Goal: Task Accomplishment & Management: Manage account settings

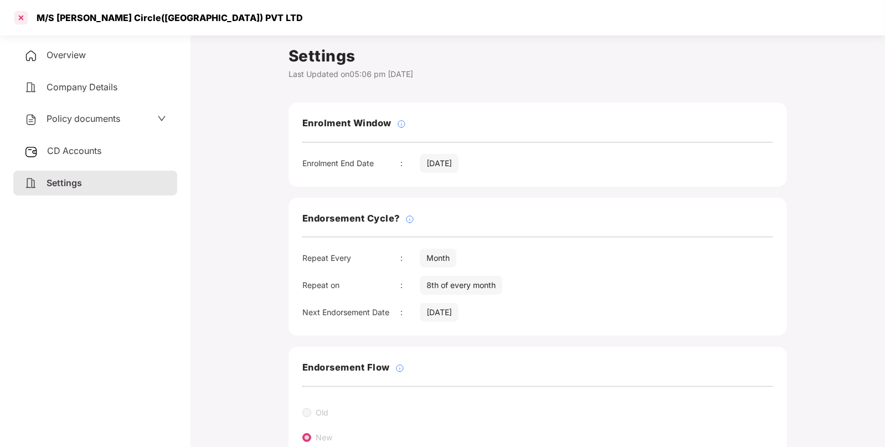
click at [23, 24] on div at bounding box center [21, 18] width 18 height 18
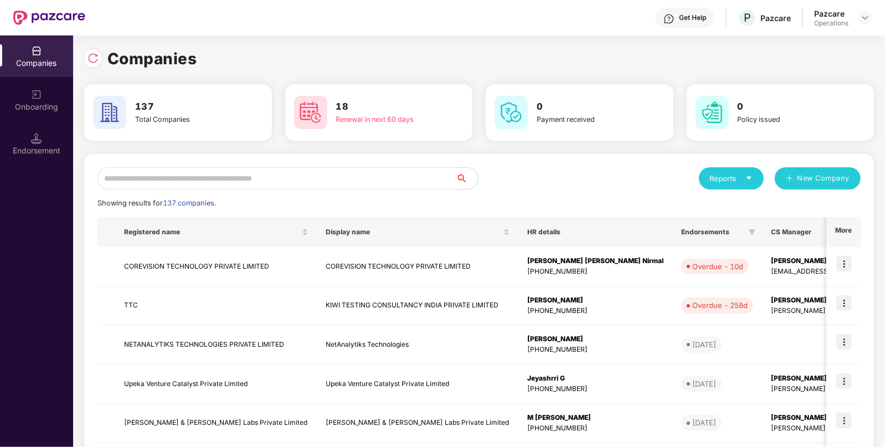
click at [313, 185] on input "text" at bounding box center [277, 178] width 358 height 22
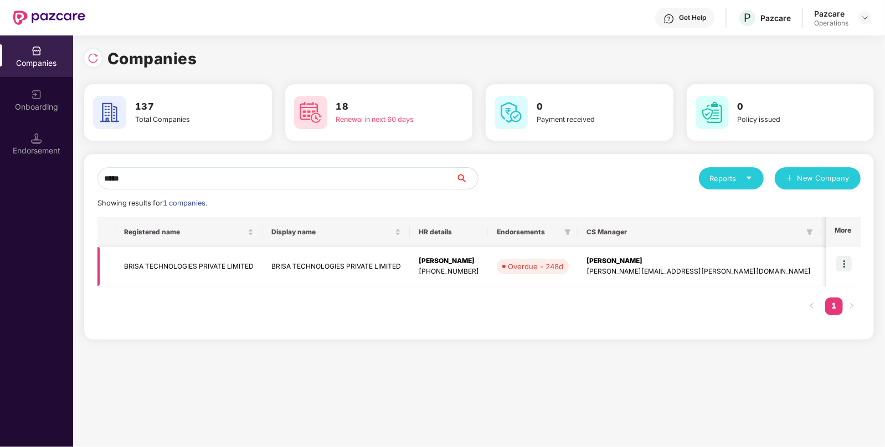
type input "*****"
click at [841, 262] on img at bounding box center [845, 264] width 16 height 16
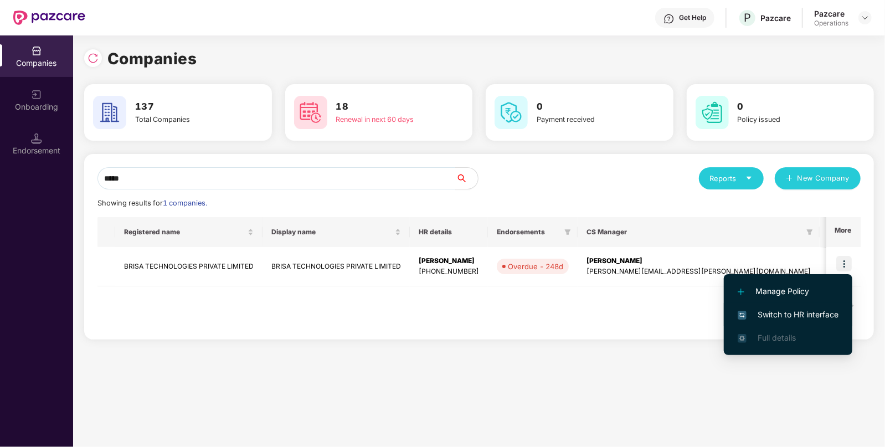
click at [776, 314] on span "Switch to HR interface" at bounding box center [788, 315] width 101 height 12
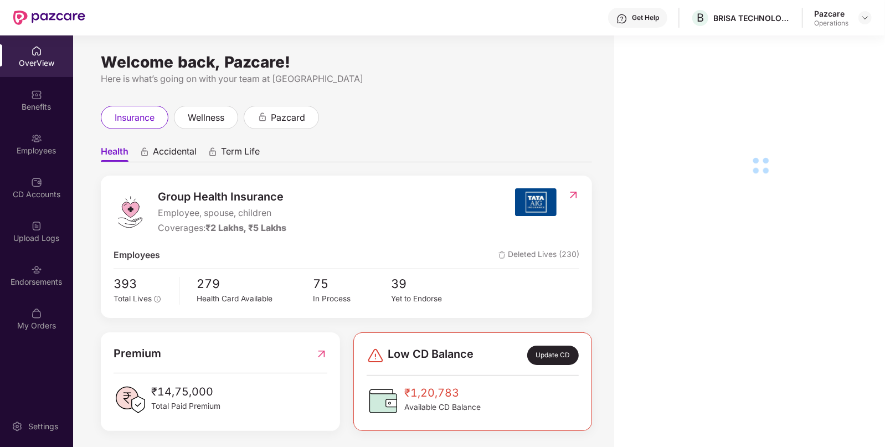
click at [37, 275] on div "Endorsements" at bounding box center [36, 275] width 73 height 42
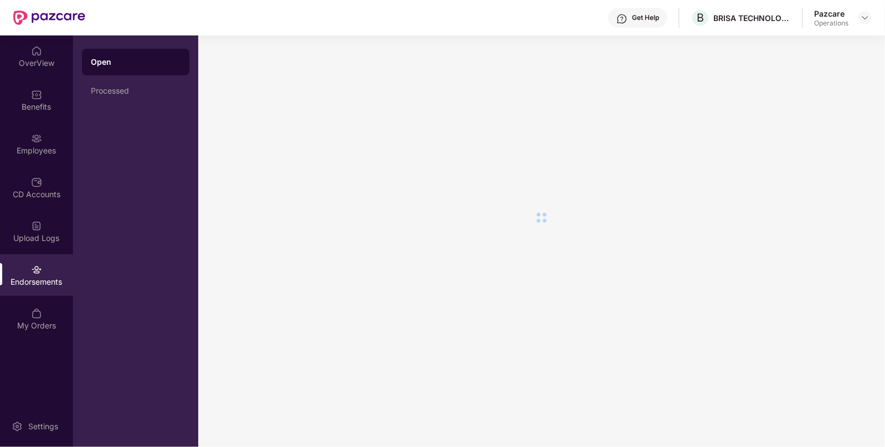
click at [37, 275] on div "Endorsements" at bounding box center [36, 275] width 73 height 42
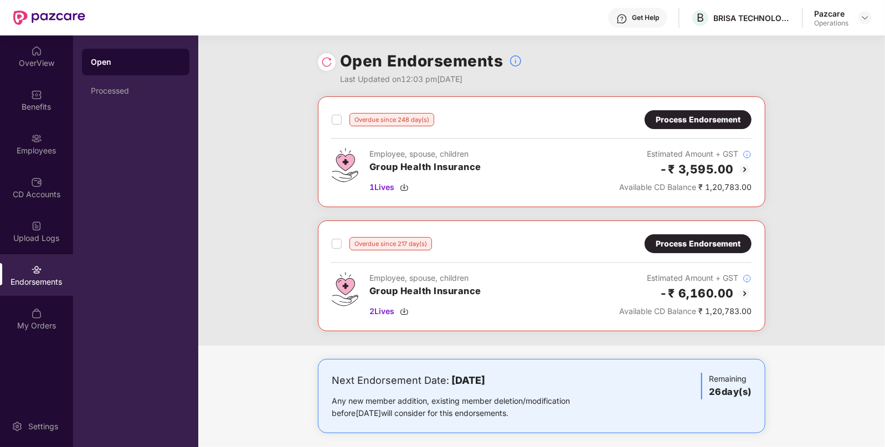
scroll to position [191, 0]
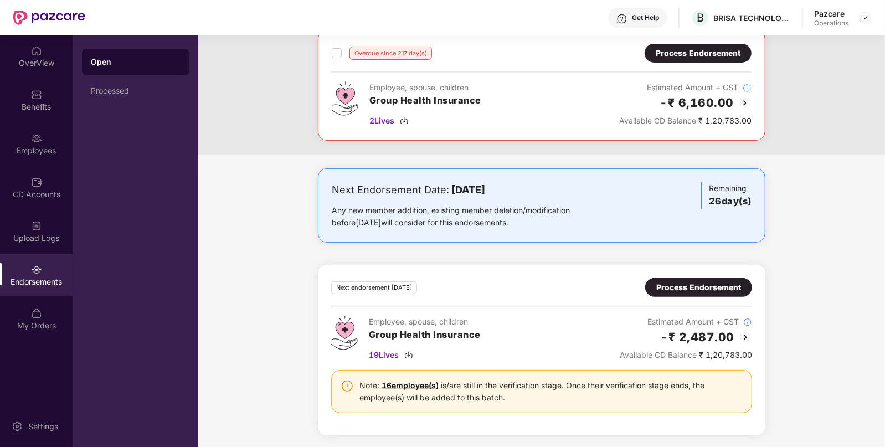
click at [676, 284] on div "Process Endorsement" at bounding box center [699, 287] width 85 height 12
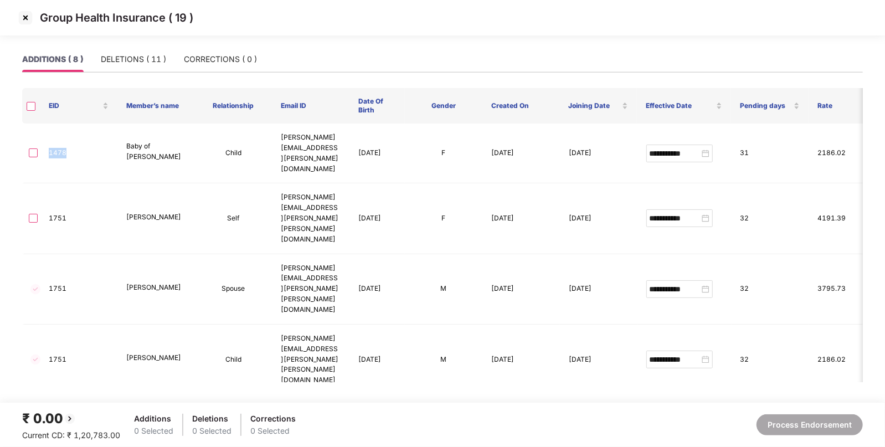
click at [22, 18] on img at bounding box center [26, 18] width 18 height 18
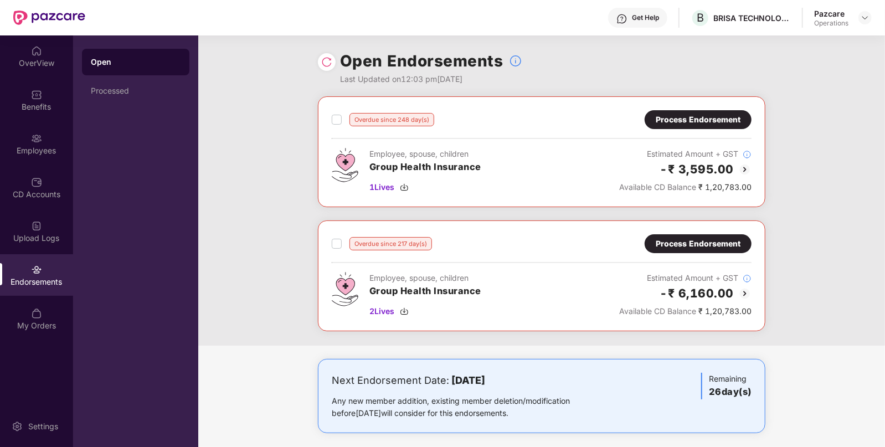
scroll to position [191, 0]
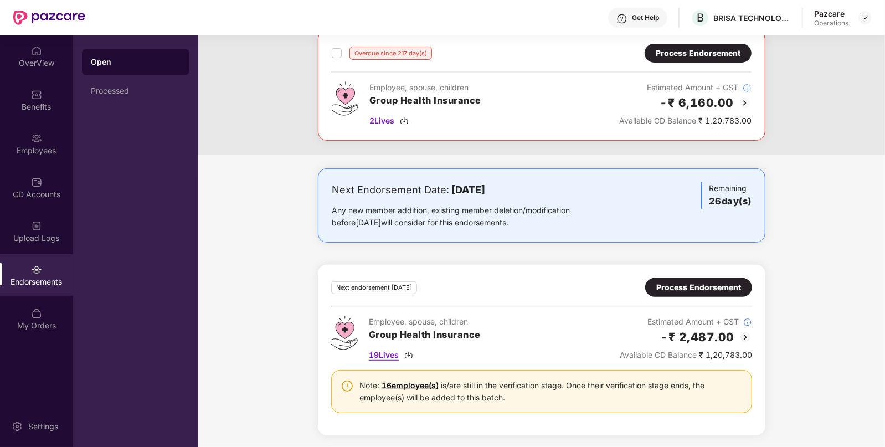
click at [413, 353] on img at bounding box center [408, 355] width 9 height 9
click at [864, 18] on img at bounding box center [865, 17] width 9 height 9
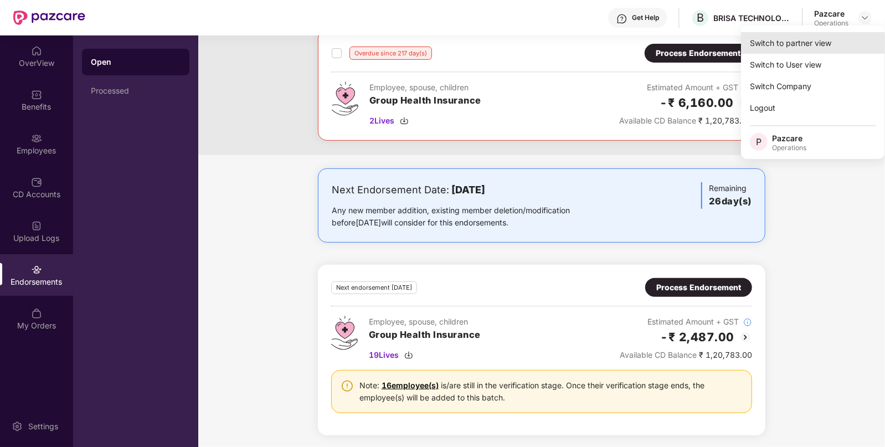
click at [806, 39] on div "Switch to partner view" at bounding box center [813, 43] width 144 height 22
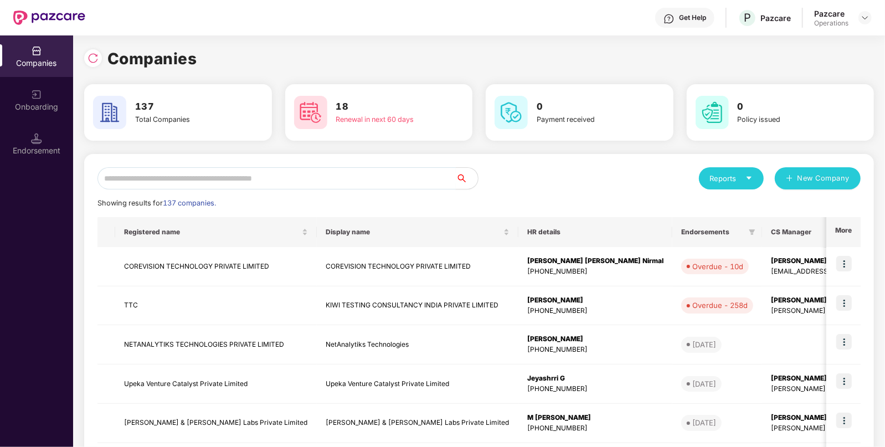
click at [350, 171] on input "text" at bounding box center [277, 178] width 358 height 22
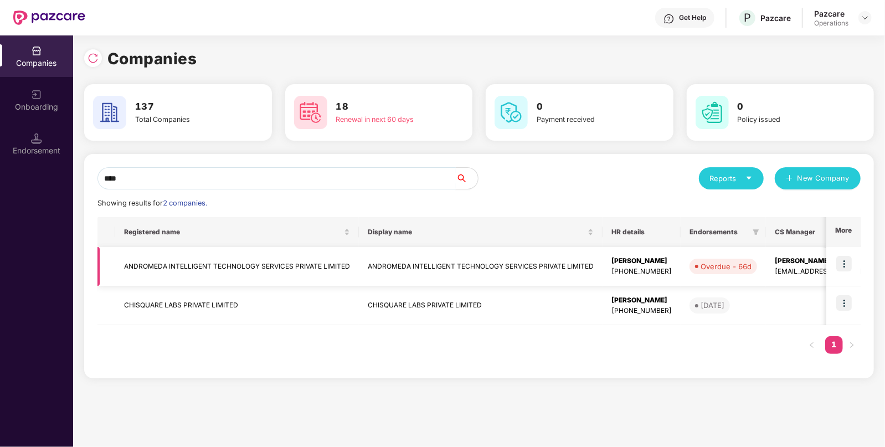
type input "****"
click at [844, 263] on img at bounding box center [845, 264] width 16 height 16
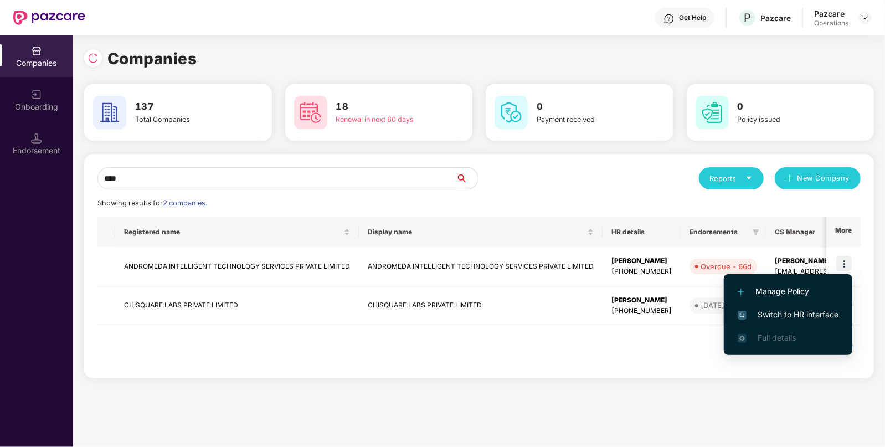
click at [769, 315] on span "Switch to HR interface" at bounding box center [788, 315] width 101 height 12
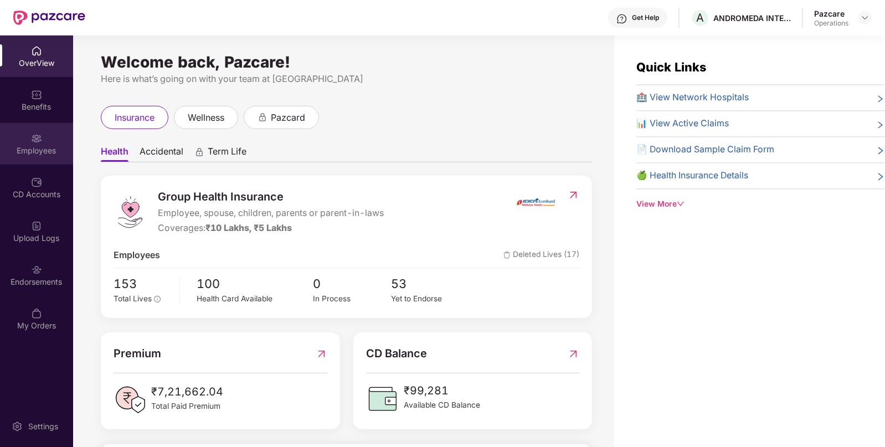
click at [33, 161] on div "Employees" at bounding box center [36, 144] width 73 height 42
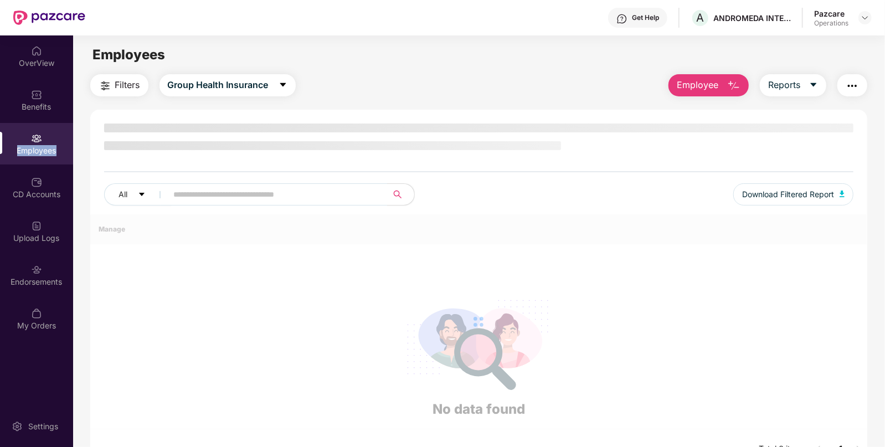
click at [33, 161] on div "Employees" at bounding box center [36, 144] width 73 height 42
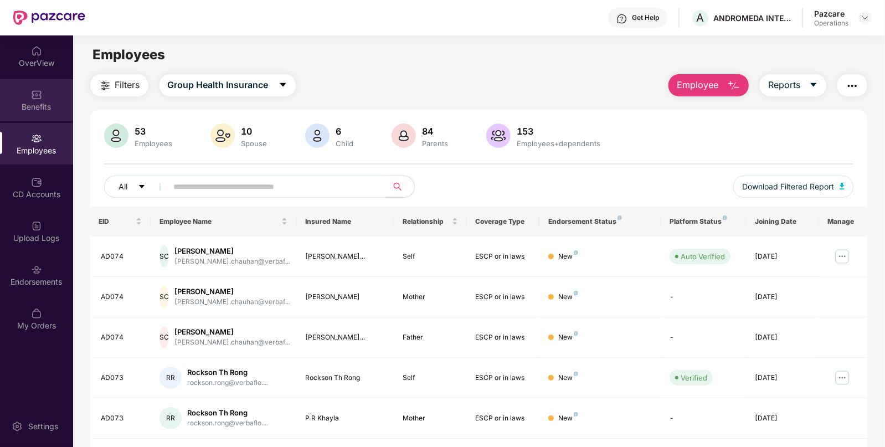
click at [42, 90] on img at bounding box center [36, 94] width 11 height 11
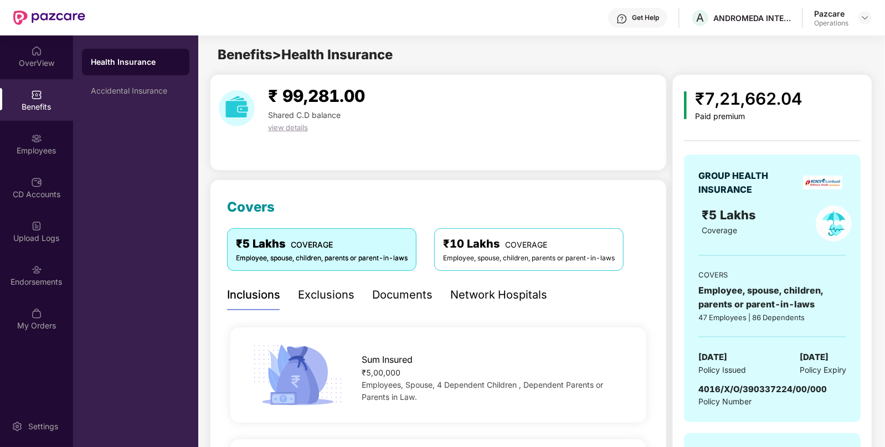
click at [761, 390] on span "4016/X/O/390337224/00/000" at bounding box center [763, 389] width 129 height 11
copy span "4016/X/O/390337224/00/000"
click at [861, 16] on img at bounding box center [865, 17] width 9 height 9
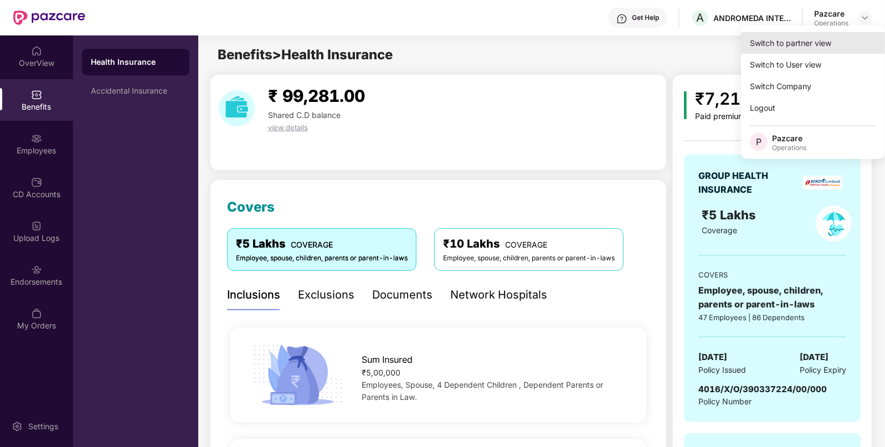
click at [778, 35] on div "Switch to partner view" at bounding box center [813, 43] width 144 height 22
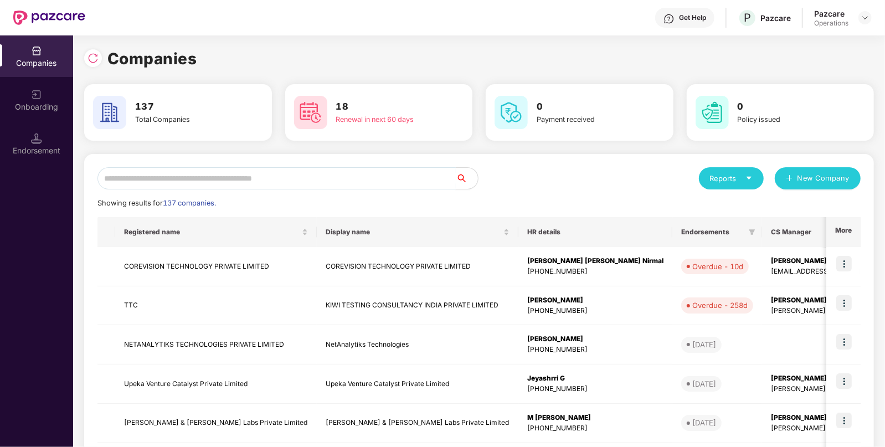
click at [339, 173] on input "text" at bounding box center [277, 178] width 358 height 22
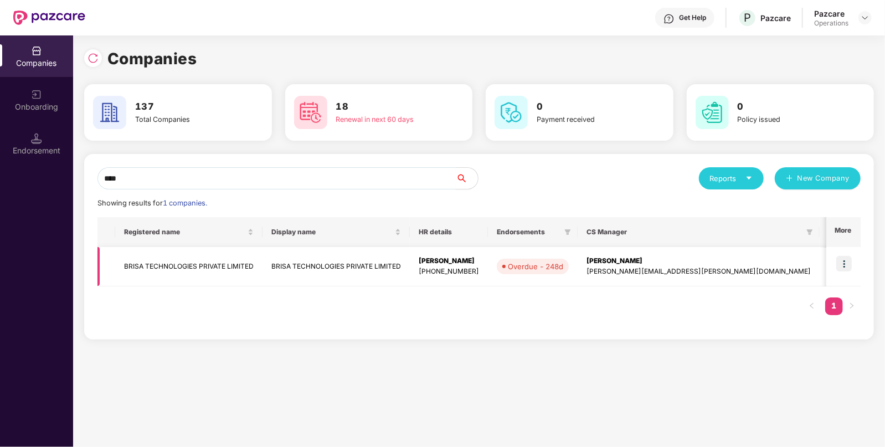
type input "****"
click at [844, 266] on img at bounding box center [845, 264] width 16 height 16
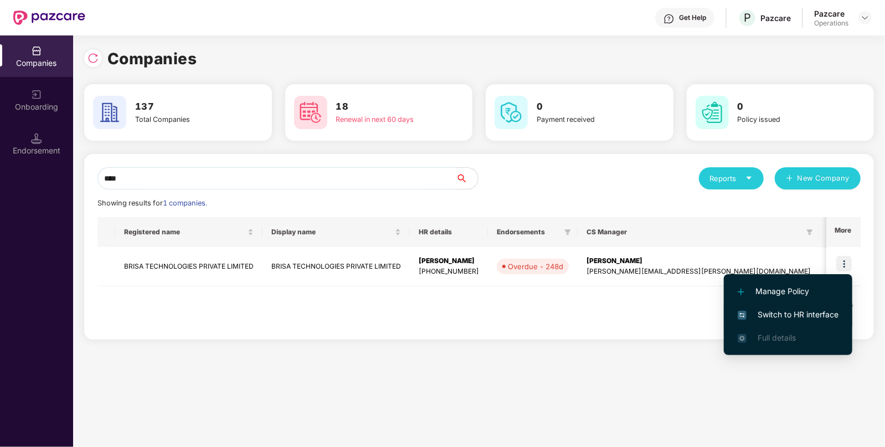
click at [759, 312] on span "Switch to HR interface" at bounding box center [788, 315] width 101 height 12
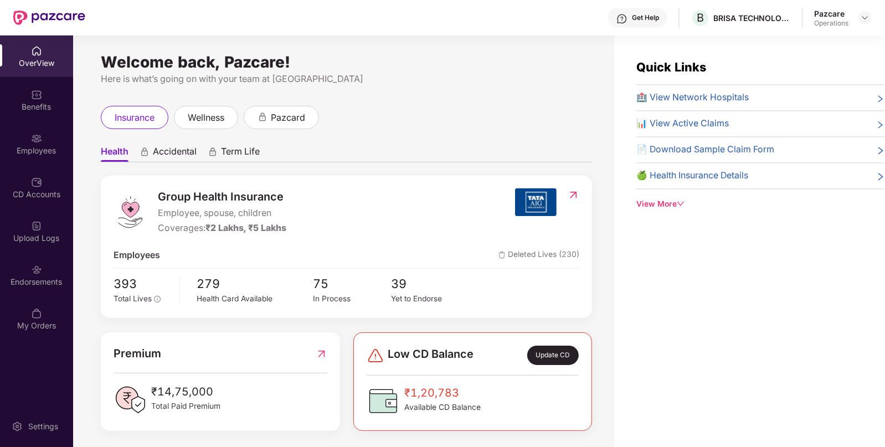
click at [44, 279] on div "Endorsements" at bounding box center [36, 281] width 73 height 11
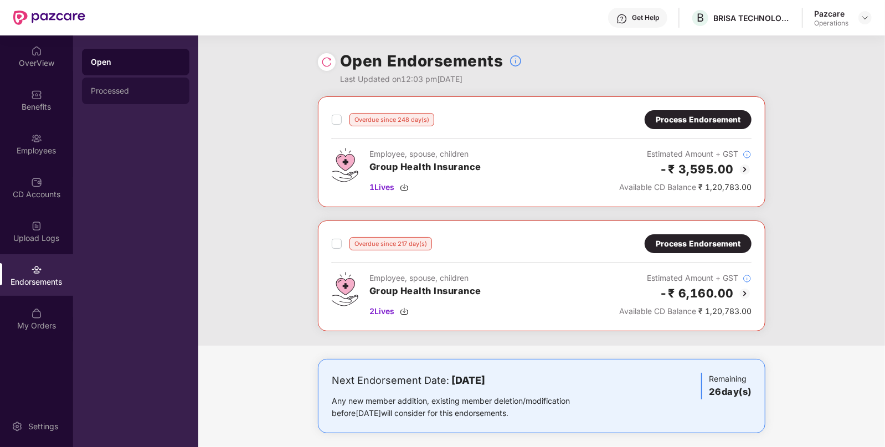
click at [142, 93] on div "Processed" at bounding box center [136, 90] width 90 height 9
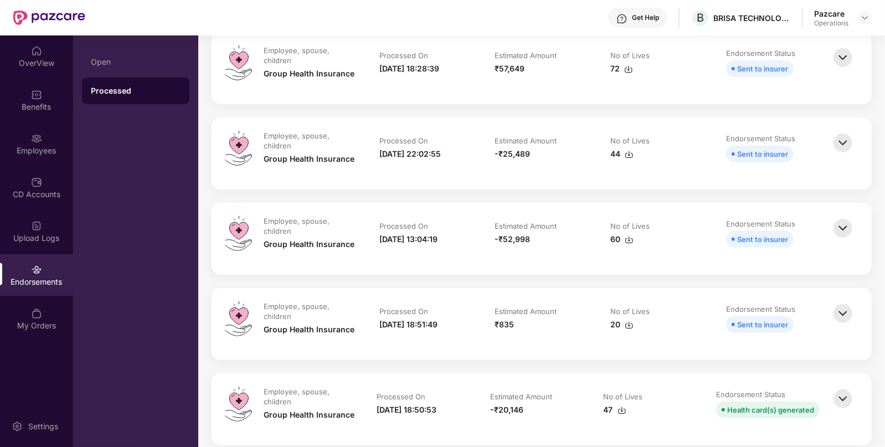
scroll to position [150, 0]
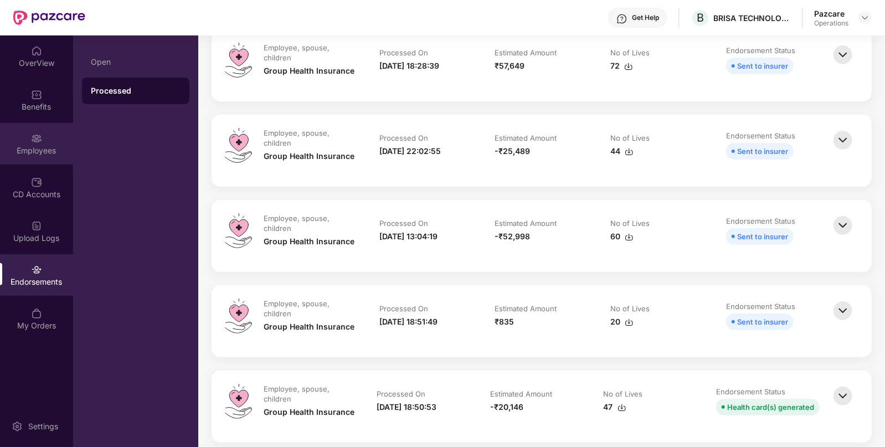
click at [64, 126] on div "Employees" at bounding box center [36, 144] width 73 height 42
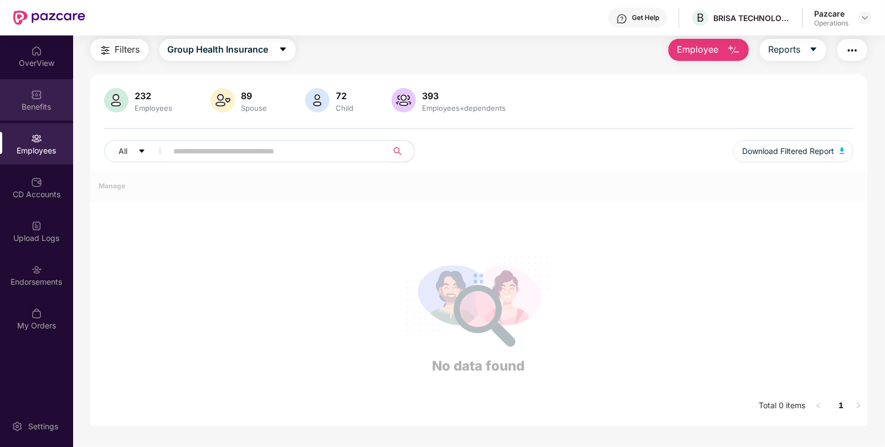
click at [44, 102] on div "Benefits" at bounding box center [36, 106] width 73 height 11
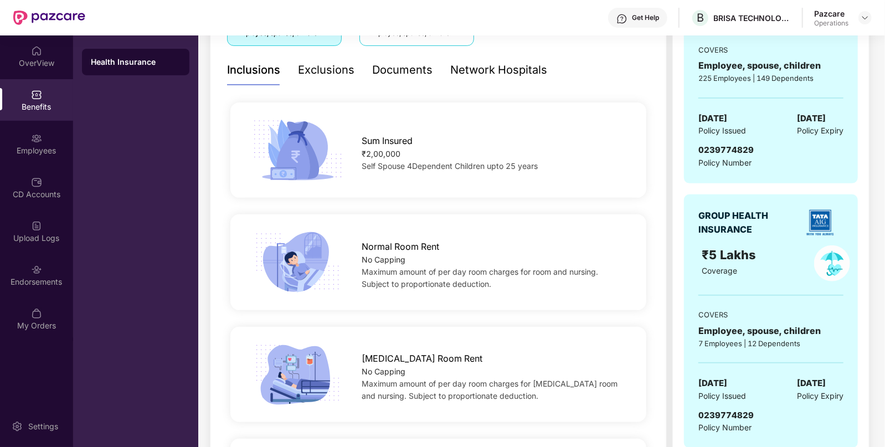
scroll to position [0, 0]
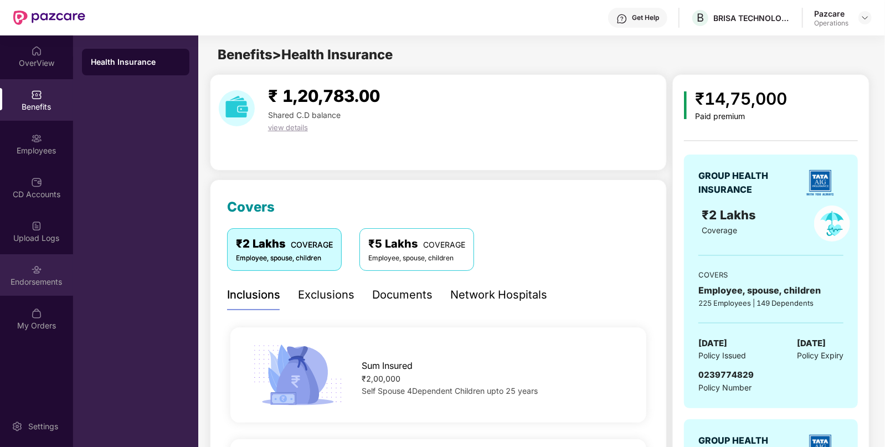
click at [23, 290] on div "Endorsements" at bounding box center [36, 275] width 73 height 42
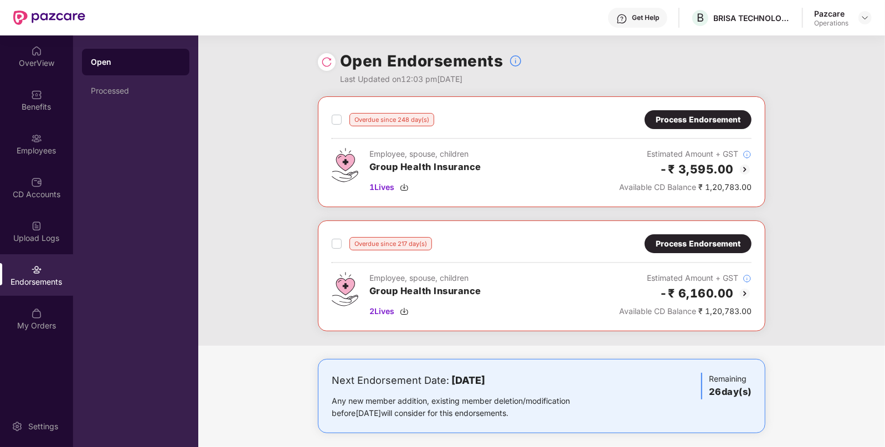
scroll to position [191, 0]
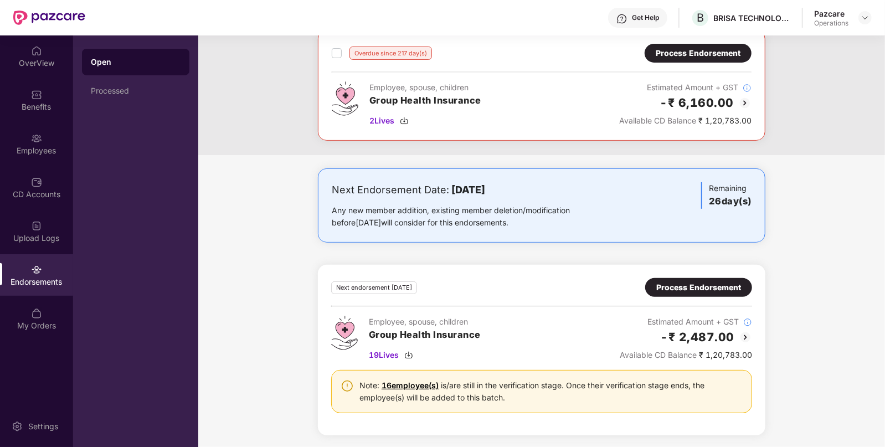
click at [704, 281] on div "Process Endorsement" at bounding box center [699, 287] width 85 height 12
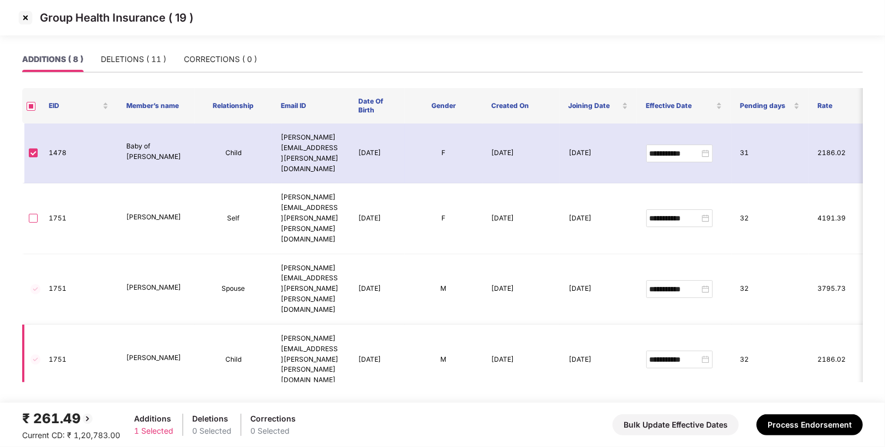
scroll to position [59, 0]
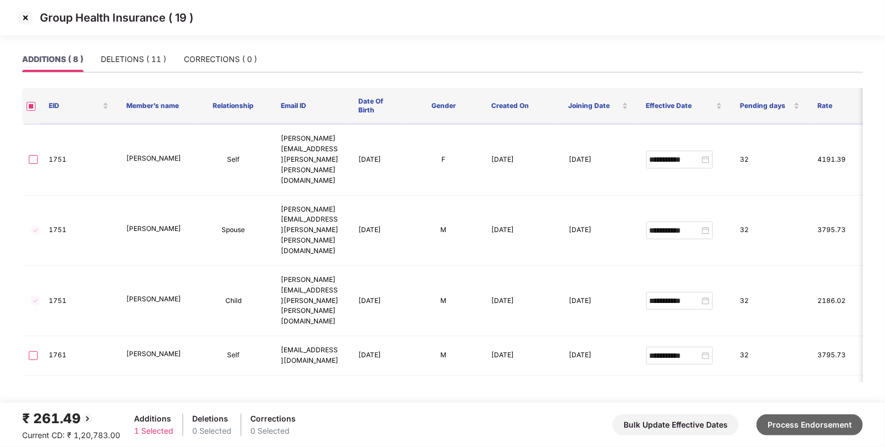
click at [800, 416] on button "Process Endorsement" at bounding box center [810, 424] width 106 height 21
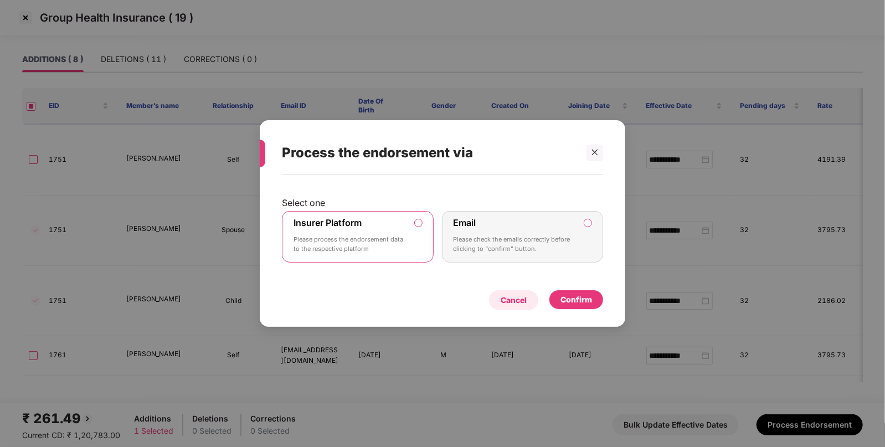
click at [515, 306] on div "Cancel" at bounding box center [514, 300] width 26 height 12
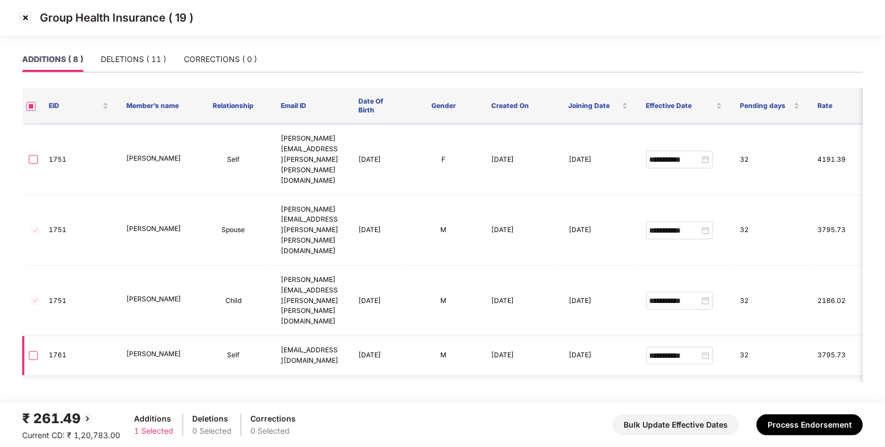
scroll to position [0, 0]
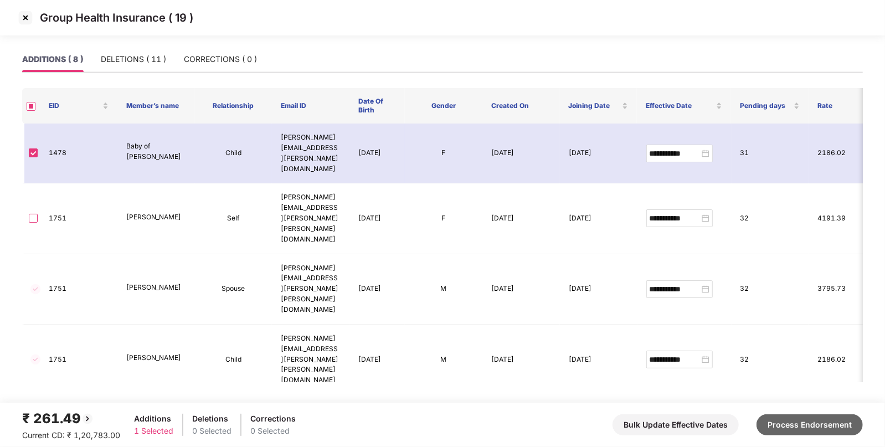
click at [803, 417] on button "Process Endorsement" at bounding box center [810, 424] width 106 height 21
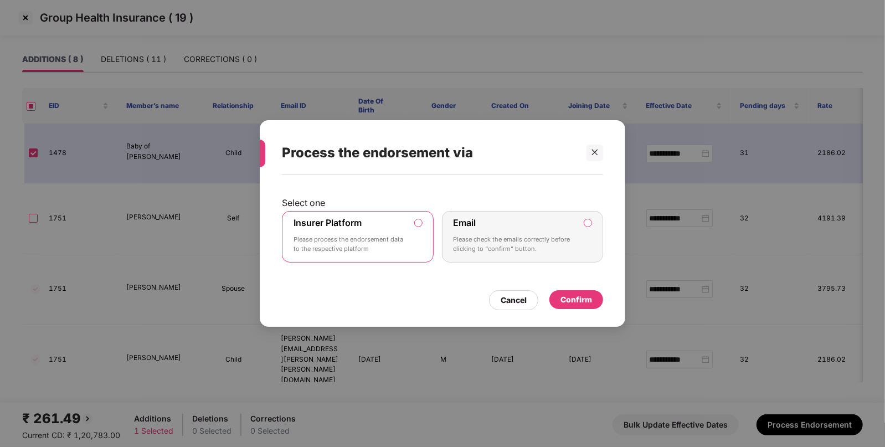
click at [575, 308] on div "Confirm" at bounding box center [577, 299] width 54 height 19
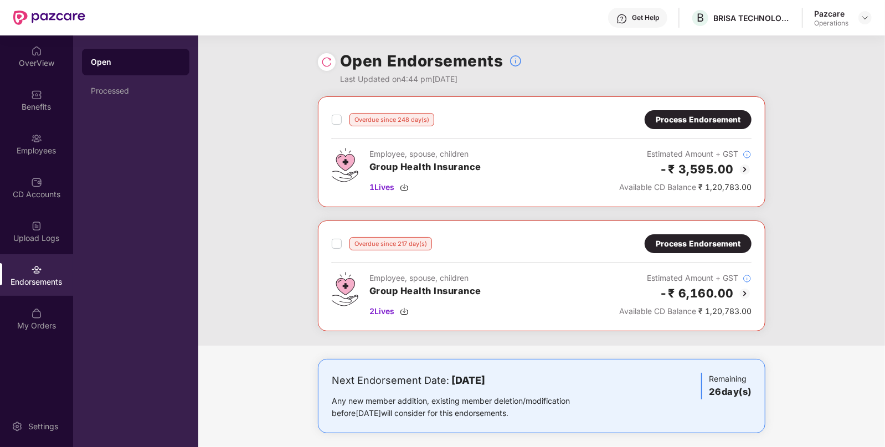
scroll to position [191, 0]
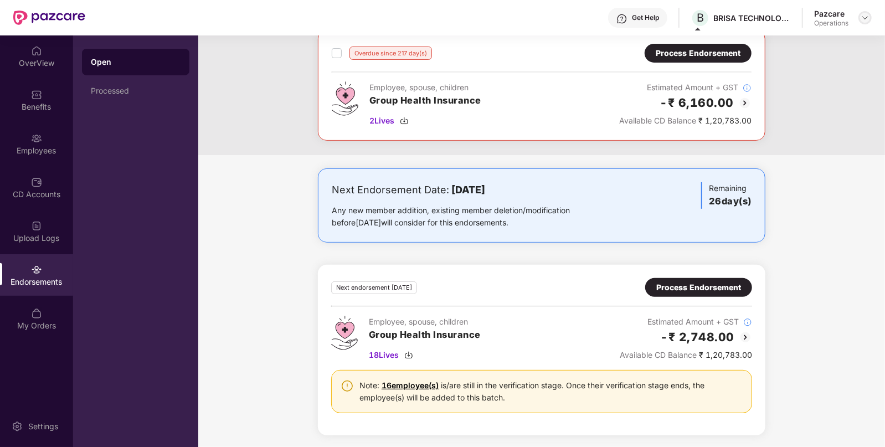
click at [862, 14] on img at bounding box center [865, 17] width 9 height 9
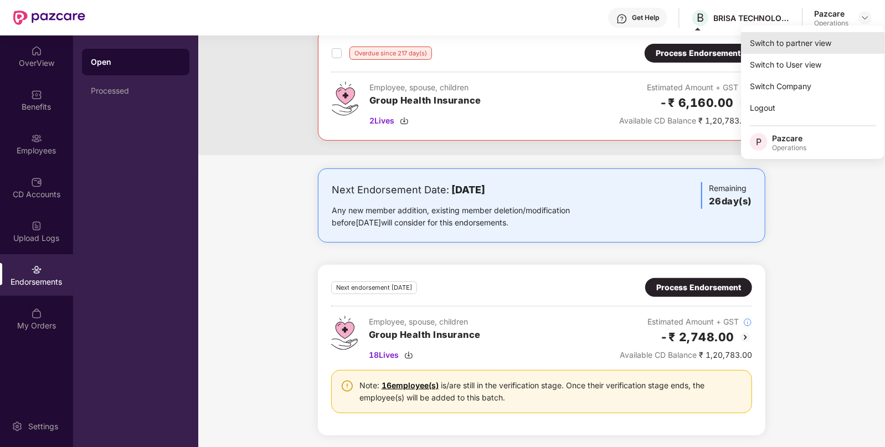
click at [754, 48] on div "Switch to partner view" at bounding box center [813, 43] width 144 height 22
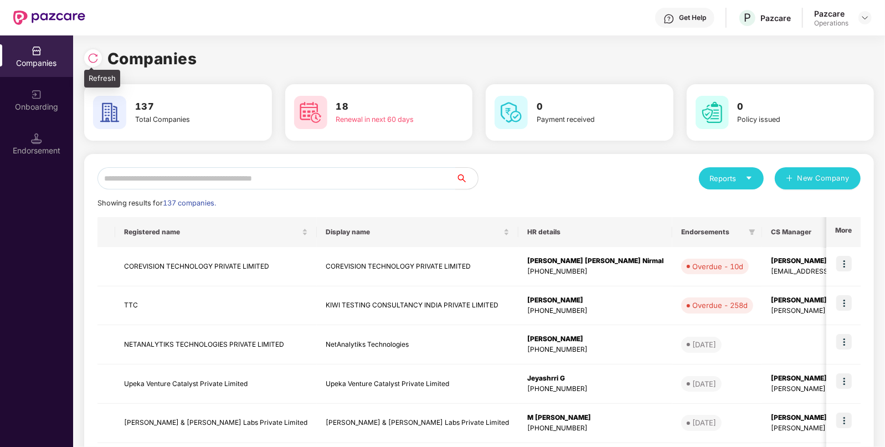
click at [94, 63] on img at bounding box center [93, 58] width 11 height 11
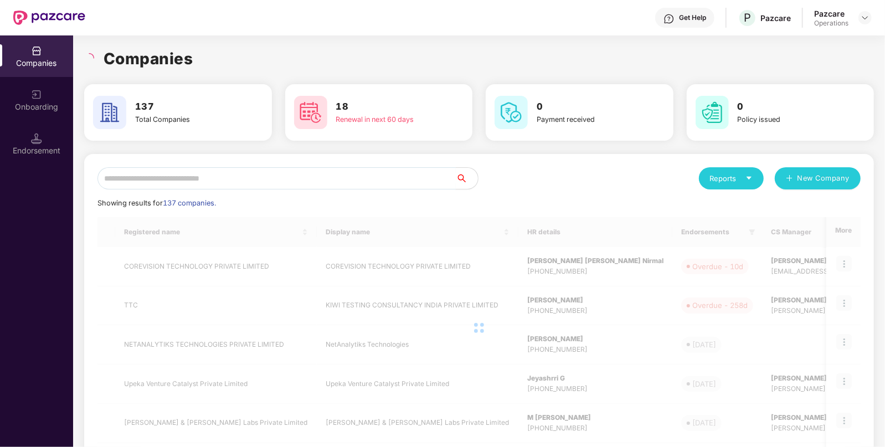
click at [227, 181] on input "text" at bounding box center [277, 178] width 358 height 22
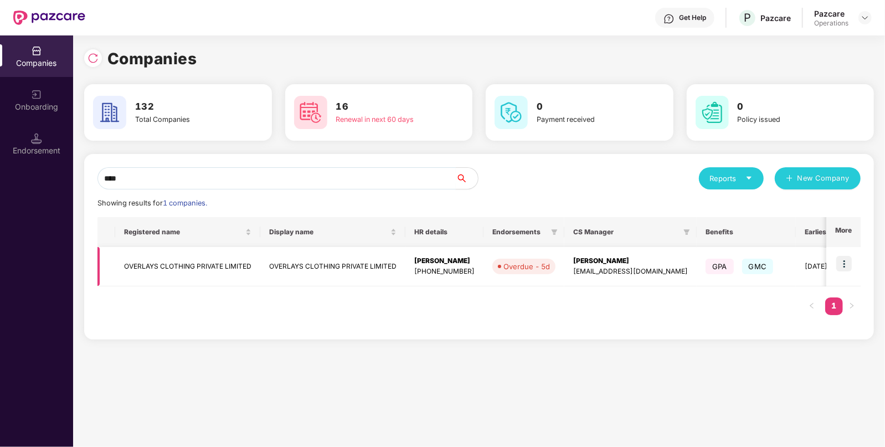
type input "****"
click at [845, 262] on img at bounding box center [845, 264] width 16 height 16
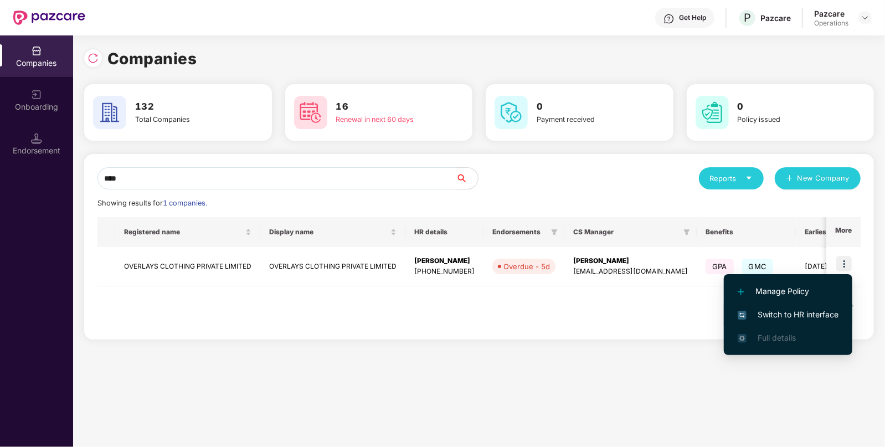
click at [767, 314] on span "Switch to HR interface" at bounding box center [788, 315] width 101 height 12
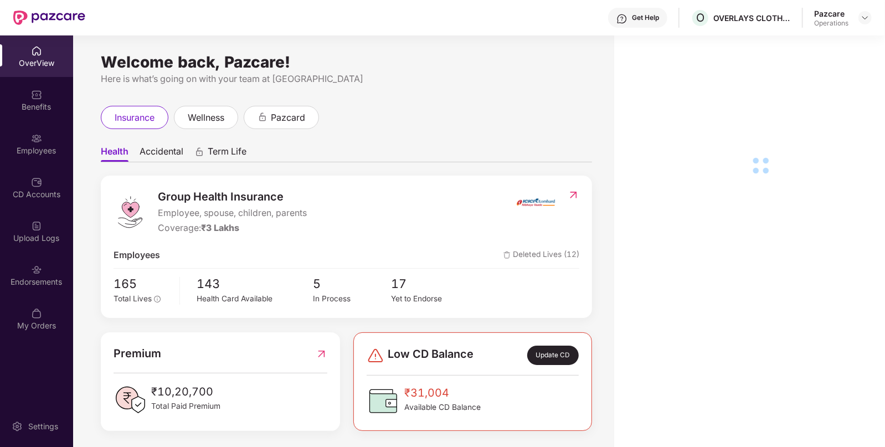
click at [10, 286] on div "Endorsements" at bounding box center [36, 281] width 73 height 11
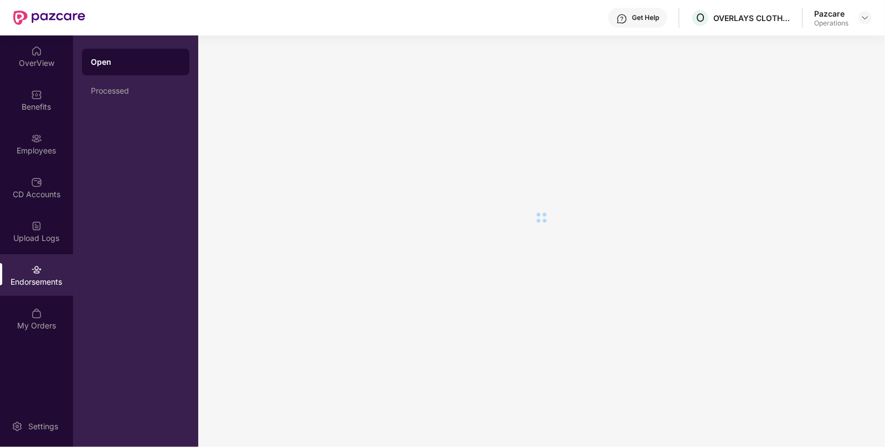
click at [10, 286] on div "Endorsements" at bounding box center [36, 281] width 73 height 11
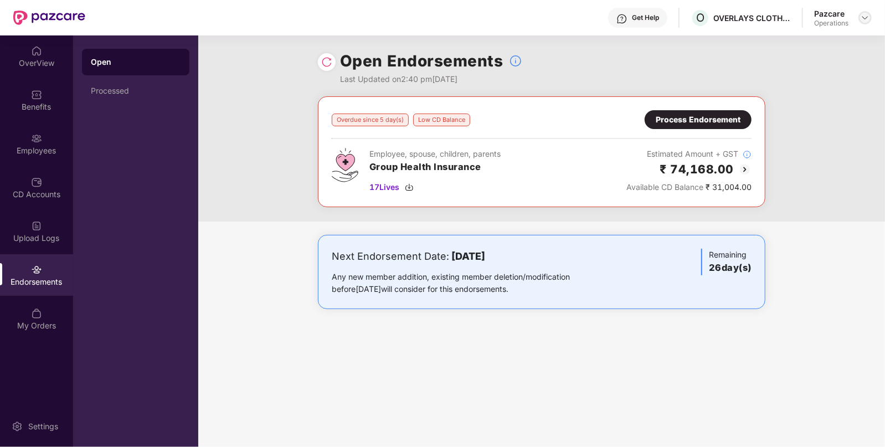
click at [870, 17] on img at bounding box center [865, 17] width 9 height 9
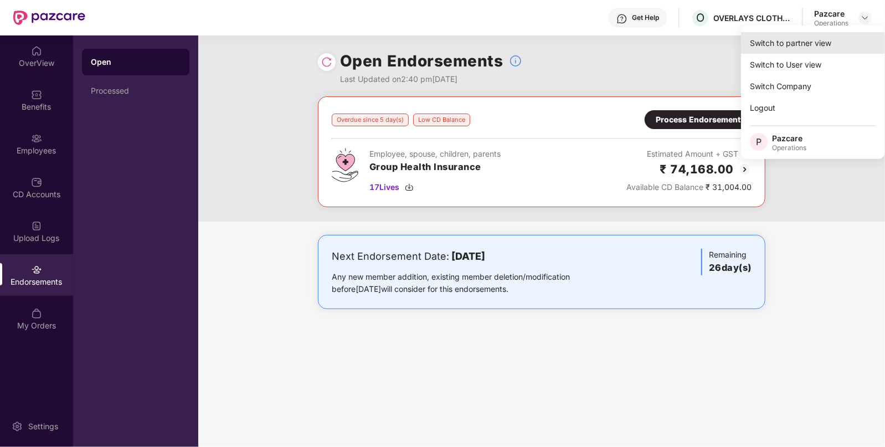
click at [788, 40] on div "Switch to partner view" at bounding box center [813, 43] width 144 height 22
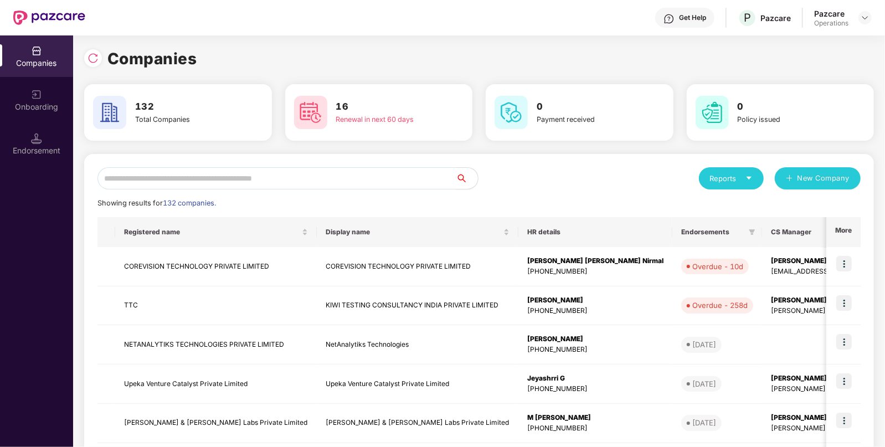
click at [318, 178] on input "text" at bounding box center [277, 178] width 358 height 22
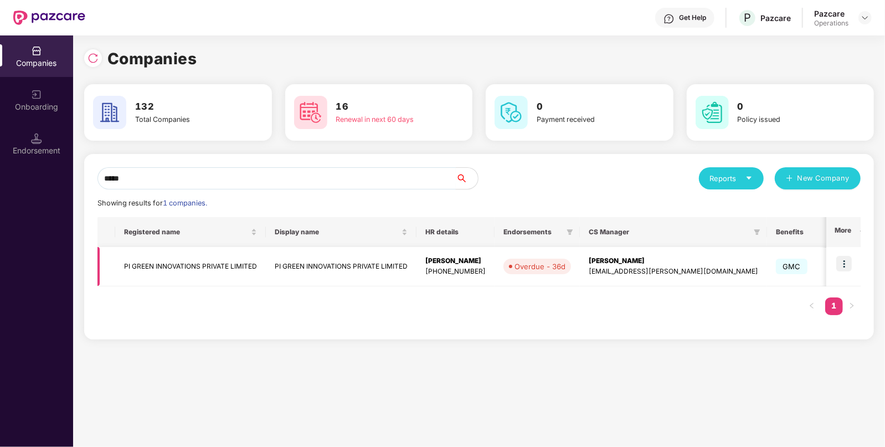
type input "*****"
click at [847, 264] on img at bounding box center [845, 264] width 16 height 16
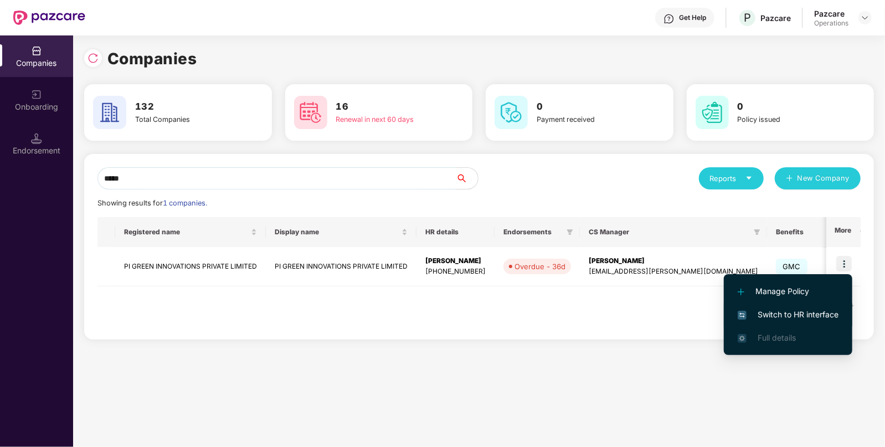
click at [802, 316] on span "Switch to HR interface" at bounding box center [788, 315] width 101 height 12
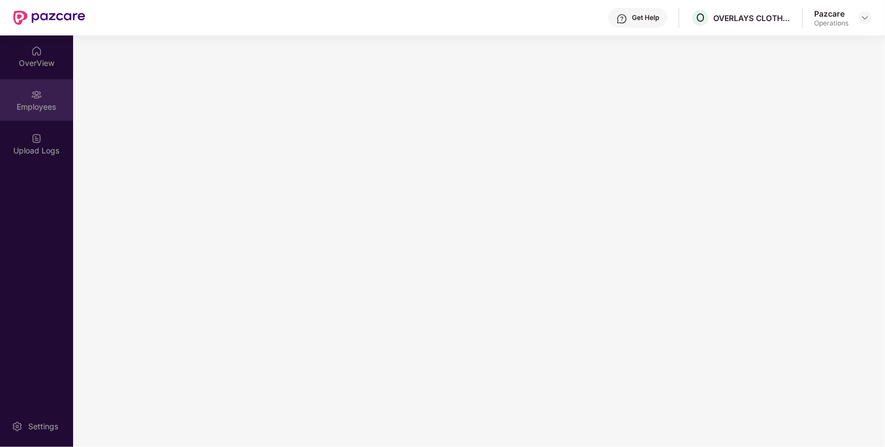
click at [32, 120] on div "Employees" at bounding box center [36, 100] width 73 height 42
click at [23, 75] on div "OverView" at bounding box center [36, 56] width 73 height 42
click at [42, 114] on div "Employees" at bounding box center [36, 100] width 73 height 42
click at [37, 58] on div "OverView" at bounding box center [36, 63] width 73 height 11
click at [39, 108] on div "Employees" at bounding box center [36, 106] width 73 height 11
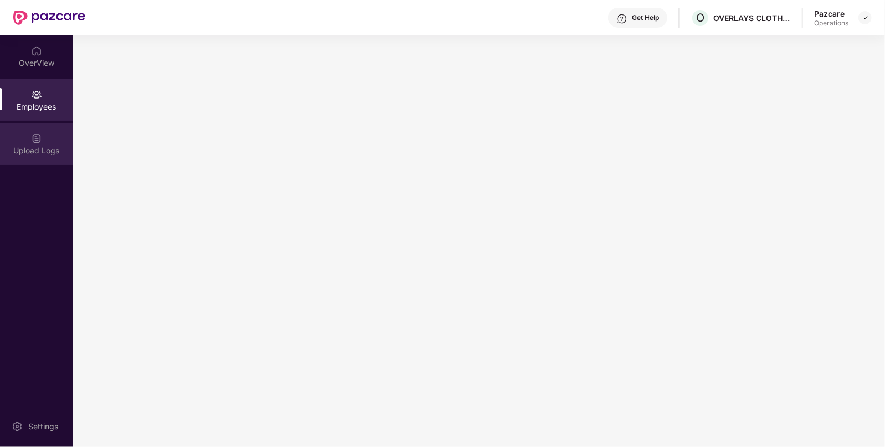
click at [42, 152] on div "Upload Logs" at bounding box center [36, 150] width 73 height 11
click at [870, 21] on img at bounding box center [865, 17] width 9 height 9
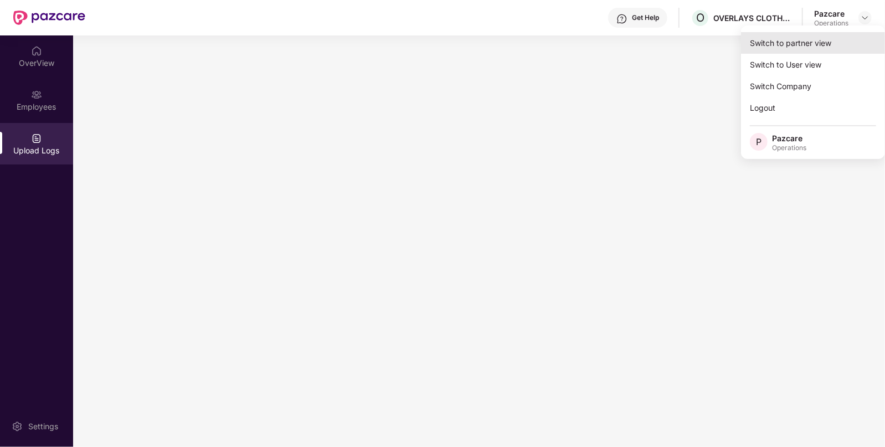
click at [801, 39] on div "Switch to partner view" at bounding box center [813, 43] width 144 height 22
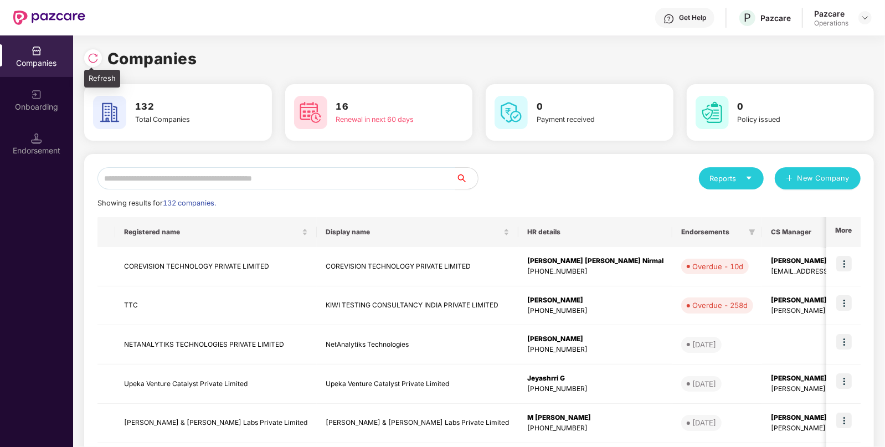
click at [96, 62] on img at bounding box center [93, 58] width 11 height 11
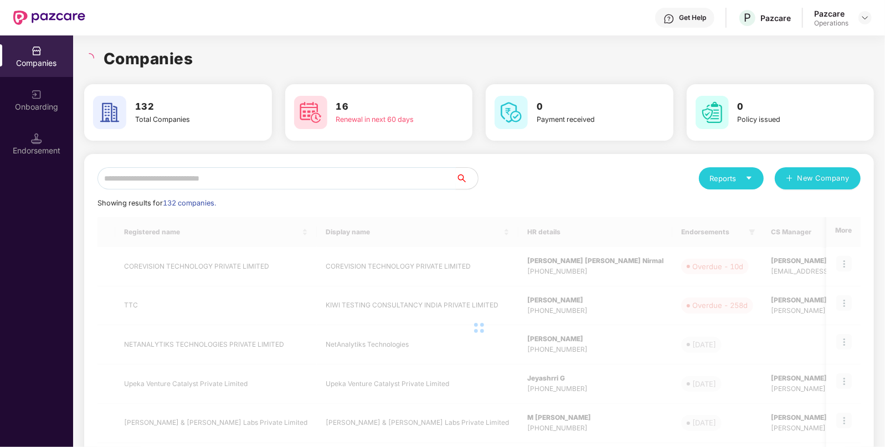
click at [224, 173] on input "text" at bounding box center [277, 178] width 358 height 22
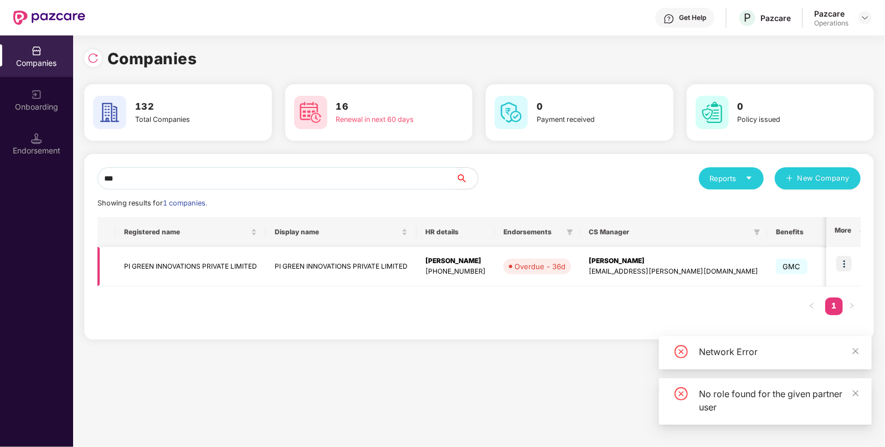
type input "**"
click at [841, 258] on img at bounding box center [845, 264] width 16 height 16
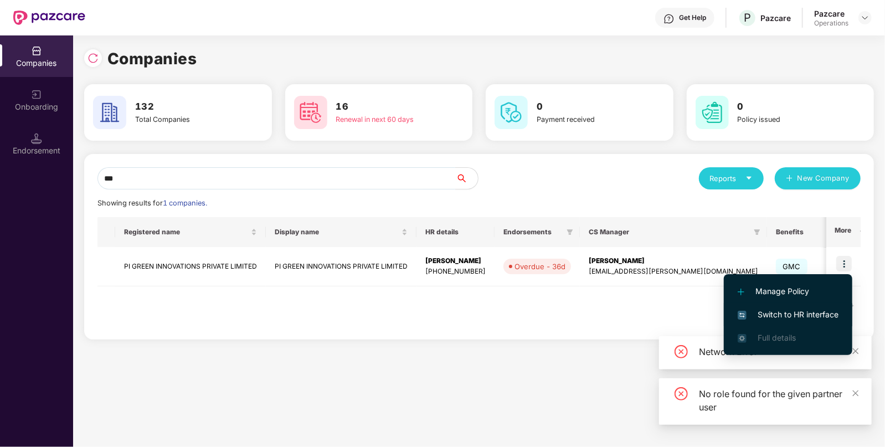
click at [762, 308] on li "Switch to HR interface" at bounding box center [788, 314] width 129 height 23
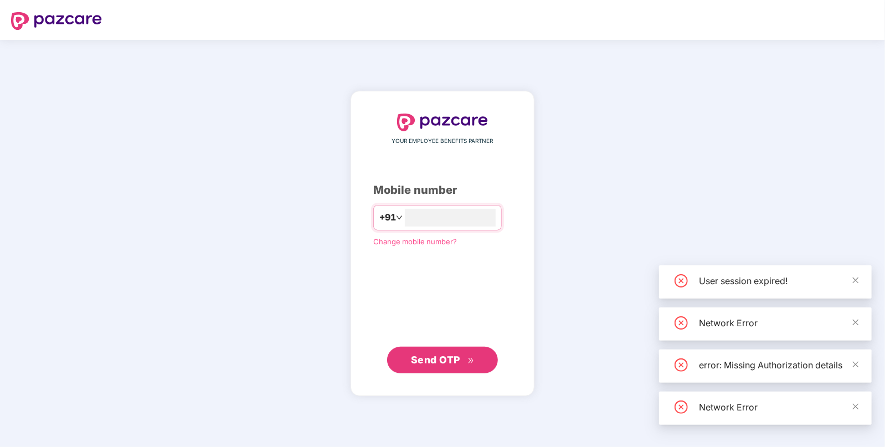
type input "**********"
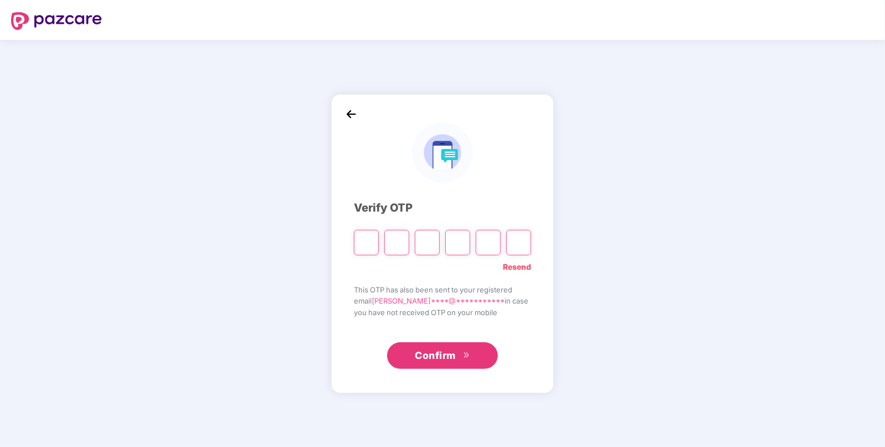
paste input "*"
type input "*"
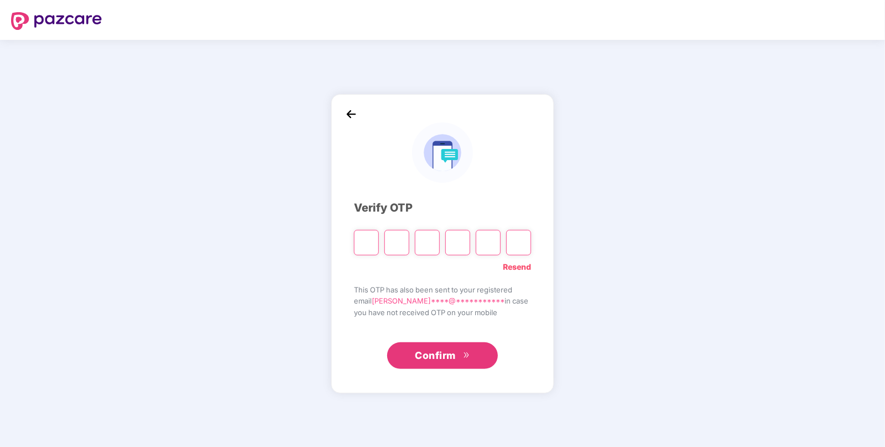
type input "*"
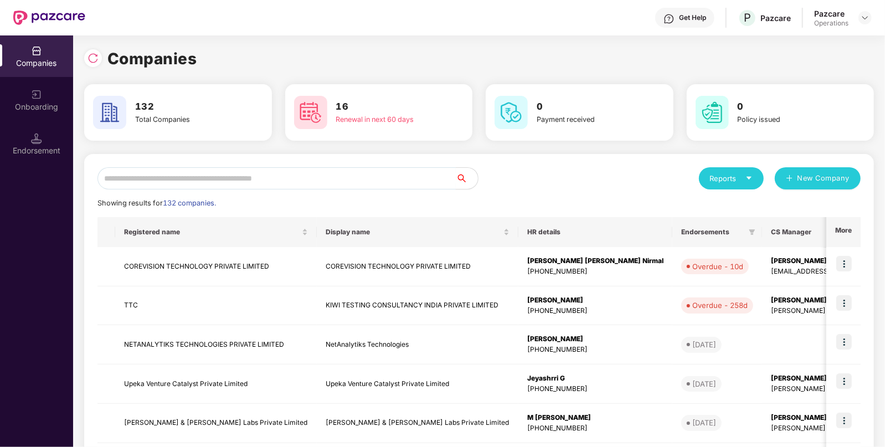
click at [263, 178] on input "text" at bounding box center [277, 178] width 358 height 22
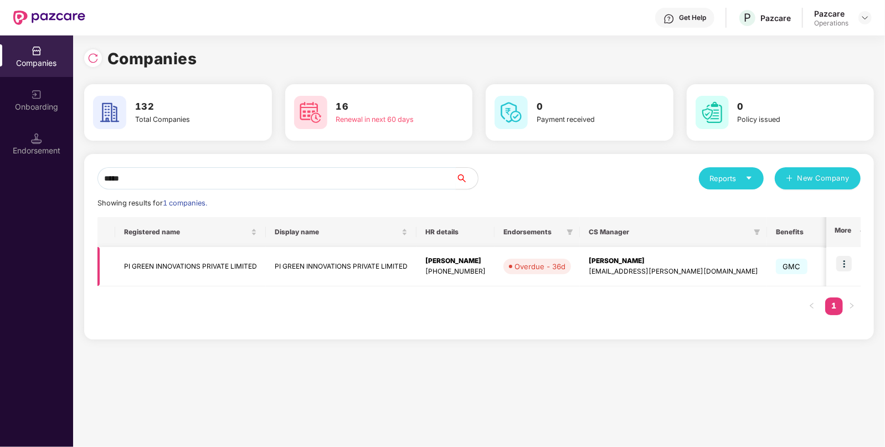
type input "*****"
click at [848, 267] on img at bounding box center [845, 264] width 16 height 16
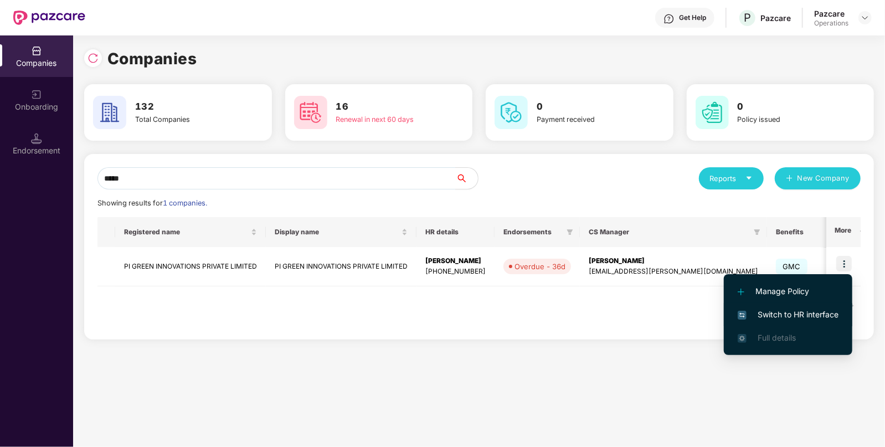
click at [793, 318] on span "Switch to HR interface" at bounding box center [788, 315] width 101 height 12
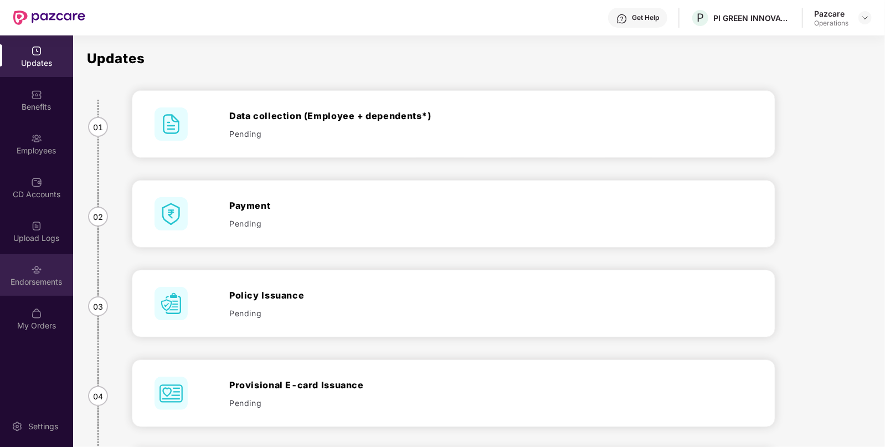
click at [44, 288] on div "Endorsements" at bounding box center [36, 275] width 73 height 42
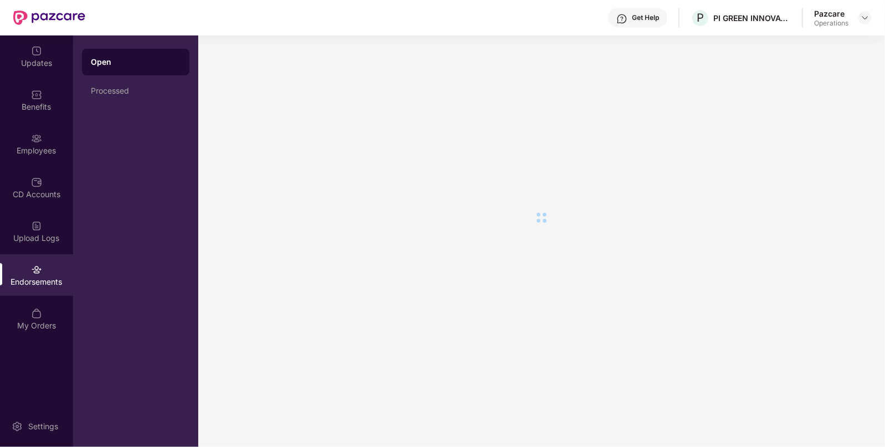
click at [44, 288] on div "Endorsements" at bounding box center [36, 275] width 73 height 42
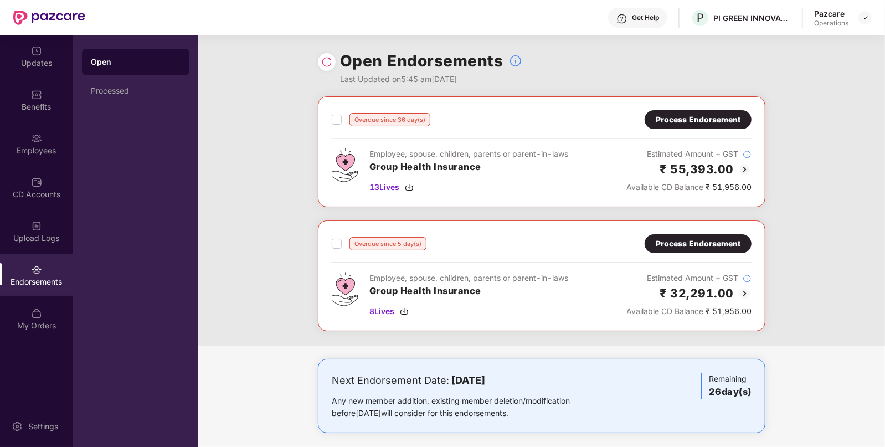
click at [709, 116] on div "Process Endorsement" at bounding box center [698, 120] width 85 height 12
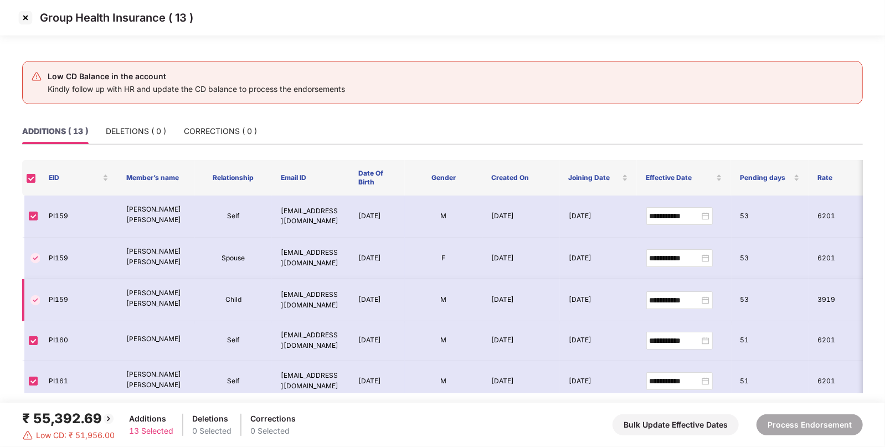
scroll to position [332, 0]
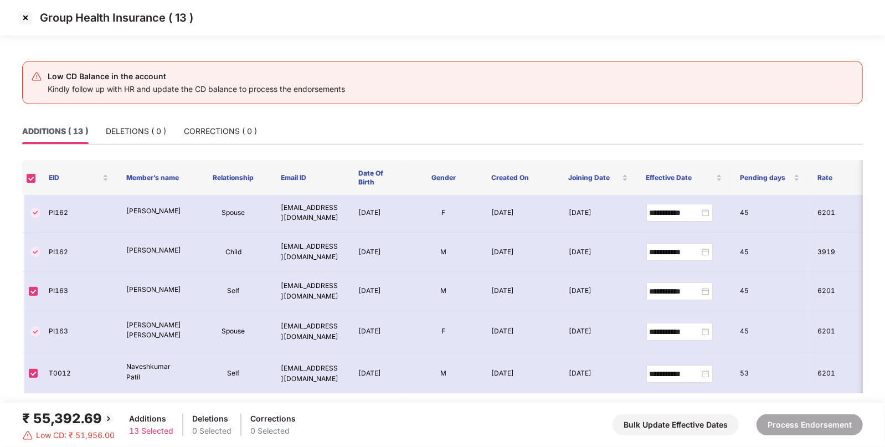
click at [26, 18] on img at bounding box center [26, 18] width 18 height 18
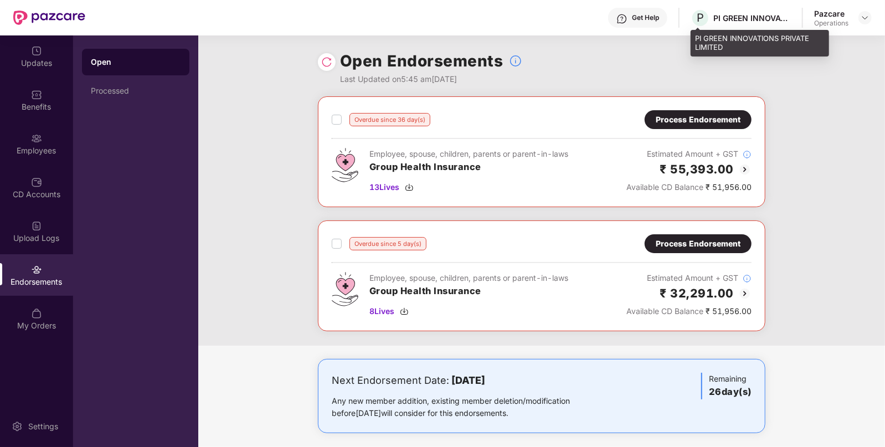
click at [720, 17] on div "PI GREEN INNOVATIONS PRIVATE LIMITED" at bounding box center [753, 18] width 78 height 11
click at [712, 18] on div "P PI GREEN INNOVATIONS PRIVATE LIMITED" at bounding box center [741, 17] width 100 height 19
copy div "PI"
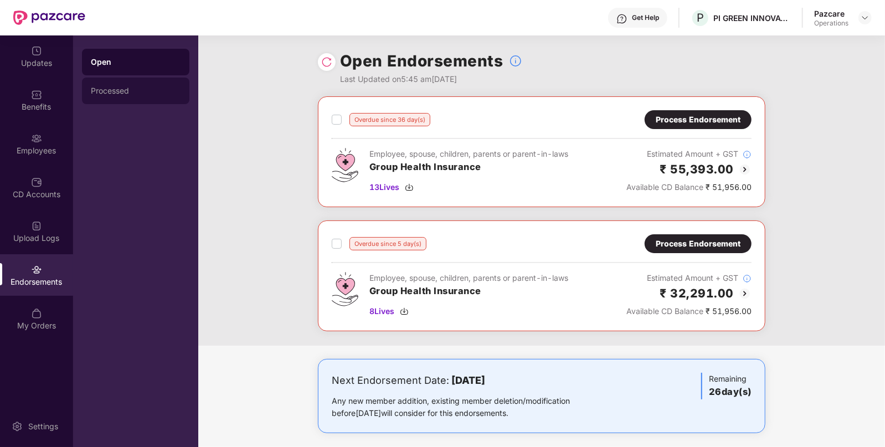
click at [115, 93] on div "Processed" at bounding box center [136, 90] width 90 height 9
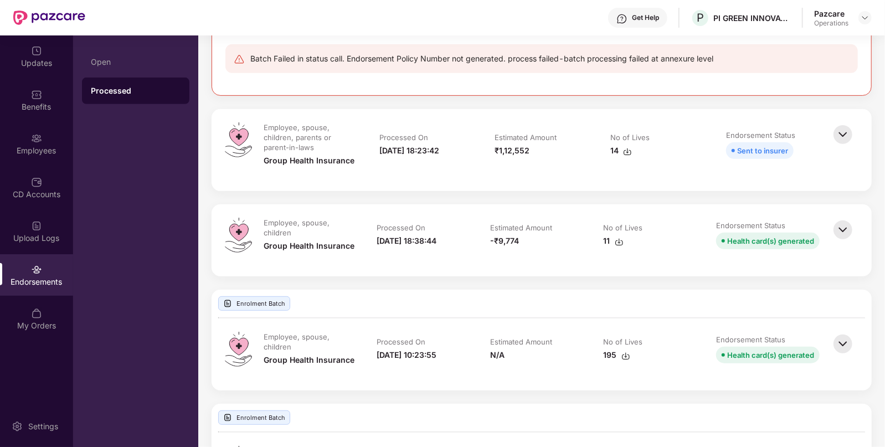
scroll to position [336, 0]
click at [841, 130] on img at bounding box center [843, 134] width 24 height 24
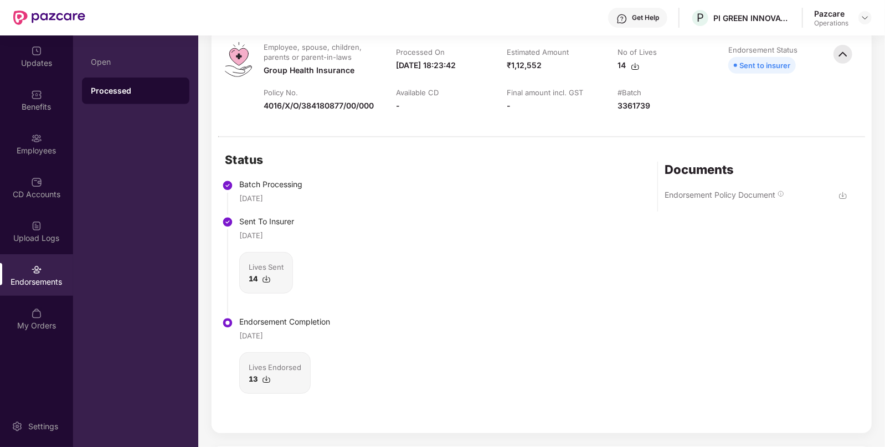
scroll to position [417, 0]
click at [841, 191] on img at bounding box center [843, 195] width 9 height 9
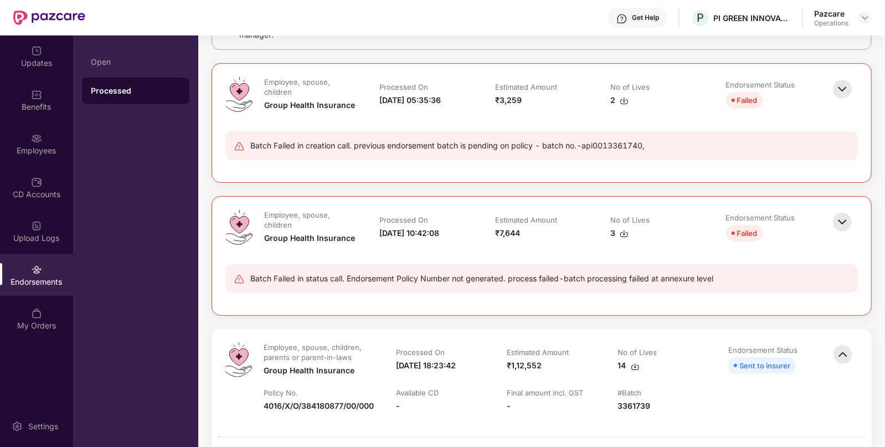
scroll to position [110, 0]
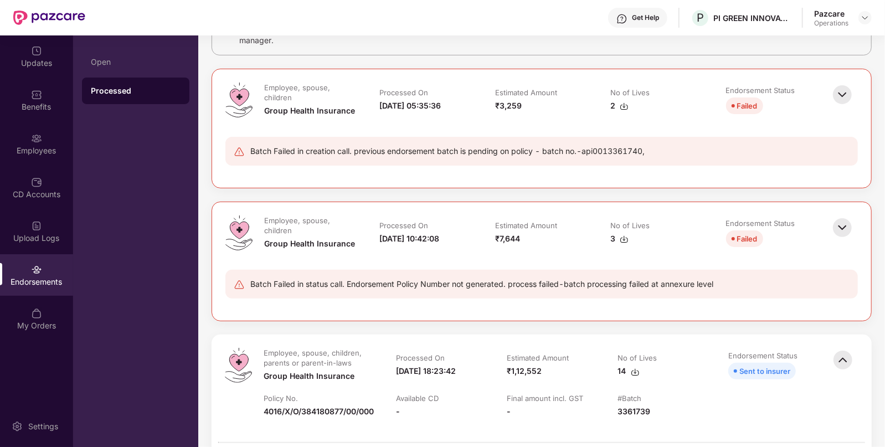
click at [620, 105] on img at bounding box center [624, 106] width 9 height 9
click at [626, 237] on img at bounding box center [624, 239] width 9 height 9
click at [837, 227] on img at bounding box center [843, 228] width 24 height 24
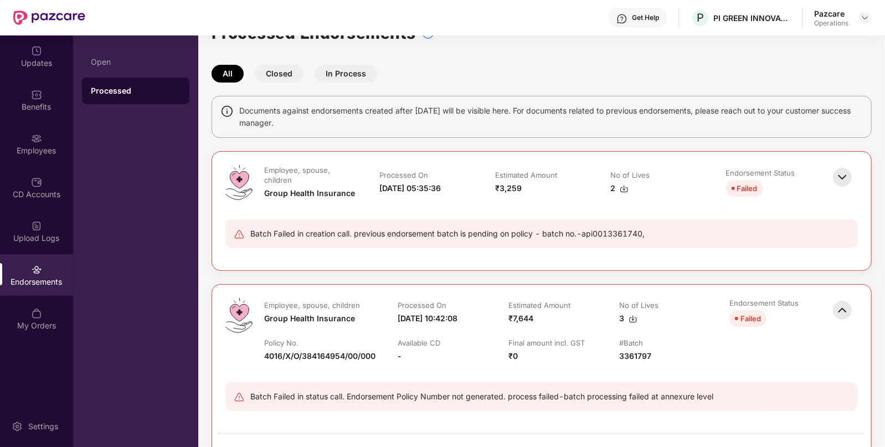
scroll to position [0, 0]
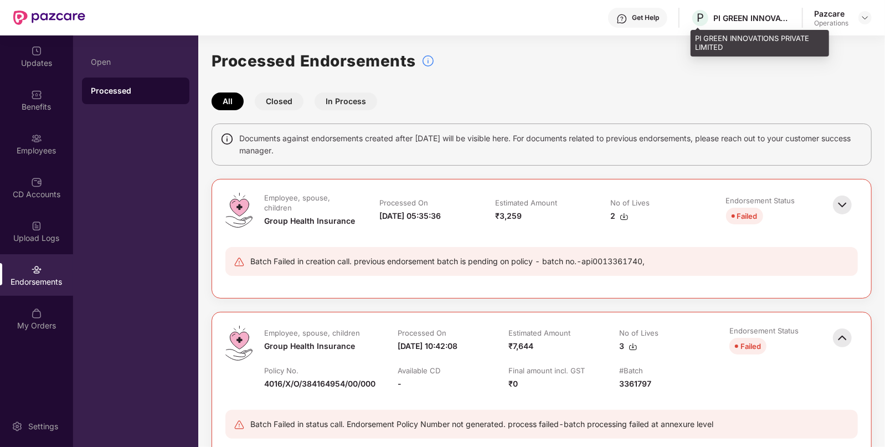
click at [720, 22] on div "PI GREEN INNOVATIONS PRIVATE LIMITED" at bounding box center [753, 18] width 78 height 11
click at [719, 19] on div "PI GREEN INNOVATIONS PRIVATE LIMITED" at bounding box center [753, 18] width 78 height 11
copy div "PI"
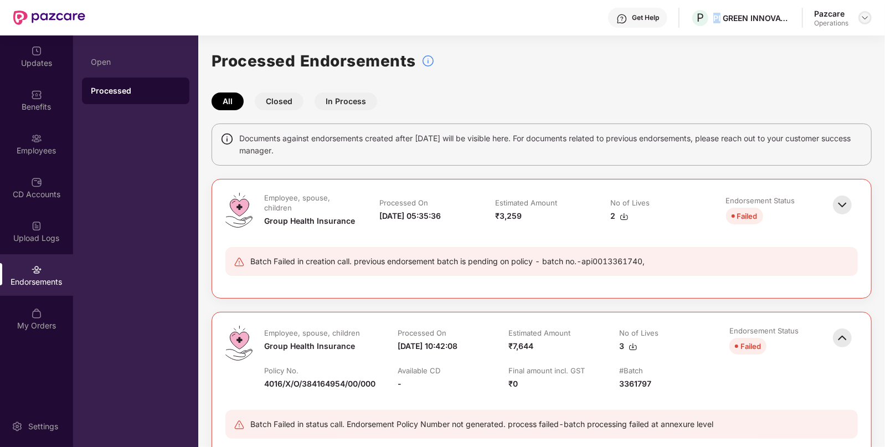
click at [862, 13] on img at bounding box center [865, 17] width 9 height 9
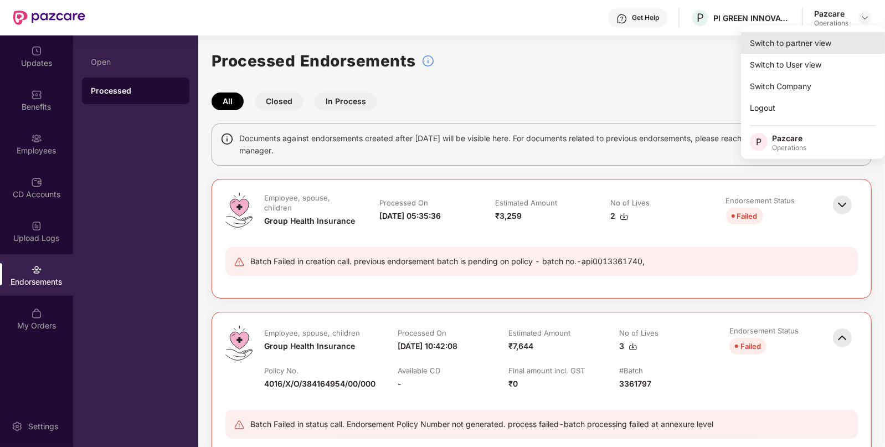
click at [765, 44] on div "Switch to partner view" at bounding box center [813, 43] width 144 height 22
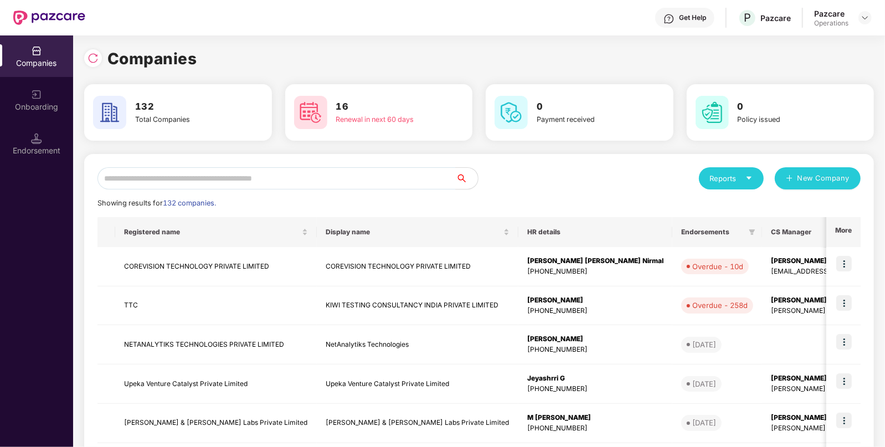
click at [15, 145] on div "Endorsement" at bounding box center [36, 150] width 73 height 11
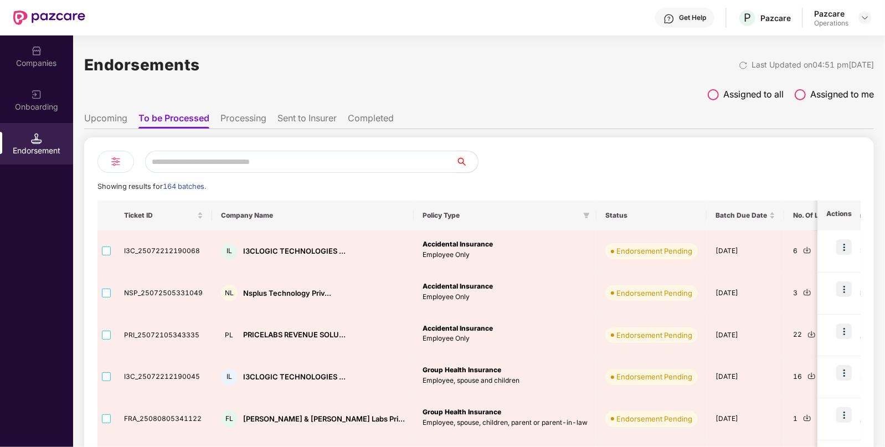
click at [213, 156] on input "text" at bounding box center [300, 162] width 311 height 22
paste input "**"
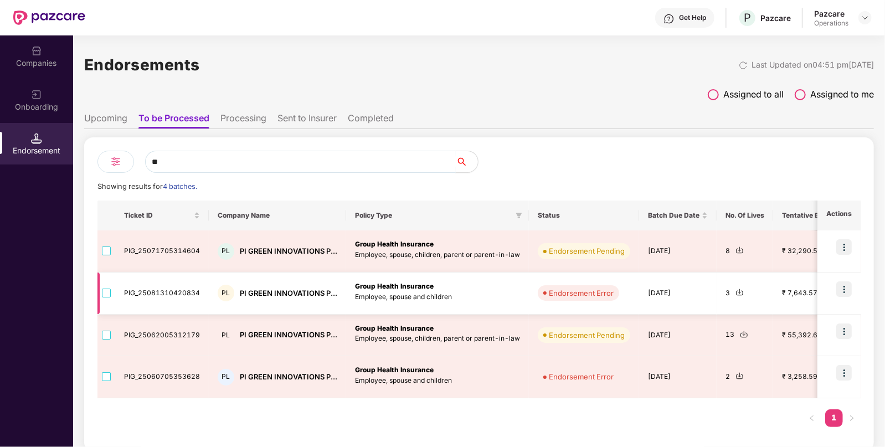
type input "**"
click at [838, 285] on img at bounding box center [845, 289] width 16 height 16
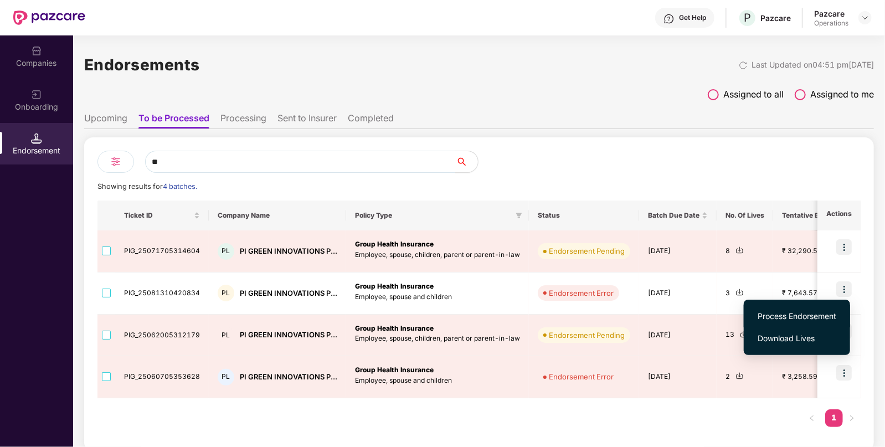
click at [801, 318] on span "Process Endorsement" at bounding box center [797, 316] width 79 height 12
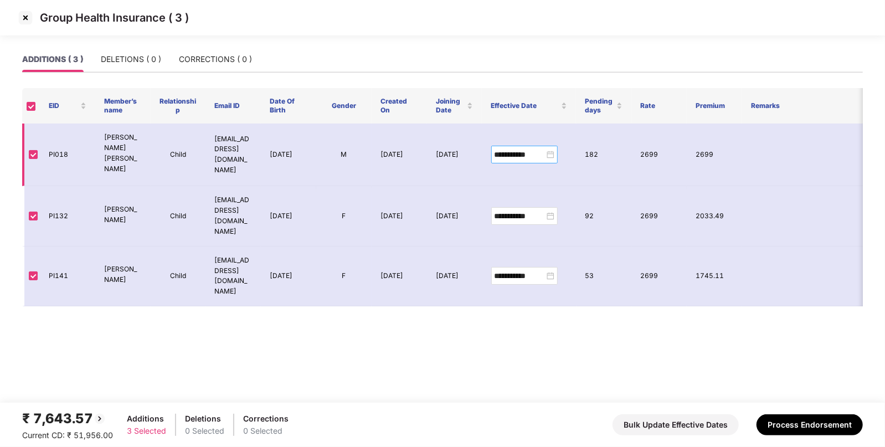
click at [555, 151] on div "**********" at bounding box center [524, 155] width 66 height 18
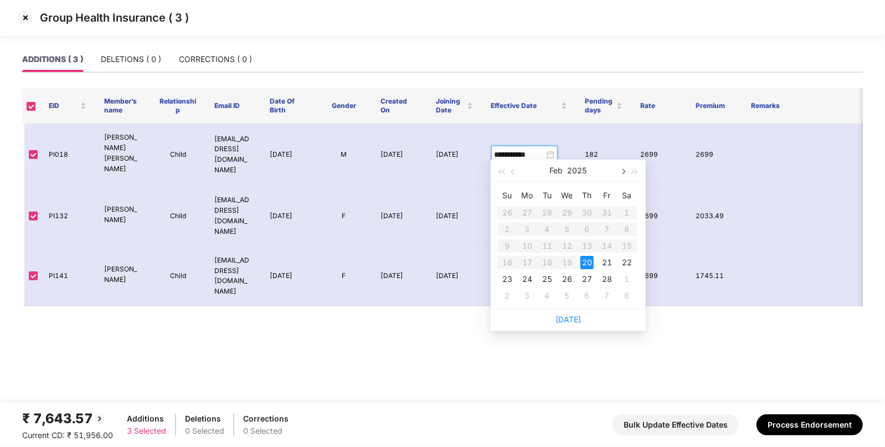
click at [624, 175] on button "button" at bounding box center [623, 171] width 12 height 22
type input "**********"
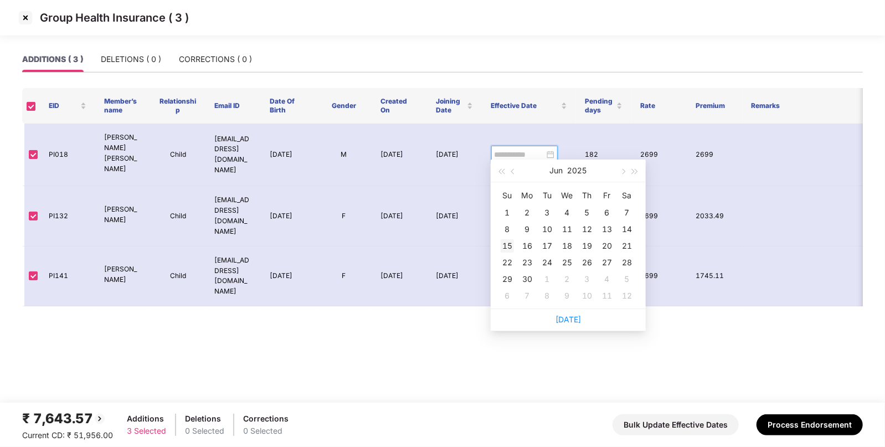
click at [506, 242] on div "15" at bounding box center [507, 245] width 13 height 13
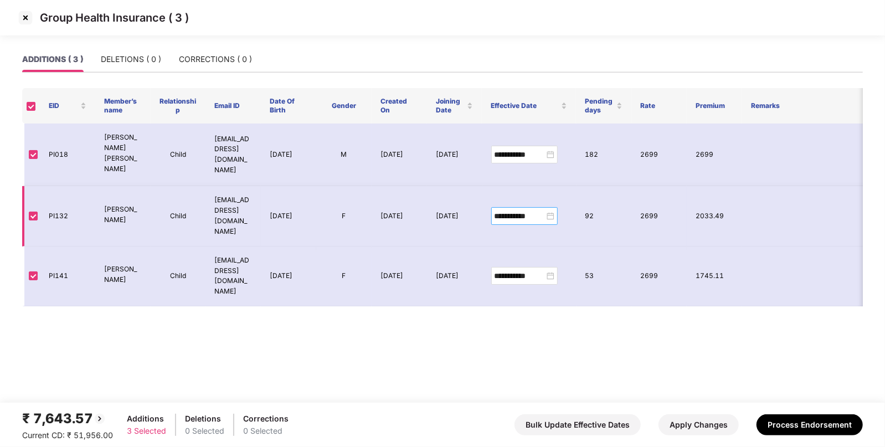
click at [551, 210] on div "**********" at bounding box center [525, 216] width 60 height 12
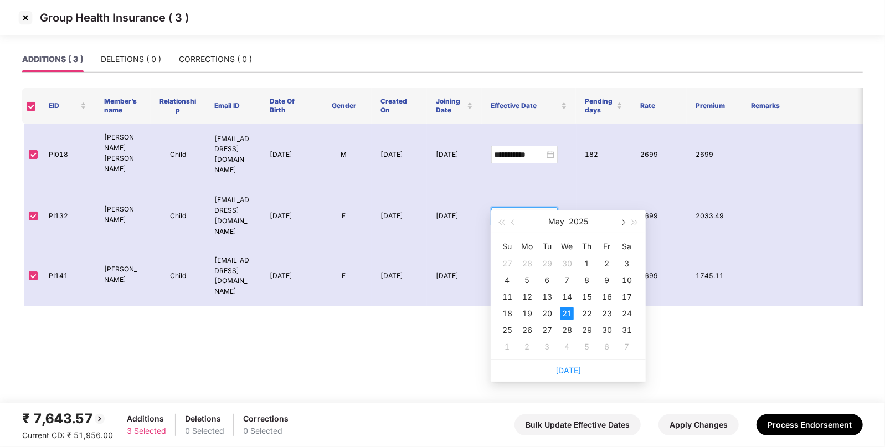
click at [621, 230] on button "button" at bounding box center [623, 222] width 12 height 22
type input "**********"
click at [607, 312] on div "25" at bounding box center [607, 313] width 13 height 13
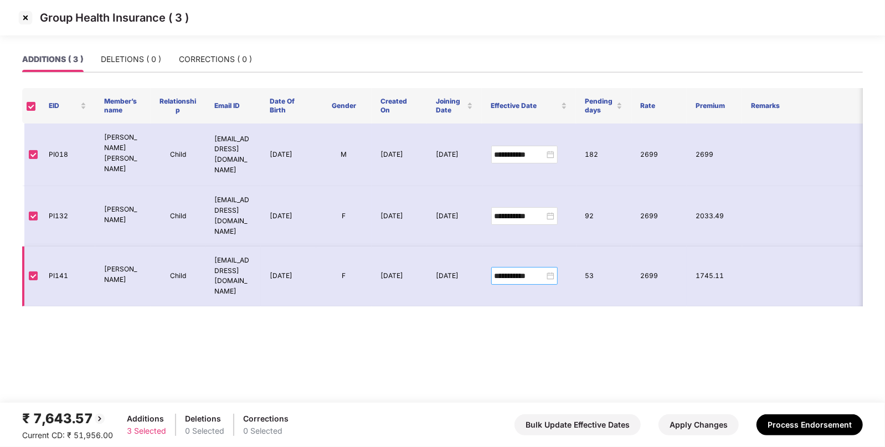
click at [554, 270] on div "**********" at bounding box center [525, 276] width 60 height 12
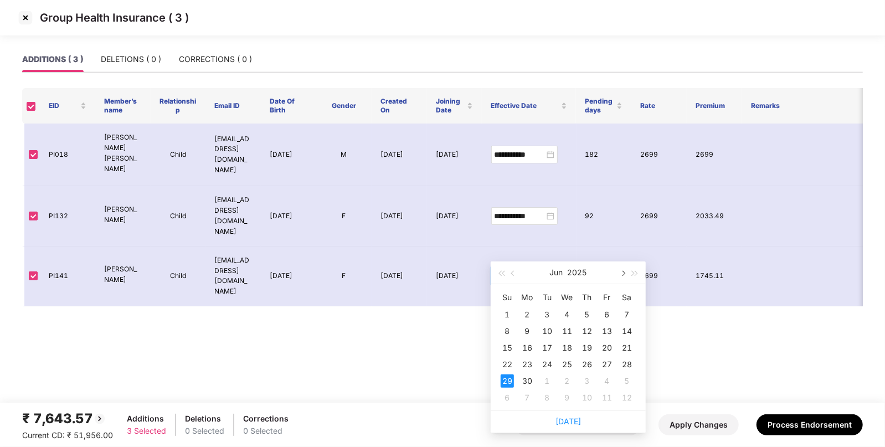
click at [619, 275] on button "button" at bounding box center [623, 273] width 12 height 22
type input "**********"
click at [586, 346] on div "17" at bounding box center [587, 347] width 13 height 13
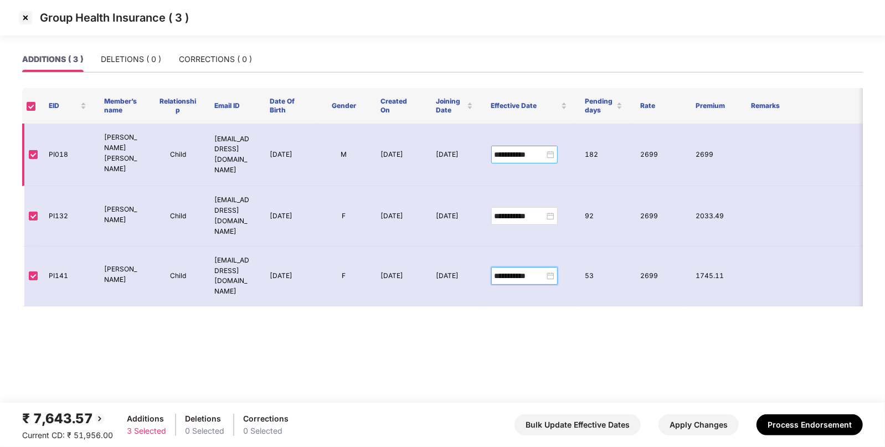
click at [555, 152] on div "**********" at bounding box center [524, 155] width 66 height 18
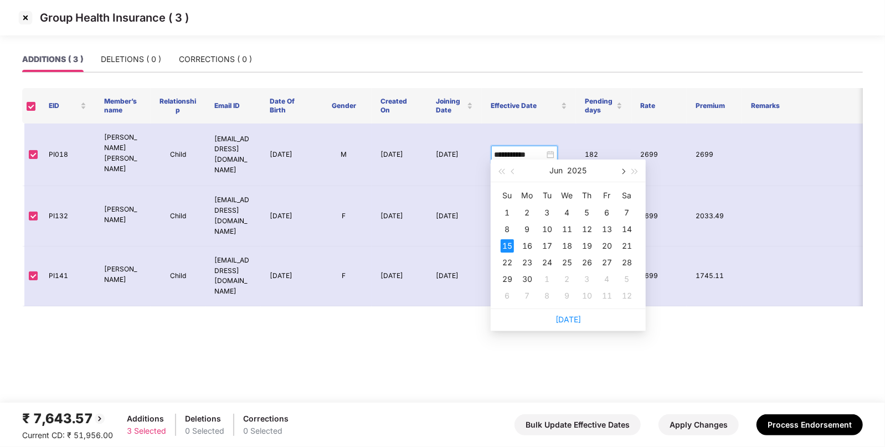
click at [622, 170] on span "button" at bounding box center [623, 172] width 6 height 6
type input "**********"
click at [547, 238] on td "15" at bounding box center [547, 246] width 20 height 17
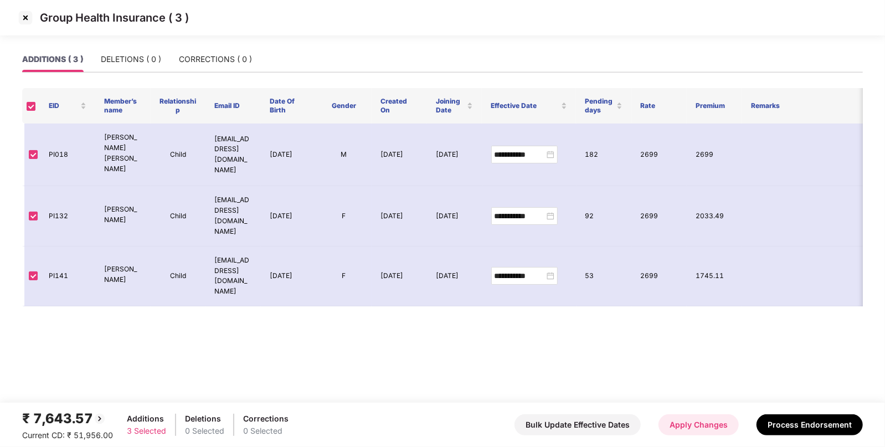
click at [696, 429] on button "Apply Changes" at bounding box center [699, 424] width 80 height 21
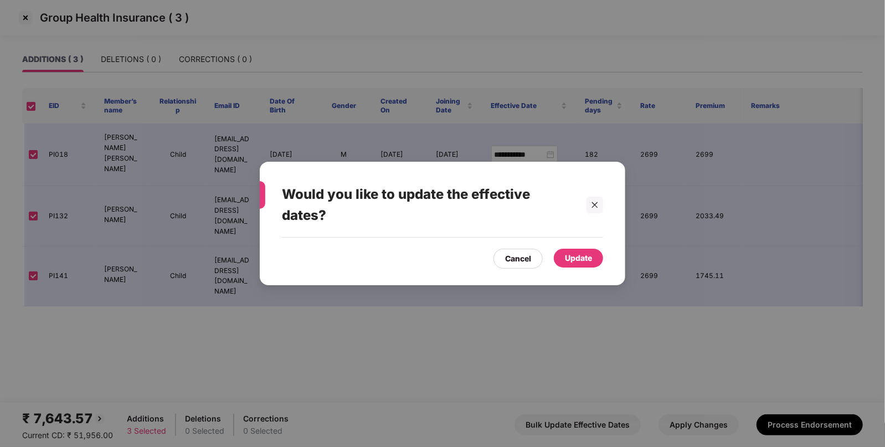
click at [573, 257] on div "Update" at bounding box center [578, 258] width 27 height 12
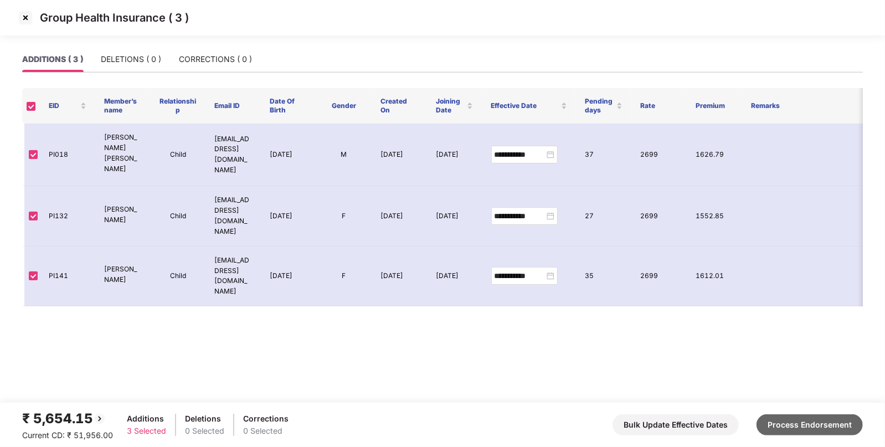
click at [814, 422] on button "Process Endorsement" at bounding box center [810, 424] width 106 height 21
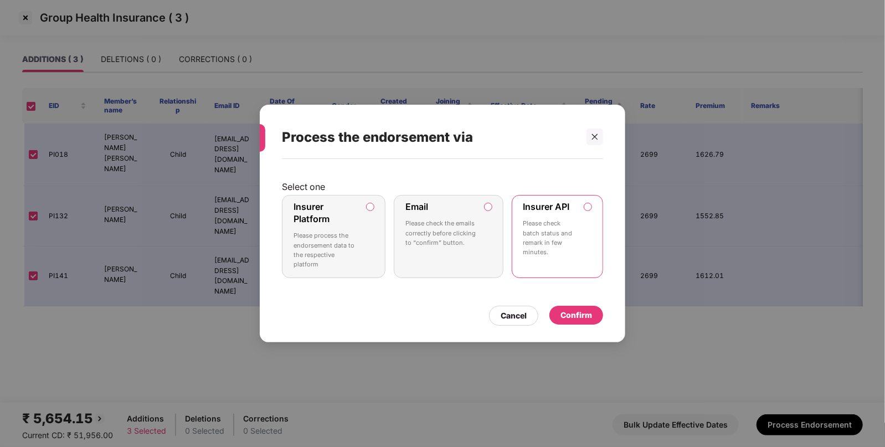
click at [578, 308] on div "Confirm" at bounding box center [577, 315] width 54 height 19
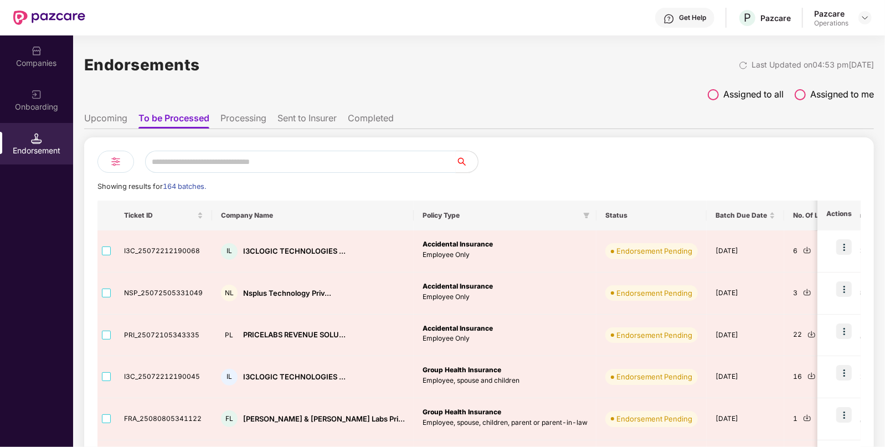
click at [323, 156] on input "text" at bounding box center [300, 162] width 311 height 22
click at [40, 60] on div "Companies" at bounding box center [36, 63] width 73 height 11
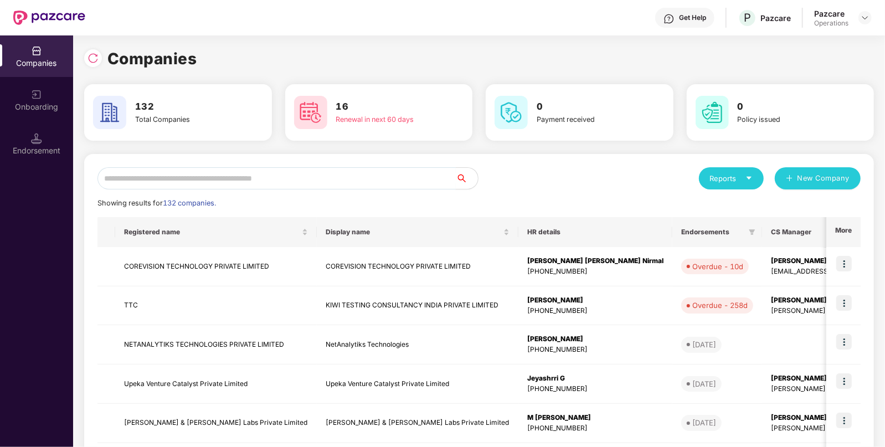
click at [151, 169] on input "text" at bounding box center [277, 178] width 358 height 22
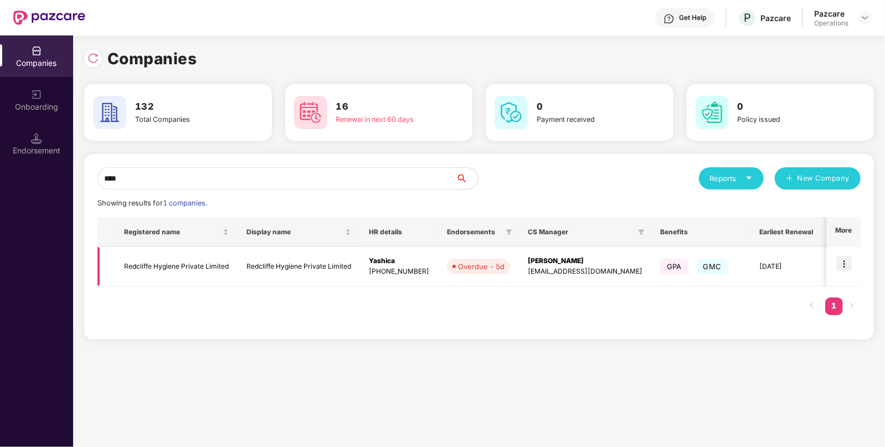
type input "****"
click at [846, 262] on img at bounding box center [845, 264] width 16 height 16
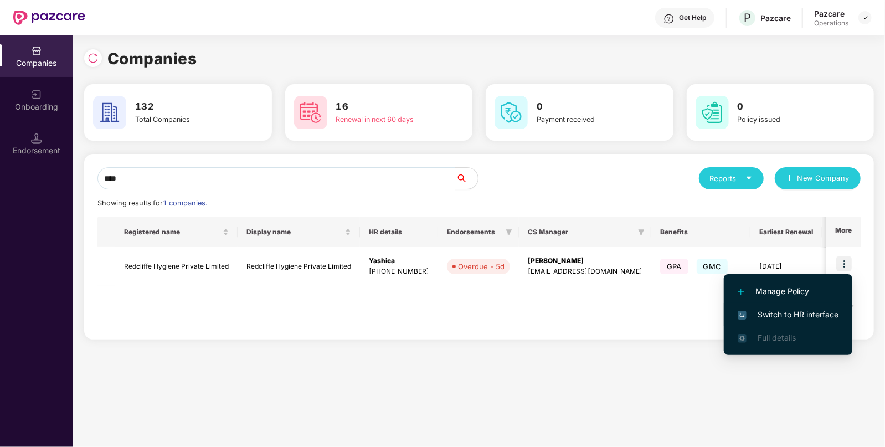
click at [778, 312] on span "Switch to HR interface" at bounding box center [788, 315] width 101 height 12
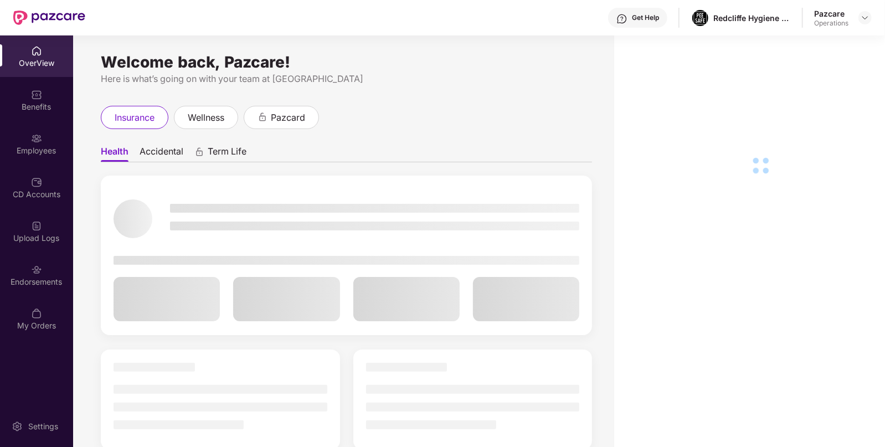
click at [28, 263] on div "Endorsements" at bounding box center [36, 275] width 73 height 42
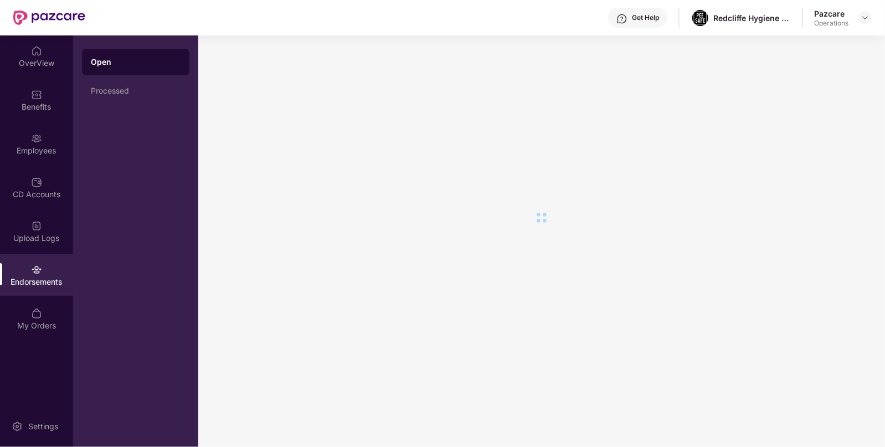
click at [28, 263] on div "Endorsements" at bounding box center [36, 275] width 73 height 42
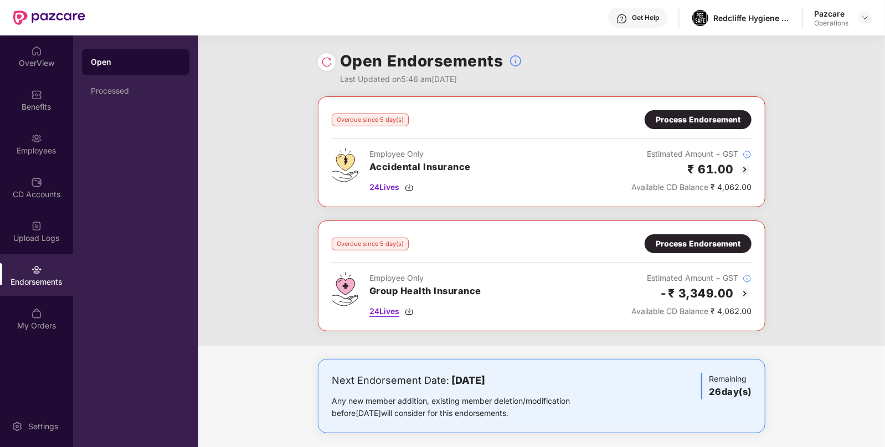
click at [412, 310] on img at bounding box center [409, 311] width 9 height 9
click at [408, 185] on img at bounding box center [409, 187] width 9 height 9
click at [867, 24] on div "Pazcare Operations" at bounding box center [843, 17] width 58 height 19
click at [866, 20] on img at bounding box center [865, 17] width 9 height 9
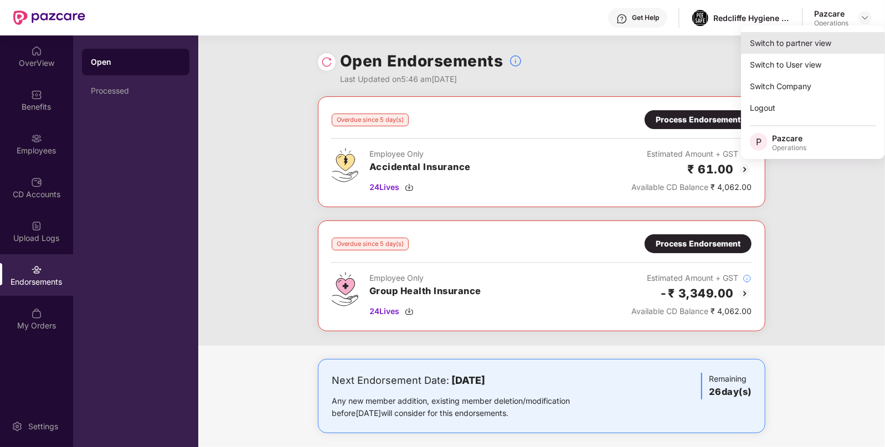
click at [818, 40] on div "Switch to partner view" at bounding box center [813, 43] width 144 height 22
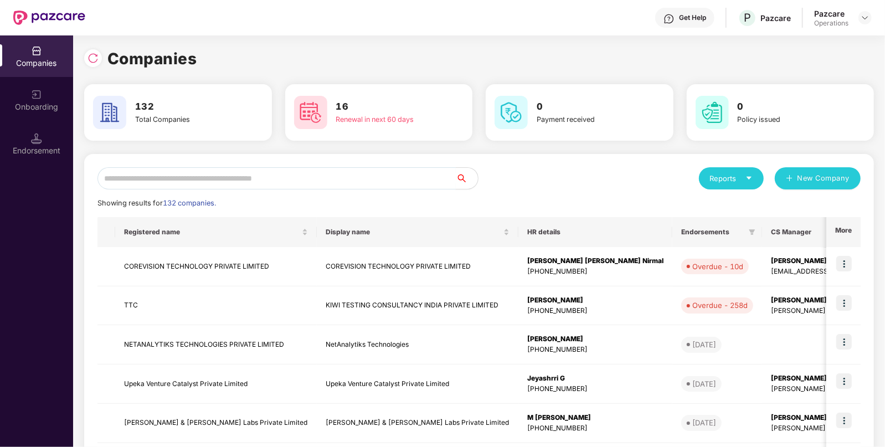
click at [344, 186] on input "text" at bounding box center [277, 178] width 358 height 22
type input "*"
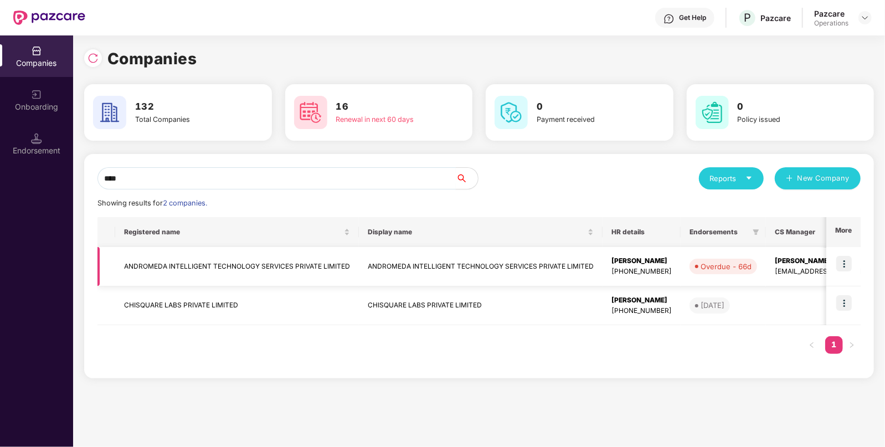
type input "****"
click at [291, 263] on td "ANDROMEDA INTELLIGENT TECHNOLOGY SERVICES PRIVATE LIMITED" at bounding box center [237, 266] width 244 height 39
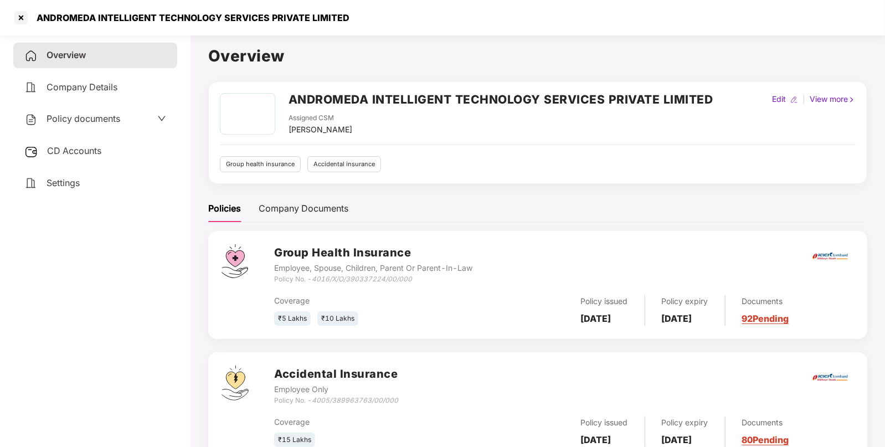
click at [351, 402] on icon "4005/389963763/00/000" at bounding box center [355, 400] width 86 height 8
drag, startPoint x: 315, startPoint y: 404, endPoint x: 403, endPoint y: 399, distance: 87.7
click at [403, 399] on div "Accidental Insurance Employee Only Policy No. - 4005/389963763/00/000" at bounding box center [564, 386] width 580 height 40
copy icon "4005/389963763/00/000"
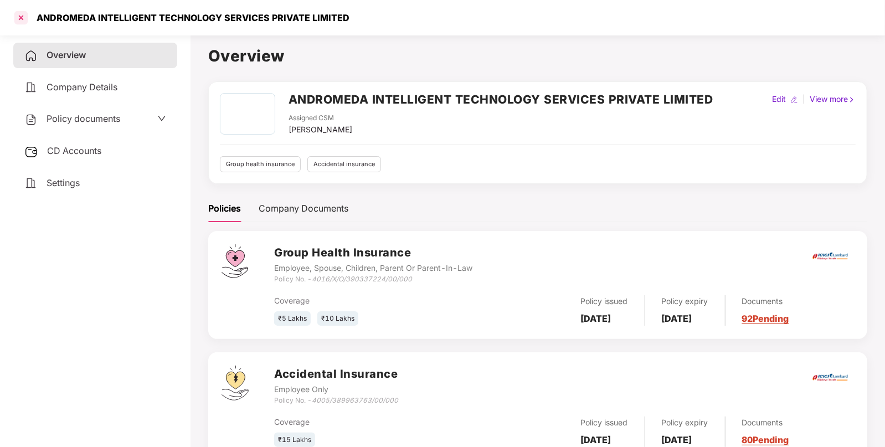
click at [19, 14] on div at bounding box center [21, 18] width 18 height 18
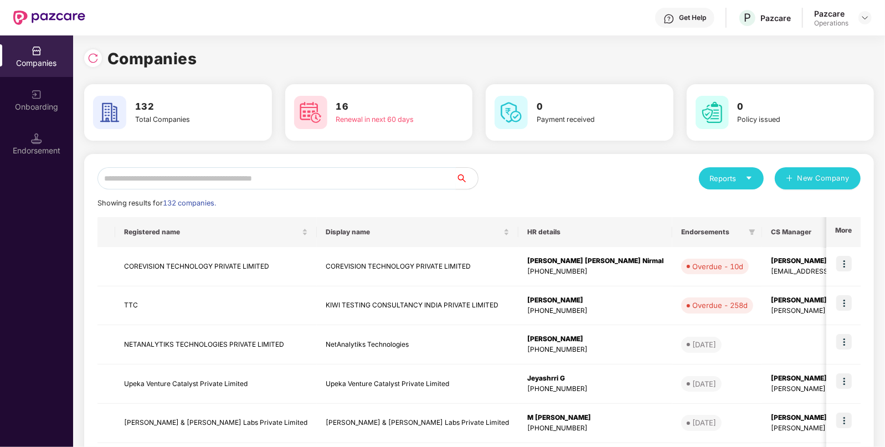
click at [258, 181] on input "text" at bounding box center [277, 178] width 358 height 22
click at [258, 181] on input "*" at bounding box center [277, 178] width 358 height 22
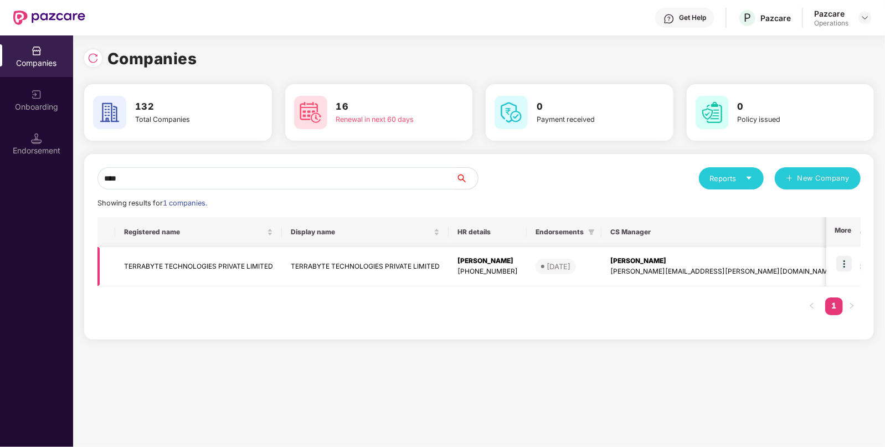
type input "****"
click at [842, 264] on img at bounding box center [845, 264] width 16 height 16
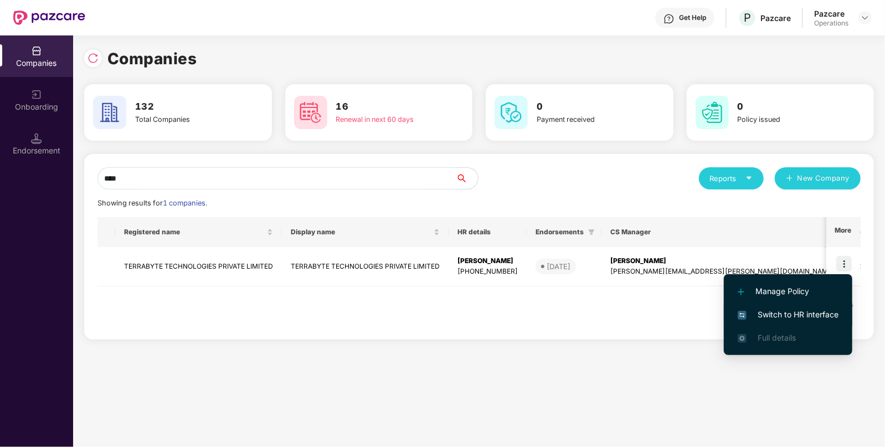
click at [788, 312] on span "Switch to HR interface" at bounding box center [788, 315] width 101 height 12
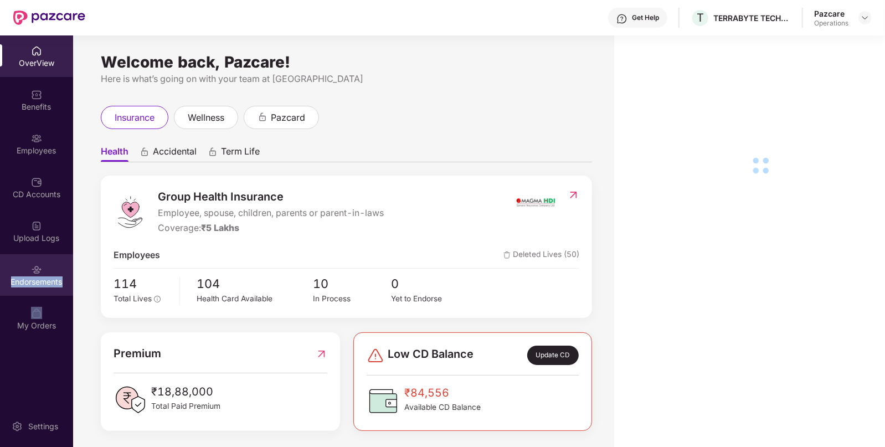
drag, startPoint x: 58, startPoint y: 276, endPoint x: 53, endPoint y: 276, distance: 5.6
click at [53, 276] on div "Endorsements" at bounding box center [36, 281] width 73 height 11
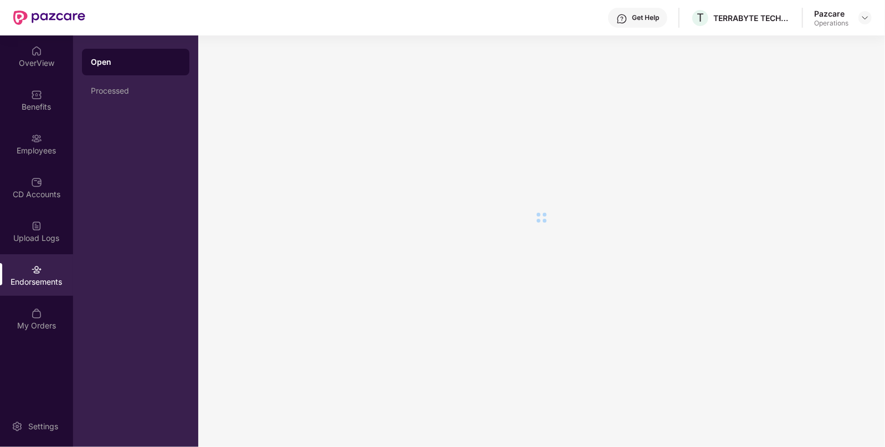
click at [53, 276] on div "Endorsements" at bounding box center [36, 281] width 73 height 11
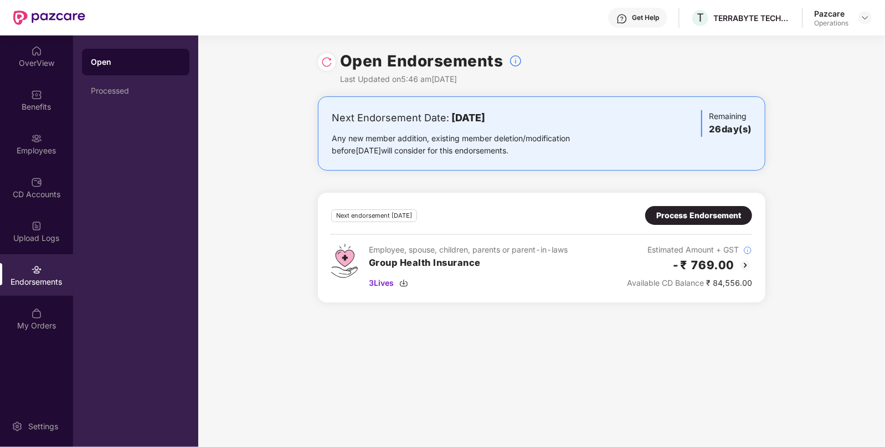
click at [680, 213] on div "Process Endorsement" at bounding box center [699, 215] width 85 height 12
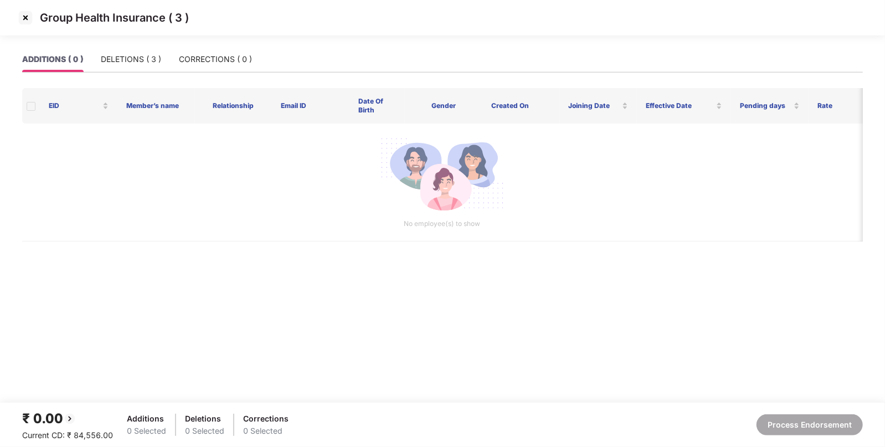
click at [24, 20] on img at bounding box center [26, 18] width 18 height 18
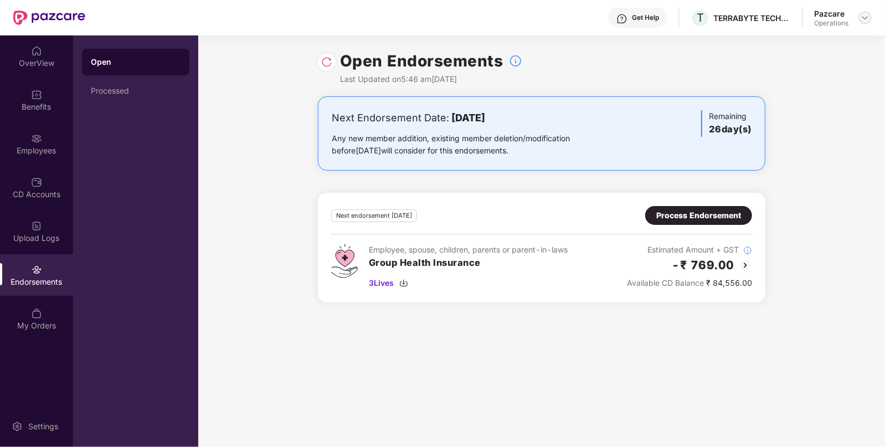
click at [868, 17] on img at bounding box center [865, 17] width 9 height 9
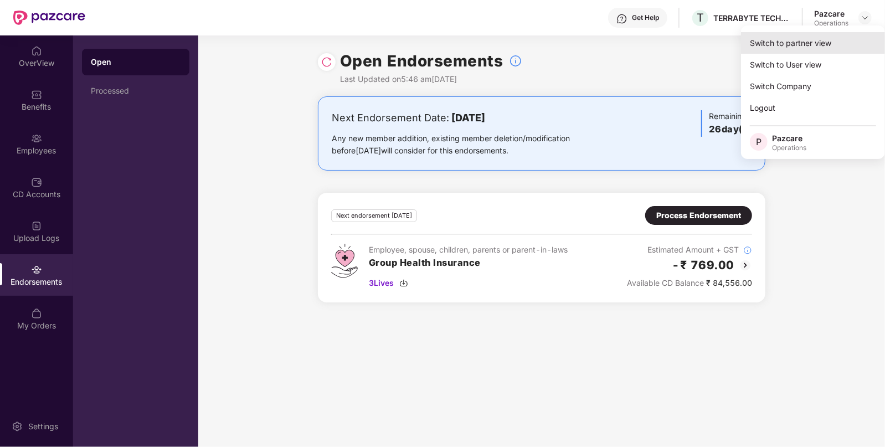
click at [810, 33] on div "Switch to partner view" at bounding box center [813, 43] width 144 height 22
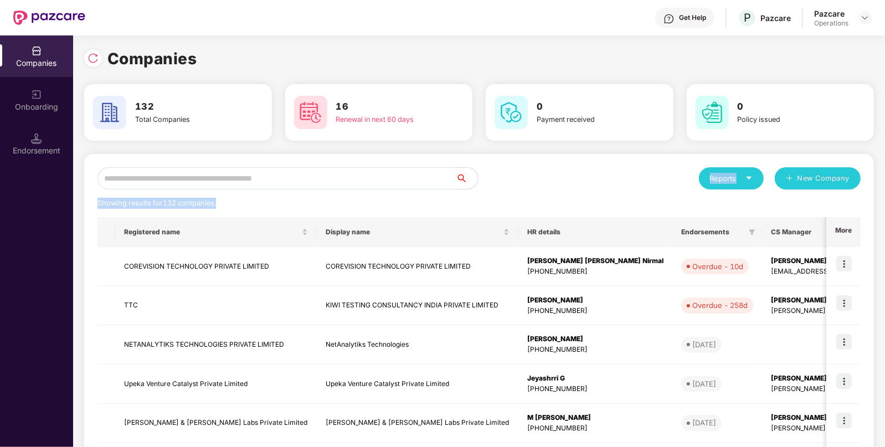
drag, startPoint x: 261, startPoint y: 193, endPoint x: 283, endPoint y: 172, distance: 30.2
click at [283, 172] on div "Reports New Company Showing results for 132 companies. Registered name Display …" at bounding box center [480, 422] width 764 height 511
click at [283, 172] on input "text" at bounding box center [277, 178] width 358 height 22
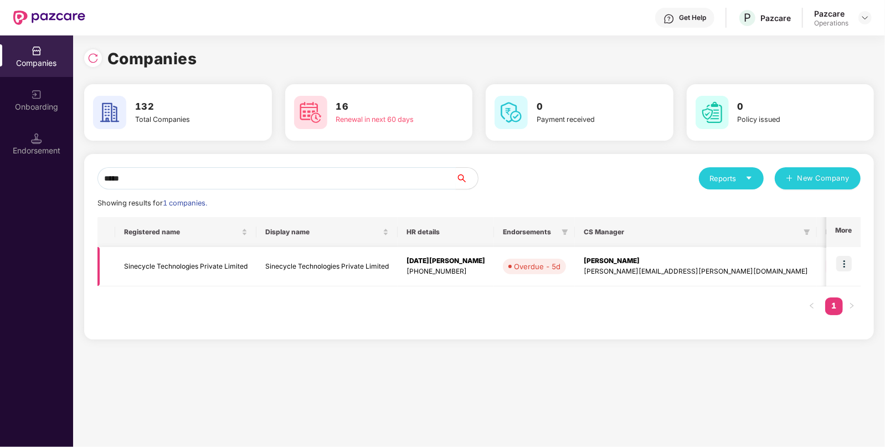
type input "*****"
click at [842, 263] on img at bounding box center [845, 264] width 16 height 16
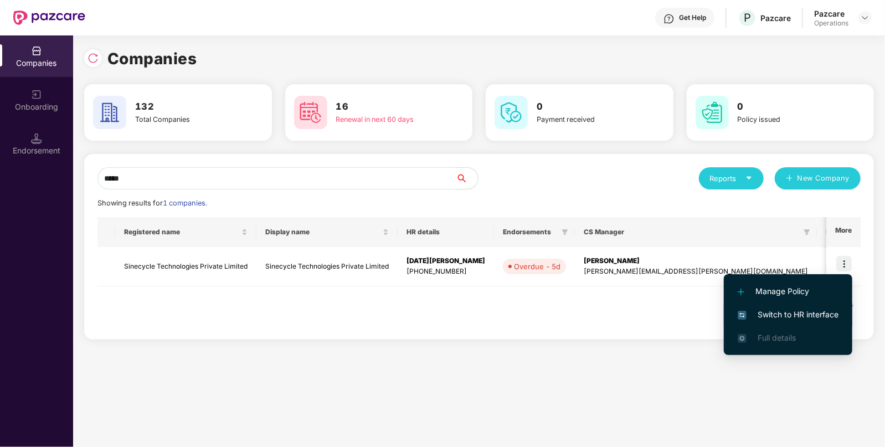
click at [774, 316] on span "Switch to HR interface" at bounding box center [788, 315] width 101 height 12
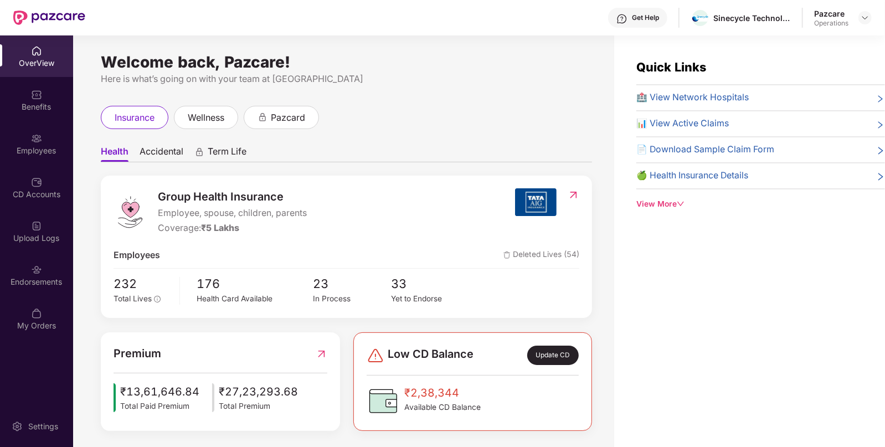
click at [27, 269] on div "Endorsements" at bounding box center [36, 275] width 73 height 42
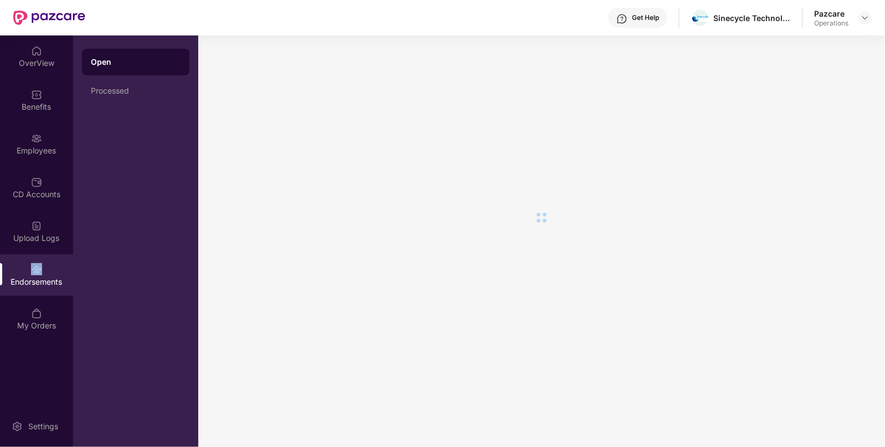
click at [27, 269] on div "Endorsements" at bounding box center [36, 275] width 73 height 42
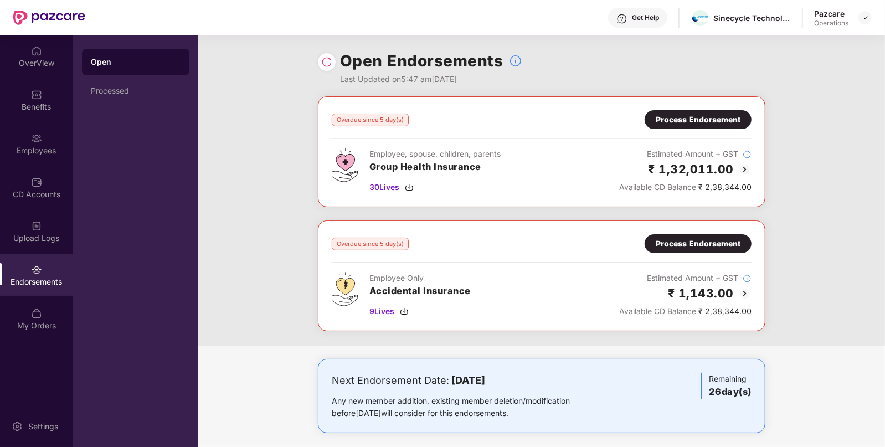
click at [635, 288] on div "₹ 1,143.00" at bounding box center [685, 293] width 132 height 18
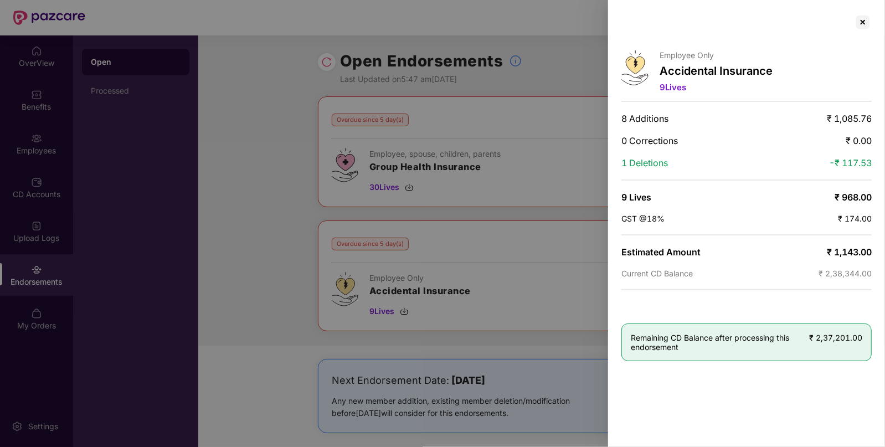
click at [486, 254] on div at bounding box center [442, 223] width 885 height 447
click at [859, 19] on div at bounding box center [863, 22] width 18 height 18
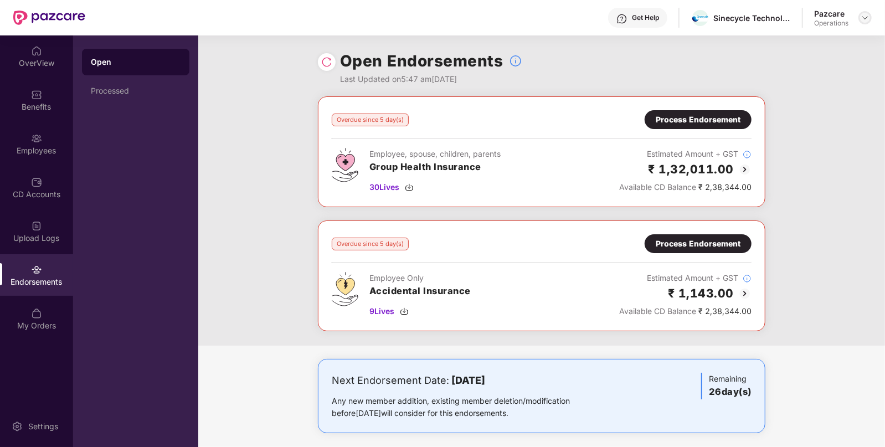
click at [866, 17] on img at bounding box center [865, 17] width 9 height 9
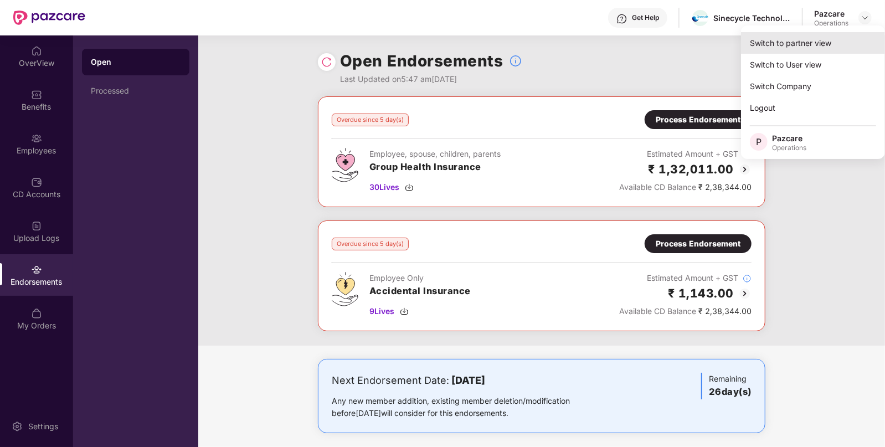
click at [812, 37] on div "Switch to partner view" at bounding box center [813, 43] width 144 height 22
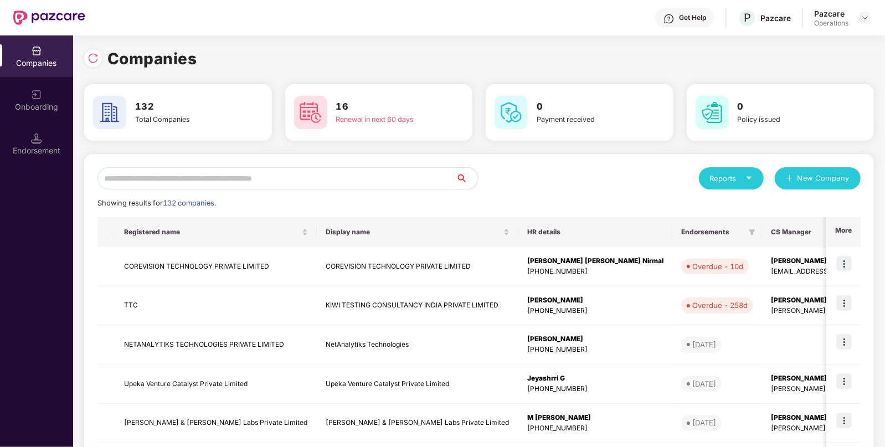
click at [250, 169] on input "text" at bounding box center [277, 178] width 358 height 22
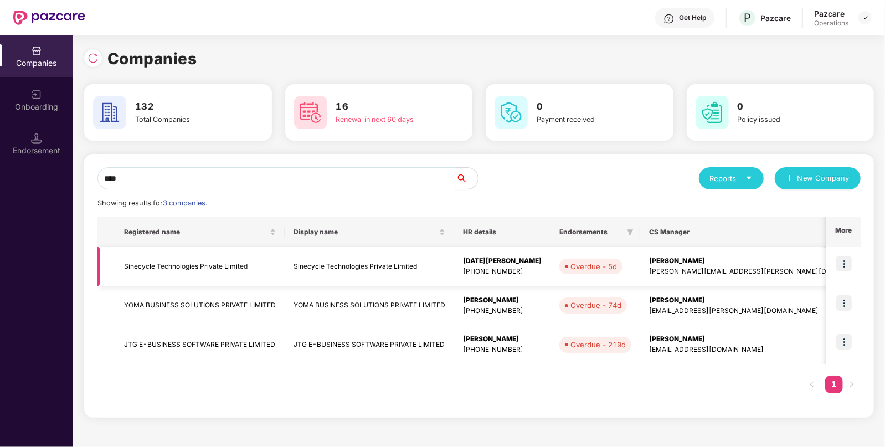
type input "****"
click at [844, 258] on img at bounding box center [845, 264] width 16 height 16
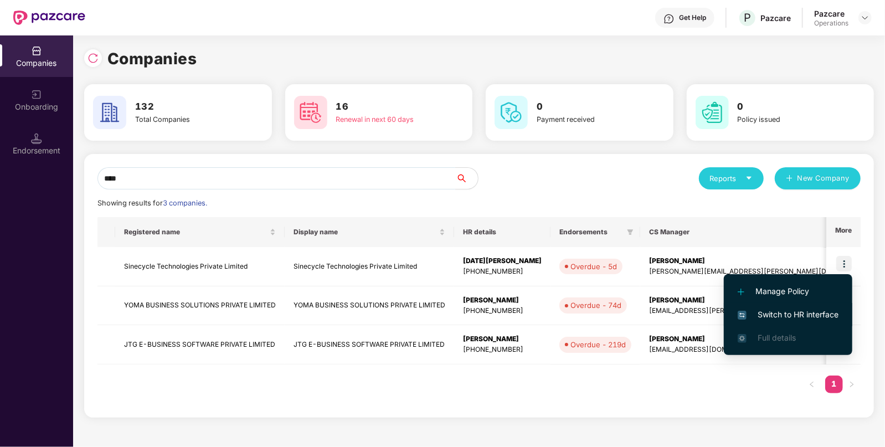
click at [751, 311] on span "Switch to HR interface" at bounding box center [788, 315] width 101 height 12
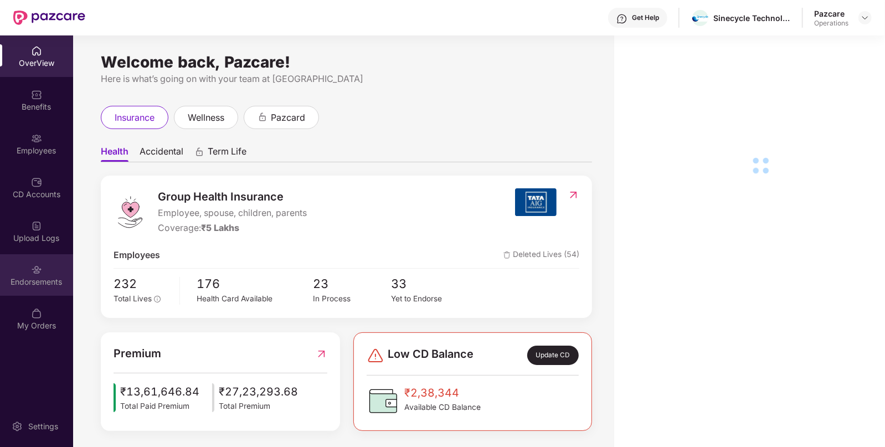
click at [39, 273] on img at bounding box center [36, 269] width 11 height 11
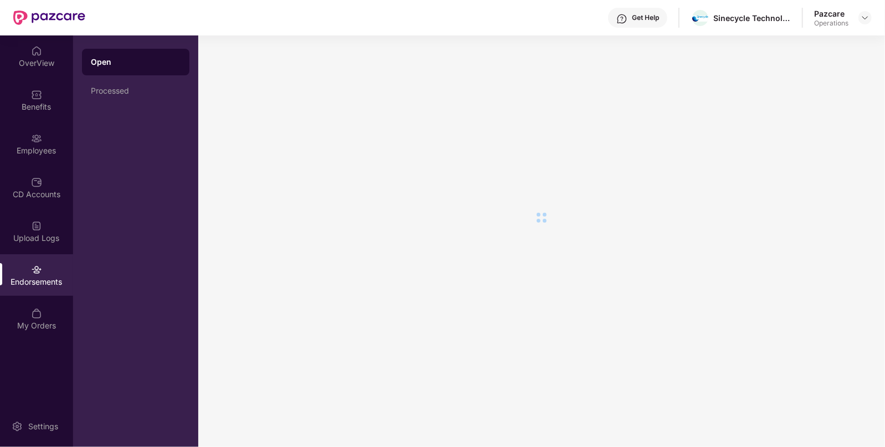
click at [39, 273] on img at bounding box center [36, 269] width 11 height 11
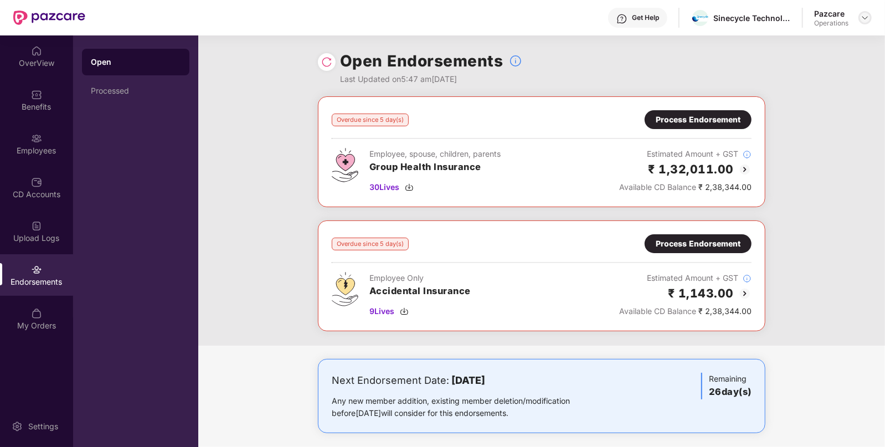
click at [867, 17] on img at bounding box center [865, 17] width 9 height 9
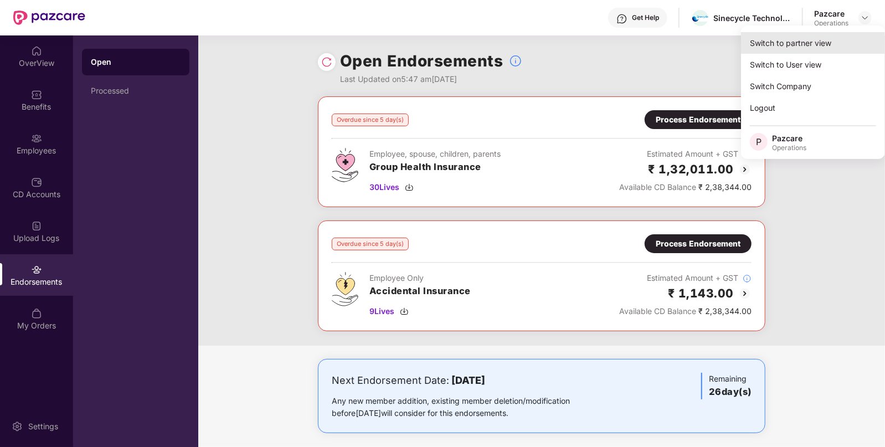
click at [795, 37] on div "Switch to partner view" at bounding box center [813, 43] width 144 height 22
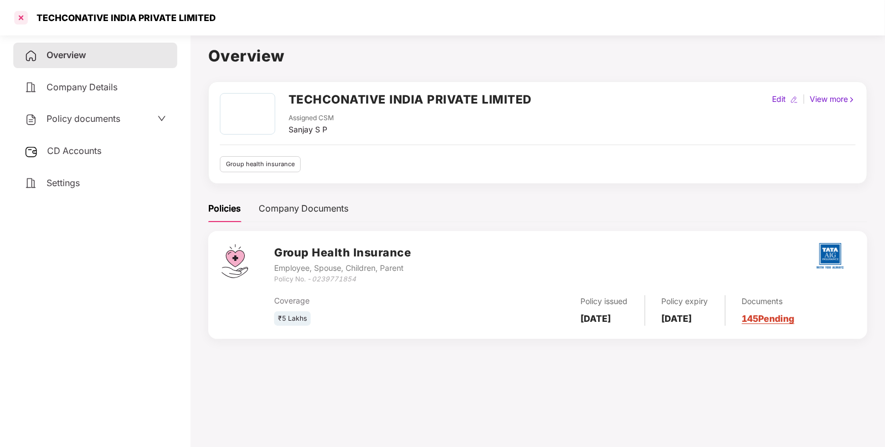
click at [20, 14] on div at bounding box center [21, 18] width 18 height 18
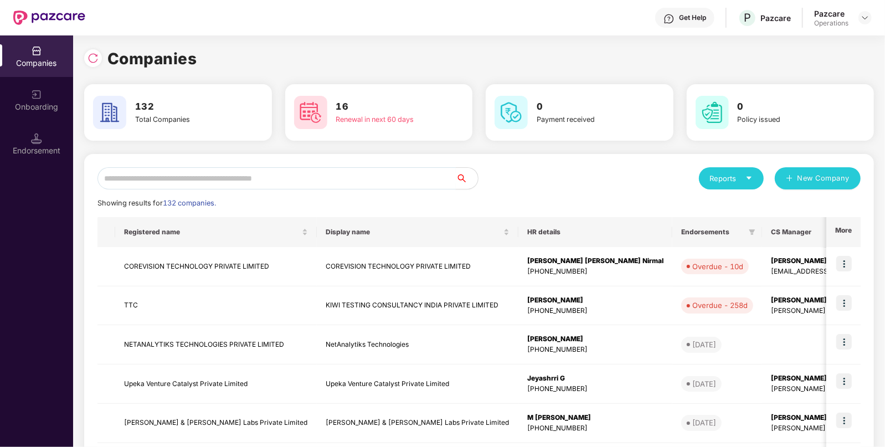
click at [230, 186] on input "text" at bounding box center [277, 178] width 358 height 22
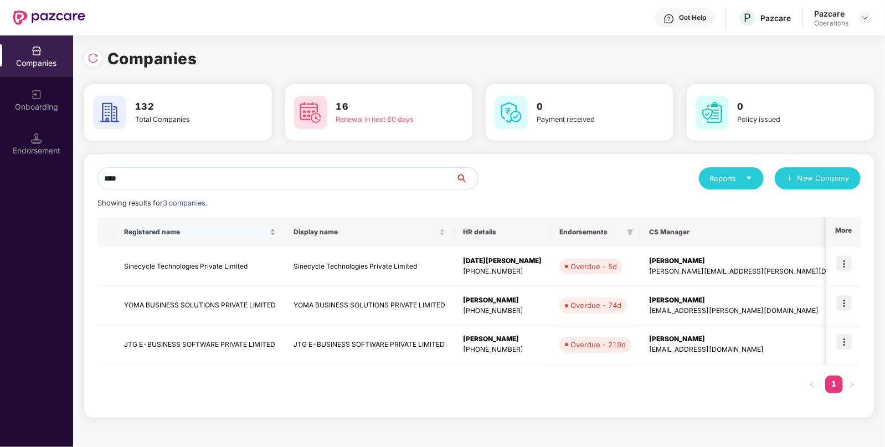
type input "****"
click at [237, 238] on div "Registered name" at bounding box center [200, 232] width 152 height 11
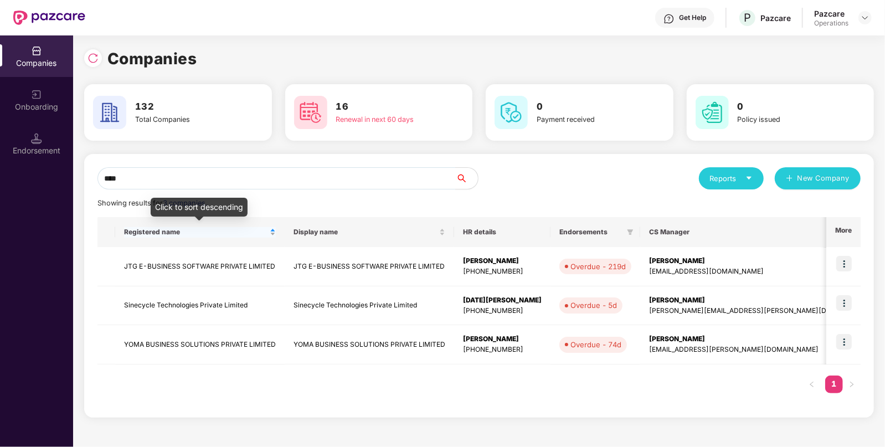
click at [226, 238] on div "Registered name" at bounding box center [200, 232] width 152 height 11
click at [250, 232] on span "Registered name" at bounding box center [196, 232] width 144 height 9
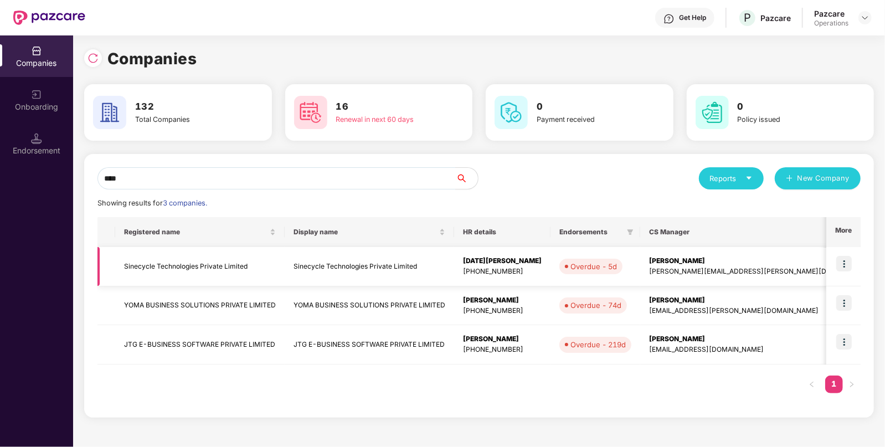
click at [200, 274] on td "Sinecycle Technologies Private Limited" at bounding box center [200, 266] width 170 height 39
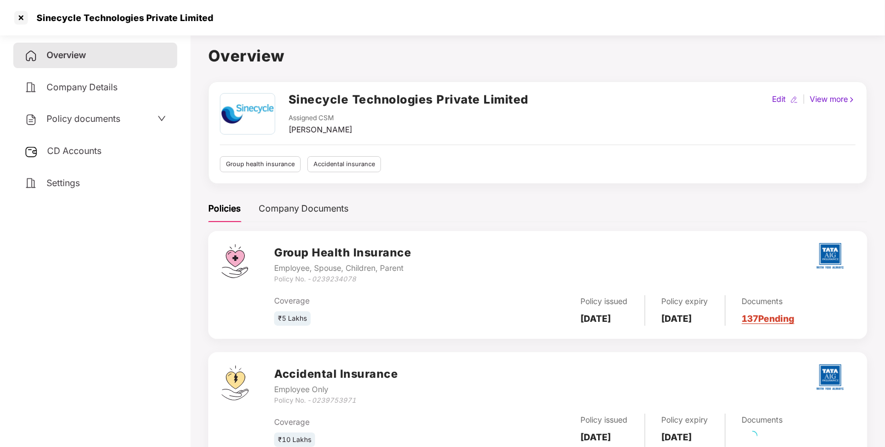
click at [85, 147] on span "CD Accounts" at bounding box center [74, 150] width 54 height 11
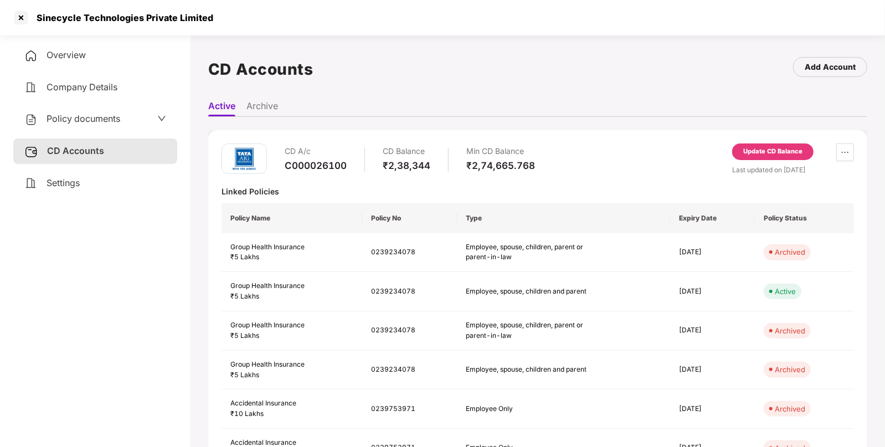
click at [321, 168] on div "C000026100" at bounding box center [316, 166] width 62 height 12
copy div "C000026100"
click at [321, 168] on div "C000026100" at bounding box center [316, 166] width 62 height 12
click at [80, 73] on div "Overview Company Details Policy documents CD Accounts Settings" at bounding box center [95, 119] width 164 height 153
click at [62, 54] on span "Overview" at bounding box center [66, 54] width 39 height 11
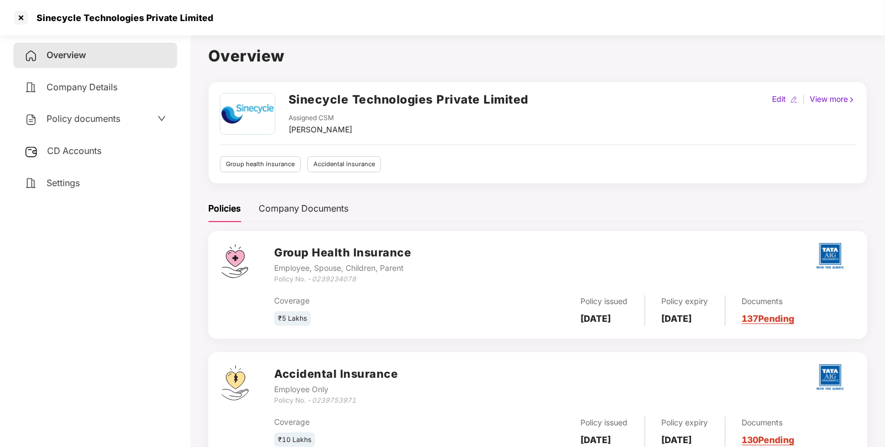
click at [335, 280] on icon "0239234078" at bounding box center [334, 279] width 44 height 8
copy icon "0239234078"
click at [335, 280] on icon "0239234078" at bounding box center [334, 279] width 44 height 8
click at [93, 153] on span "CD Accounts" at bounding box center [74, 150] width 54 height 11
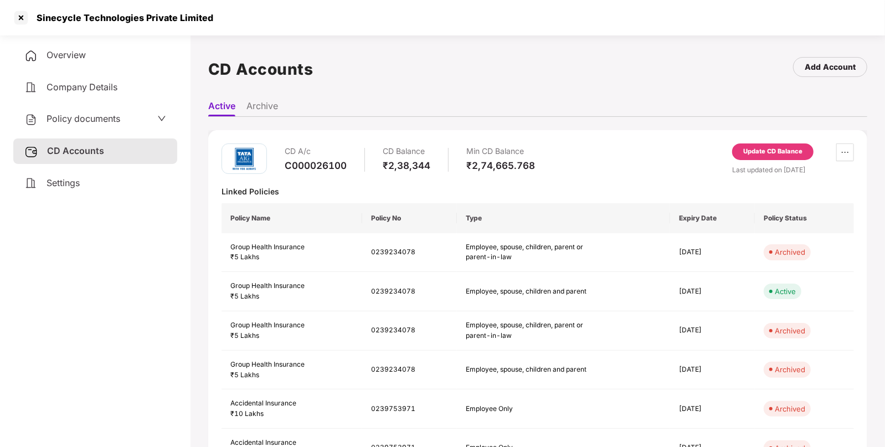
click at [764, 150] on div "Update CD Balance" at bounding box center [773, 152] width 59 height 10
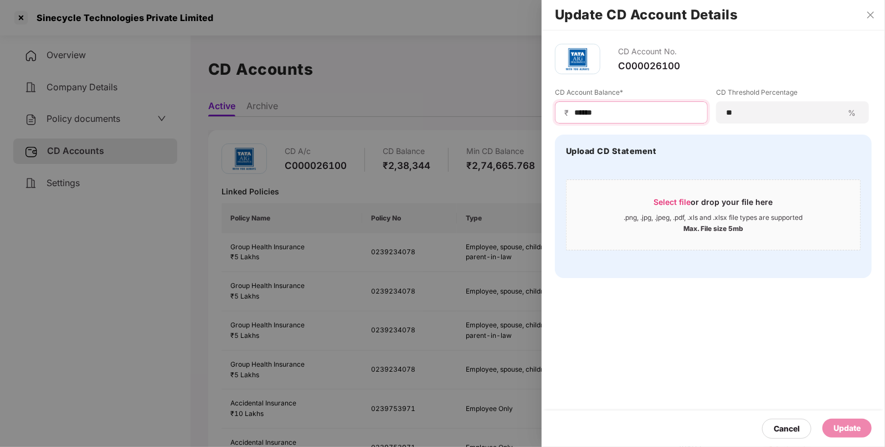
drag, startPoint x: 600, startPoint y: 106, endPoint x: 396, endPoint y: 111, distance: 203.4
click at [396, 111] on div "Update CD Account Details CD Account No. C000026100 CD Account Balance* ₹ *****…" at bounding box center [442, 223] width 885 height 447
type input "*"
type input "*****"
click at [842, 429] on div "Update" at bounding box center [847, 428] width 27 height 12
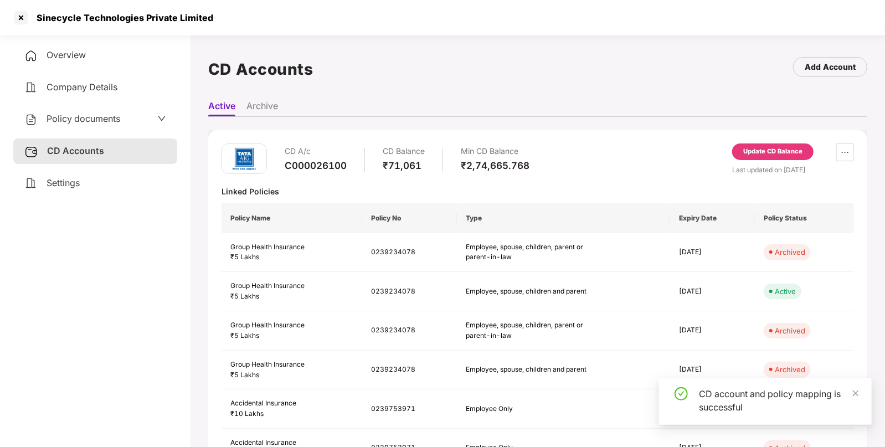
click at [21, 8] on div "Sinecycle Technologies Private Limited" at bounding box center [442, 17] width 885 height 35
click at [22, 17] on div at bounding box center [21, 18] width 18 height 18
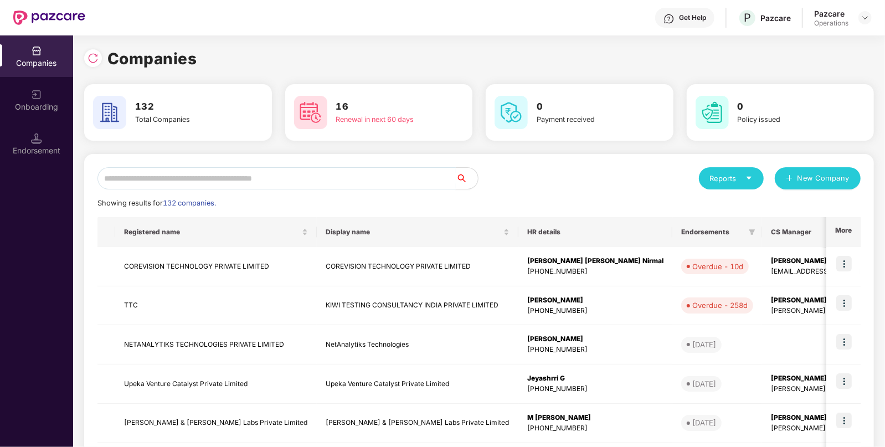
click at [300, 171] on input "text" at bounding box center [277, 178] width 358 height 22
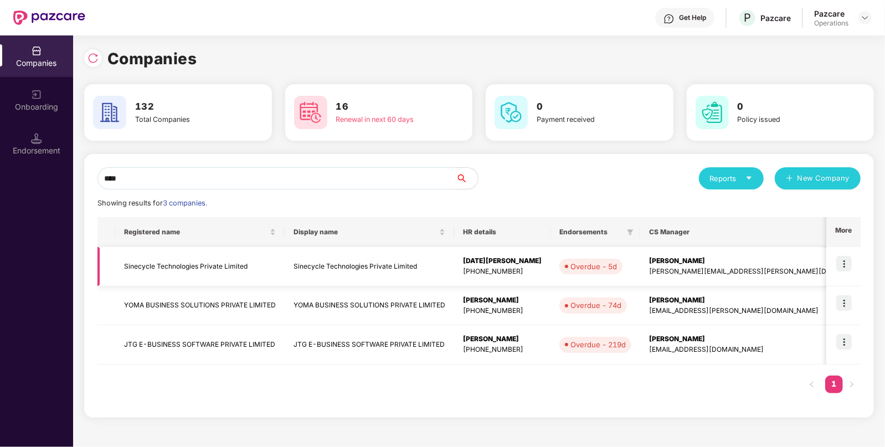
type input "****"
click at [849, 263] on img at bounding box center [845, 264] width 16 height 16
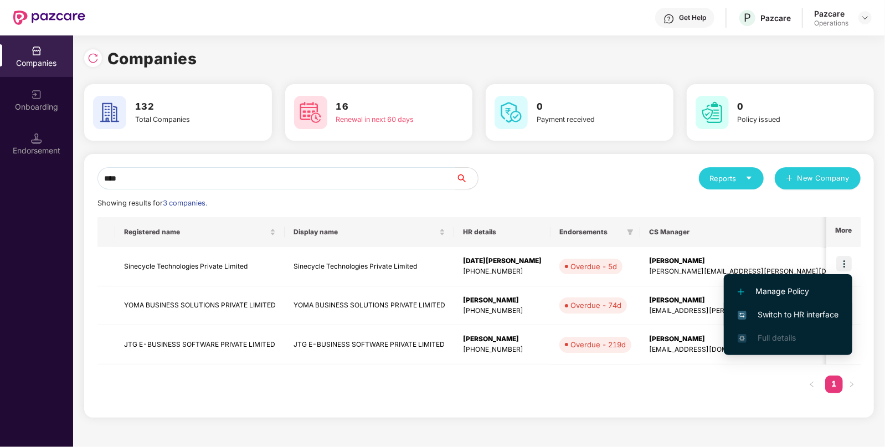
click at [782, 312] on span "Switch to HR interface" at bounding box center [788, 315] width 101 height 12
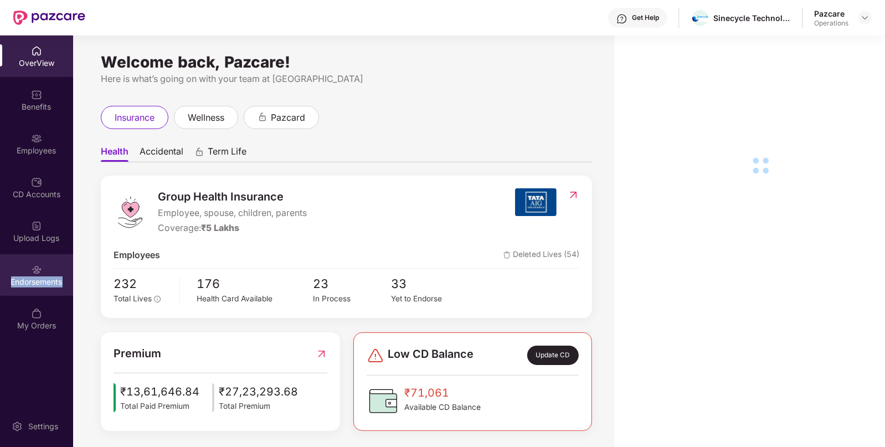
drag, startPoint x: 55, startPoint y: 269, endPoint x: 43, endPoint y: 283, distance: 18.1
click at [43, 283] on div "Endorsements" at bounding box center [36, 281] width 73 height 11
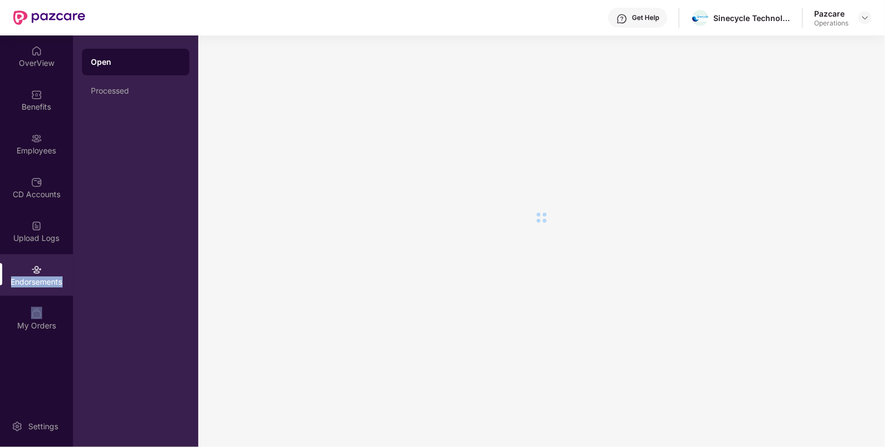
click at [43, 283] on div "Endorsements" at bounding box center [36, 281] width 73 height 11
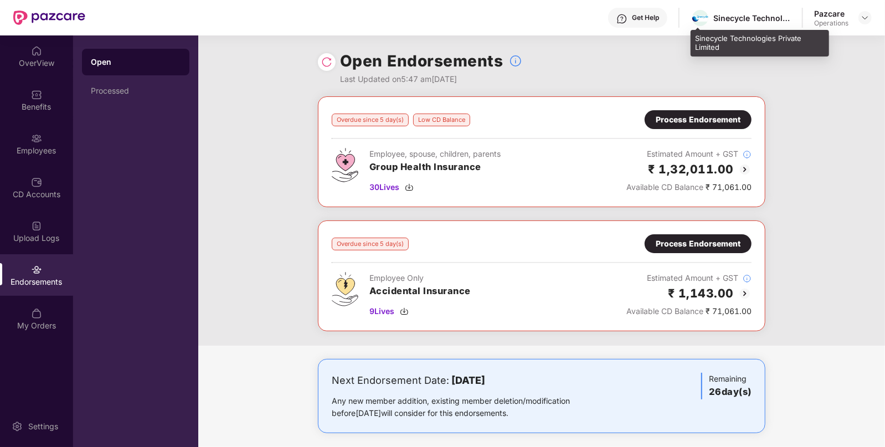
click at [745, 17] on div "Sinecycle Technologies Private Limited" at bounding box center [753, 18] width 78 height 11
copy div "Sinecycle Technologies Private Limited"
click at [745, 17] on div "Sinecycle Technologies Private Limited" at bounding box center [753, 18] width 78 height 11
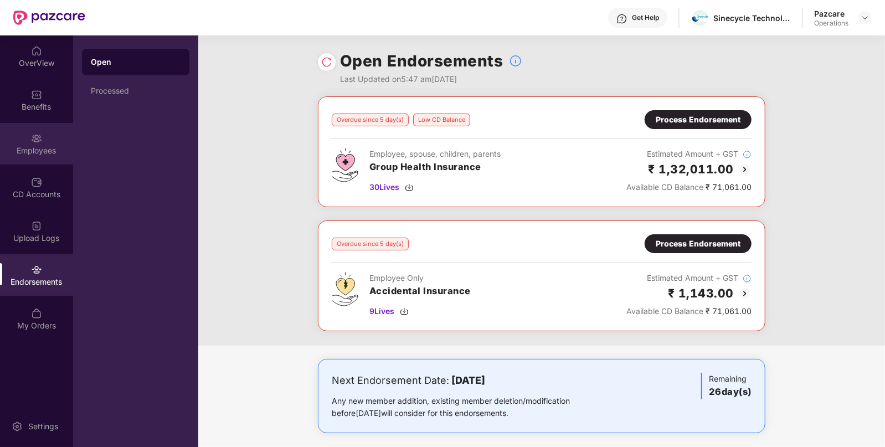
click at [40, 148] on div "Employees" at bounding box center [36, 150] width 73 height 11
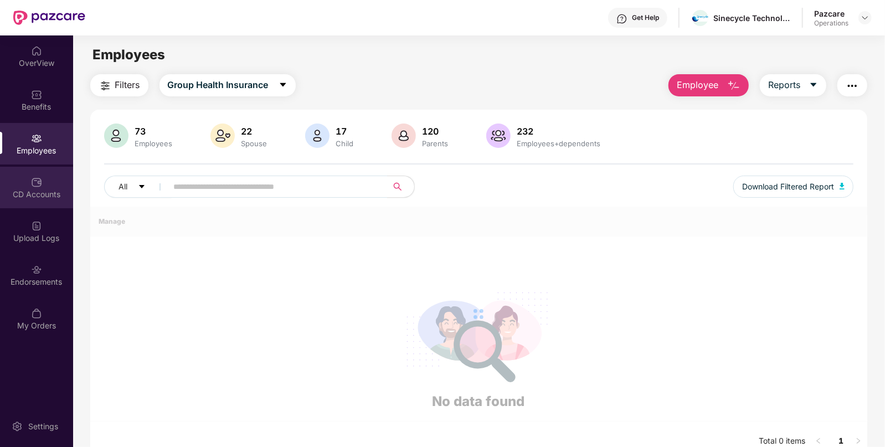
click at [40, 200] on div "CD Accounts" at bounding box center [36, 188] width 73 height 42
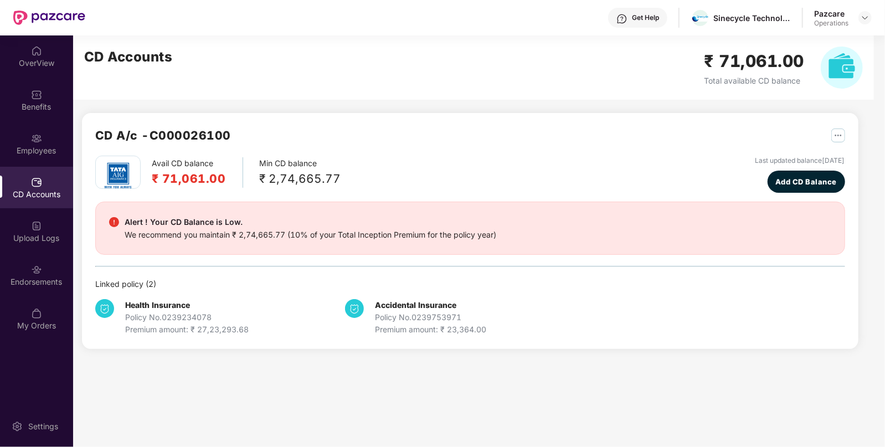
click at [193, 124] on div "CD A/c - C000026100 Avail CD balance ₹ 71,061.00 Min CD balance ₹ 2,74,665.77 L…" at bounding box center [470, 231] width 777 height 236
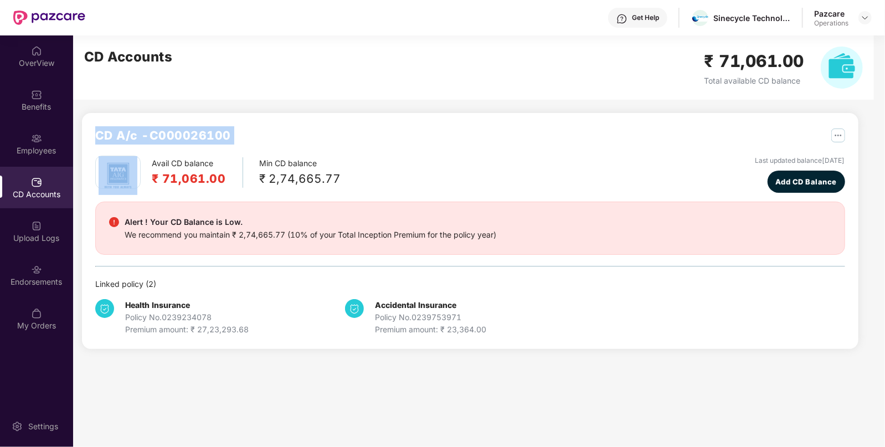
click at [193, 124] on div "CD A/c - C000026100 Avail CD balance ₹ 71,061.00 Min CD balance ₹ 2,74,665.77 L…" at bounding box center [470, 231] width 777 height 236
copy div "CD A/c - C000026100"
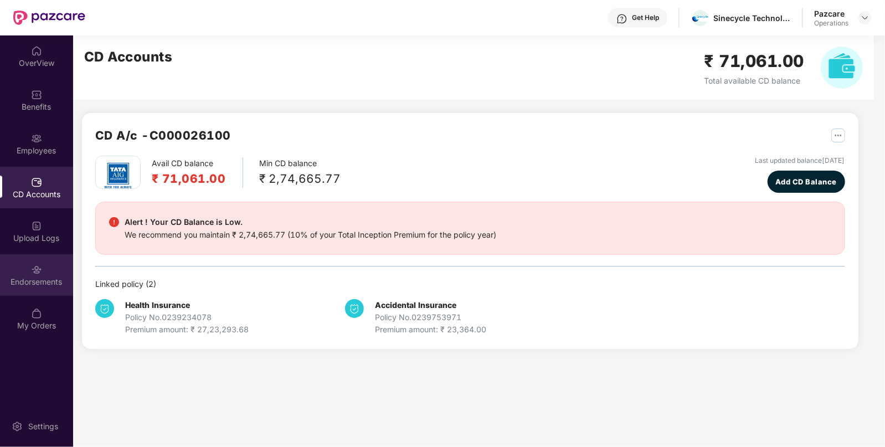
click at [44, 268] on div "Endorsements" at bounding box center [36, 275] width 73 height 42
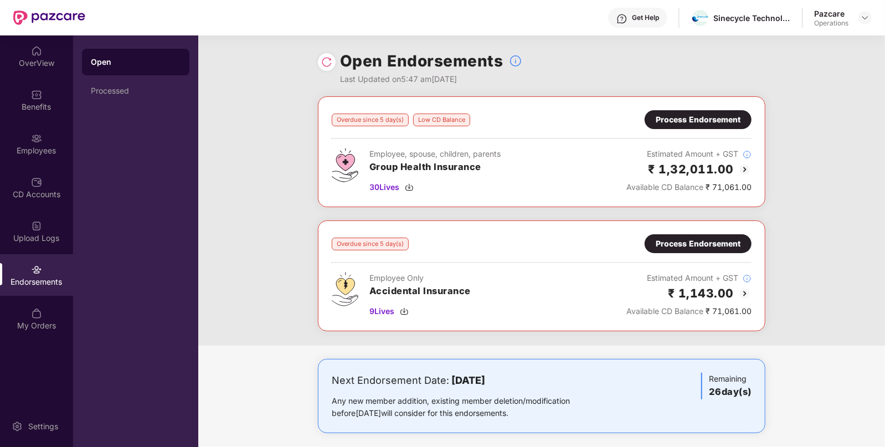
click at [701, 107] on div "Overdue since 5 day(s) Low CD Balance Process Endorsement Employee, spouse, chi…" at bounding box center [542, 151] width 448 height 111
click at [695, 114] on div "Process Endorsement" at bounding box center [698, 120] width 85 height 12
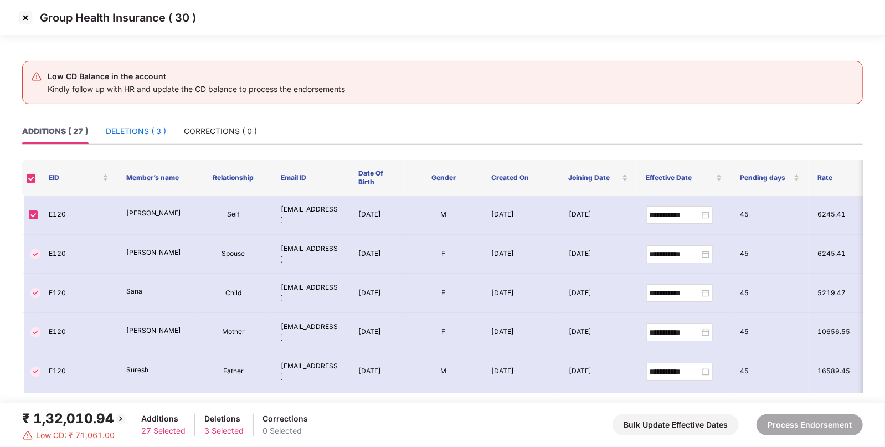
click at [135, 135] on div "DELETIONS ( 3 )" at bounding box center [136, 131] width 60 height 12
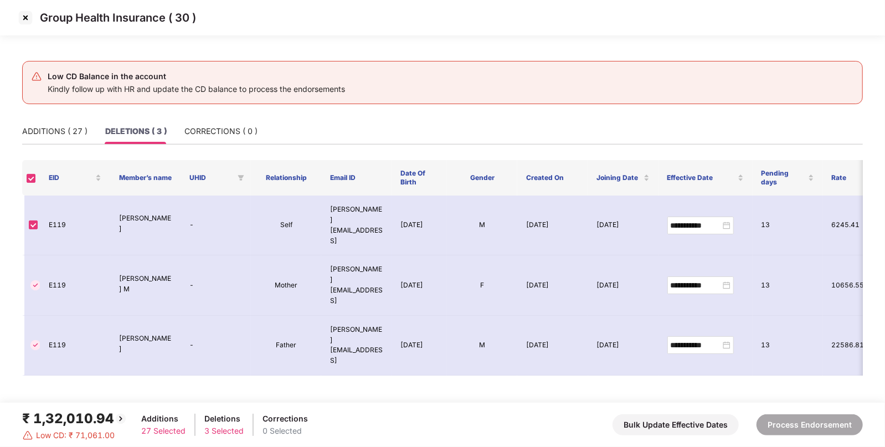
click at [27, 16] on img at bounding box center [26, 18] width 18 height 18
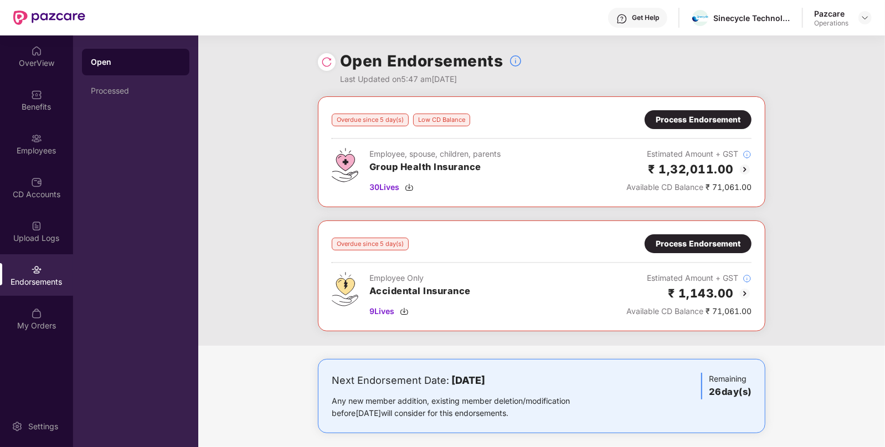
click at [676, 239] on div "Process Endorsement" at bounding box center [698, 244] width 85 height 12
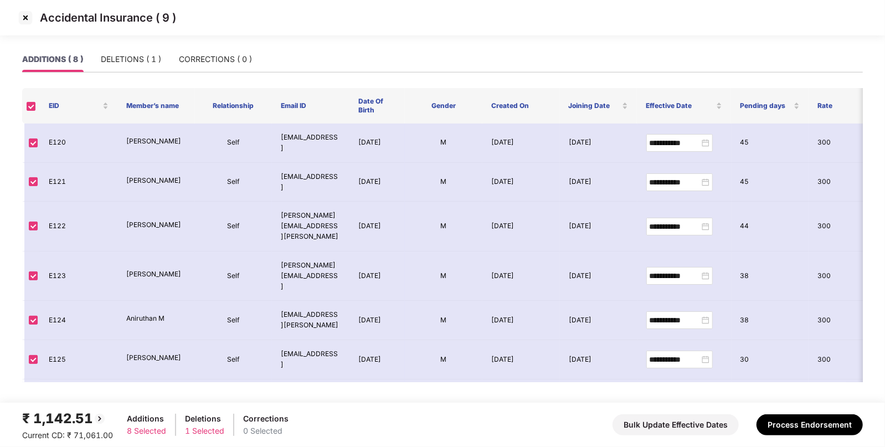
click at [27, 23] on img at bounding box center [26, 18] width 18 height 18
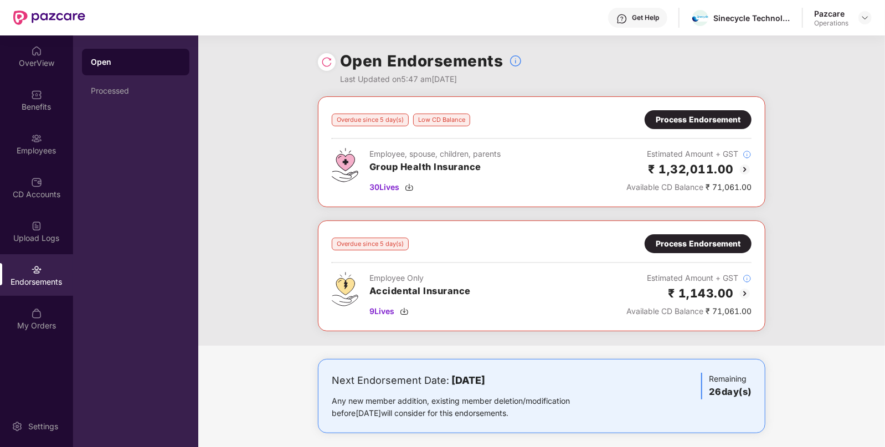
click at [55, 166] on div "OverView Benefits Employees CD Accounts Upload Logs Endorsements My Orders" at bounding box center [36, 188] width 73 height 306
click at [46, 153] on div "Employees" at bounding box center [36, 150] width 73 height 11
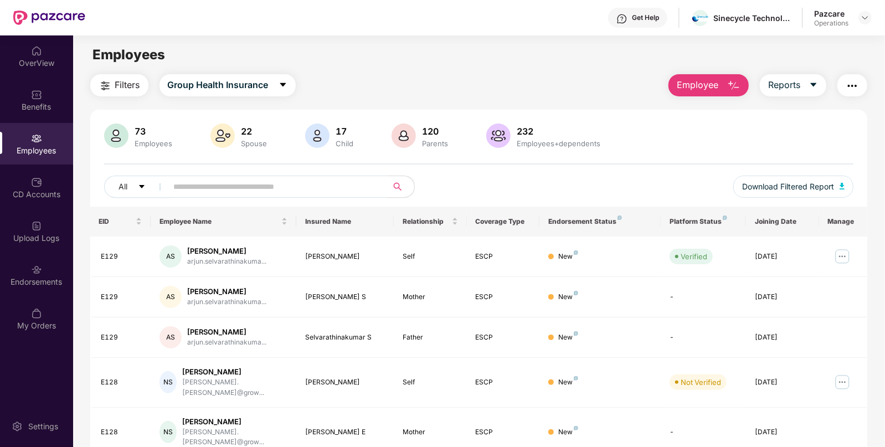
click at [125, 100] on div "Filters Group Health Insurance Employee Reports 73 Employees 22 Spouse 17 Child…" at bounding box center [479, 405] width 778 height 662
drag, startPoint x: 121, startPoint y: 86, endPoint x: 68, endPoint y: 275, distance: 196.1
click at [68, 275] on div "OverView Benefits Employees CD Accounts Upload Logs Endorsements My Orders Sett…" at bounding box center [442, 241] width 885 height 412
drag, startPoint x: 126, startPoint y: 88, endPoint x: 58, endPoint y: 259, distance: 185.0
click at [58, 259] on div "OverView Benefits Employees CD Accounts Upload Logs Endorsements My Orders Sett…" at bounding box center [442, 241] width 885 height 412
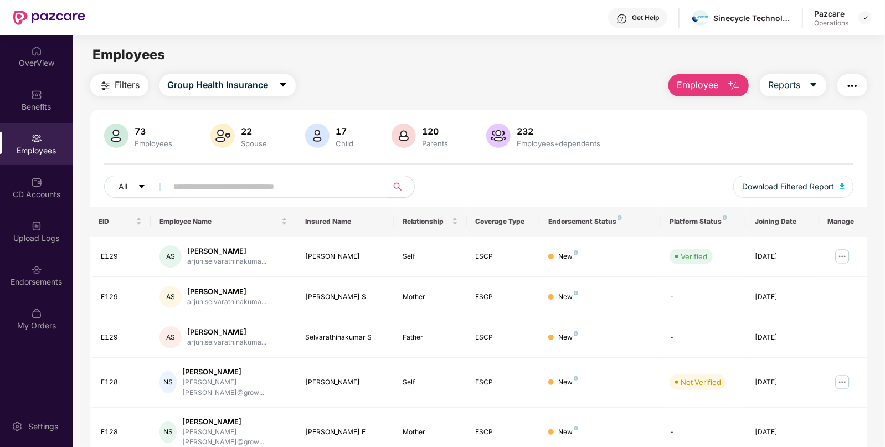
click at [121, 86] on span "Filters" at bounding box center [127, 85] width 25 height 14
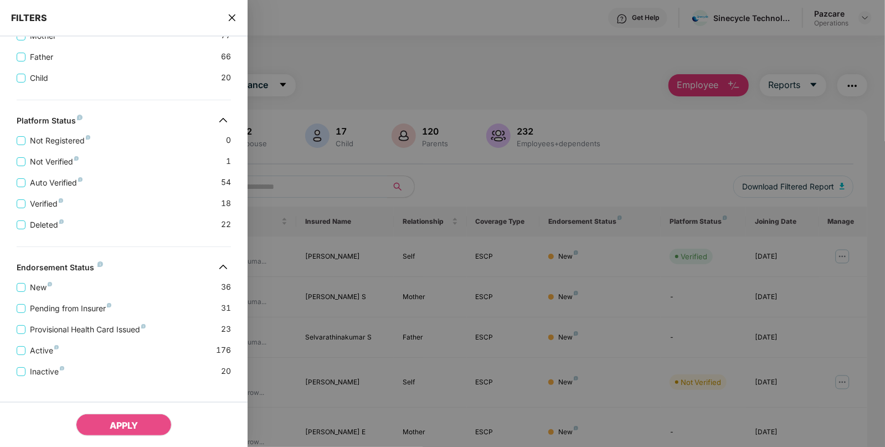
scroll to position [313, 0]
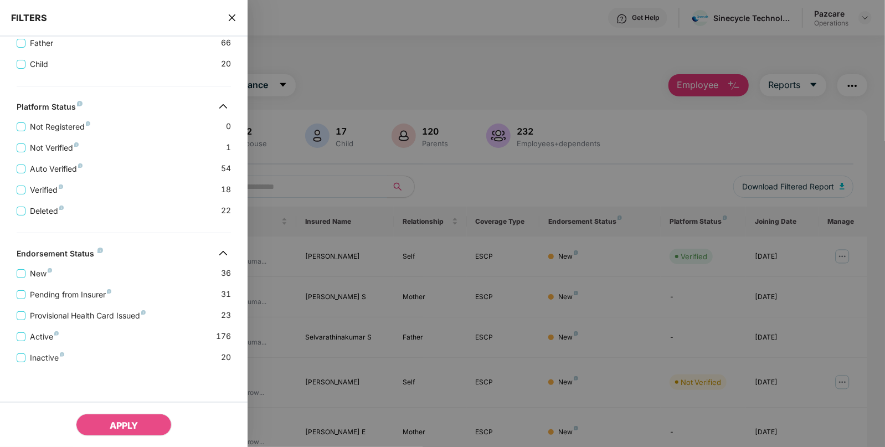
click at [229, 17] on icon "close" at bounding box center [232, 17] width 9 height 9
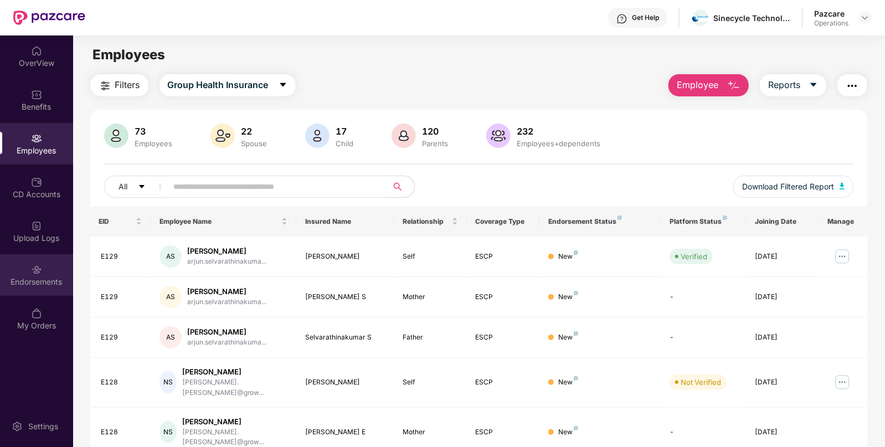
click at [45, 278] on div "Endorsements" at bounding box center [36, 281] width 73 height 11
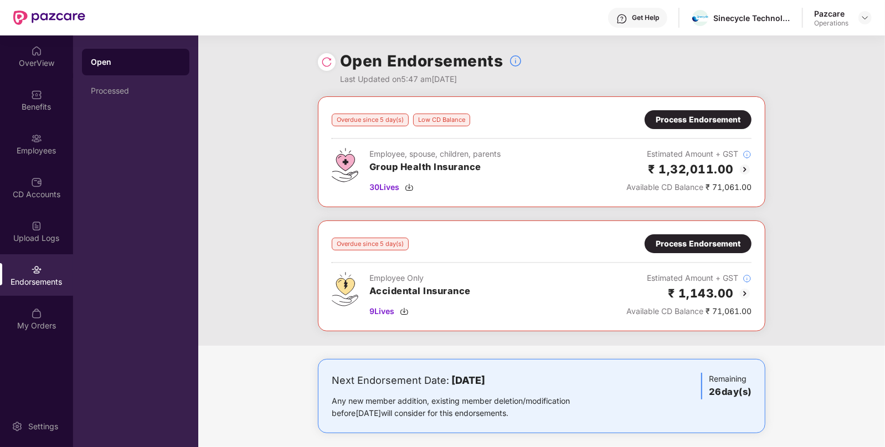
click at [689, 119] on div "Process Endorsement" at bounding box center [698, 120] width 85 height 12
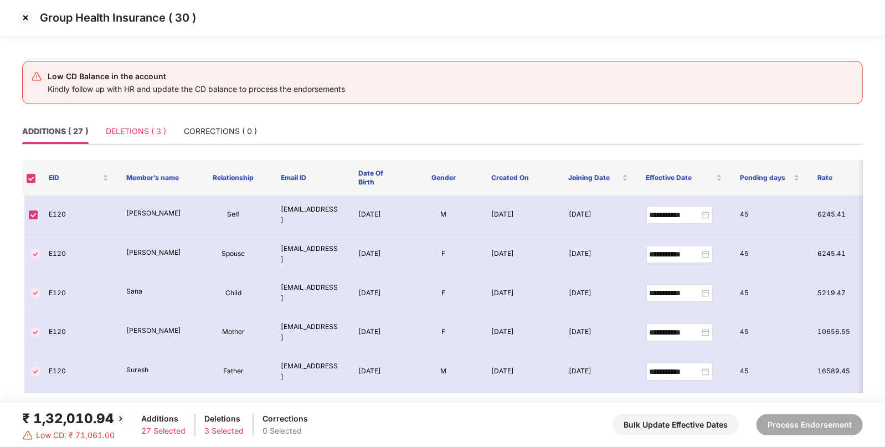
click at [154, 123] on div "DELETIONS ( 3 )" at bounding box center [136, 131] width 60 height 25
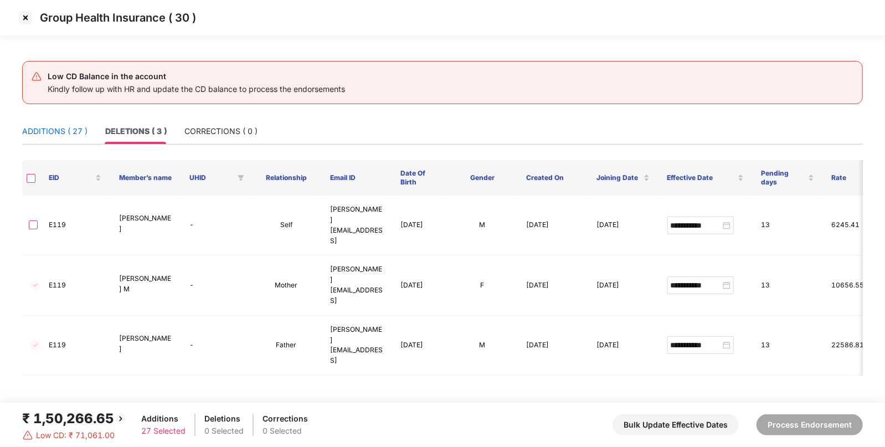
click at [48, 130] on div "ADDITIONS ( 27 )" at bounding box center [54, 131] width 65 height 12
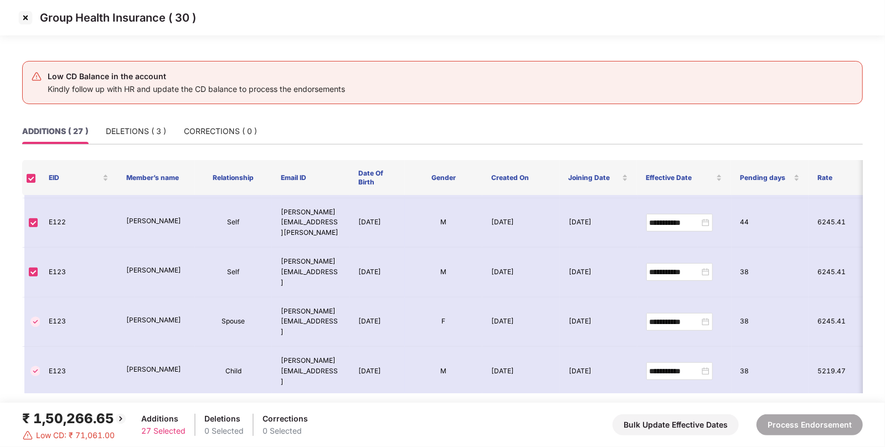
scroll to position [367, 0]
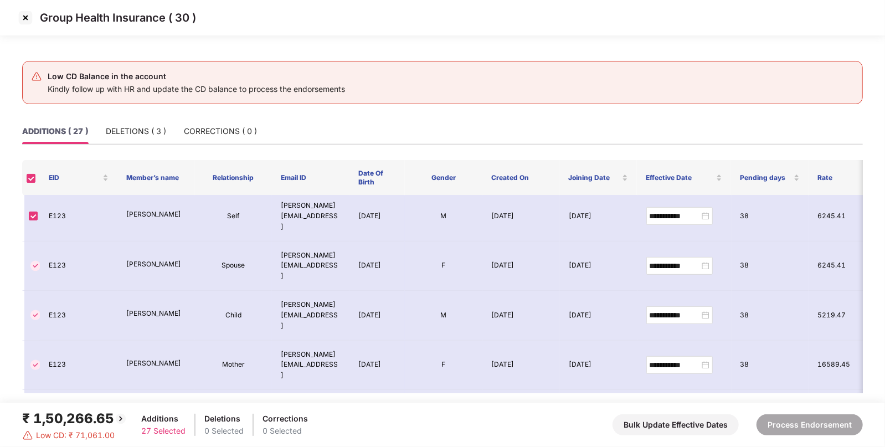
click at [66, 427] on div "₹ 1,50,266.65" at bounding box center [74, 418] width 105 height 21
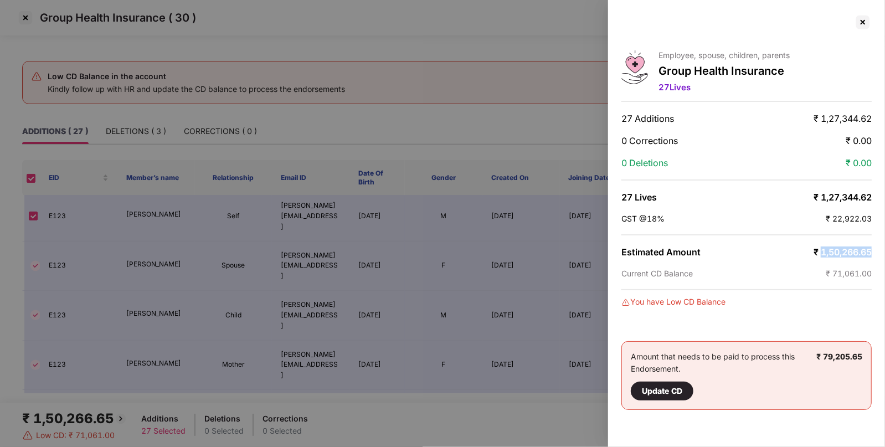
drag, startPoint x: 819, startPoint y: 253, endPoint x: 869, endPoint y: 255, distance: 49.9
click at [869, 255] on span "₹ 1,50,266.65" at bounding box center [843, 252] width 58 height 11
copy span "1,50,266.65"
click at [867, 26] on div at bounding box center [863, 22] width 18 height 18
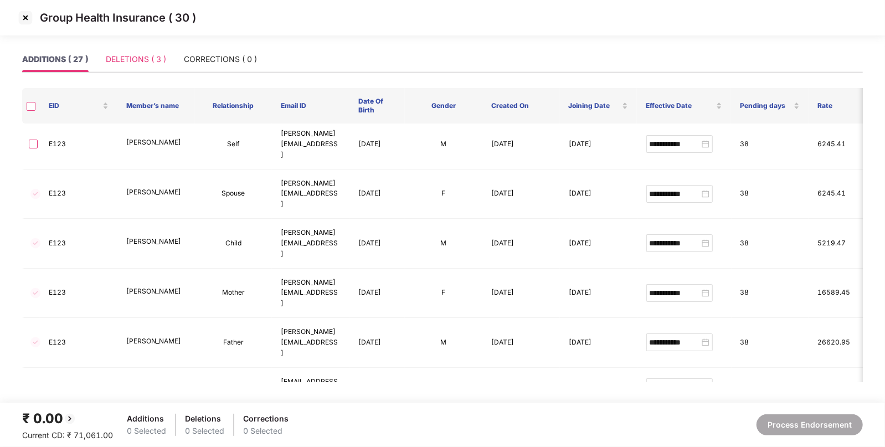
drag, startPoint x: 136, startPoint y: 46, endPoint x: 135, endPoint y: 55, distance: 8.9
click at [135, 55] on div "DELETIONS ( 3 )" at bounding box center [136, 59] width 60 height 25
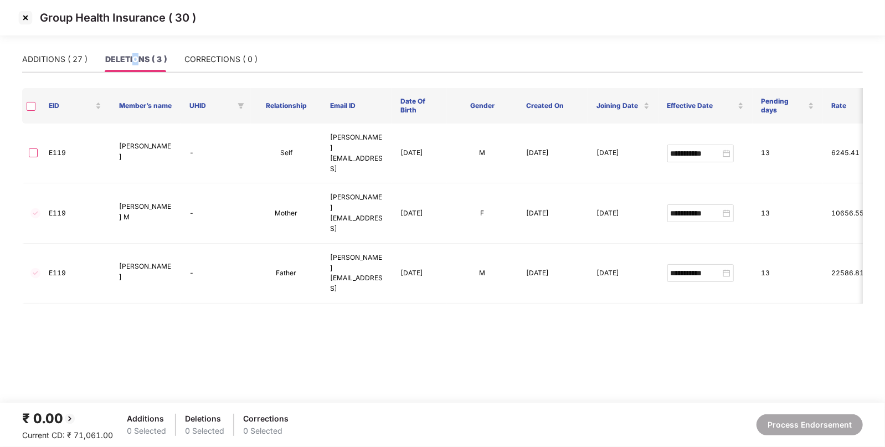
click at [135, 55] on div "DELETIONS ( 3 )" at bounding box center [136, 59] width 62 height 12
click at [35, 106] on th at bounding box center [31, 105] width 18 height 35
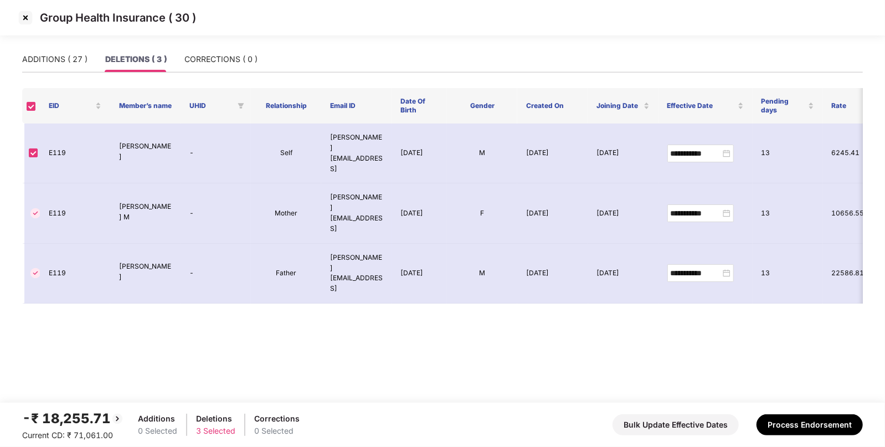
click at [35, 423] on div "-₹ 18,255.71" at bounding box center [73, 418] width 102 height 21
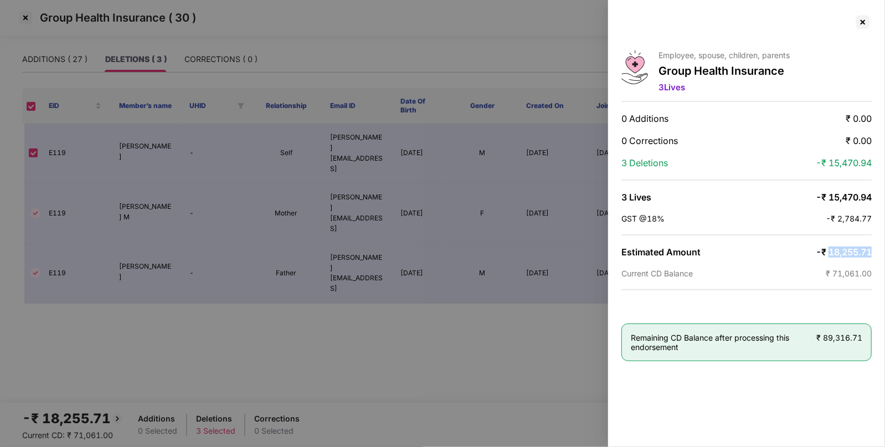
drag, startPoint x: 829, startPoint y: 248, endPoint x: 874, endPoint y: 250, distance: 45.0
click at [874, 250] on div "Employee, spouse, children, parents Group Health Insurance 3 Lives 0 Additions …" at bounding box center [746, 223] width 277 height 447
copy span "18,255.71"
click at [861, 22] on div at bounding box center [863, 22] width 18 height 18
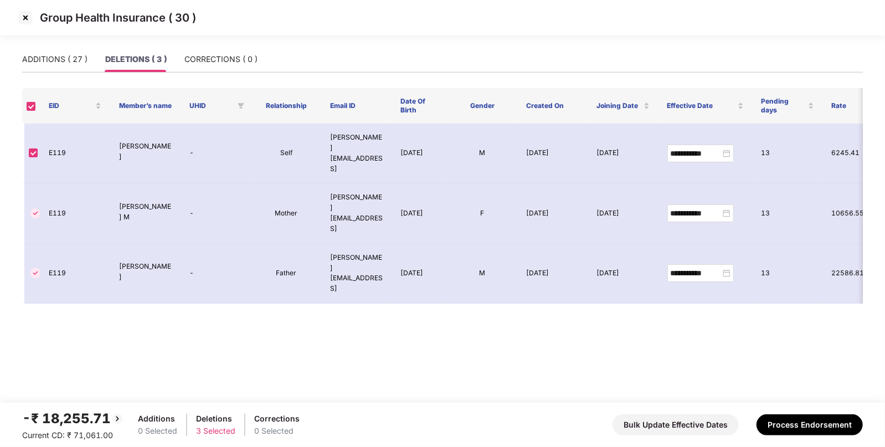
click at [29, 19] on img at bounding box center [26, 18] width 18 height 18
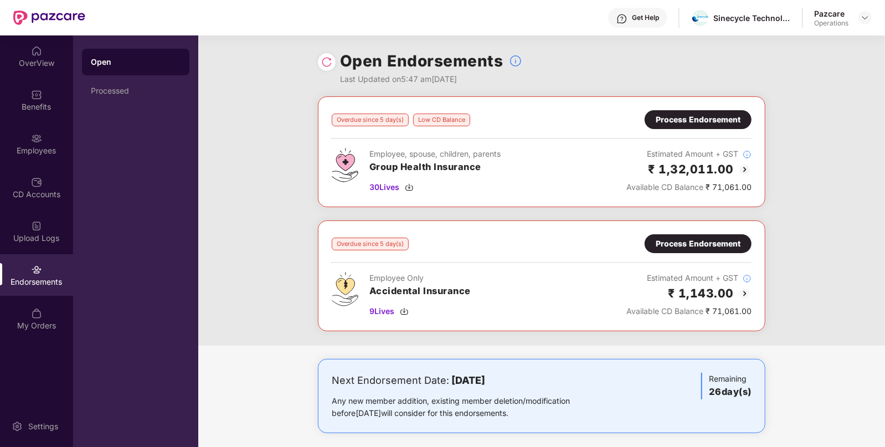
click at [737, 247] on div "Process Endorsement" at bounding box center [698, 244] width 85 height 12
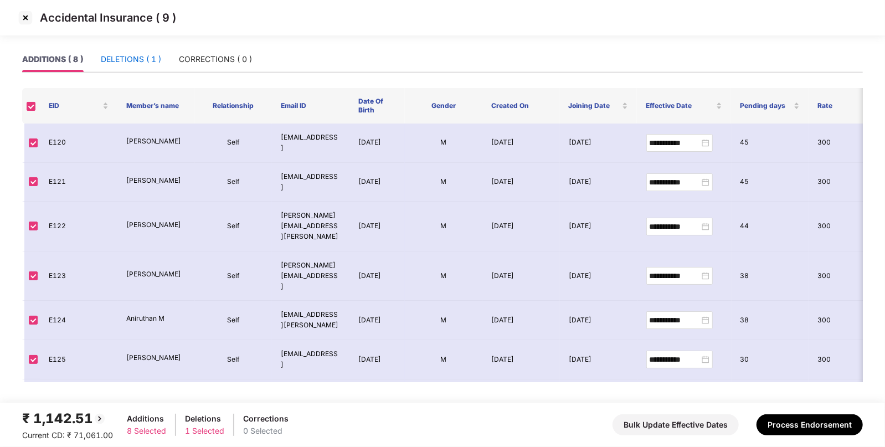
click at [141, 64] on div "DELETIONS ( 1 )" at bounding box center [131, 59] width 60 height 12
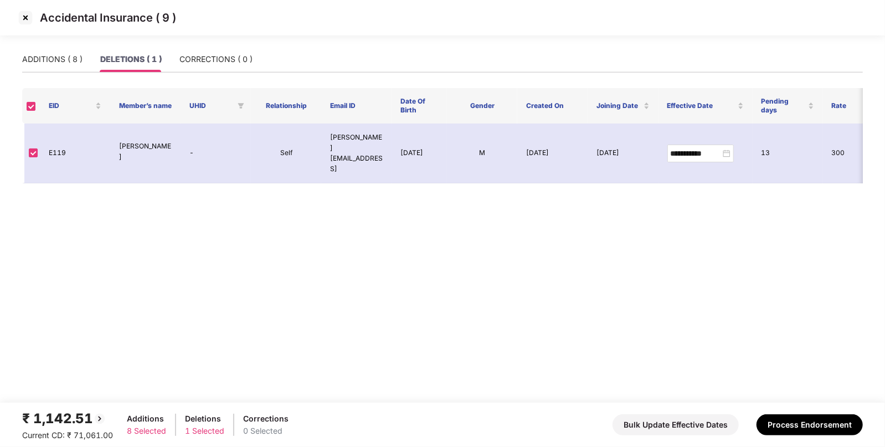
click at [57, 421] on div "₹ 1,142.51" at bounding box center [67, 418] width 91 height 21
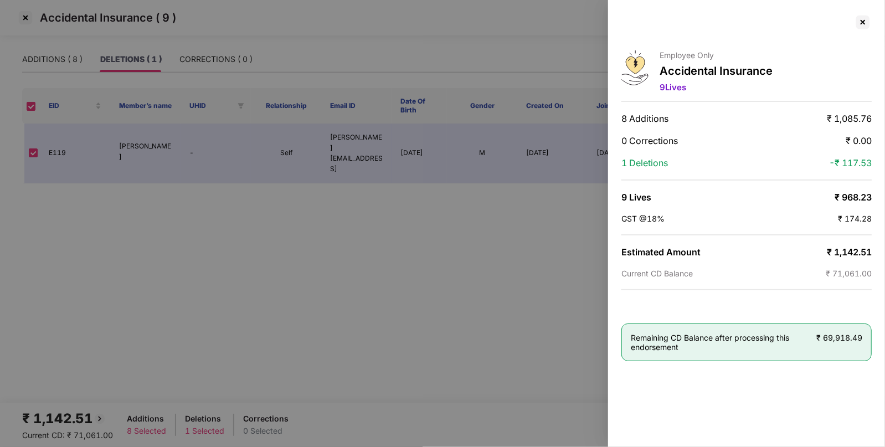
click at [853, 252] on span "₹ 1,142.51" at bounding box center [849, 252] width 45 height 11
click at [859, 28] on div at bounding box center [863, 22] width 18 height 18
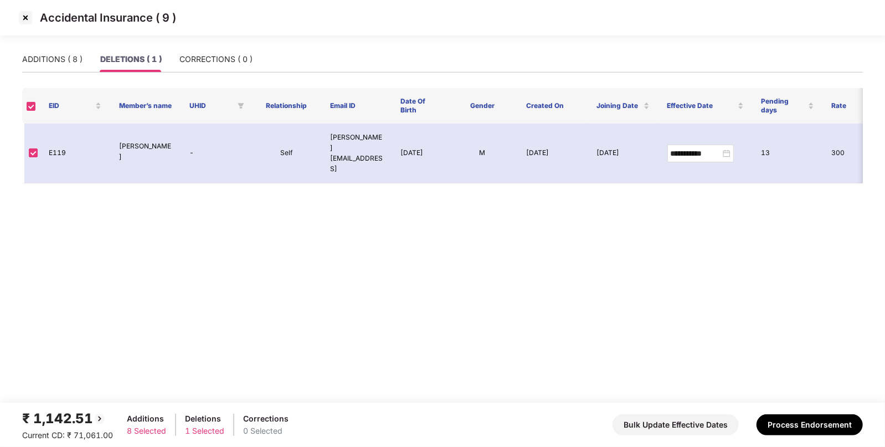
click at [28, 19] on img at bounding box center [26, 18] width 18 height 18
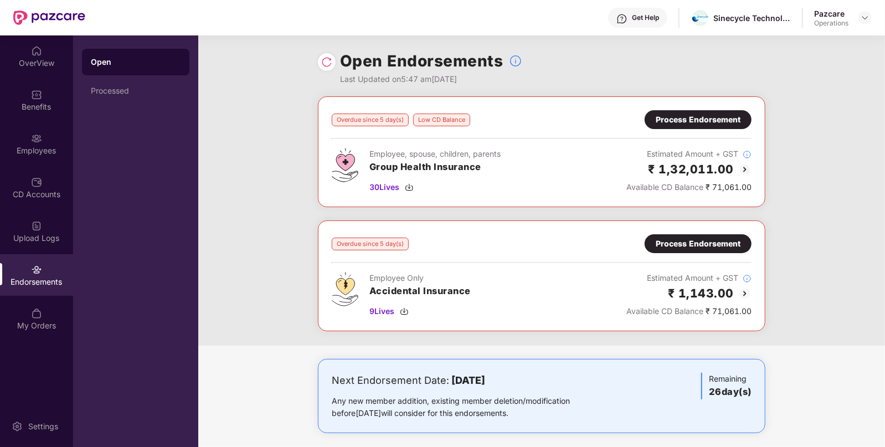
click at [643, 17] on div "Get Help" at bounding box center [645, 17] width 27 height 9
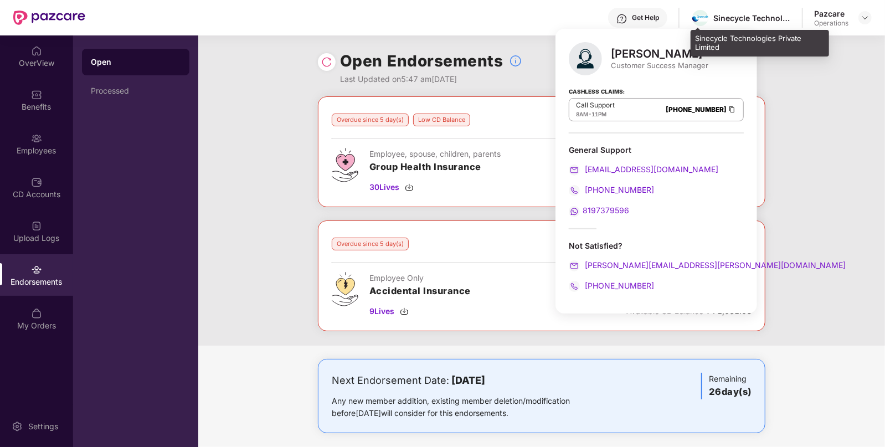
click at [759, 18] on div "Sinecycle Technologies Private Limited" at bounding box center [753, 18] width 78 height 11
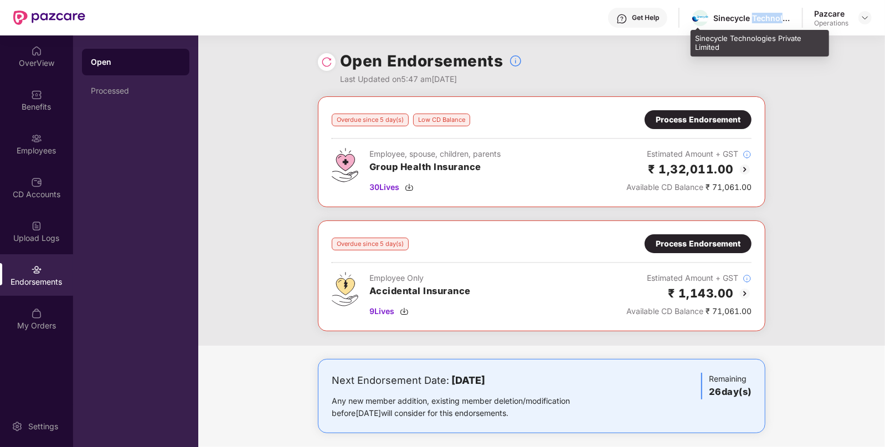
click at [759, 18] on div "Sinecycle Technologies Private Limited" at bounding box center [753, 18] width 78 height 11
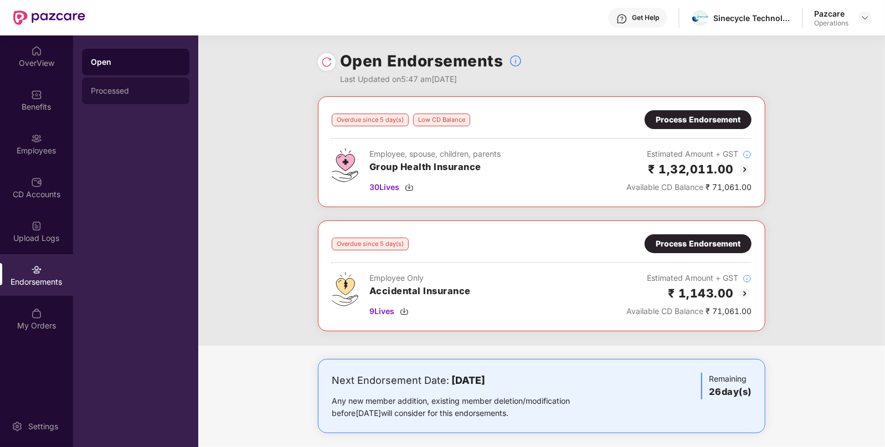
click at [82, 95] on div "Processed" at bounding box center [135, 91] width 107 height 27
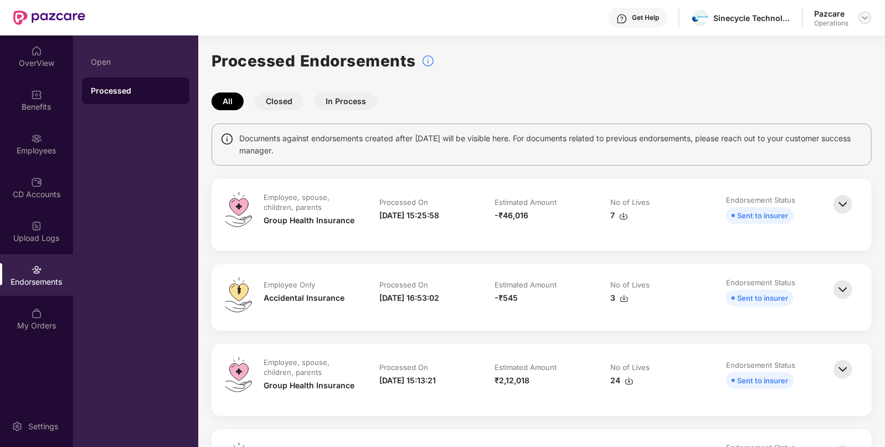
click at [866, 16] on img at bounding box center [865, 17] width 9 height 9
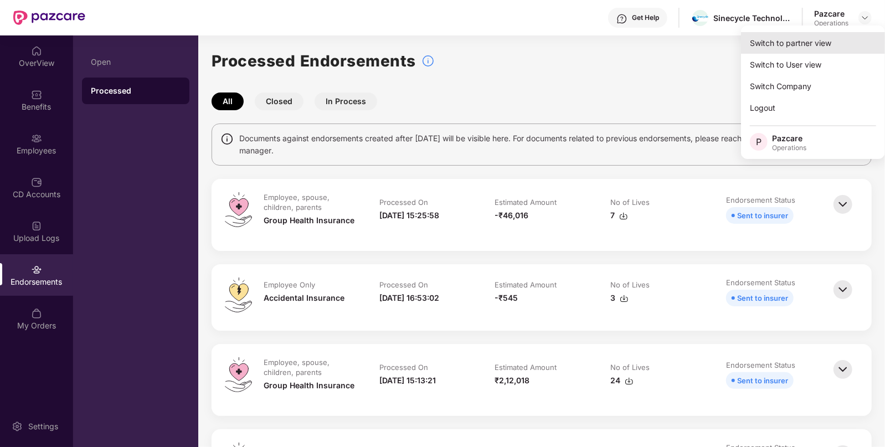
click at [798, 42] on div "Switch to partner view" at bounding box center [813, 43] width 144 height 22
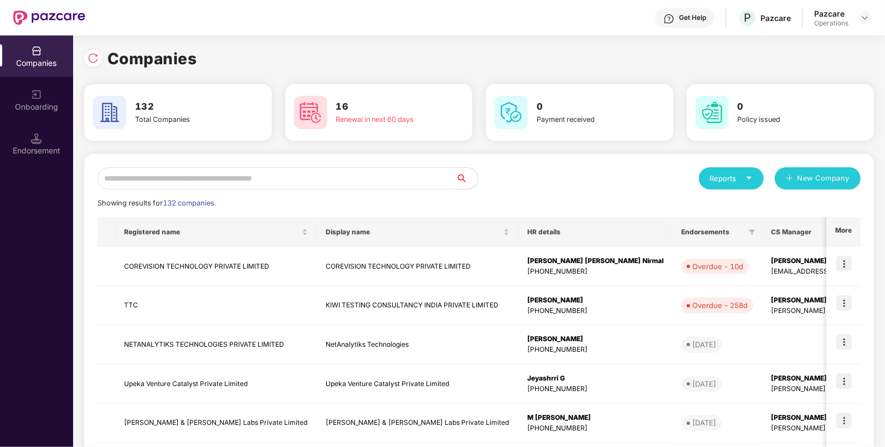
click at [324, 185] on input "text" at bounding box center [277, 178] width 358 height 22
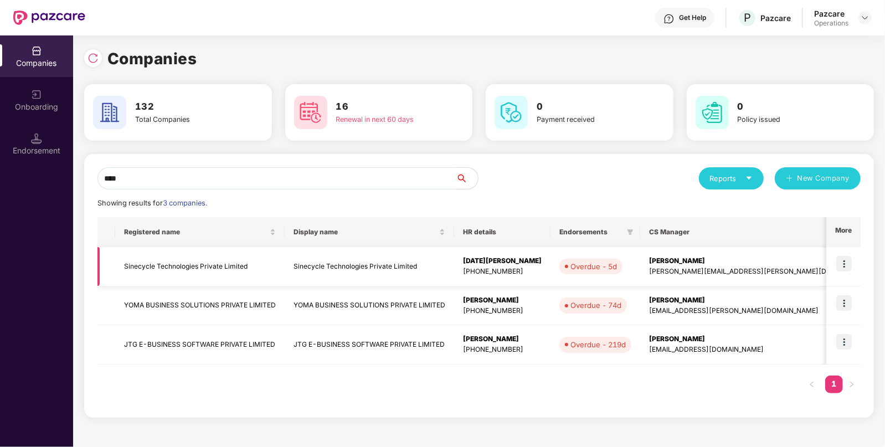
type input "****"
click at [294, 276] on td "Sinecycle Technologies Private Limited" at bounding box center [370, 266] width 170 height 39
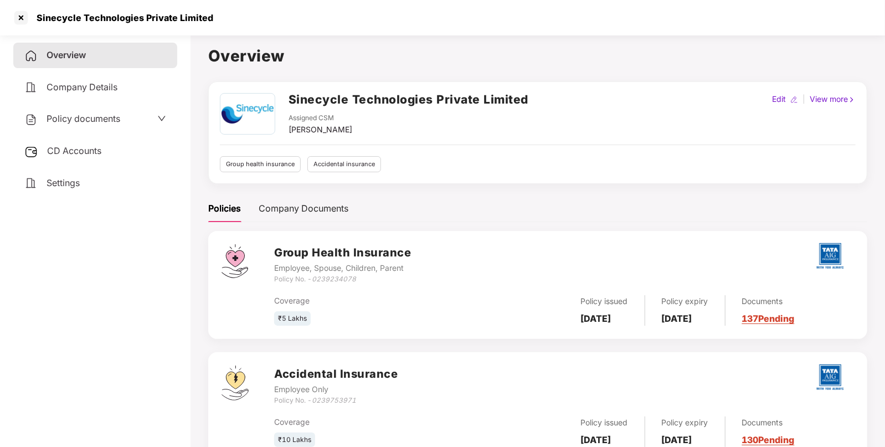
click at [64, 178] on span "Settings" at bounding box center [63, 182] width 33 height 11
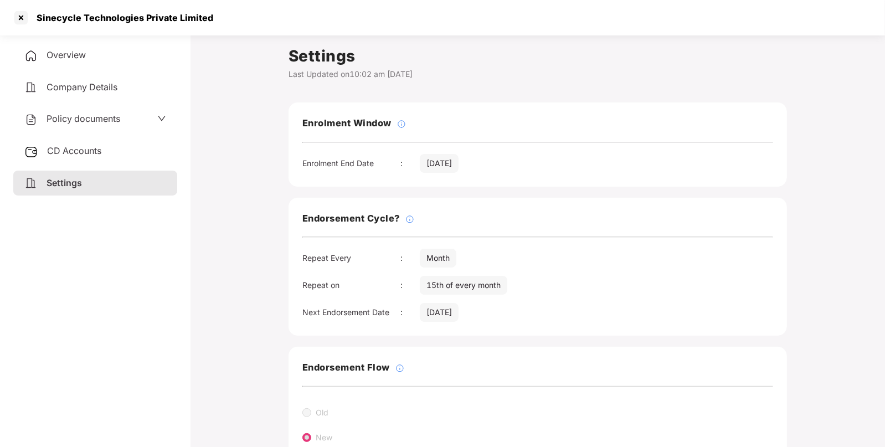
click at [91, 118] on span "Policy documents" at bounding box center [84, 118] width 74 height 11
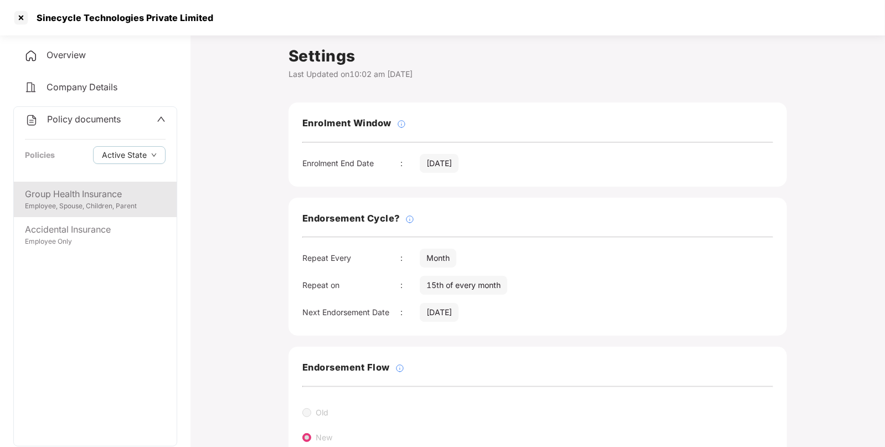
click at [100, 189] on div "Group Health Insurance" at bounding box center [95, 194] width 141 height 14
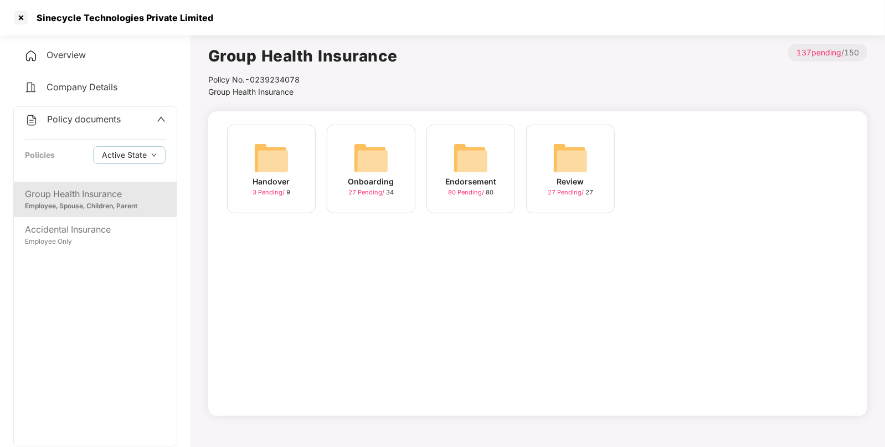
click at [471, 160] on img at bounding box center [470, 157] width 35 height 35
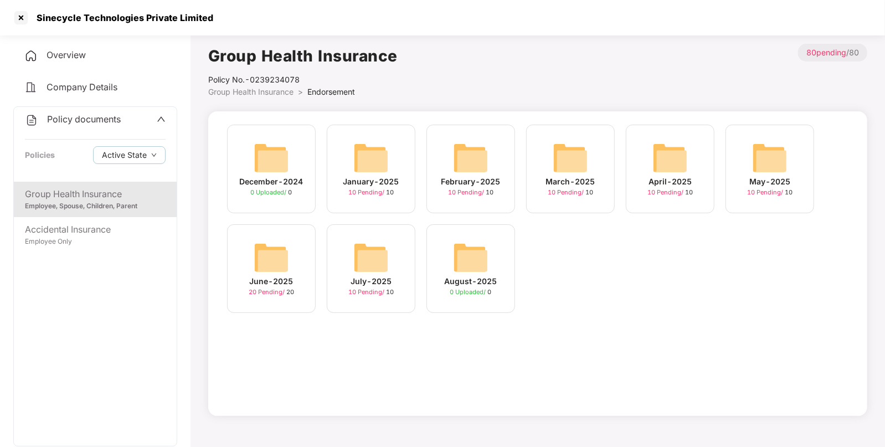
click at [380, 263] on img at bounding box center [370, 257] width 35 height 35
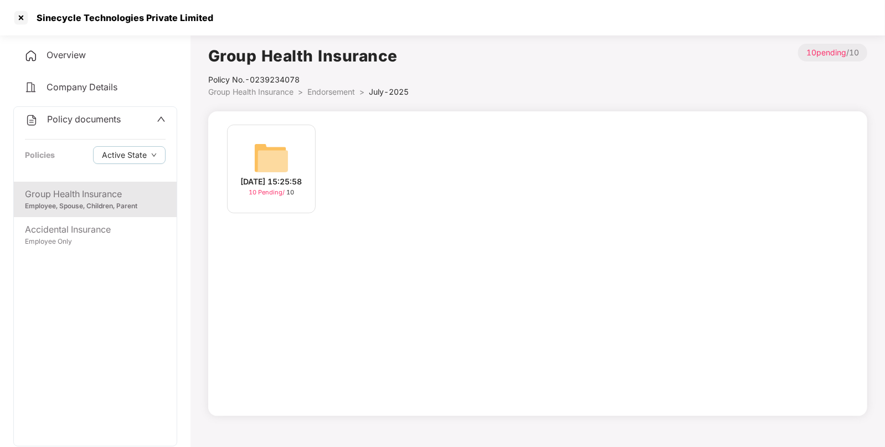
click at [266, 166] on img at bounding box center [271, 157] width 35 height 35
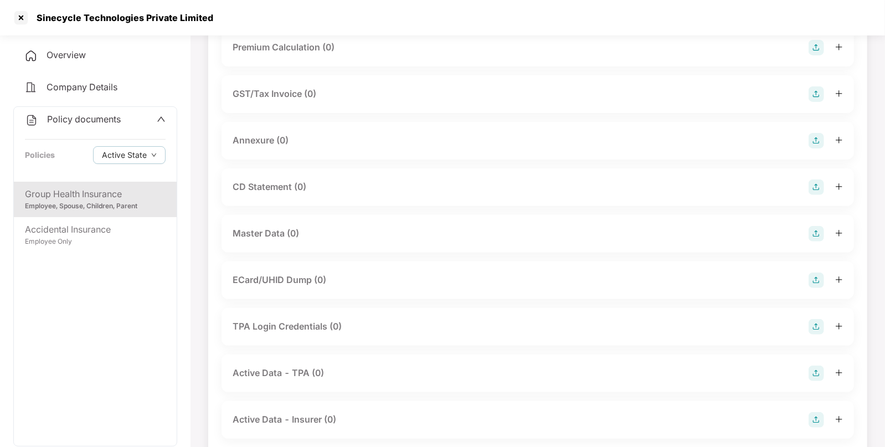
scroll to position [145, 0]
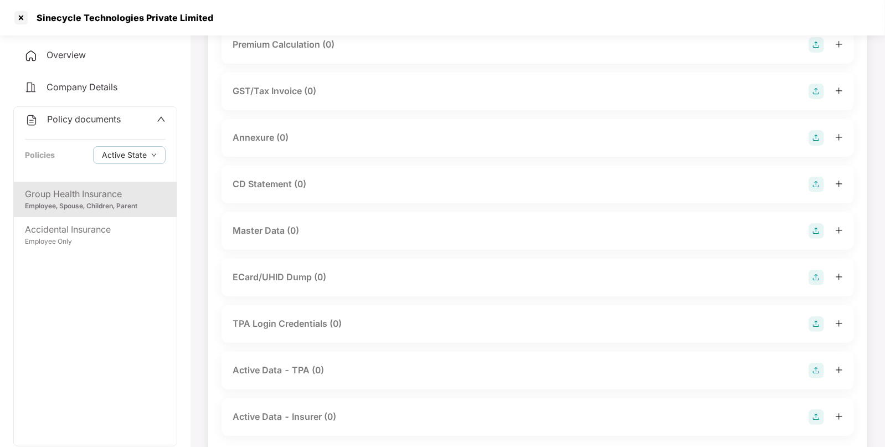
click at [816, 230] on img at bounding box center [817, 231] width 16 height 16
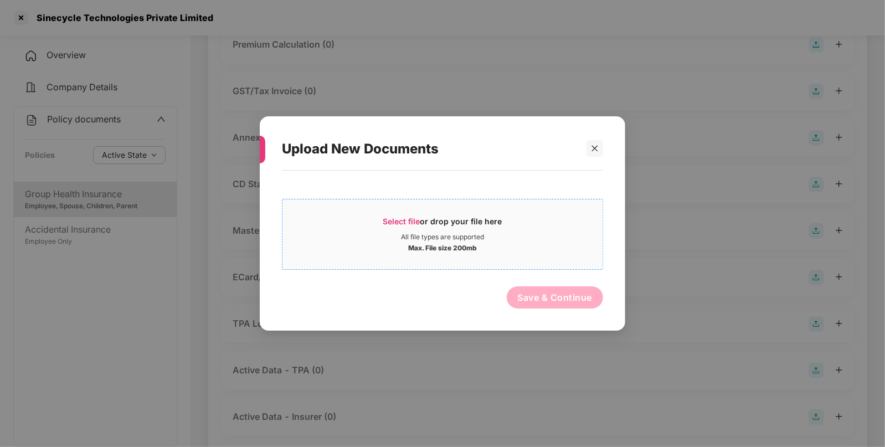
click at [405, 213] on span "Select file or drop your file here All file types are supported Max. File size …" at bounding box center [443, 234] width 320 height 53
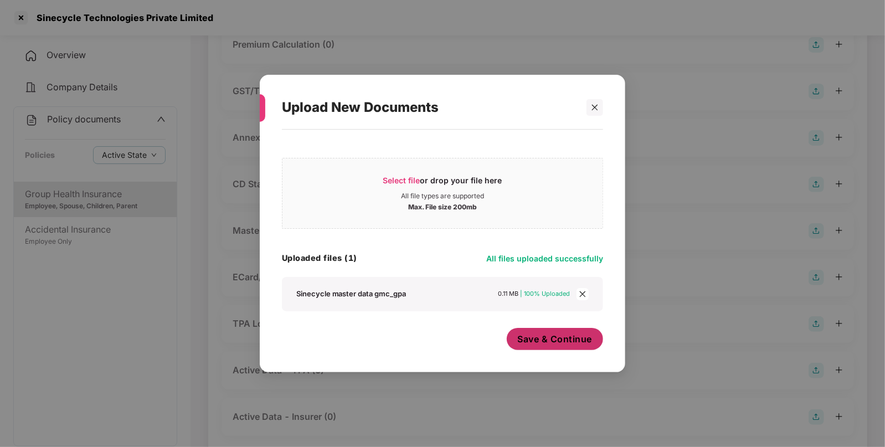
click at [580, 342] on span "Save & Continue" at bounding box center [555, 339] width 75 height 12
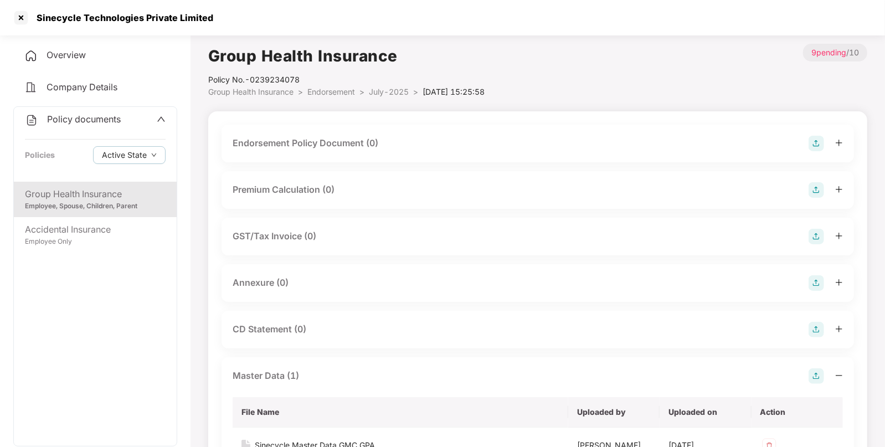
click at [820, 143] on img at bounding box center [817, 144] width 16 height 16
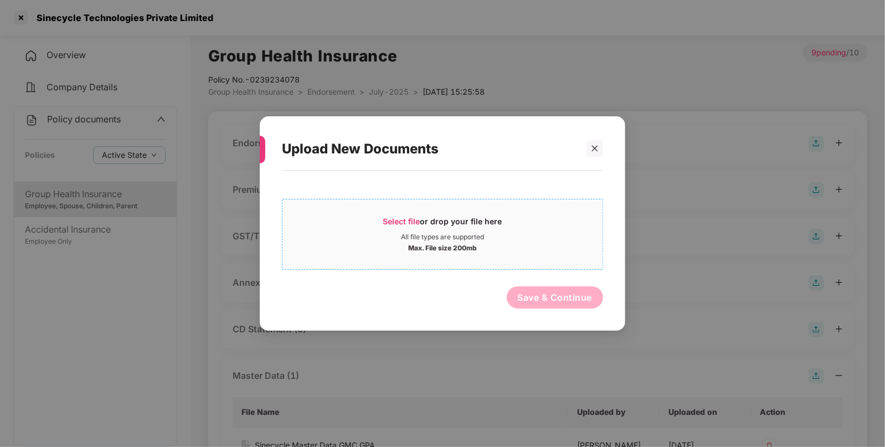
click at [452, 216] on span "Select file or drop your file here All file types are supported Max. File size …" at bounding box center [443, 234] width 320 height 53
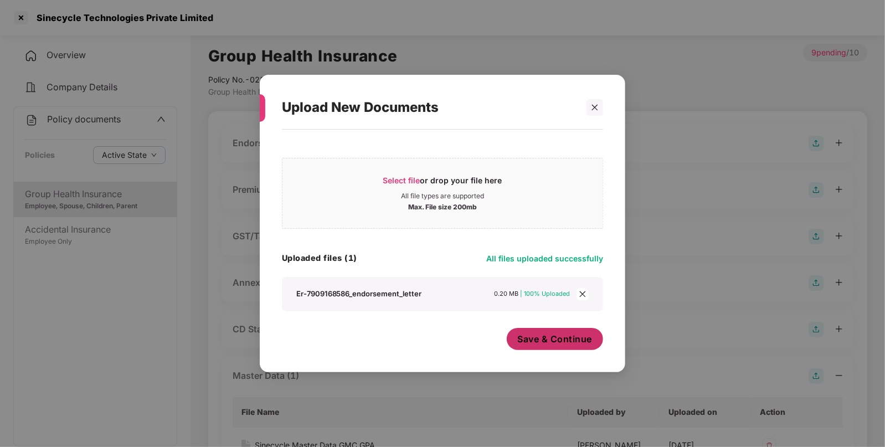
click at [582, 344] on span "Save & Continue" at bounding box center [555, 339] width 75 height 12
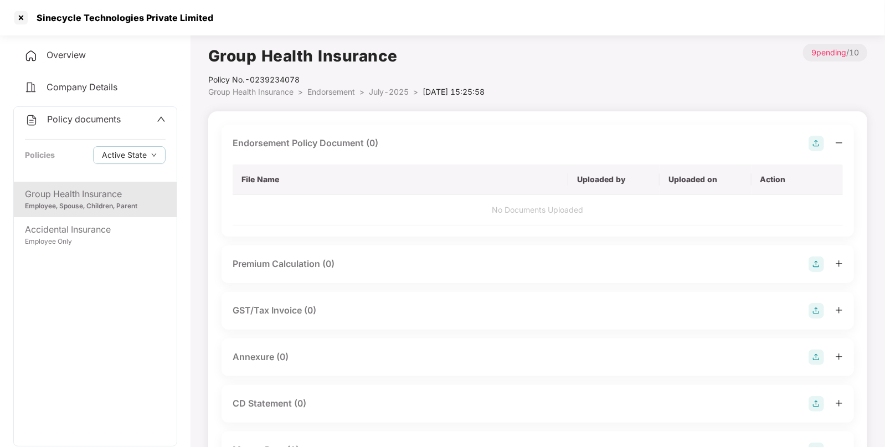
click at [87, 253] on div "Group Health Insurance Employee, Spouse, Children, Parent Accidental Insurance …" at bounding box center [95, 314] width 163 height 264
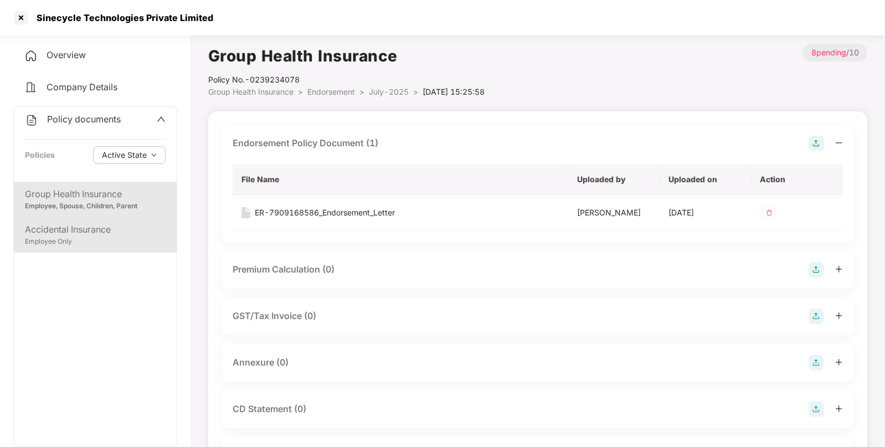
click at [100, 224] on div "Accidental Insurance" at bounding box center [95, 230] width 141 height 14
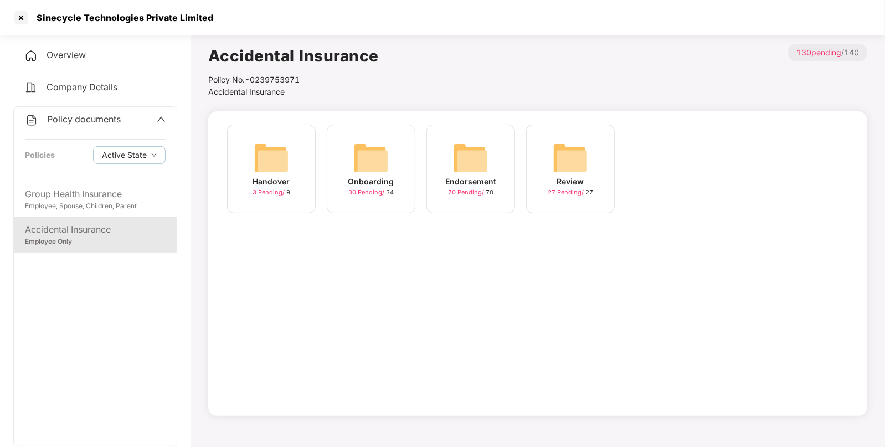
click at [462, 162] on img at bounding box center [470, 157] width 35 height 35
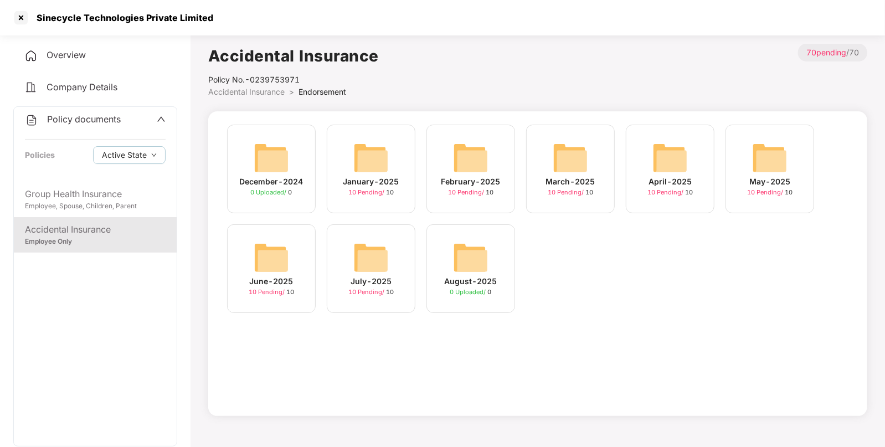
click at [374, 260] on img at bounding box center [370, 257] width 35 height 35
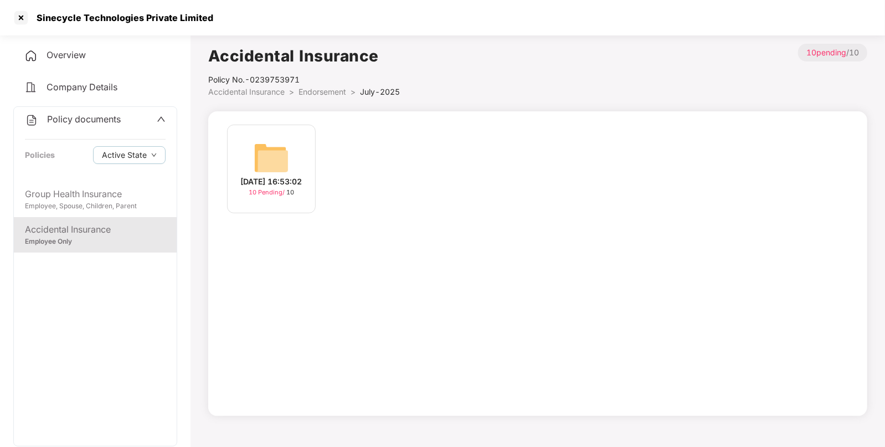
click at [296, 155] on div "[DATE] 16:53:02 10 Pending / 10" at bounding box center [271, 169] width 89 height 89
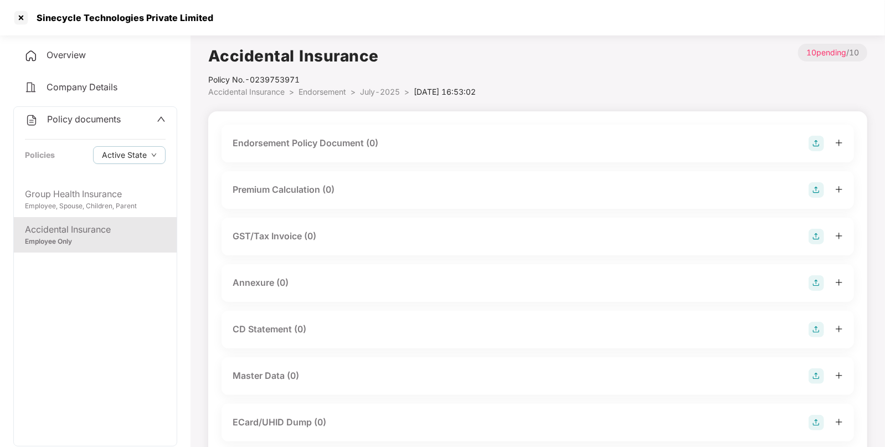
click at [815, 144] on img at bounding box center [817, 144] width 16 height 16
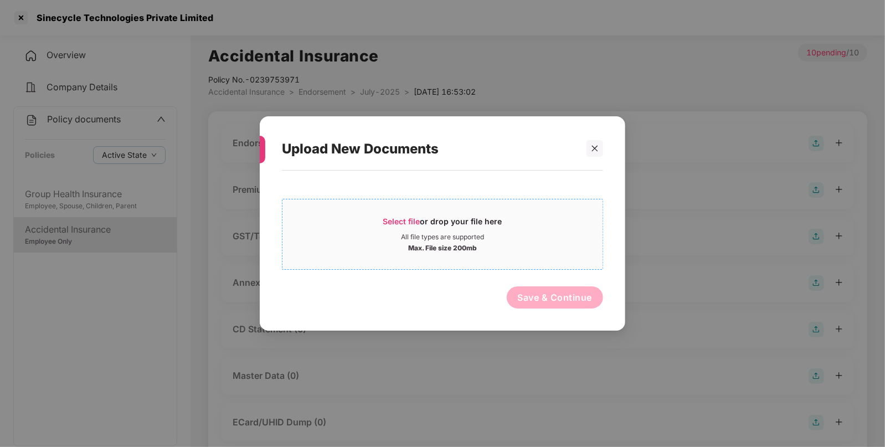
click at [427, 213] on span "Select file or drop your file here All file types are supported Max. File size …" at bounding box center [443, 234] width 320 height 53
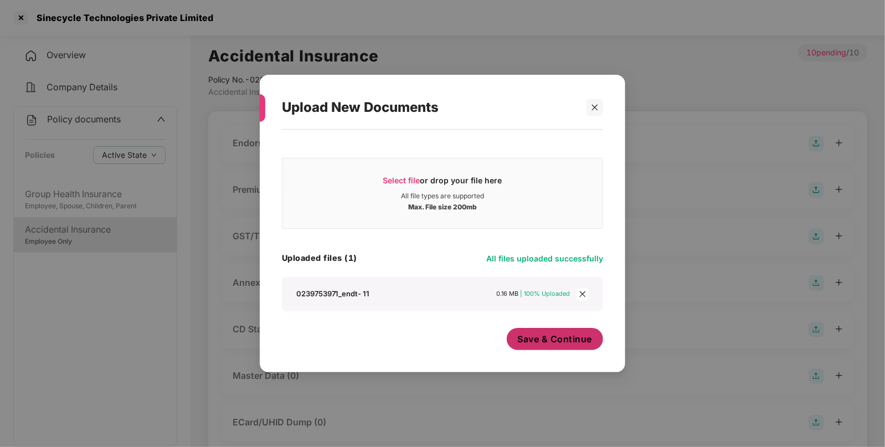
click at [532, 347] on button "Save & Continue" at bounding box center [555, 339] width 97 height 22
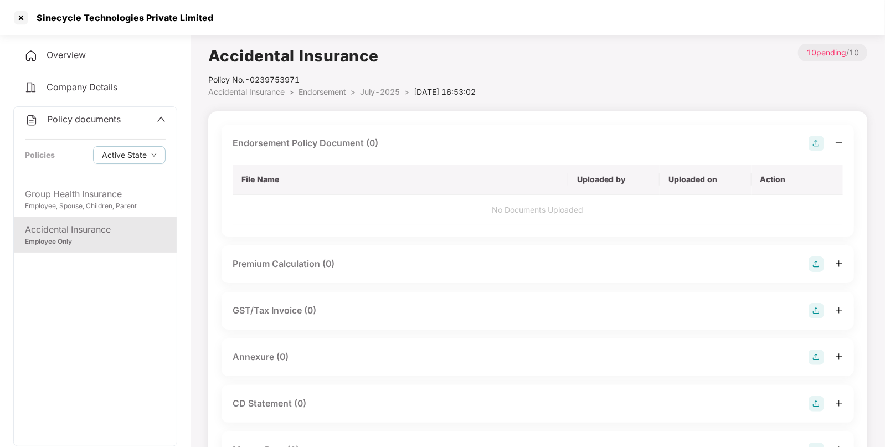
scroll to position [177, 0]
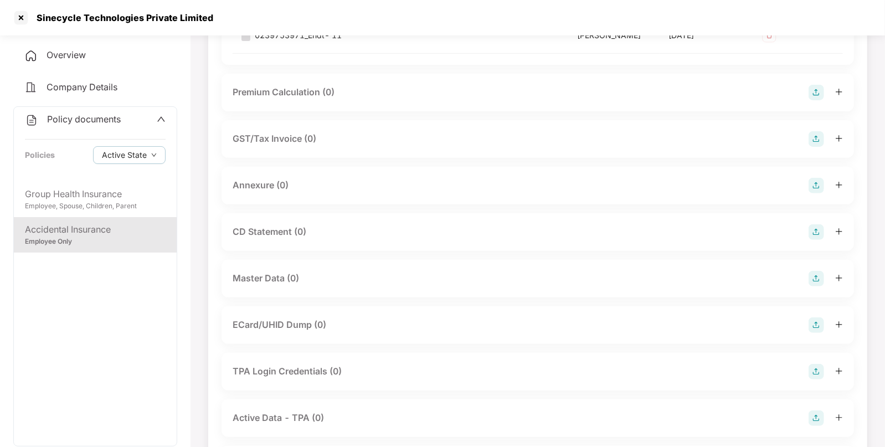
click at [816, 281] on img at bounding box center [817, 279] width 16 height 16
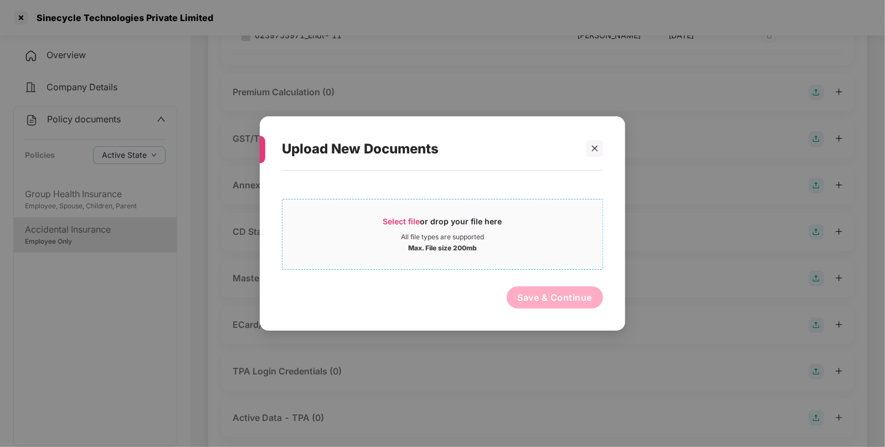
click at [393, 220] on span "Select file" at bounding box center [401, 221] width 37 height 9
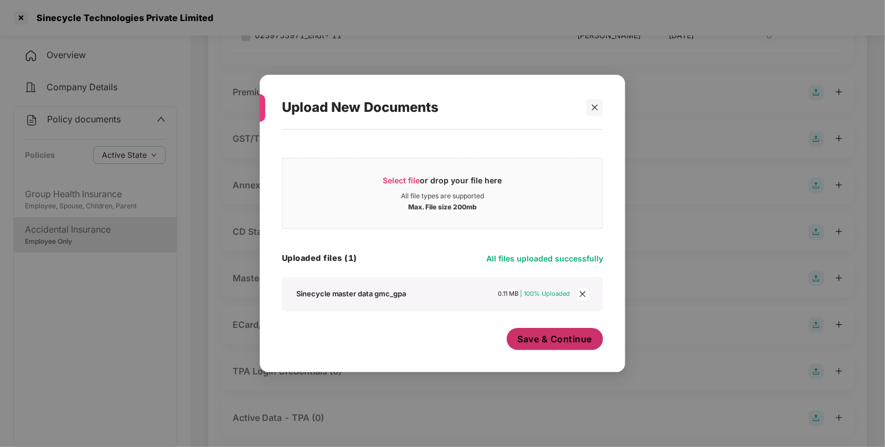
click at [585, 335] on span "Save & Continue" at bounding box center [555, 339] width 75 height 12
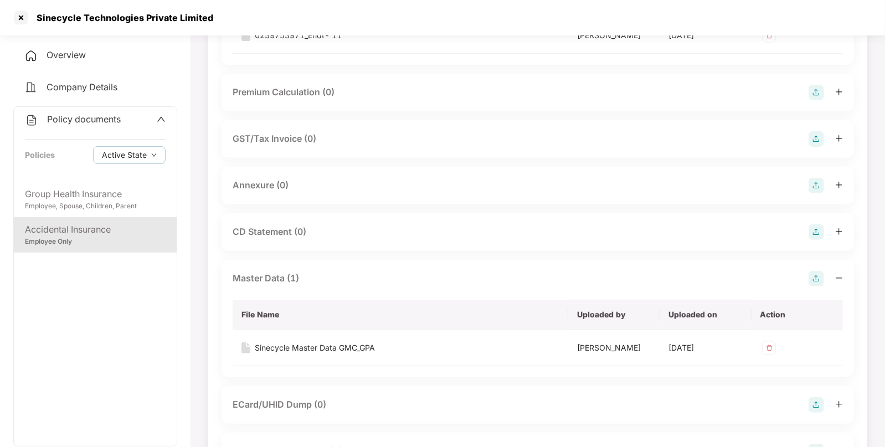
scroll to position [0, 0]
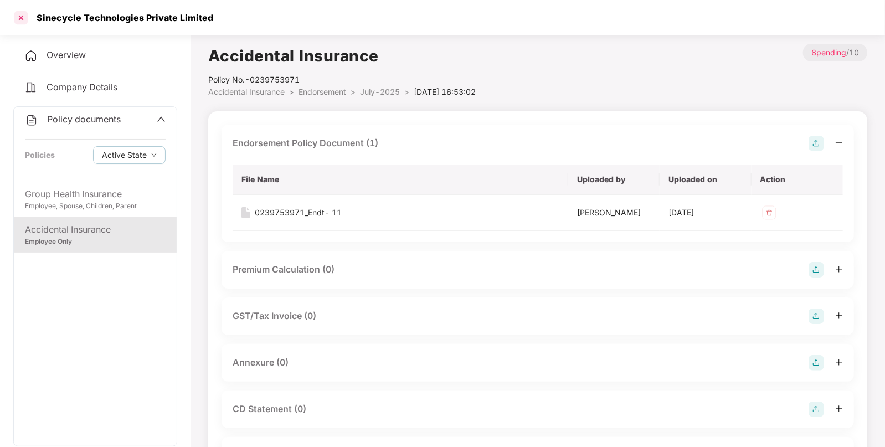
click at [21, 19] on div at bounding box center [21, 18] width 18 height 18
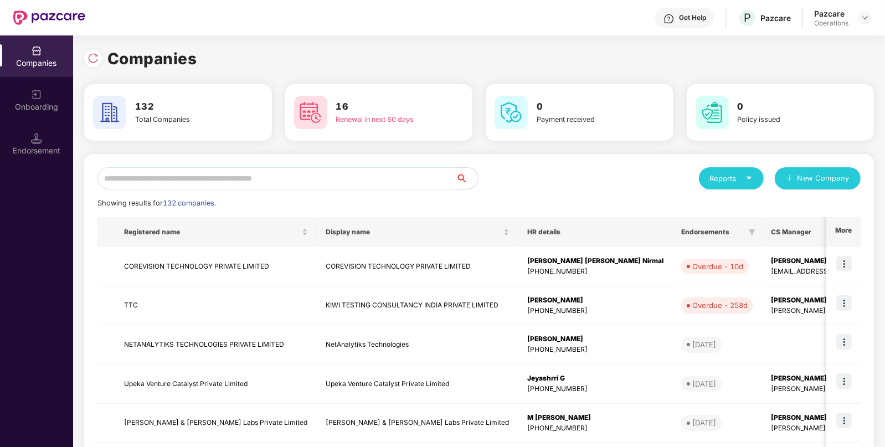
click at [250, 189] on input "text" at bounding box center [277, 178] width 358 height 22
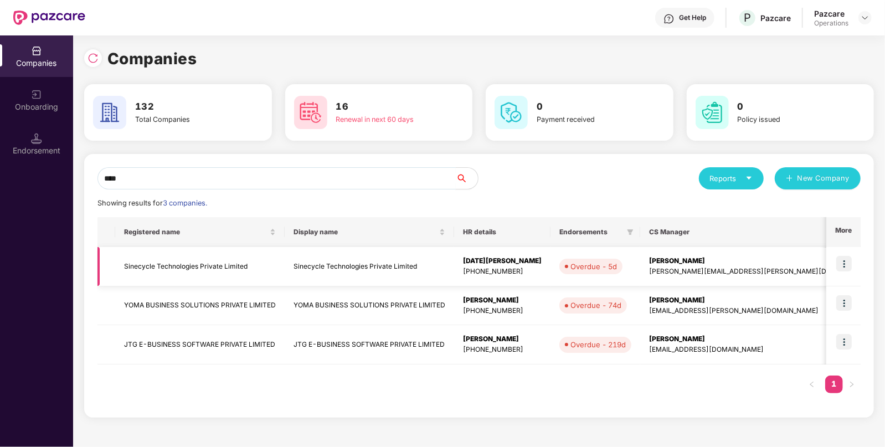
type input "****"
click at [844, 268] on img at bounding box center [845, 264] width 16 height 16
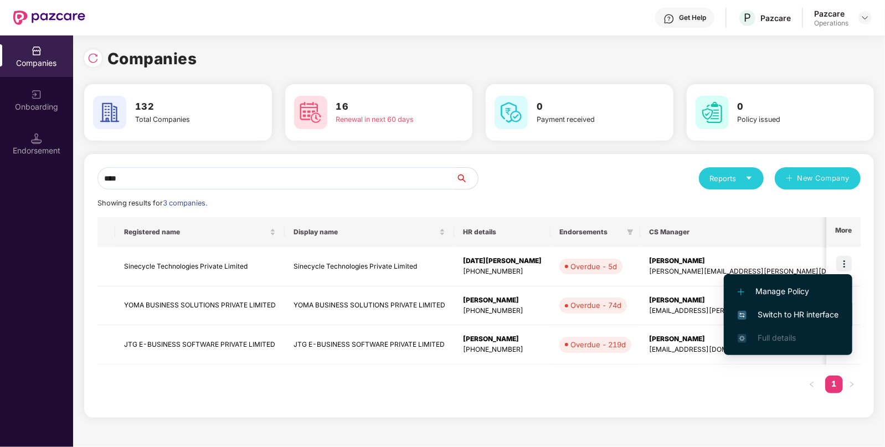
click at [775, 315] on span "Switch to HR interface" at bounding box center [788, 315] width 101 height 12
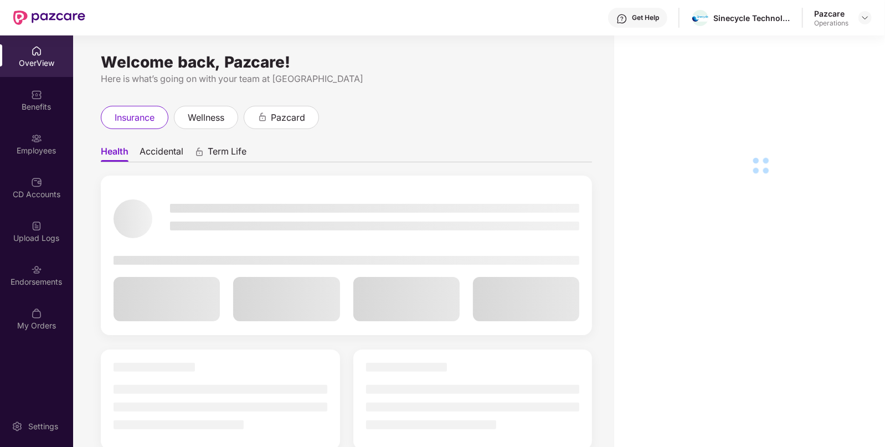
click at [55, 283] on div "Endorsements" at bounding box center [36, 281] width 73 height 11
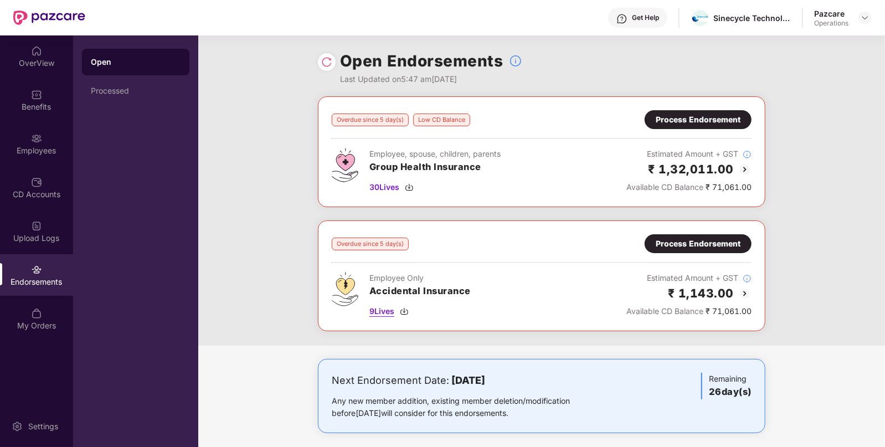
click at [407, 312] on img at bounding box center [404, 311] width 9 height 9
click at [408, 186] on img at bounding box center [409, 187] width 9 height 9
click at [724, 123] on div "Process Endorsement" at bounding box center [698, 120] width 85 height 12
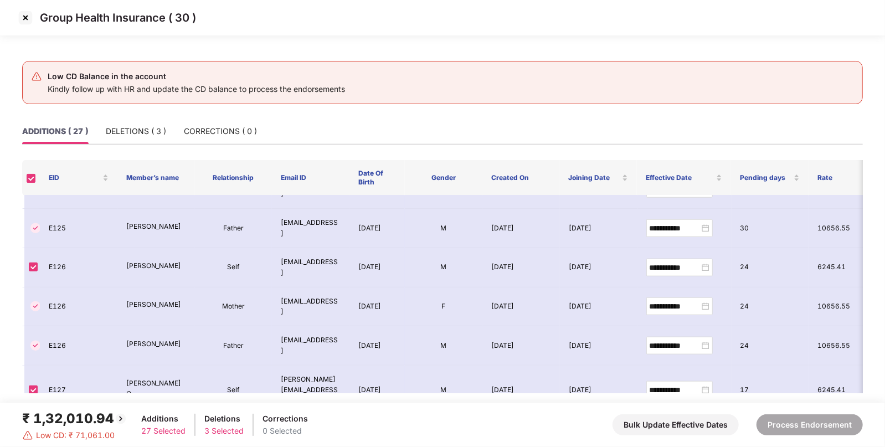
scroll to position [910, 0]
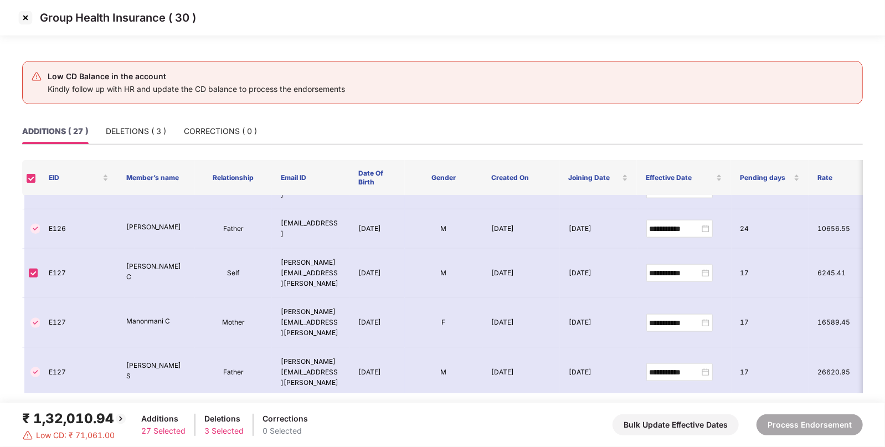
click at [25, 8] on div "Group Health Insurance ( 30 )" at bounding box center [442, 17] width 885 height 35
click at [25, 14] on img at bounding box center [26, 18] width 18 height 18
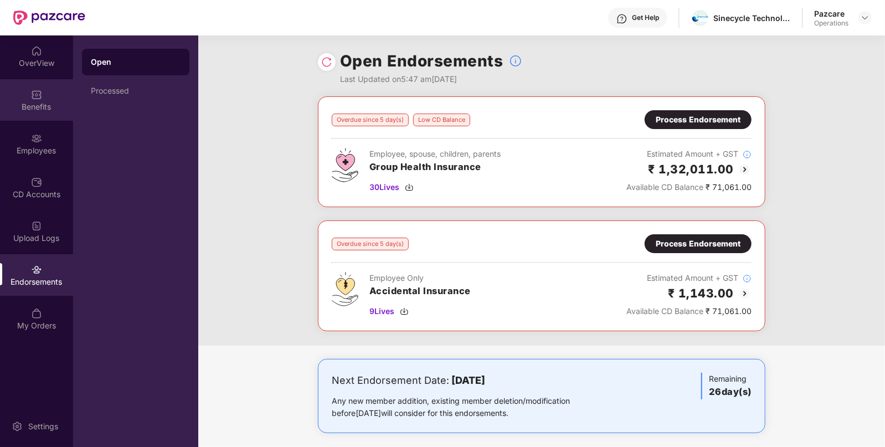
click at [50, 109] on div "Benefits" at bounding box center [36, 106] width 73 height 11
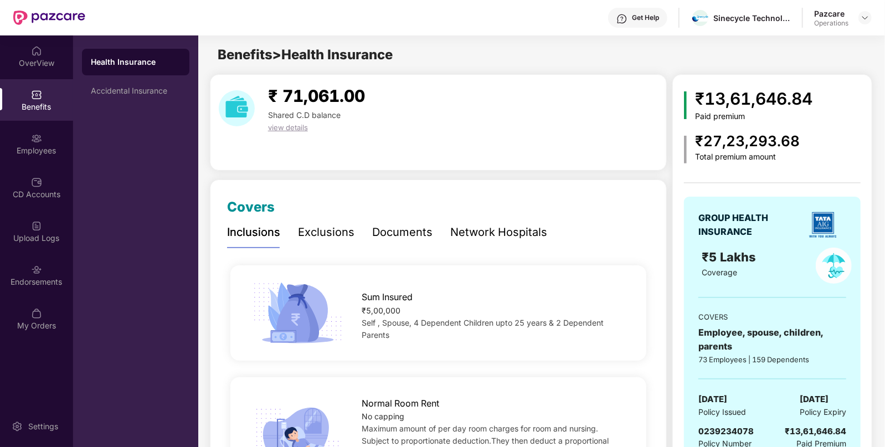
click at [731, 429] on span "0239234078" at bounding box center [726, 431] width 55 height 11
click at [87, 84] on div "Accidental Insurance" at bounding box center [135, 91] width 107 height 27
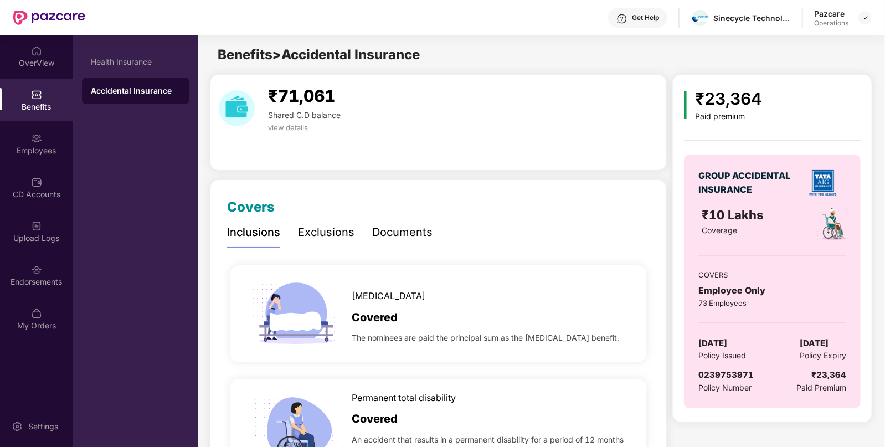
click at [718, 368] on div "0239753971" at bounding box center [726, 374] width 55 height 13
click at [50, 255] on div "Endorsements" at bounding box center [36, 275] width 73 height 42
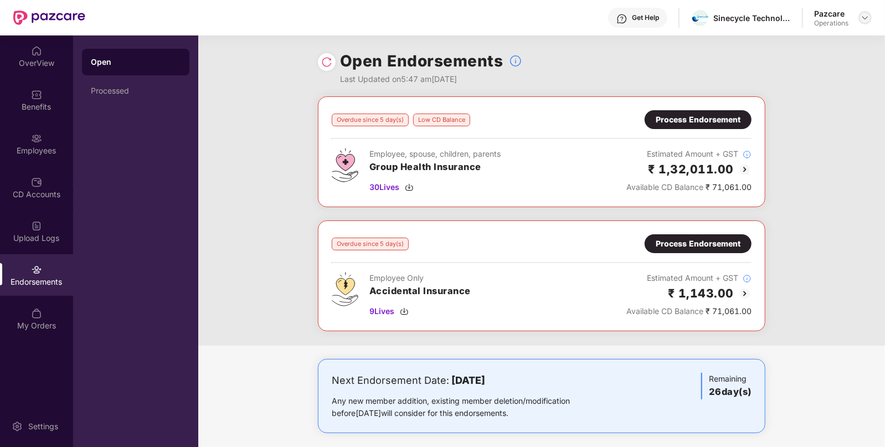
click at [865, 21] on img at bounding box center [865, 17] width 9 height 9
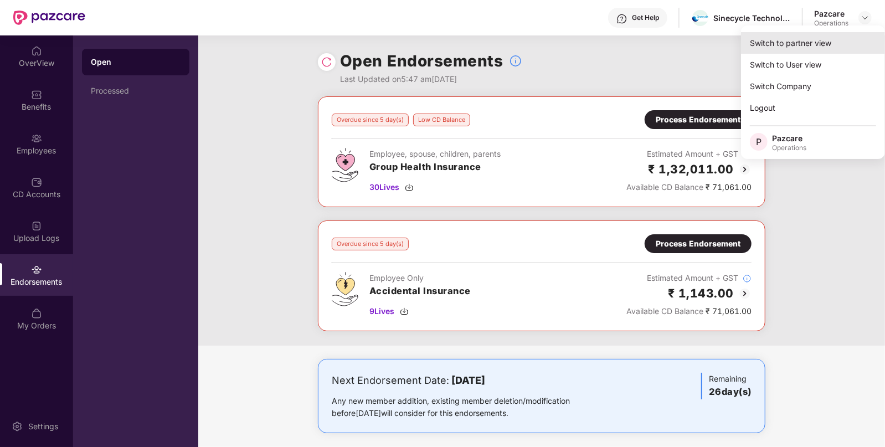
click at [808, 43] on div "Switch to partner view" at bounding box center [813, 43] width 144 height 22
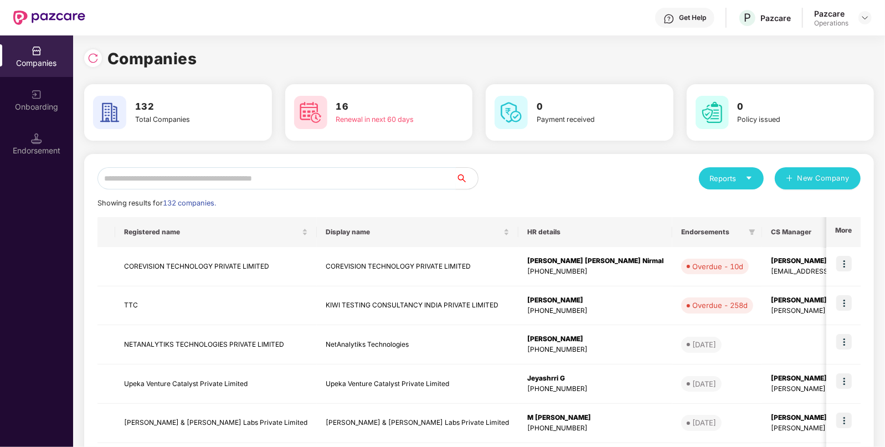
click at [357, 176] on input "text" at bounding box center [277, 178] width 358 height 22
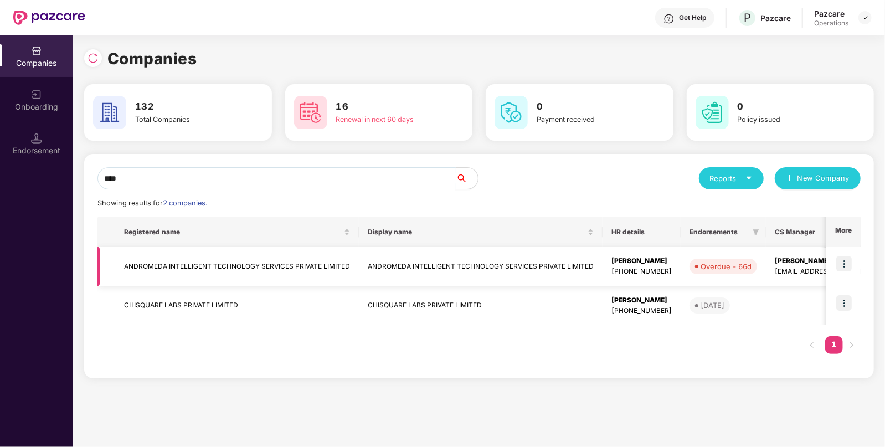
type input "****"
click at [846, 268] on img at bounding box center [845, 264] width 16 height 16
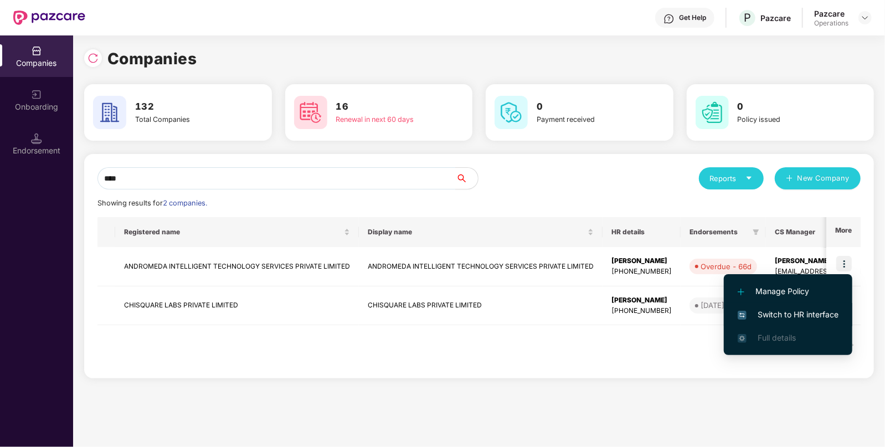
click at [787, 319] on span "Switch to HR interface" at bounding box center [788, 315] width 101 height 12
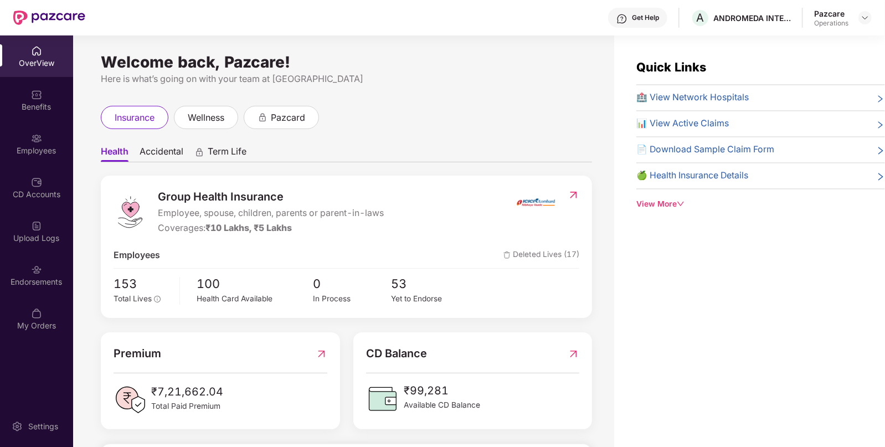
click at [56, 277] on div "Endorsements" at bounding box center [36, 281] width 73 height 11
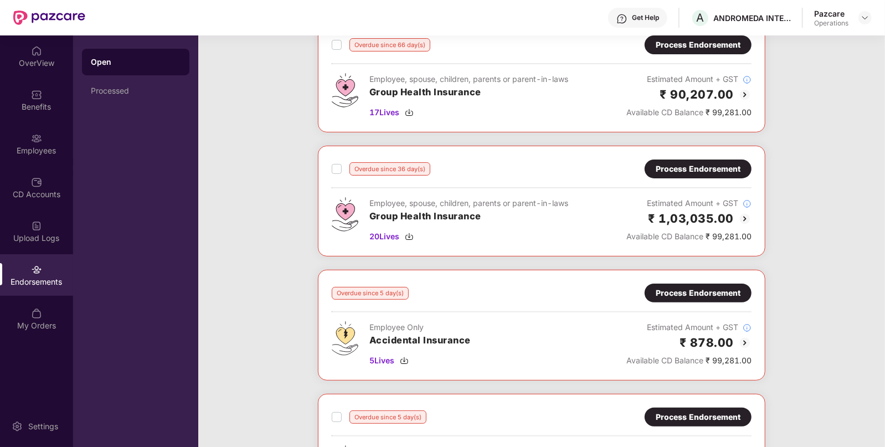
scroll to position [0, 0]
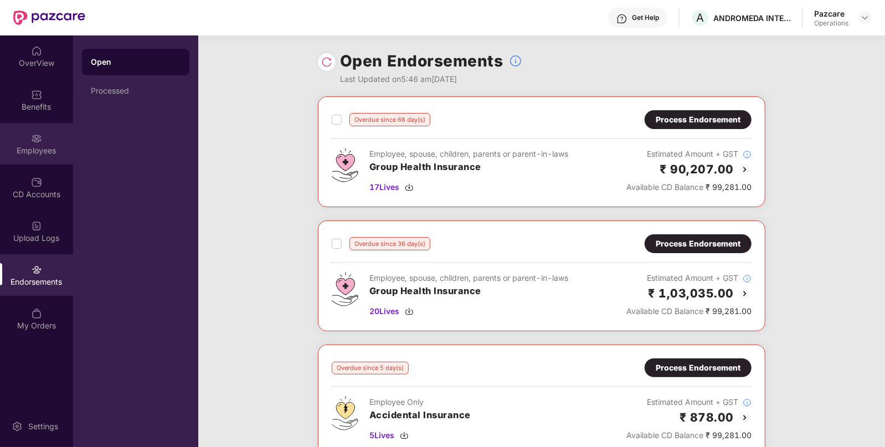
click at [44, 161] on div "Employees" at bounding box center [36, 144] width 73 height 42
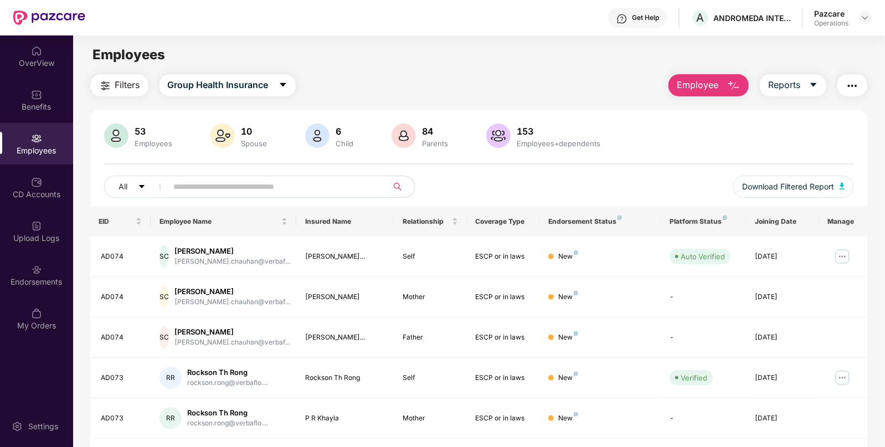
click at [254, 184] on input "text" at bounding box center [273, 186] width 199 height 17
click at [33, 112] on div "Benefits" at bounding box center [36, 100] width 73 height 42
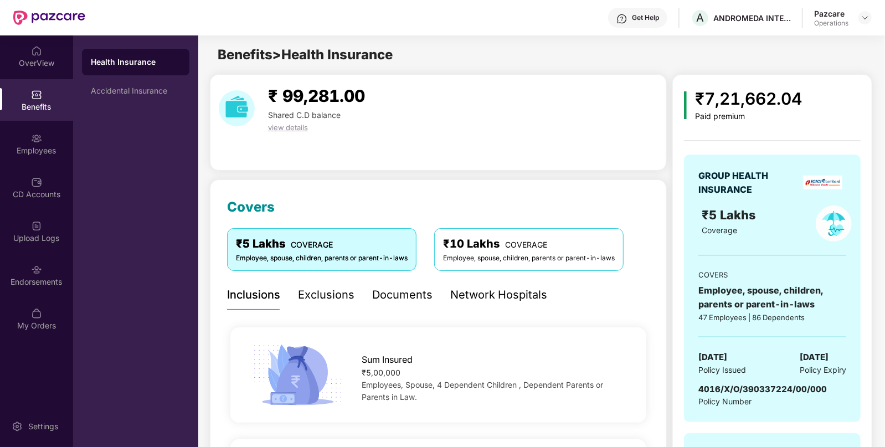
click at [745, 393] on div "4016/X/O/390337224/00/000" at bounding box center [763, 389] width 129 height 13
click at [48, 272] on div "Endorsements" at bounding box center [36, 275] width 73 height 42
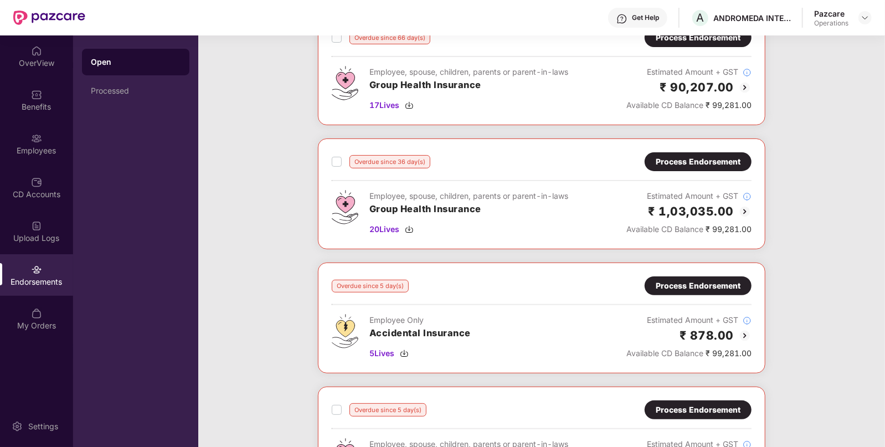
scroll to position [80, 0]
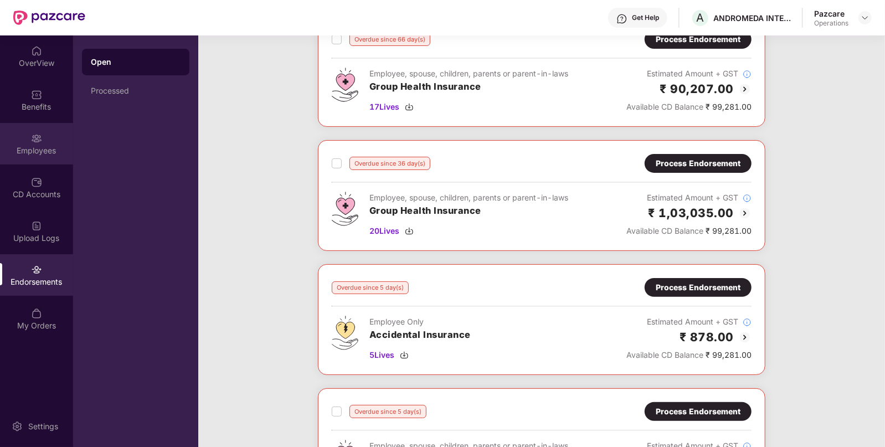
click at [28, 136] on div "Employees" at bounding box center [36, 144] width 73 height 42
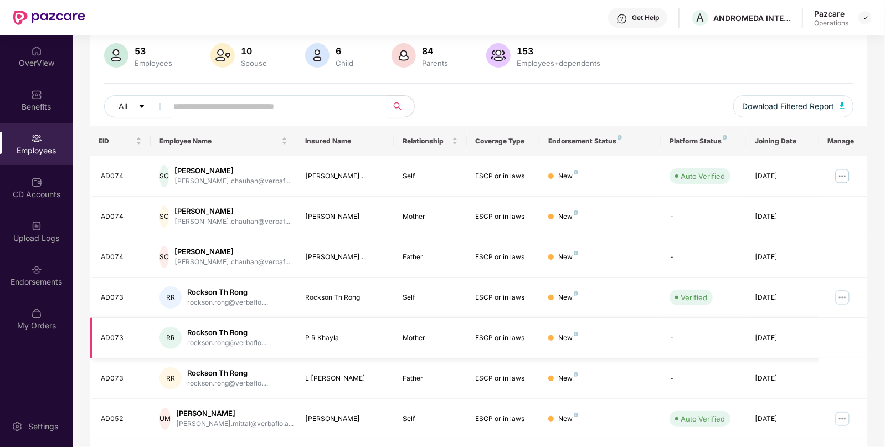
scroll to position [0, 0]
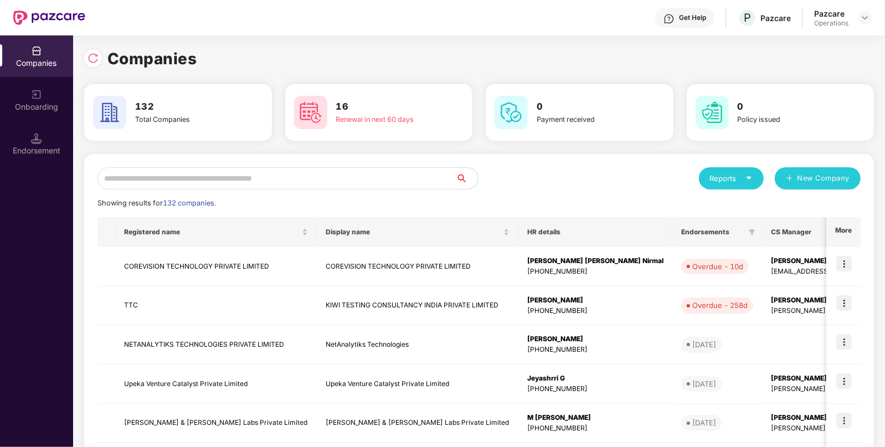
click at [331, 170] on input "text" at bounding box center [277, 178] width 358 height 22
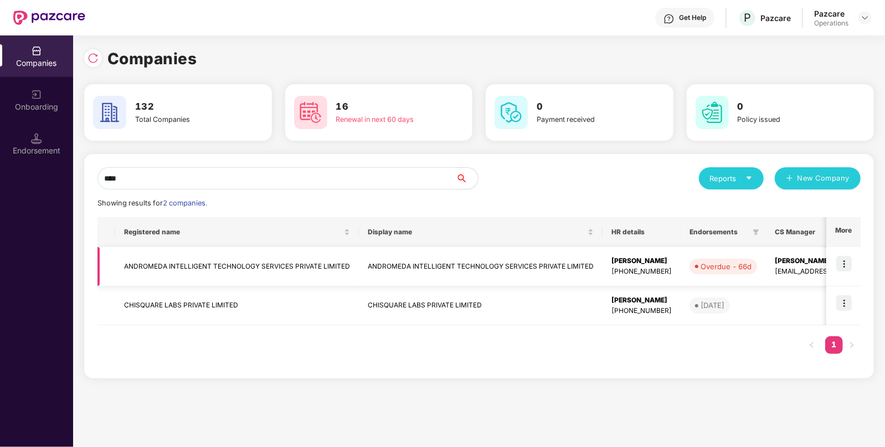
type input "****"
click at [351, 270] on td "ANDROMEDA INTELLIGENT TECHNOLOGY SERVICES PRIVATE LIMITED" at bounding box center [237, 266] width 244 height 39
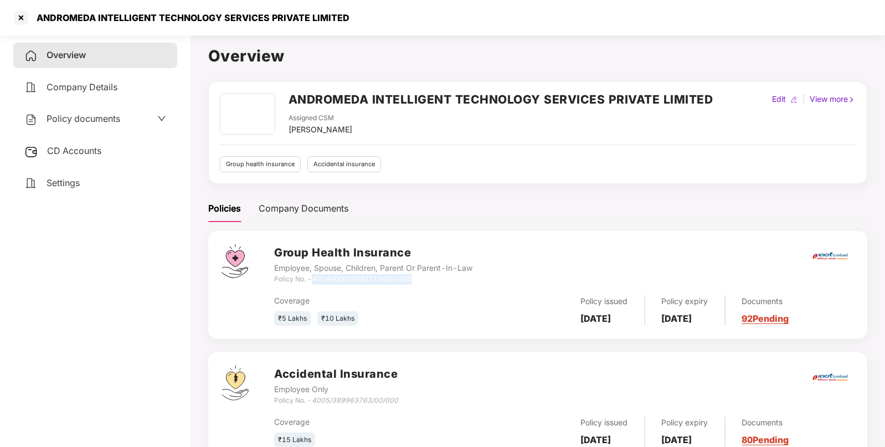
drag, startPoint x: 315, startPoint y: 279, endPoint x: 416, endPoint y: 283, distance: 100.9
click at [416, 283] on div "Policy No. - 4016/X/O/390337224/00/000" at bounding box center [373, 279] width 198 height 11
copy icon "4016/X/O/390337224/00/000"
click at [322, 85] on div "ANDROMEDA INTELLIGENT TECHNOLOGY SERVICES PRIVATE LIMITED Assigned CSM Siddhart…" at bounding box center [537, 132] width 659 height 103
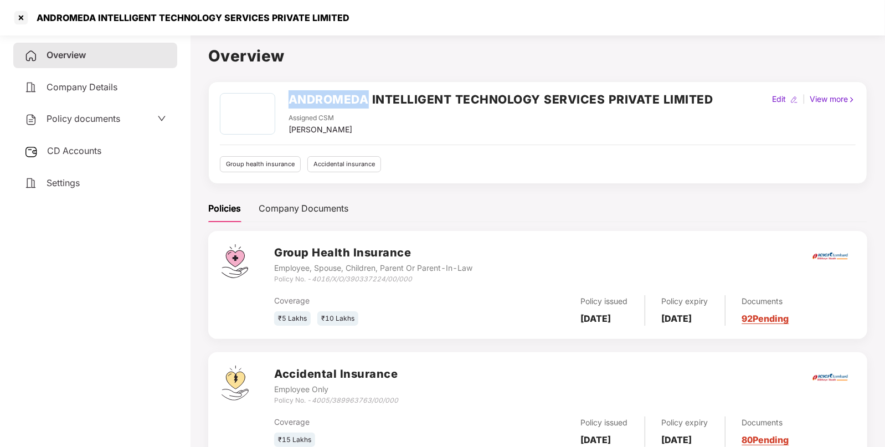
copy h2 "ANDROMEDA"
click at [18, 19] on div at bounding box center [21, 18] width 18 height 18
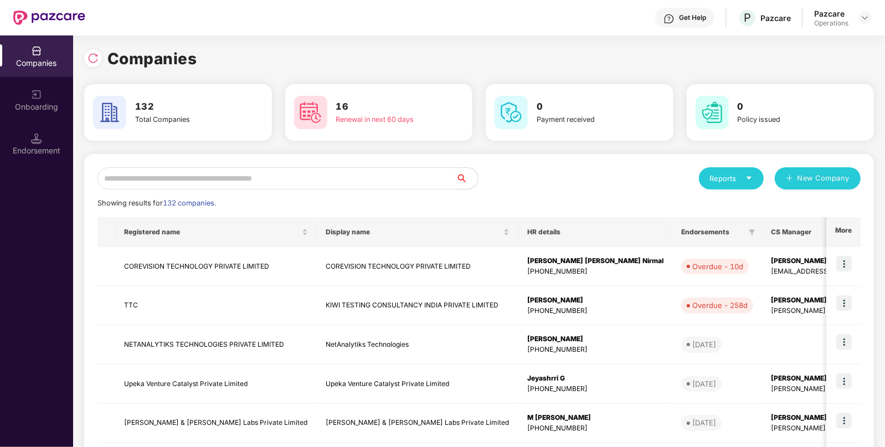
paste input "*********"
click at [248, 175] on input "*********" at bounding box center [277, 178] width 358 height 22
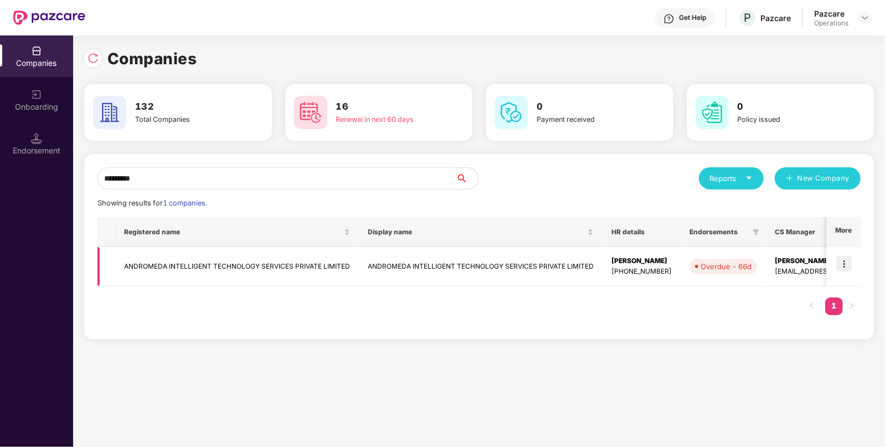
type input "*********"
click at [848, 263] on img at bounding box center [845, 264] width 16 height 16
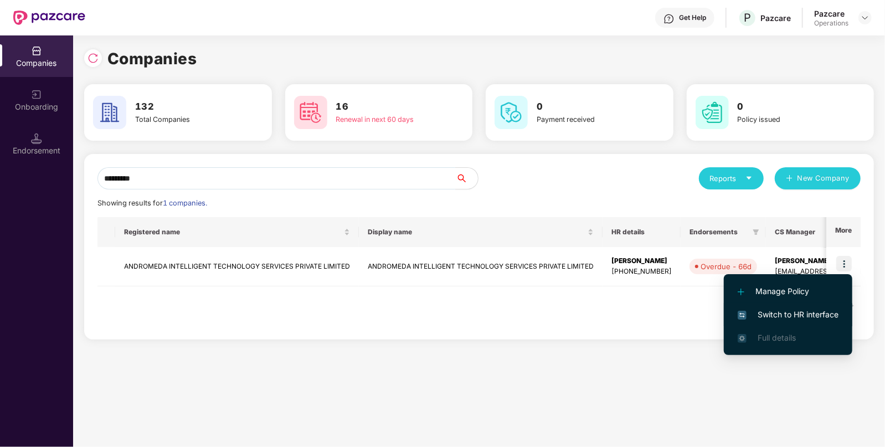
click at [775, 309] on span "Switch to HR interface" at bounding box center [788, 315] width 101 height 12
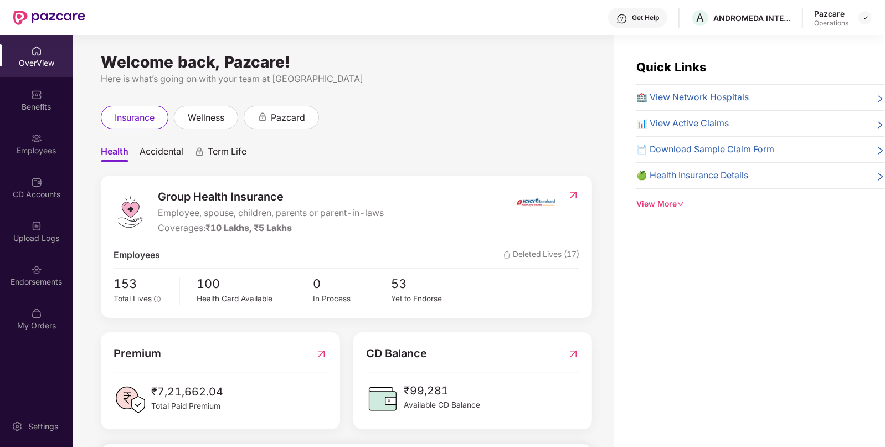
click at [38, 291] on div "Endorsements" at bounding box center [36, 275] width 73 height 42
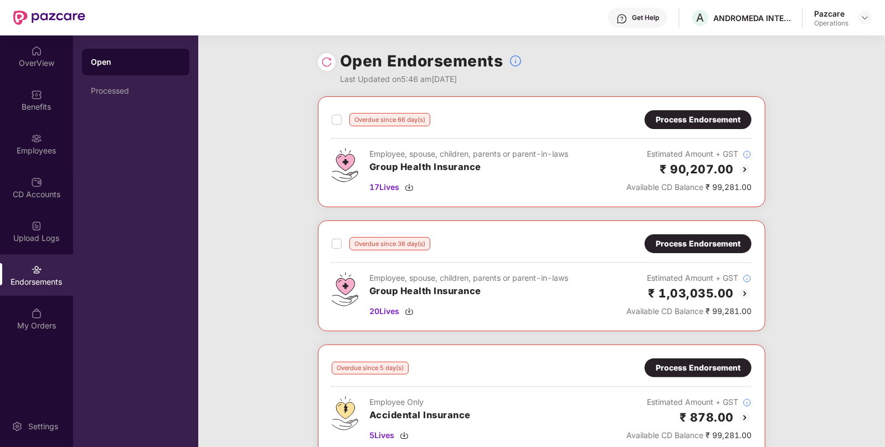
scroll to position [172, 0]
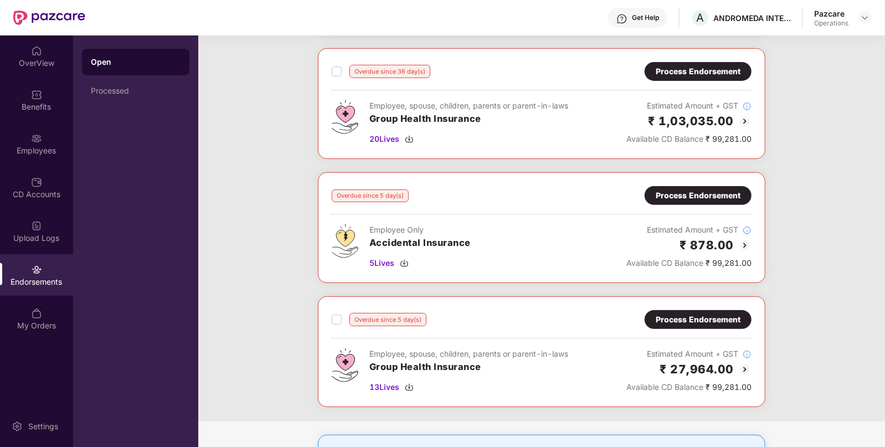
click at [694, 326] on div "Process Endorsement" at bounding box center [698, 319] width 107 height 19
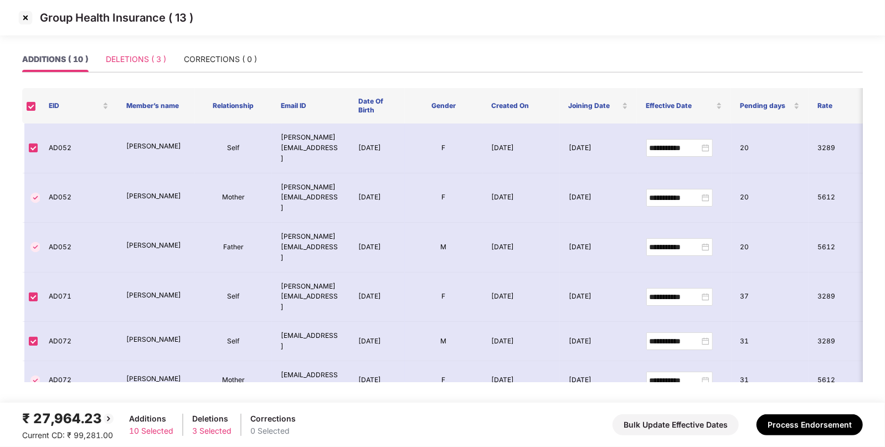
click at [152, 65] on div "DELETIONS ( 3 )" at bounding box center [136, 59] width 60 height 25
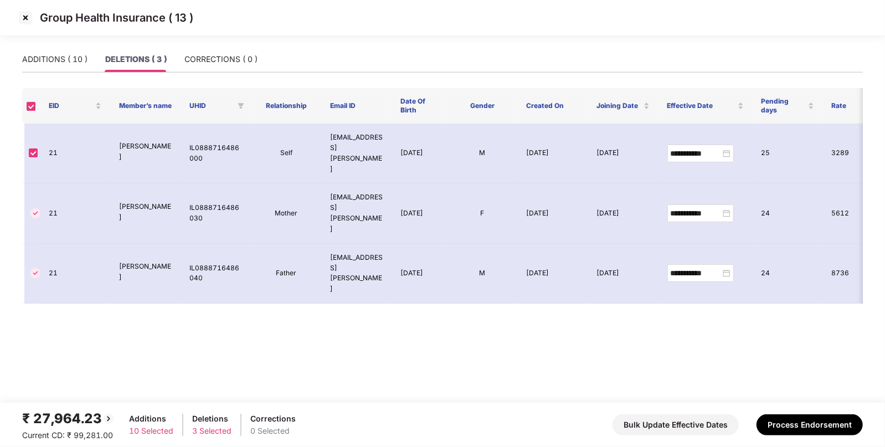
click at [27, 9] on img at bounding box center [26, 18] width 18 height 18
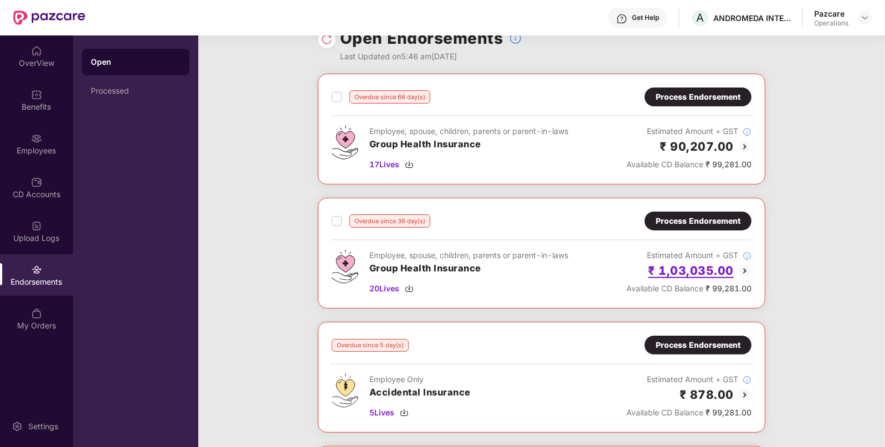
scroll to position [9, 0]
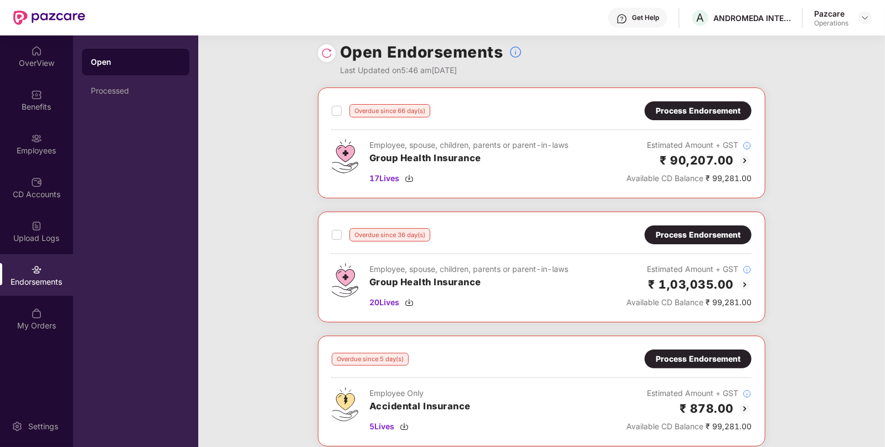
click at [696, 238] on div "Process Endorsement" at bounding box center [698, 235] width 85 height 12
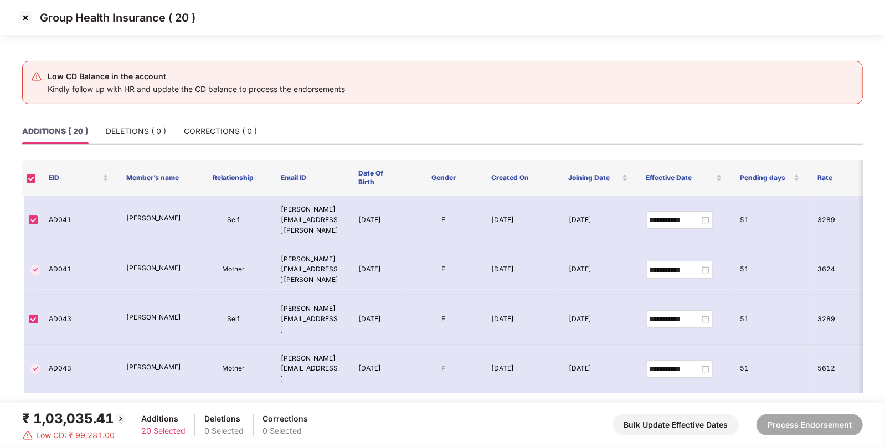
click at [28, 27] on div "Group Health Insurance ( 20 )" at bounding box center [442, 17] width 885 height 35
click at [25, 22] on img at bounding box center [26, 18] width 18 height 18
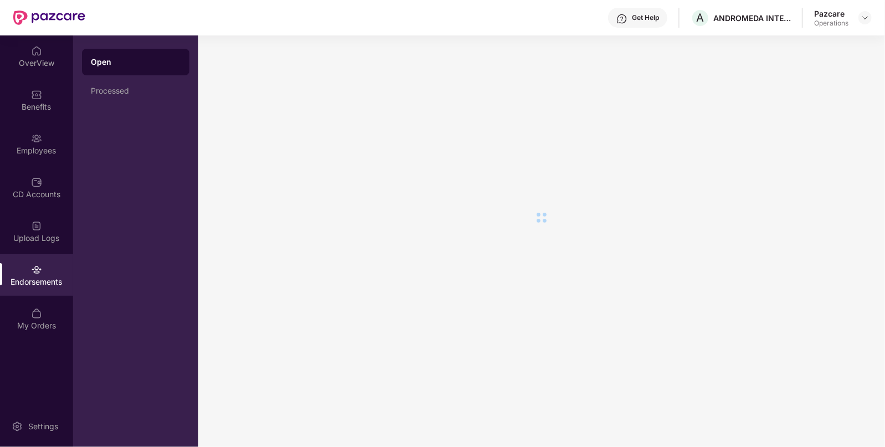
click at [627, 274] on div at bounding box center [541, 241] width 687 height 412
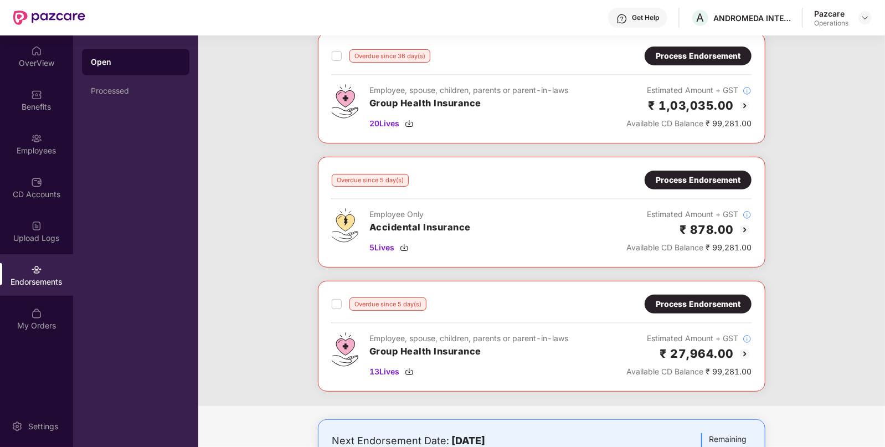
scroll to position [188, 0]
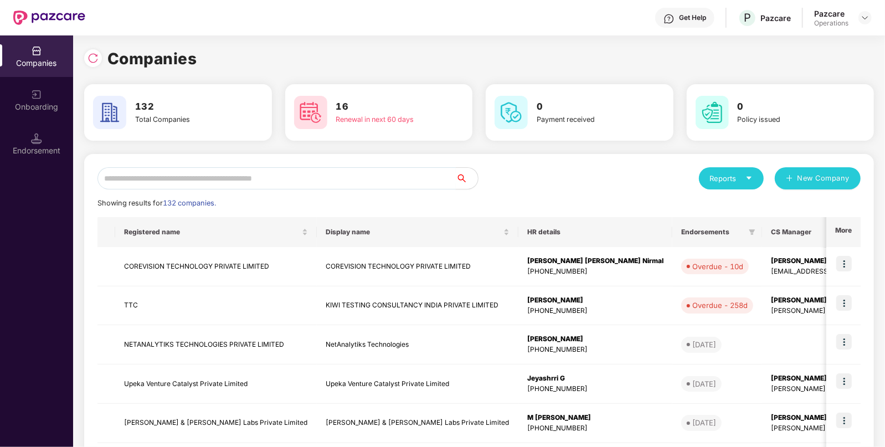
click at [313, 186] on input "text" at bounding box center [277, 178] width 358 height 22
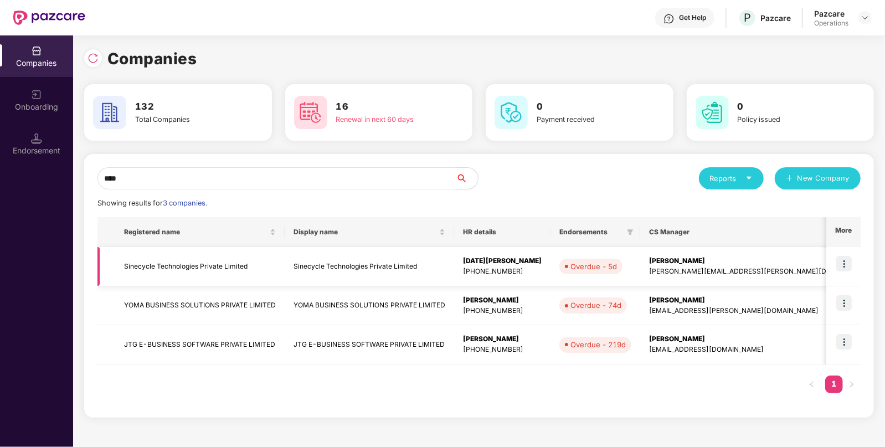
type input "****"
click at [845, 260] on img at bounding box center [845, 264] width 16 height 16
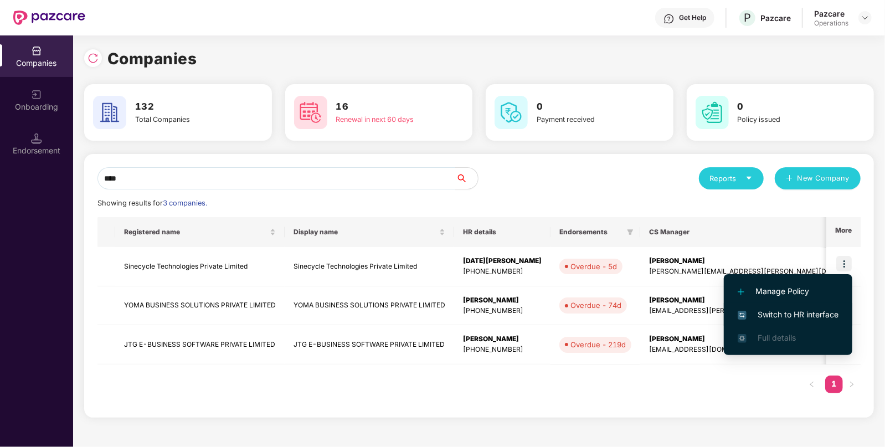
click at [765, 316] on span "Switch to HR interface" at bounding box center [788, 315] width 101 height 12
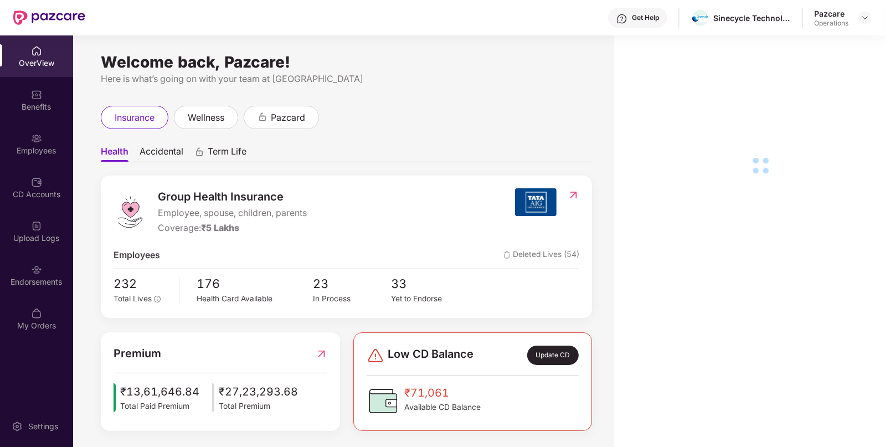
click at [46, 291] on div "Endorsements" at bounding box center [36, 275] width 73 height 42
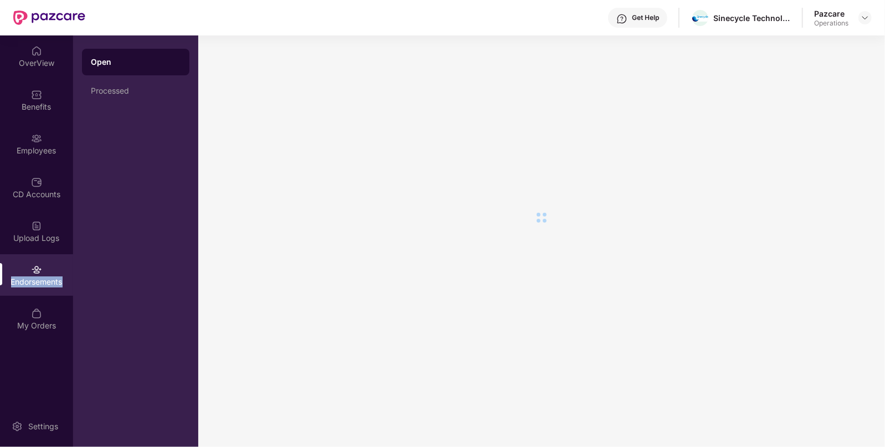
click at [46, 291] on div "Endorsements" at bounding box center [36, 275] width 73 height 42
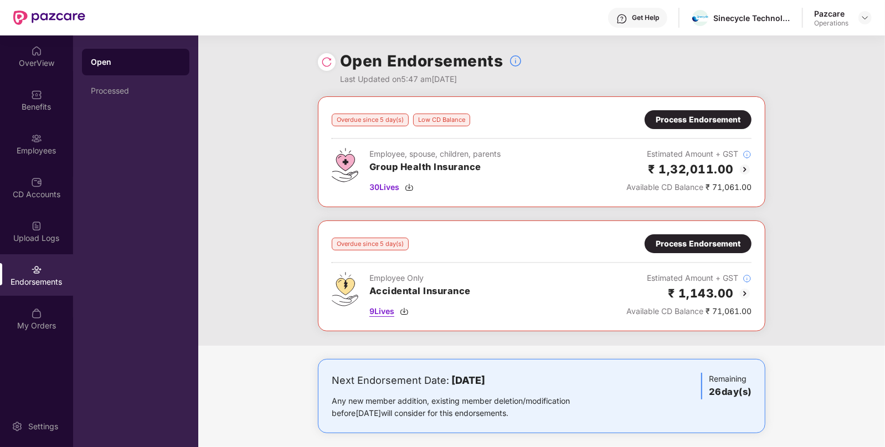
click at [404, 311] on img at bounding box center [404, 311] width 9 height 9
click at [689, 245] on div "Process Endorsement" at bounding box center [698, 244] width 85 height 12
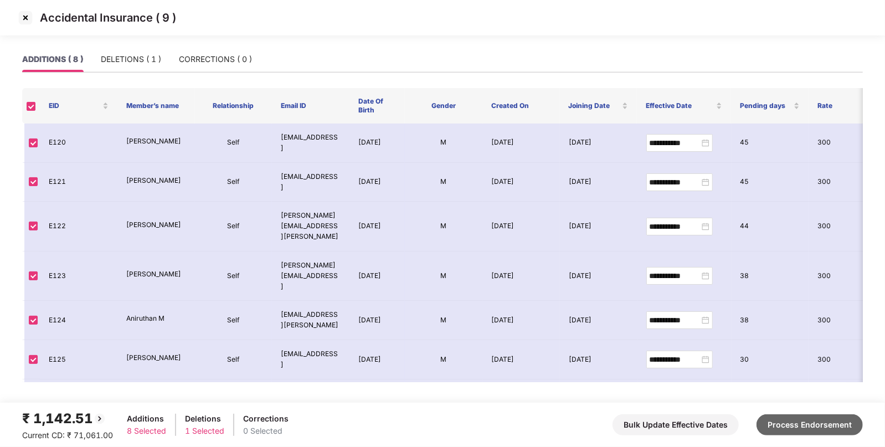
click at [828, 422] on button "Process Endorsement" at bounding box center [810, 424] width 106 height 21
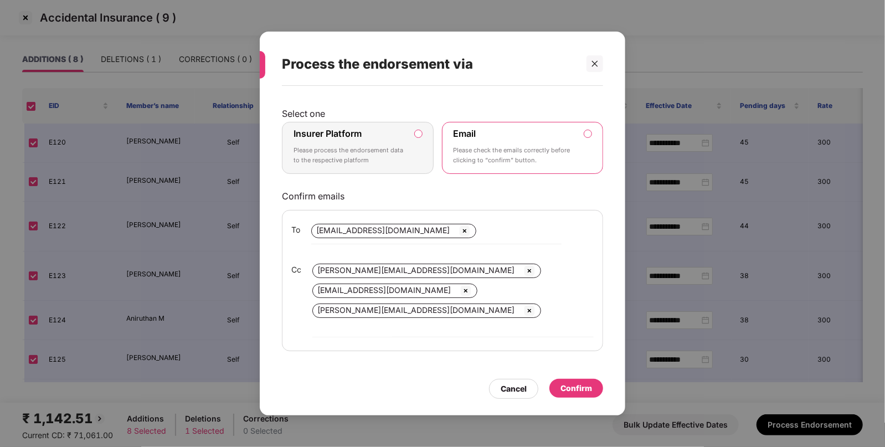
click at [415, 145] on label "Insurer Platform Please process the endorsement data to the respective platform" at bounding box center [358, 148] width 152 height 52
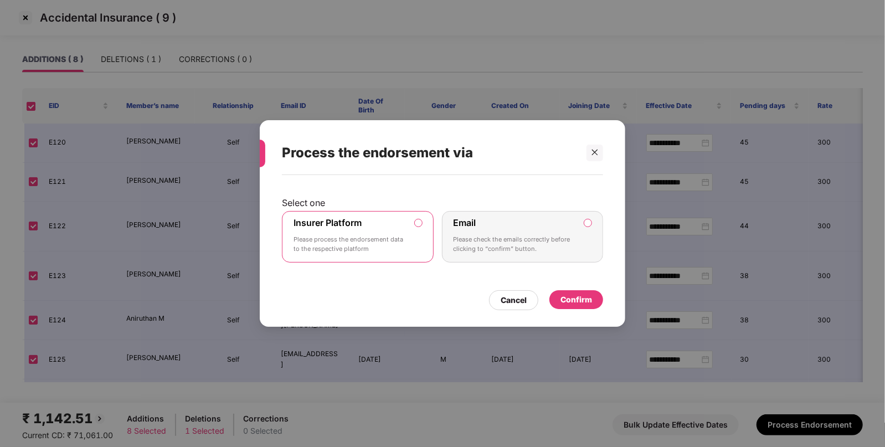
click at [574, 305] on div "Confirm" at bounding box center [577, 300] width 32 height 12
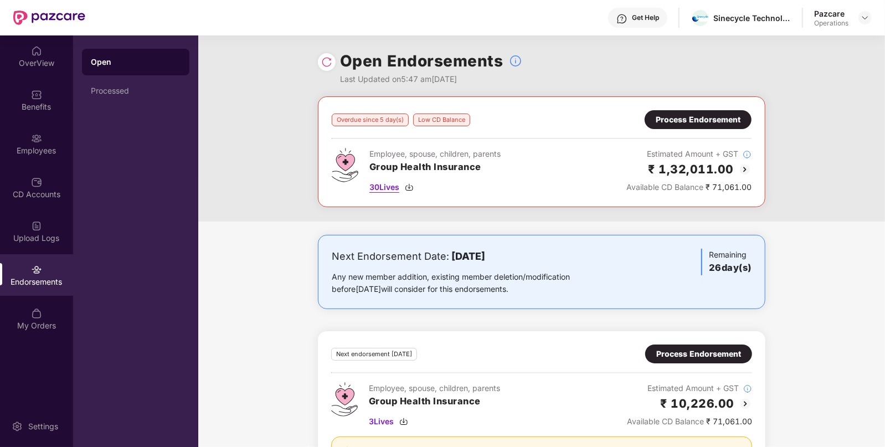
click at [408, 187] on img at bounding box center [409, 187] width 9 height 9
click at [869, 18] on img at bounding box center [865, 17] width 9 height 9
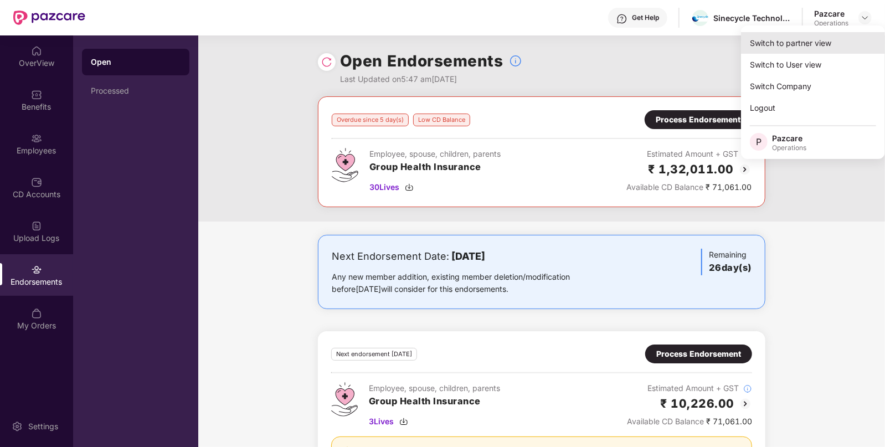
click at [775, 47] on div "Switch to partner view" at bounding box center [813, 43] width 144 height 22
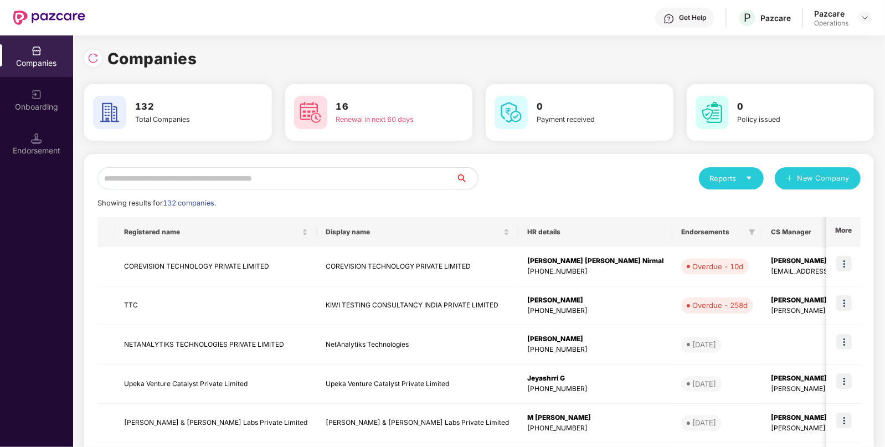
click at [298, 174] on input "text" at bounding box center [277, 178] width 358 height 22
type input "*"
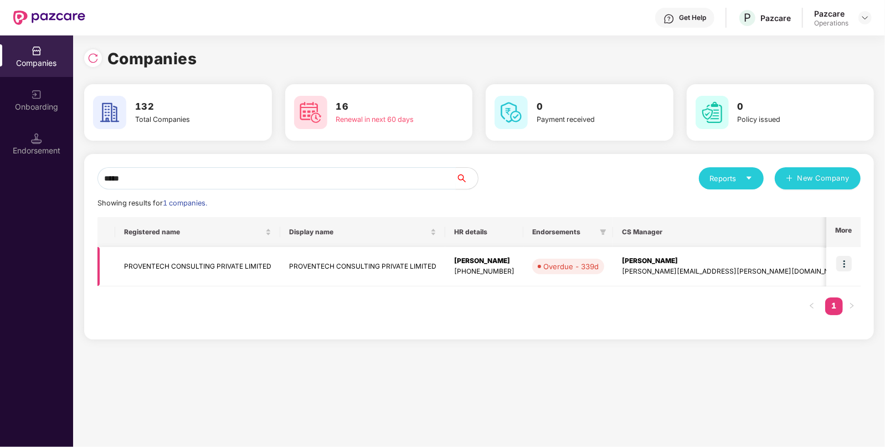
type input "*****"
click at [844, 260] on img at bounding box center [845, 264] width 16 height 16
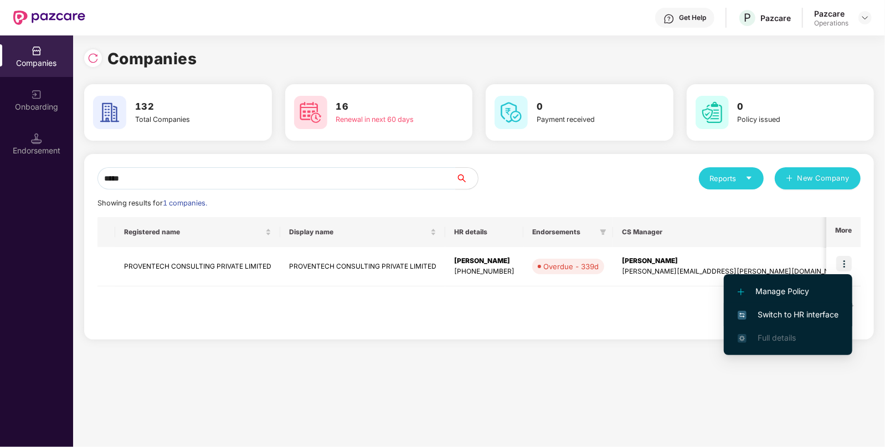
click at [774, 314] on span "Switch to HR interface" at bounding box center [788, 315] width 101 height 12
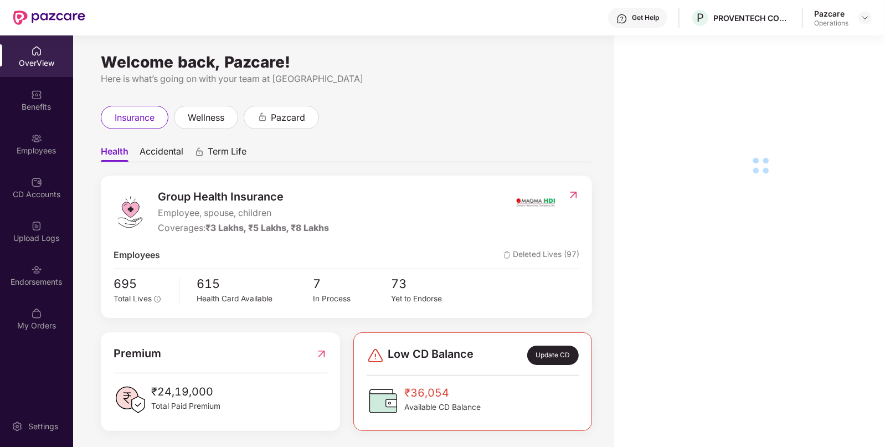
click at [37, 299] on div "My Orders" at bounding box center [36, 319] width 73 height 42
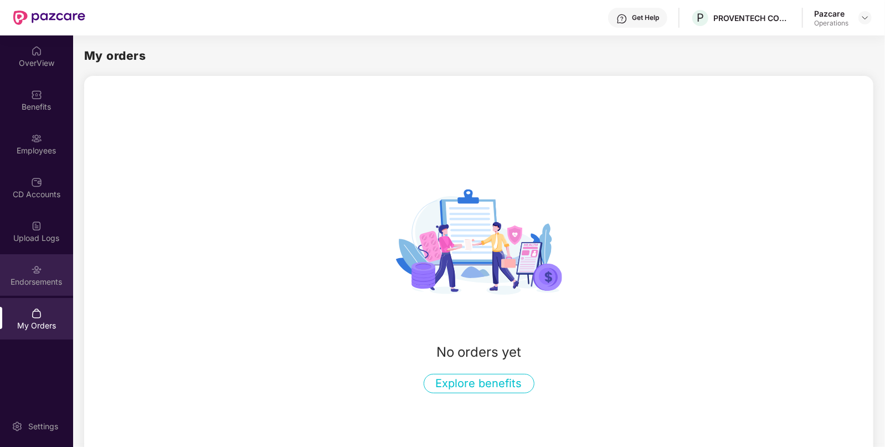
click at [37, 291] on div "Endorsements" at bounding box center [36, 275] width 73 height 42
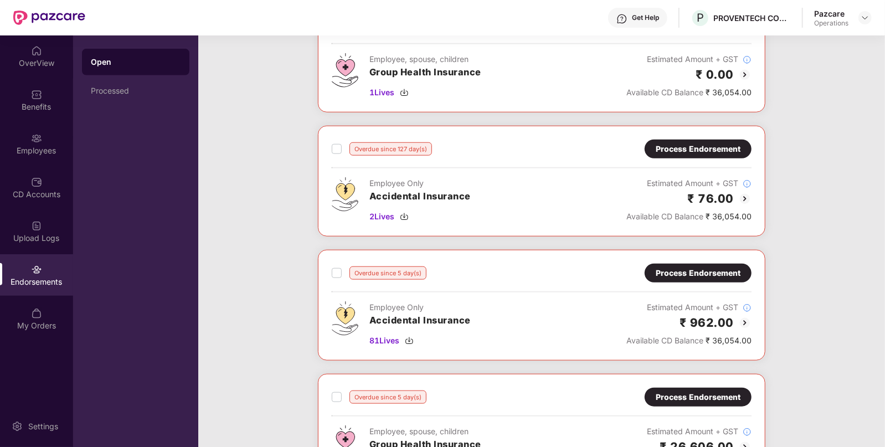
scroll to position [749, 0]
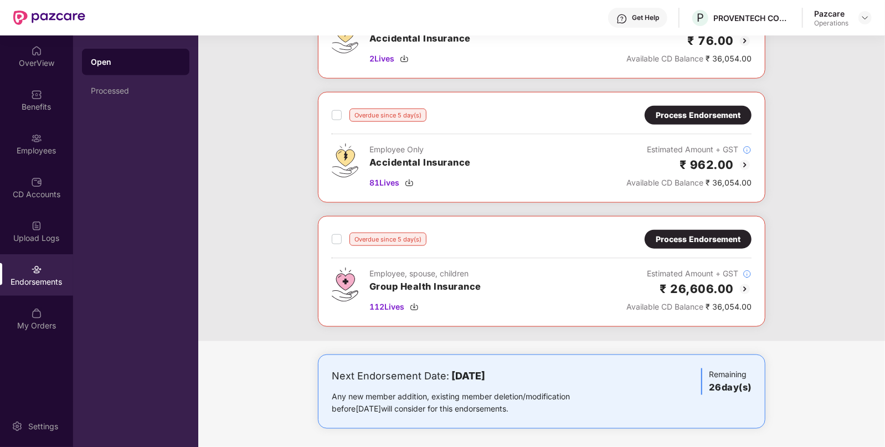
click at [687, 117] on div "Process Endorsement" at bounding box center [698, 115] width 85 height 12
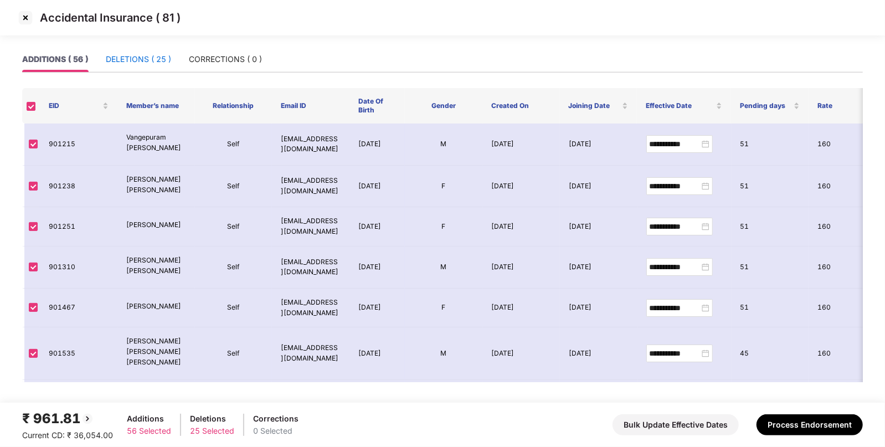
click at [147, 63] on div "DELETIONS ( 25 )" at bounding box center [138, 59] width 65 height 12
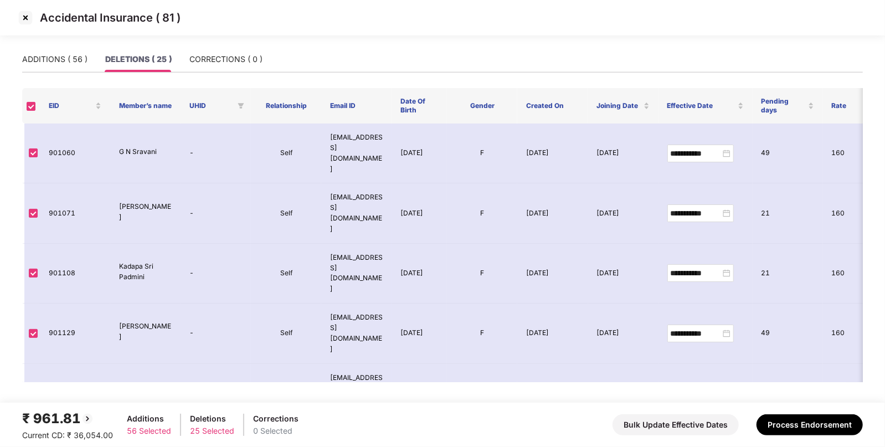
click at [21, 16] on img at bounding box center [26, 18] width 18 height 18
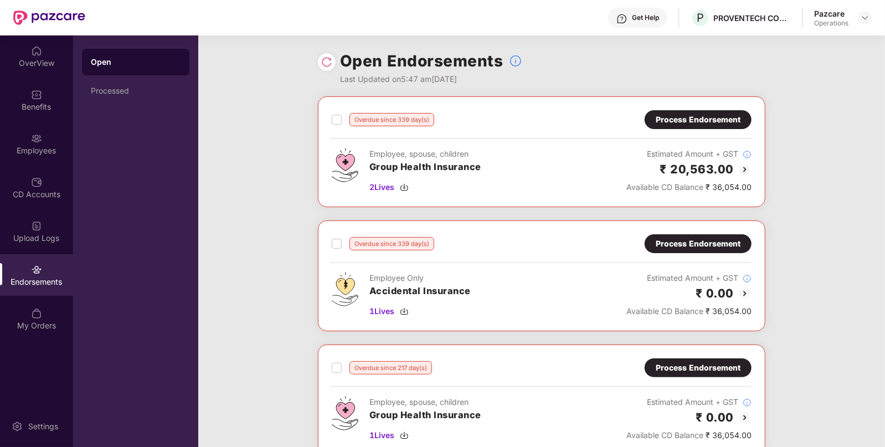
scroll to position [749, 0]
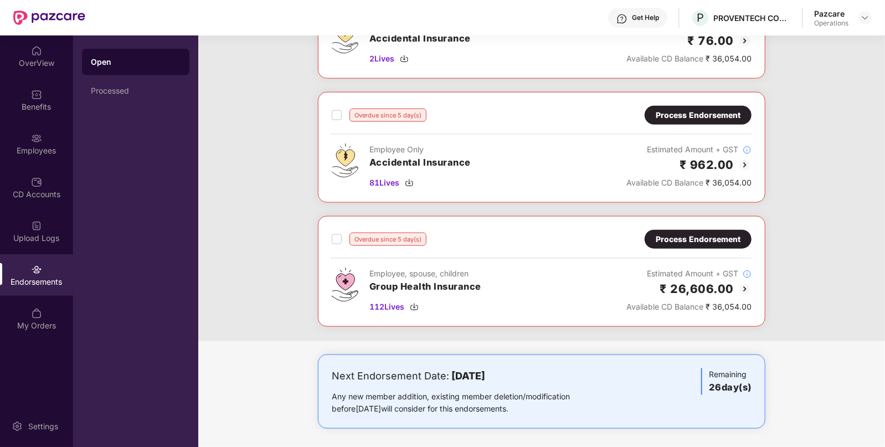
click at [704, 233] on div "Process Endorsement" at bounding box center [698, 239] width 85 height 12
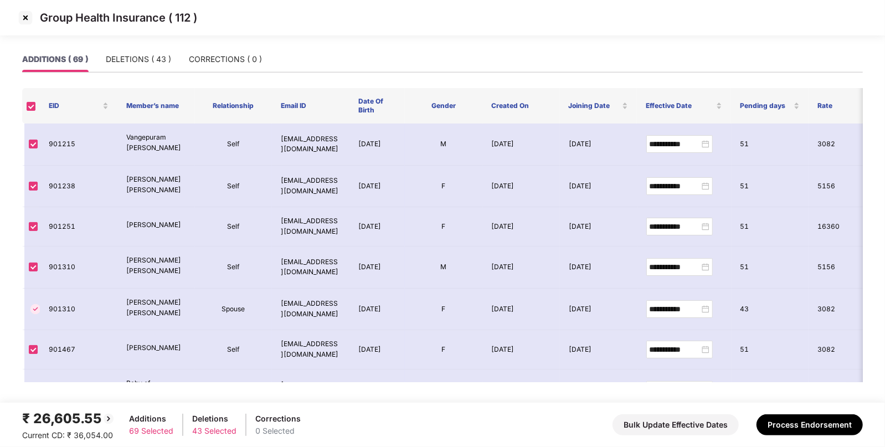
click at [25, 16] on img at bounding box center [26, 18] width 18 height 18
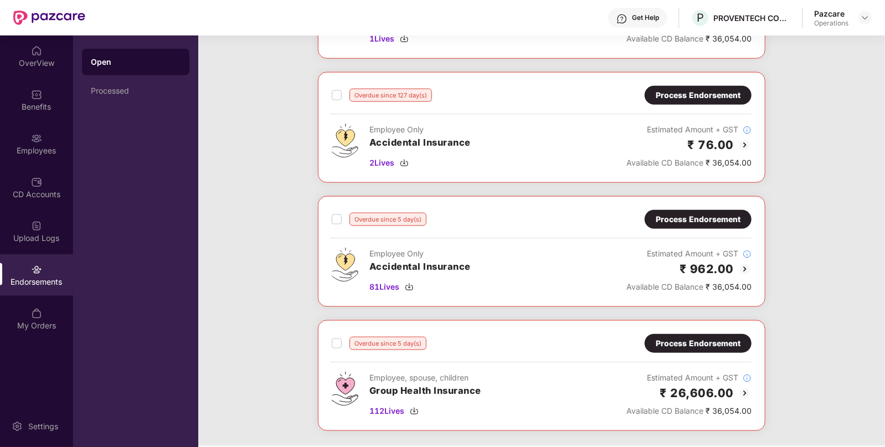
scroll to position [749, 0]
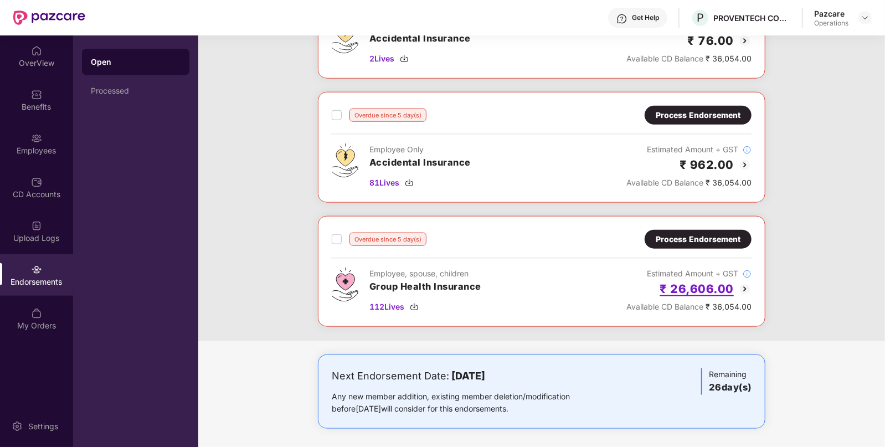
click at [688, 285] on h2 "₹ 26,606.00" at bounding box center [697, 289] width 74 height 18
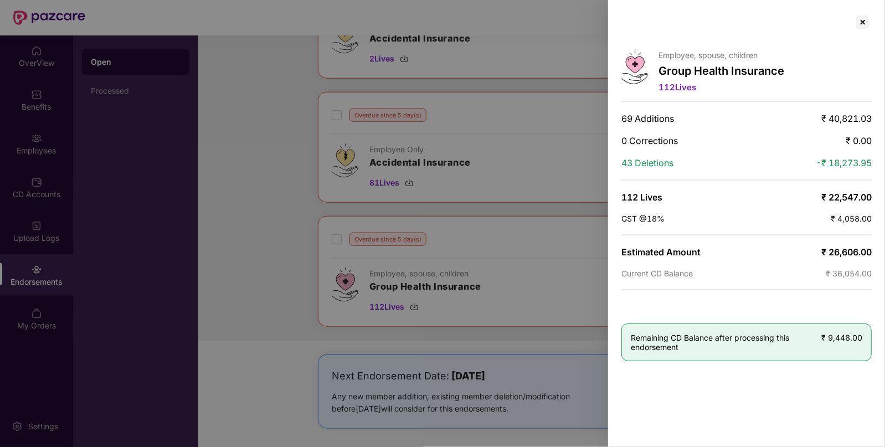
click at [845, 247] on span "₹ 26,606.00" at bounding box center [847, 252] width 50 height 11
copy span "26,606.00"
click at [864, 19] on div at bounding box center [863, 22] width 18 height 18
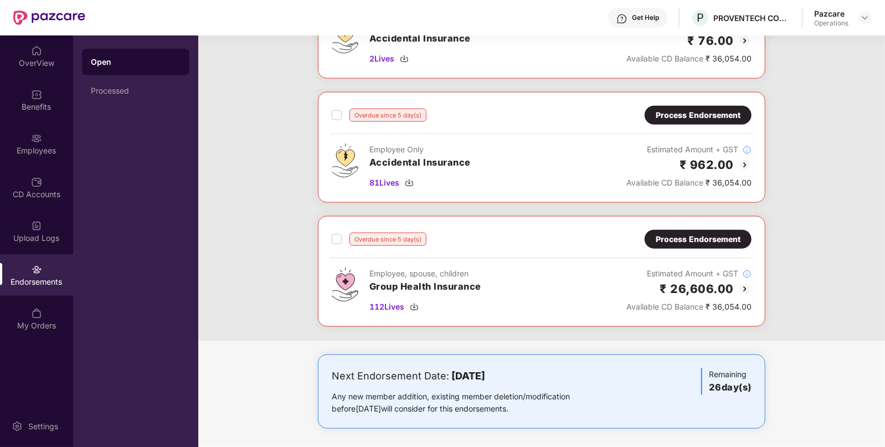
click at [711, 115] on div "Process Endorsement" at bounding box center [698, 115] width 85 height 12
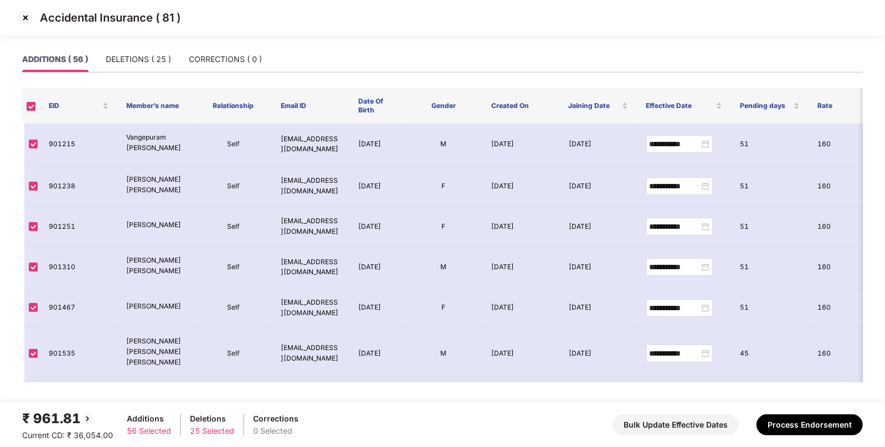
click at [65, 417] on div "₹ 961.81" at bounding box center [67, 418] width 91 height 21
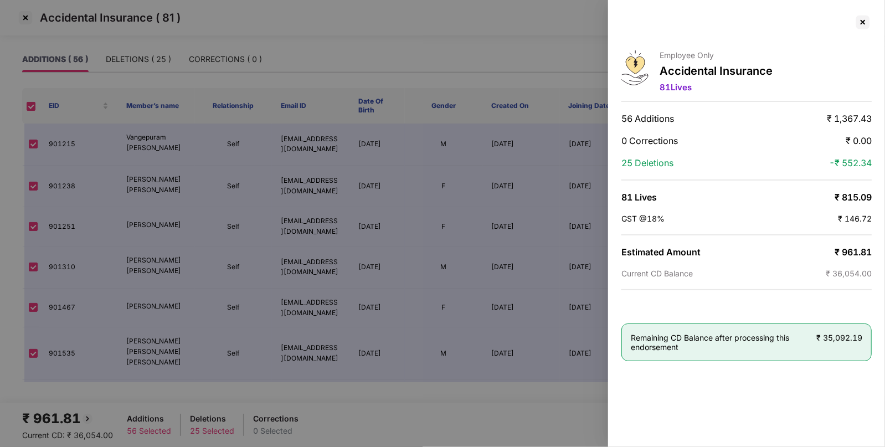
click at [65, 417] on div at bounding box center [442, 223] width 885 height 447
click at [853, 250] on span "₹ 961.81" at bounding box center [853, 252] width 37 height 11
copy span "961.81"
click at [853, 250] on span "₹ 961.81" at bounding box center [853, 252] width 37 height 11
click at [864, 25] on div at bounding box center [863, 22] width 18 height 18
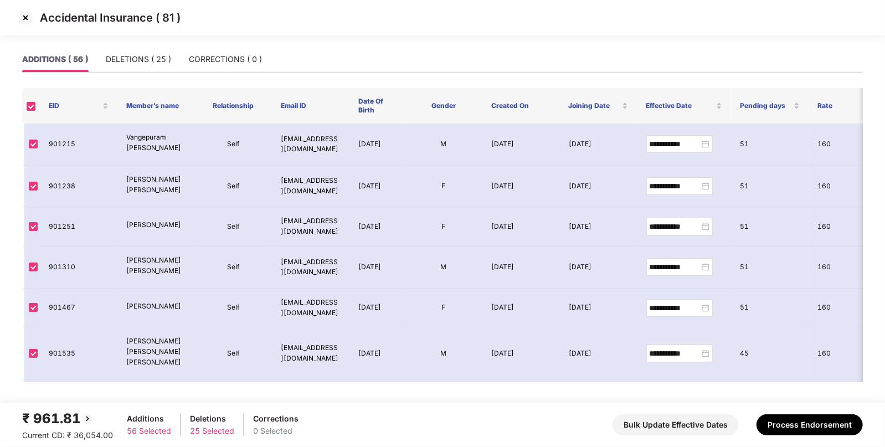
click at [25, 14] on img at bounding box center [26, 18] width 18 height 18
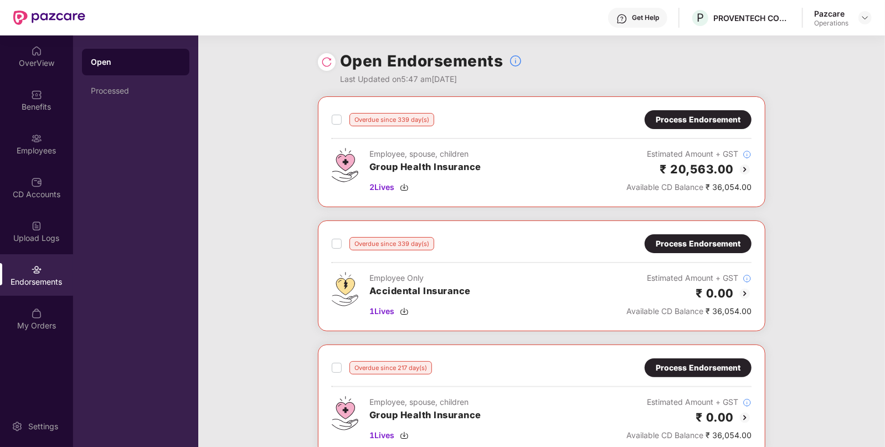
scroll to position [749, 0]
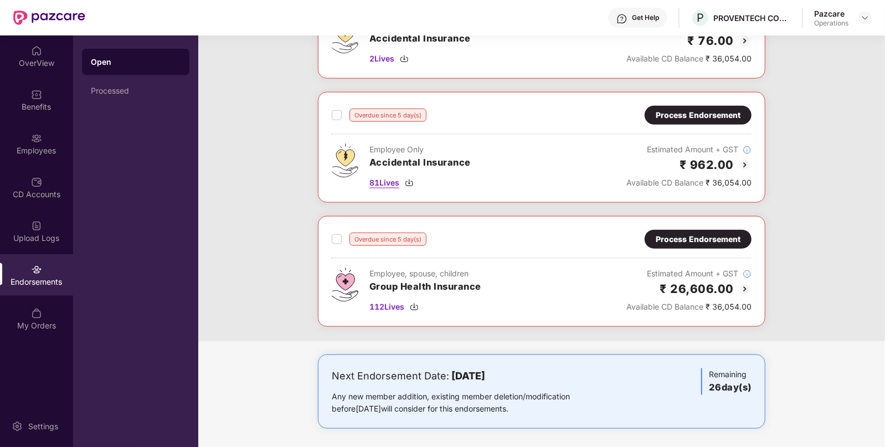
click at [413, 178] on img at bounding box center [409, 182] width 9 height 9
click at [416, 306] on img at bounding box center [414, 307] width 9 height 9
click at [35, 100] on div "Benefits" at bounding box center [36, 100] width 73 height 42
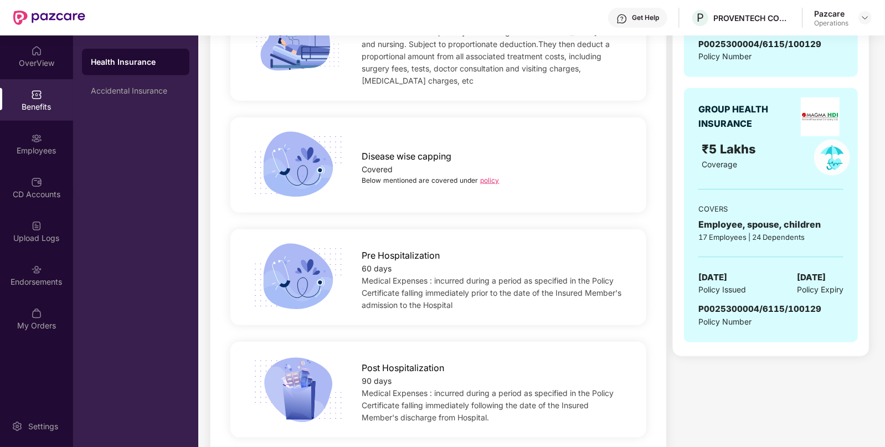
scroll to position [597, 0]
click at [749, 303] on span "P0025300004/6115/100129" at bounding box center [760, 308] width 123 height 11
copy span "P0025300004"
click at [778, 303] on span "P0025300004/6115/100129" at bounding box center [760, 308] width 123 height 11
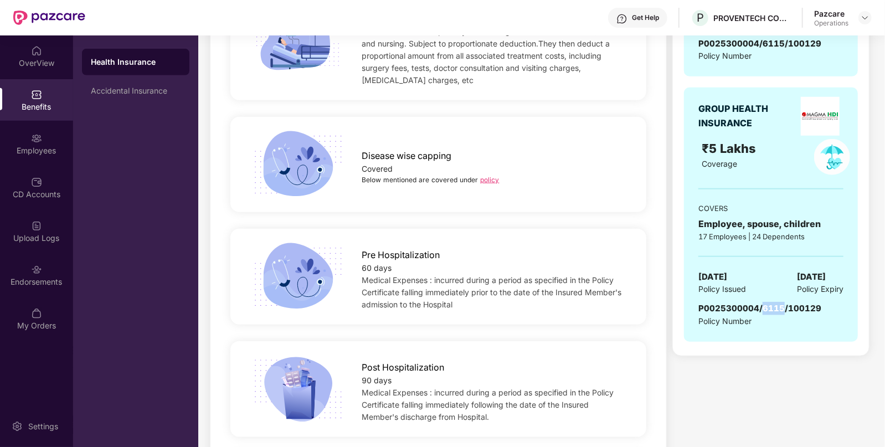
click at [778, 303] on span "P0025300004/6115/100129" at bounding box center [760, 308] width 123 height 11
copy span "P0025300004/6115/100129"
click at [38, 283] on div "Endorsements" at bounding box center [36, 281] width 73 height 11
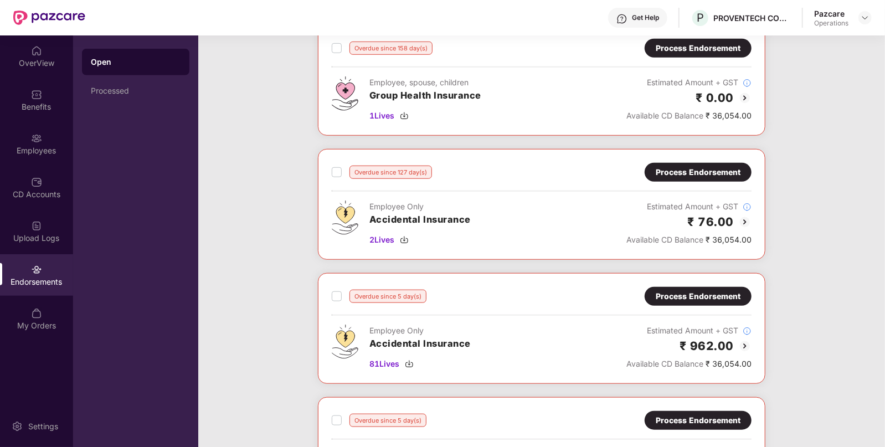
scroll to position [749, 0]
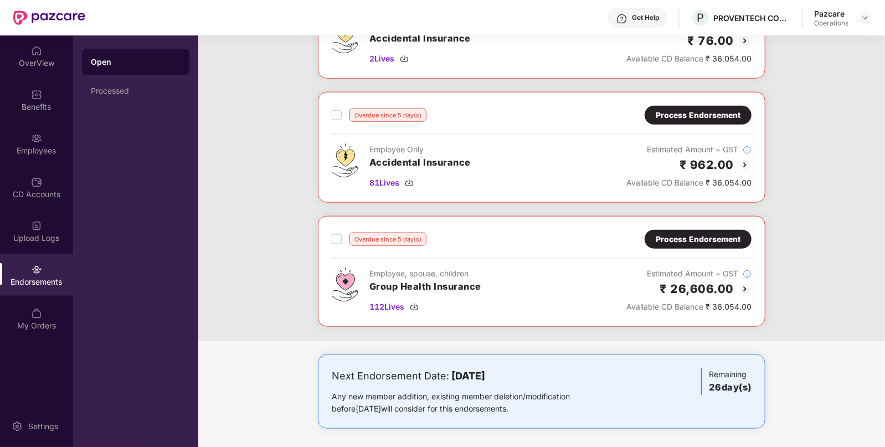
click at [708, 236] on div "Process Endorsement" at bounding box center [698, 239] width 85 height 12
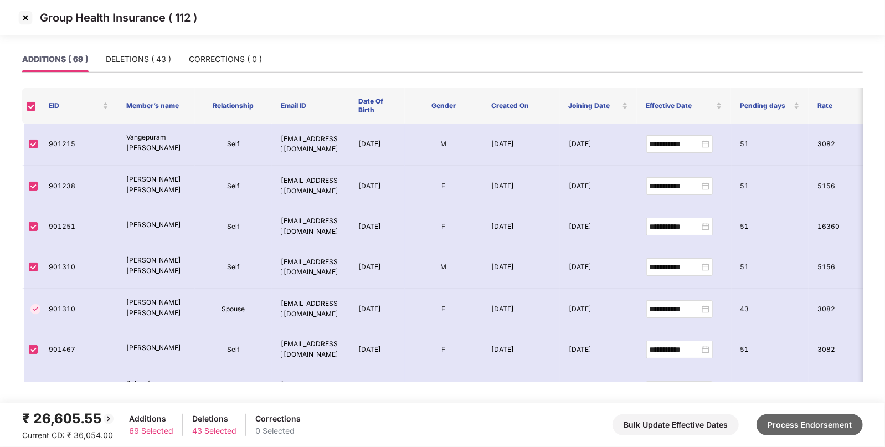
click at [804, 431] on button "Process Endorsement" at bounding box center [810, 424] width 106 height 21
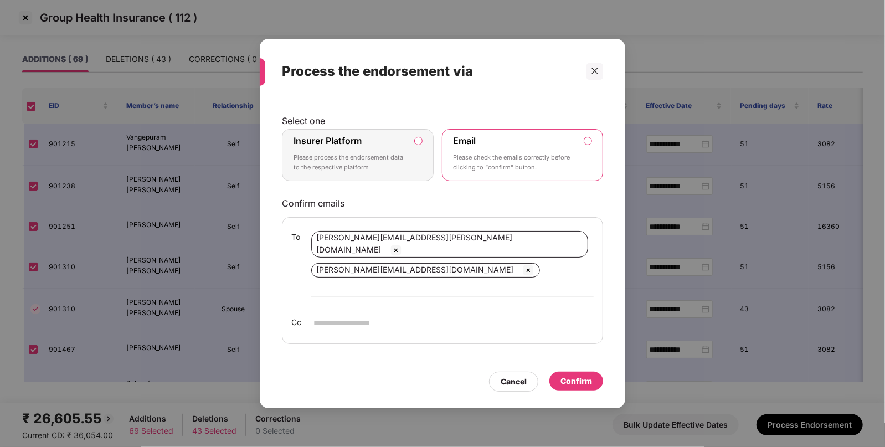
click at [415, 148] on label "Insurer Platform Please process the endorsement data to the respective platform" at bounding box center [358, 155] width 152 height 52
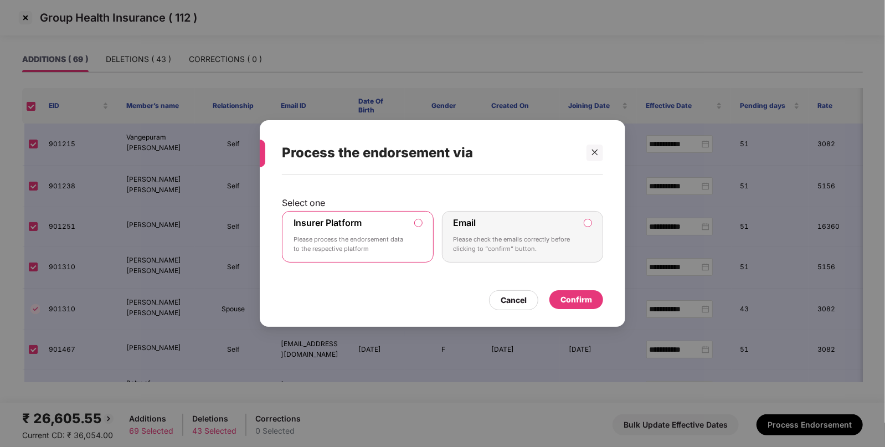
click at [580, 305] on div "Confirm" at bounding box center [577, 300] width 32 height 12
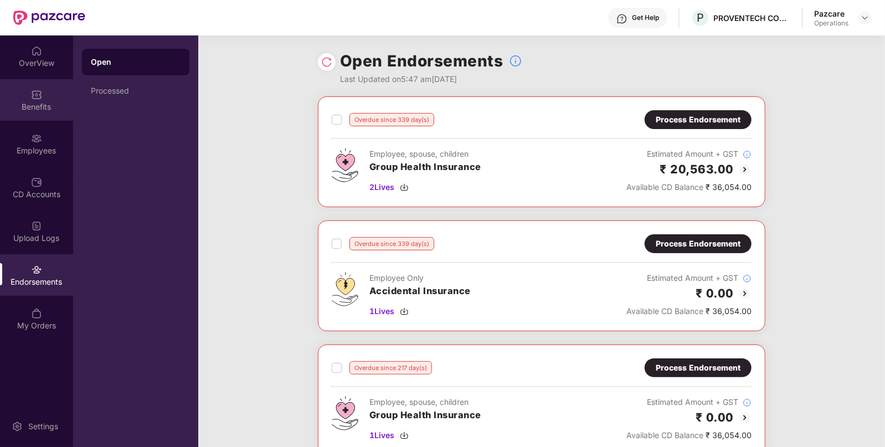
click at [48, 93] on div "Benefits" at bounding box center [36, 100] width 73 height 42
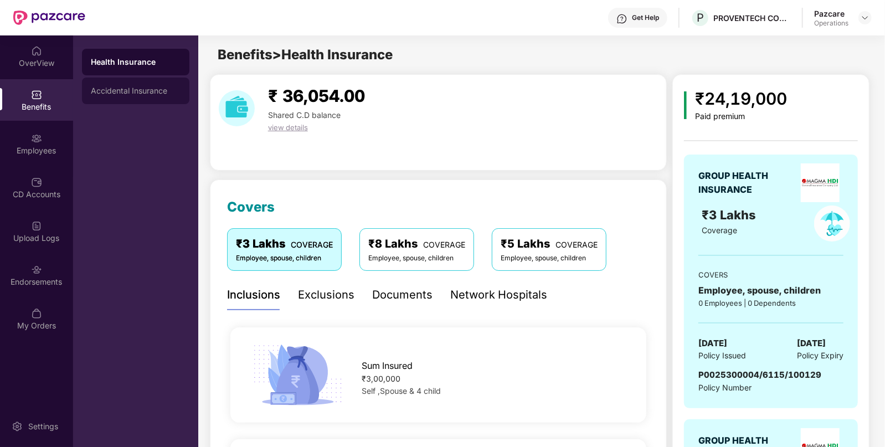
click at [97, 100] on div "Accidental Insurance" at bounding box center [135, 91] width 107 height 27
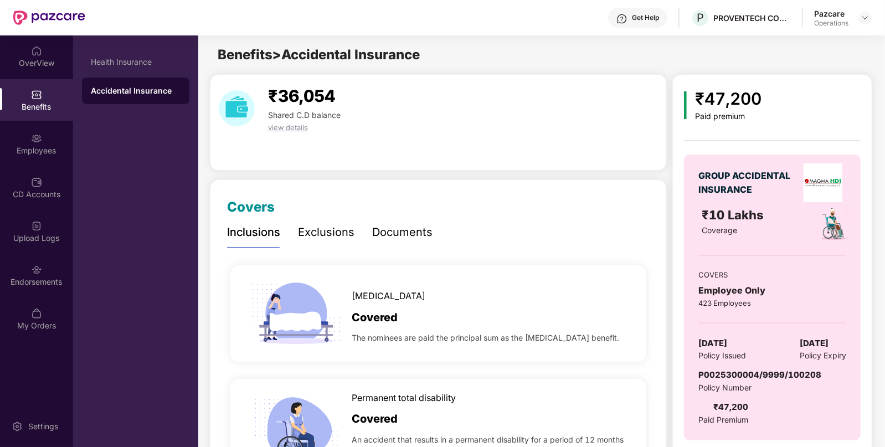
click at [759, 378] on span "P0025300004/9999/100208" at bounding box center [760, 375] width 123 height 11
copy span "P0025300004/9999/100208"
click at [116, 61] on div "Health Insurance" at bounding box center [136, 62] width 90 height 9
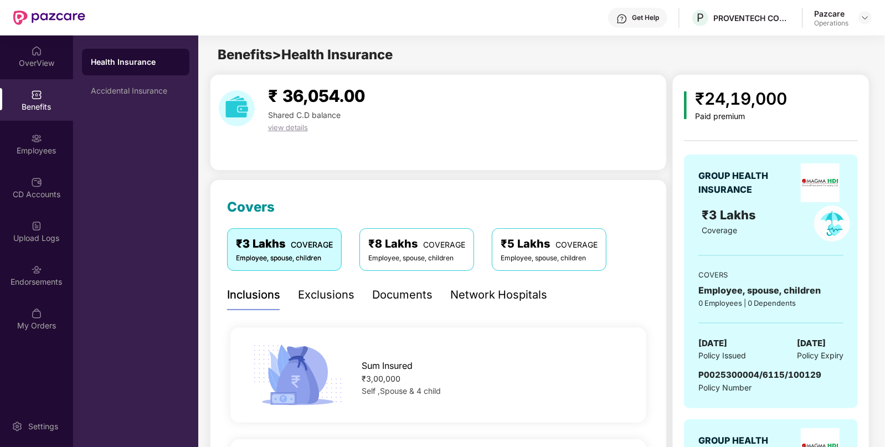
click at [759, 374] on span "P0025300004/6115/100129" at bounding box center [760, 375] width 123 height 11
copy span "P0025300004/6115/100129"
click at [158, 94] on div "Accidental Insurance" at bounding box center [136, 90] width 90 height 9
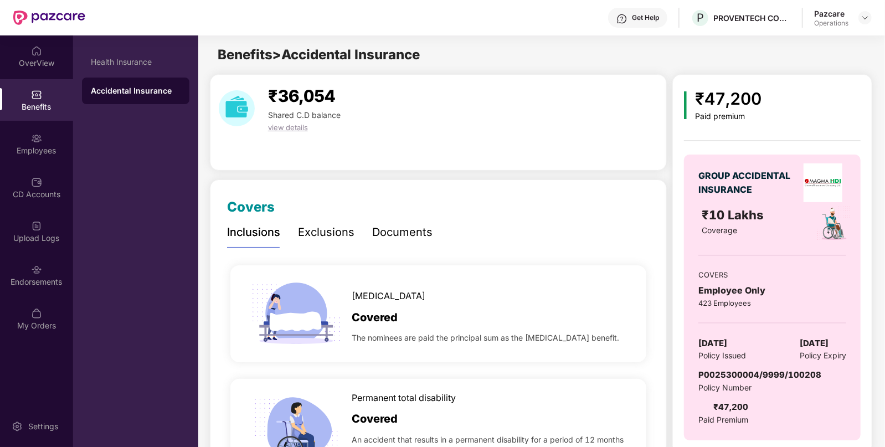
click at [758, 371] on span "P0025300004/9999/100208" at bounding box center [760, 375] width 123 height 11
copy span "P0025300004/9999/100208"
click at [43, 281] on div "Endorsements" at bounding box center [36, 281] width 73 height 11
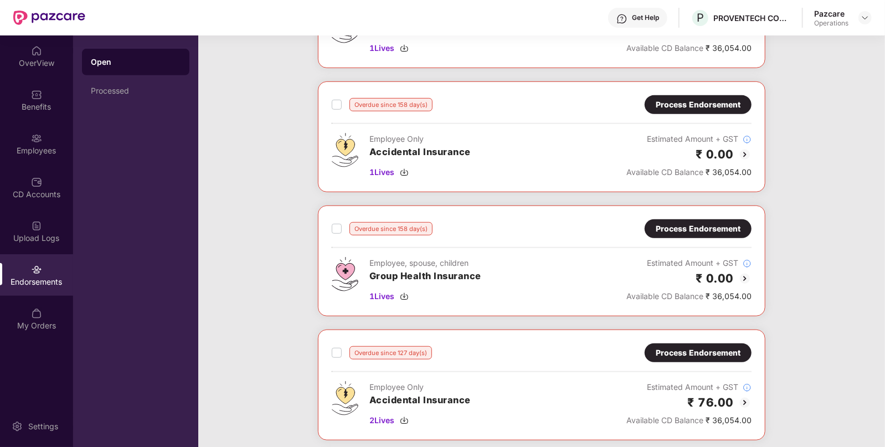
scroll to position [626, 0]
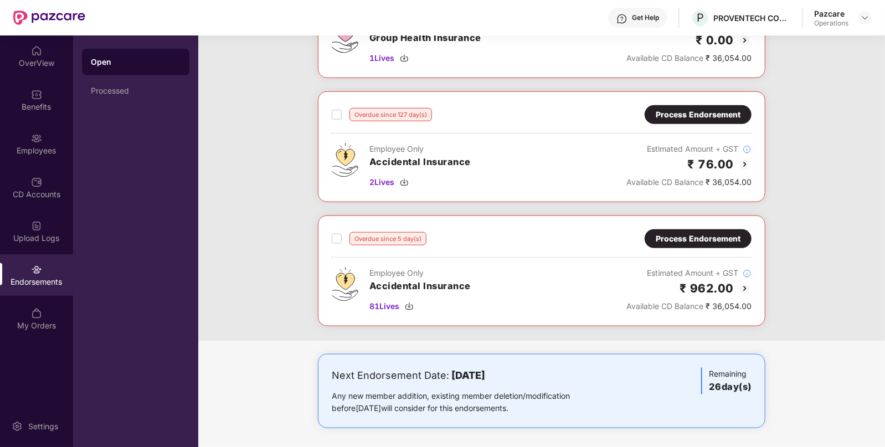
click at [697, 238] on div "Process Endorsement" at bounding box center [698, 239] width 85 height 12
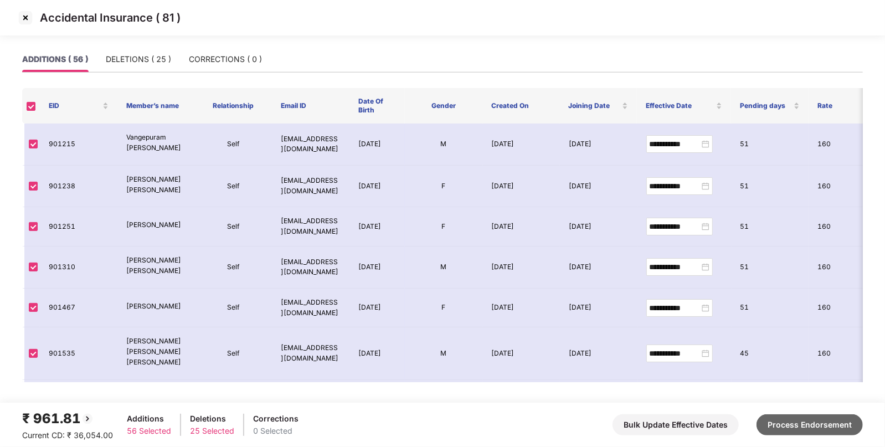
click at [829, 426] on button "Process Endorsement" at bounding box center [810, 424] width 106 height 21
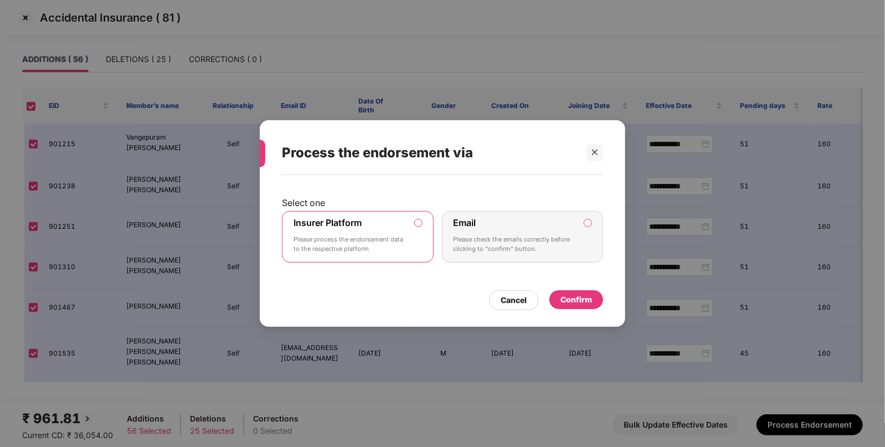
click at [567, 304] on div "Confirm" at bounding box center [577, 300] width 32 height 12
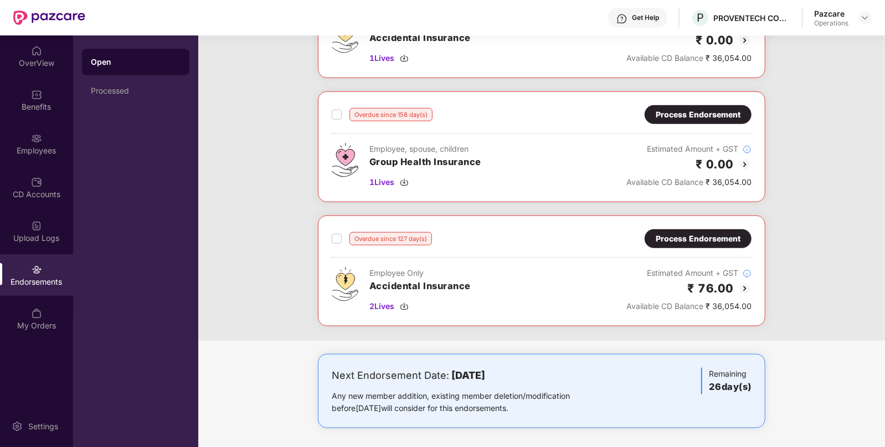
scroll to position [489, 0]
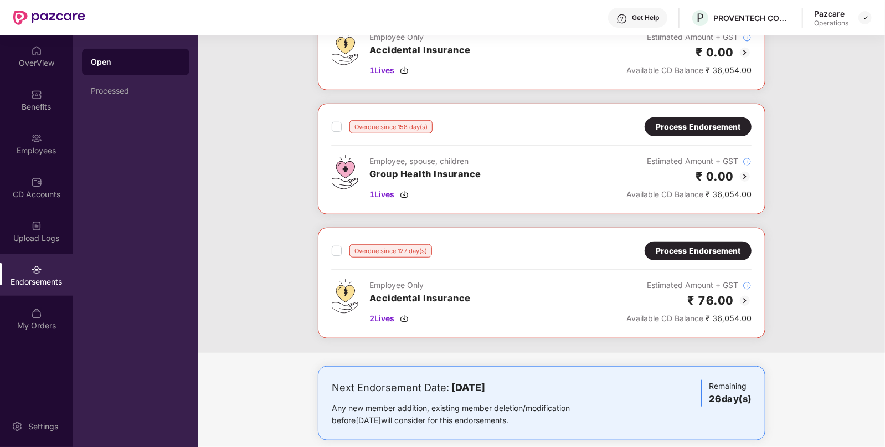
click at [685, 245] on div "Process Endorsement" at bounding box center [698, 251] width 85 height 12
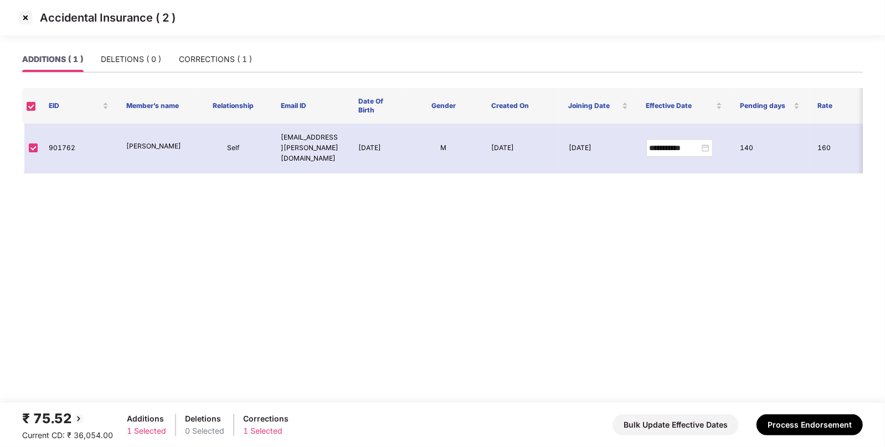
click at [23, 14] on img at bounding box center [26, 18] width 18 height 18
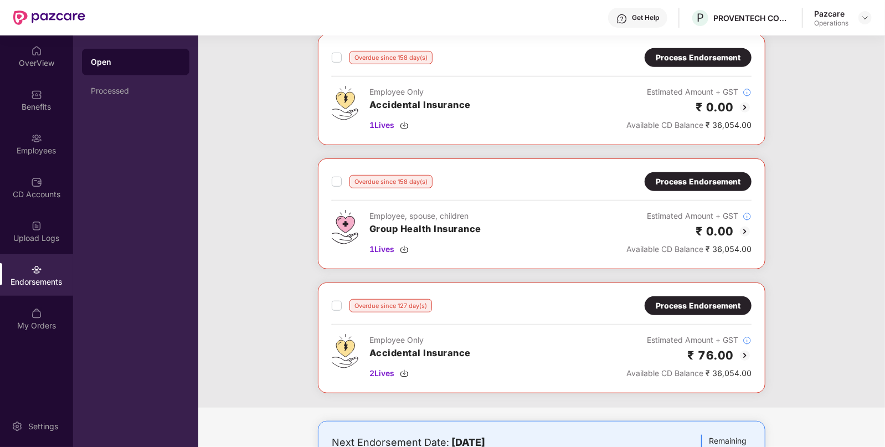
scroll to position [501, 0]
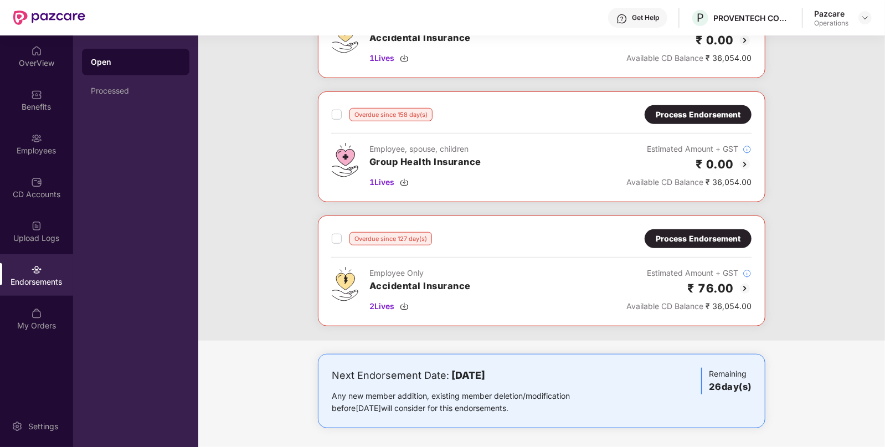
click at [691, 120] on div "Process Endorsement" at bounding box center [698, 114] width 107 height 19
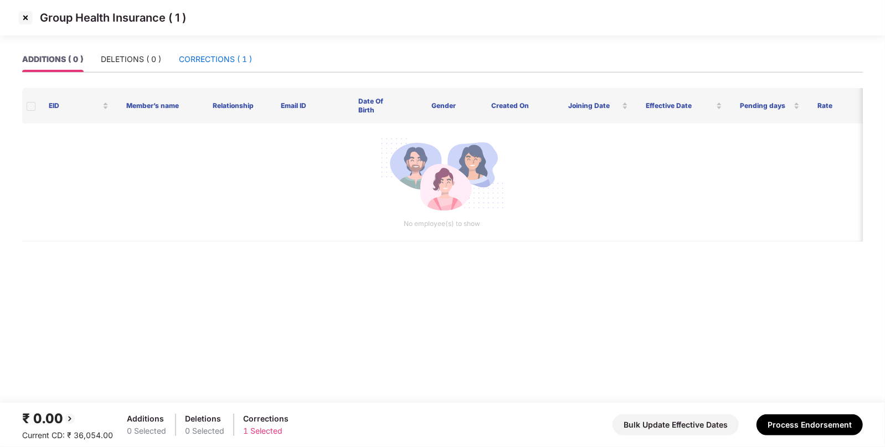
click at [213, 64] on div "CORRECTIONS ( 1 )" at bounding box center [215, 59] width 73 height 12
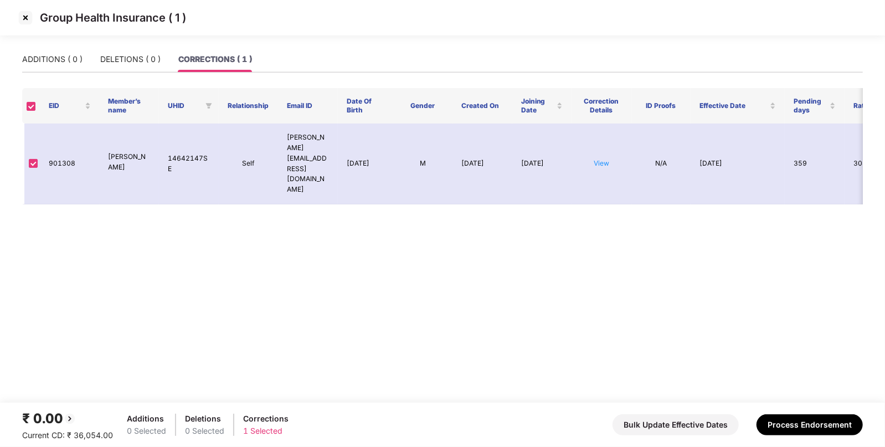
click at [17, 18] on img at bounding box center [26, 18] width 18 height 18
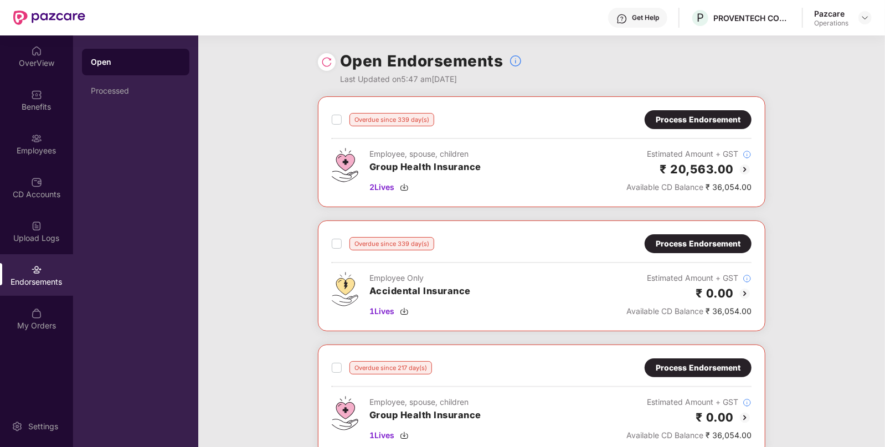
click at [707, 120] on div "Process Endorsement" at bounding box center [698, 120] width 85 height 12
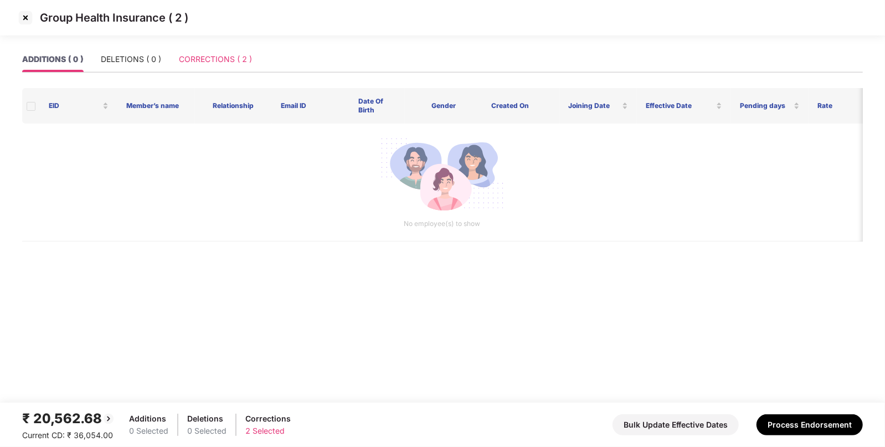
click at [219, 49] on div "CORRECTIONS ( 2 )" at bounding box center [215, 59] width 73 height 25
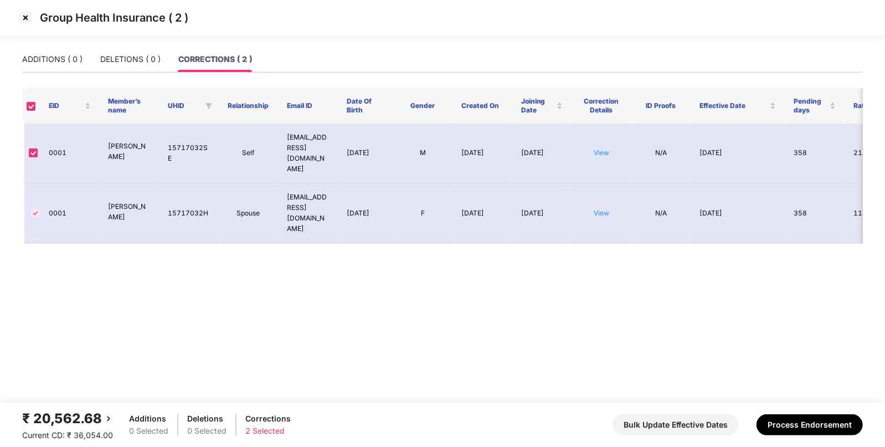
click at [27, 17] on img at bounding box center [26, 18] width 18 height 18
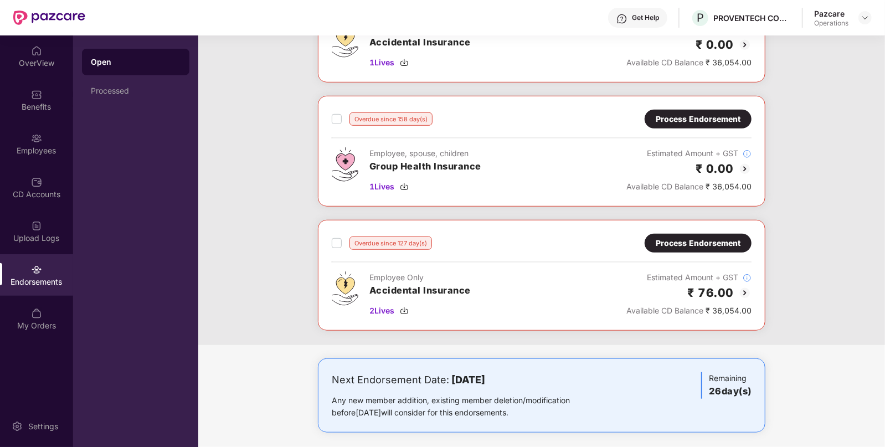
scroll to position [499, 0]
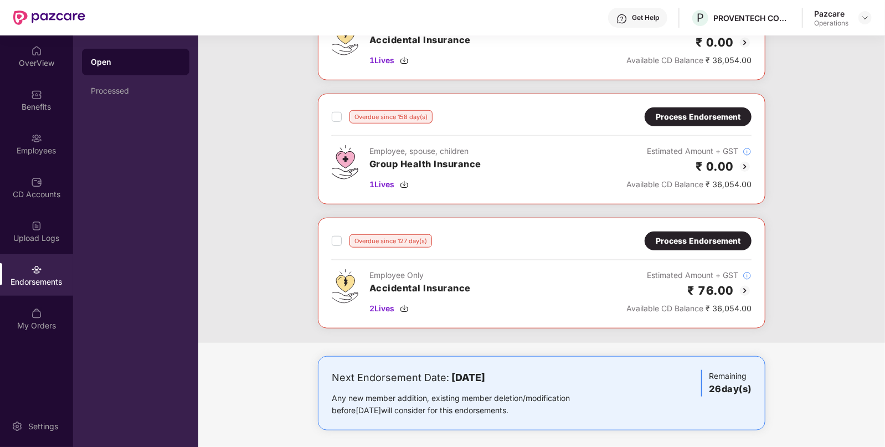
click at [699, 238] on div "Process Endorsement" at bounding box center [698, 241] width 85 height 12
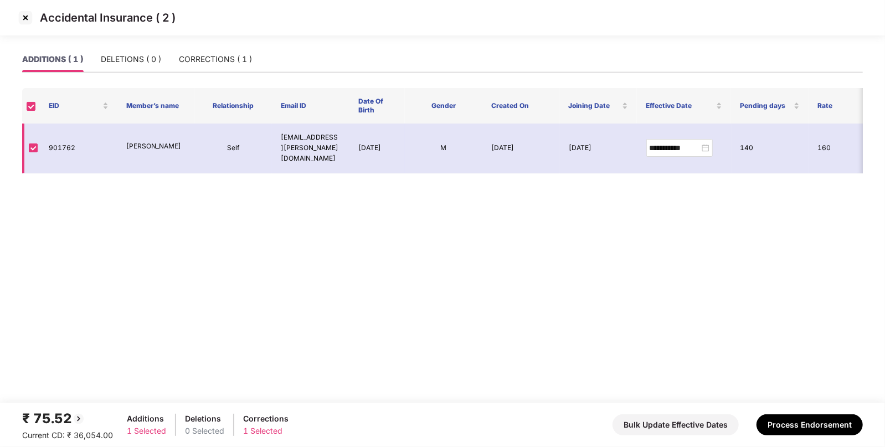
click at [55, 148] on td "901762" at bounding box center [79, 149] width 78 height 50
click at [89, 126] on td "901762" at bounding box center [79, 149] width 78 height 50
click at [238, 49] on div "CORRECTIONS ( 1 )" at bounding box center [215, 59] width 73 height 25
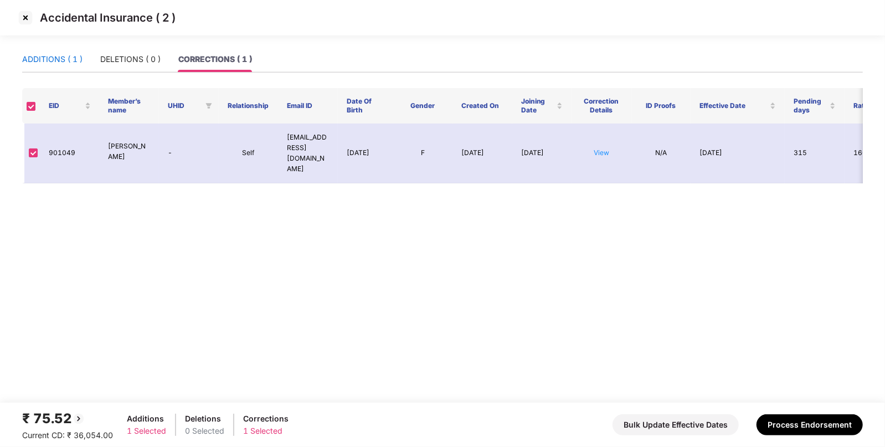
click at [63, 61] on div "ADDITIONS ( 1 )" at bounding box center [52, 59] width 60 height 12
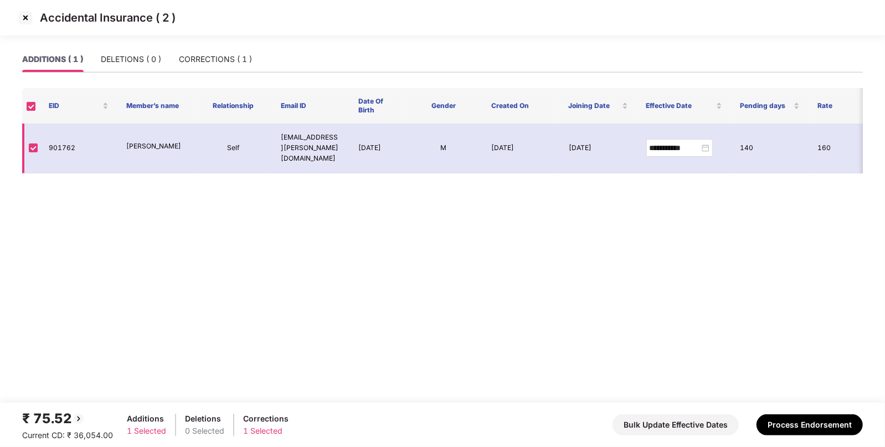
click at [60, 150] on td "901762" at bounding box center [79, 149] width 78 height 50
copy td "901762"
click at [332, 295] on main "**********" at bounding box center [442, 225] width 885 height 356
click at [20, 18] on img at bounding box center [26, 18] width 18 height 18
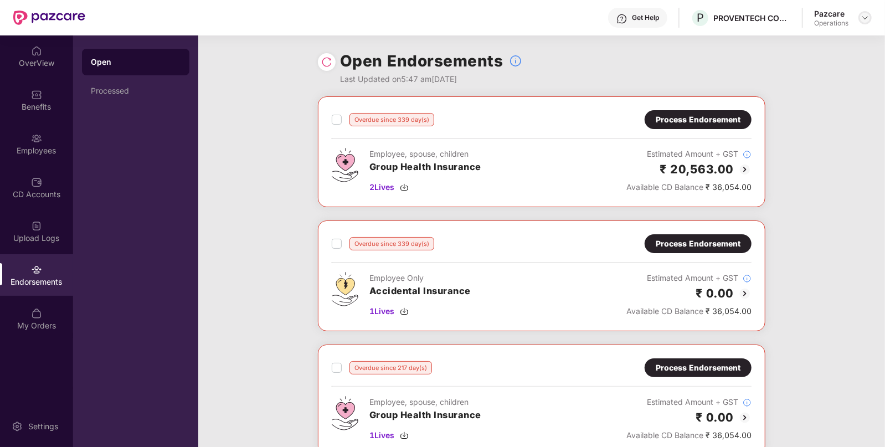
click at [869, 14] on img at bounding box center [865, 17] width 9 height 9
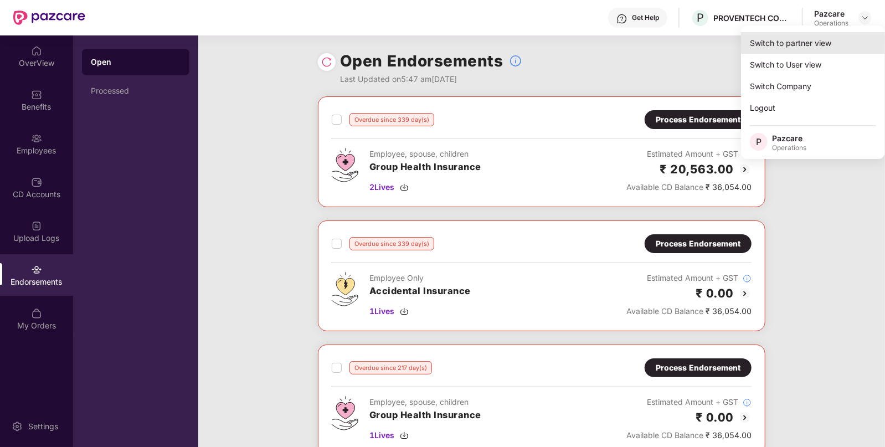
click at [796, 41] on div "Switch to partner view" at bounding box center [813, 43] width 144 height 22
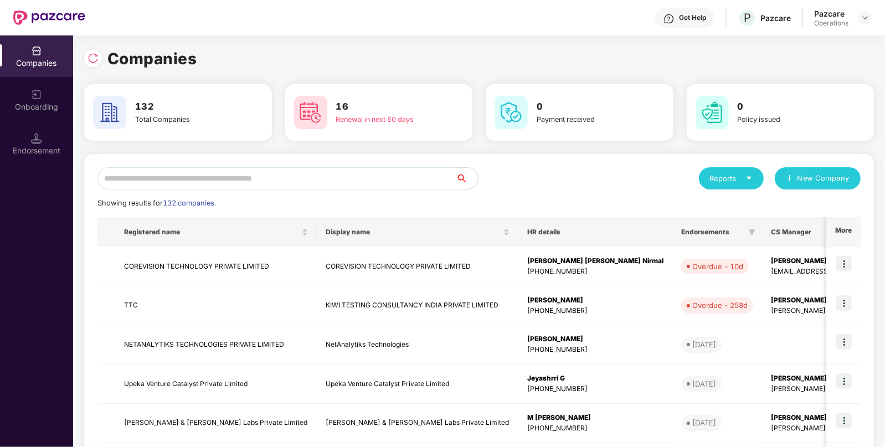
click at [249, 174] on input "text" at bounding box center [277, 178] width 358 height 22
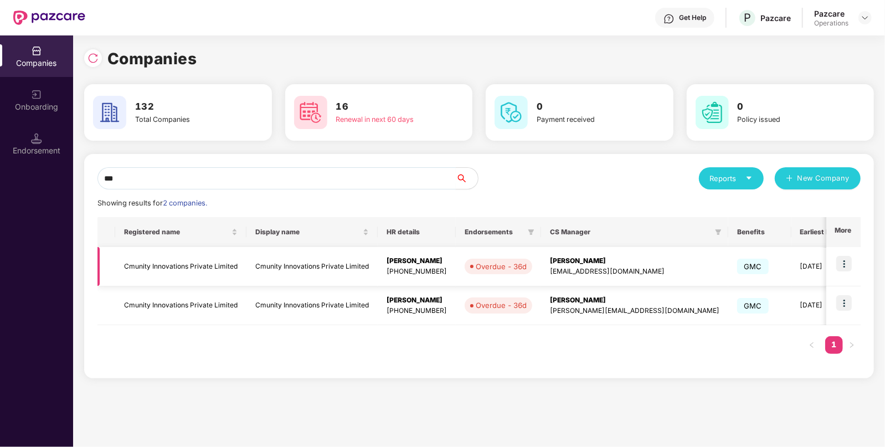
type input "***"
click at [841, 263] on img at bounding box center [845, 264] width 16 height 16
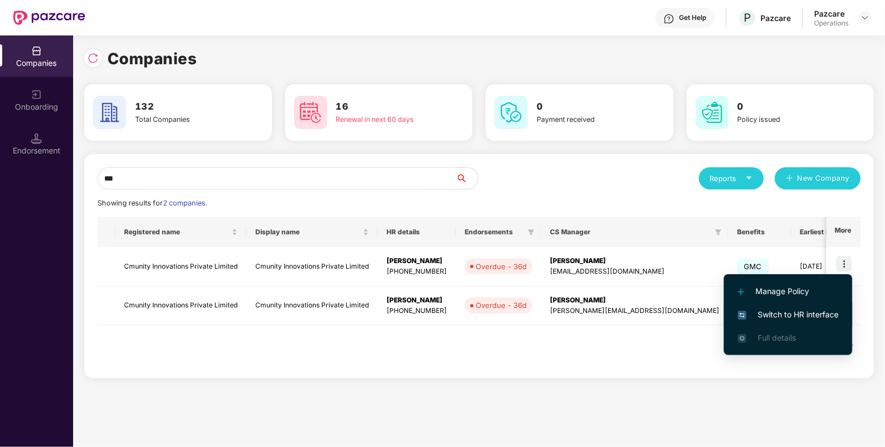
click at [806, 309] on span "Switch to HR interface" at bounding box center [788, 315] width 101 height 12
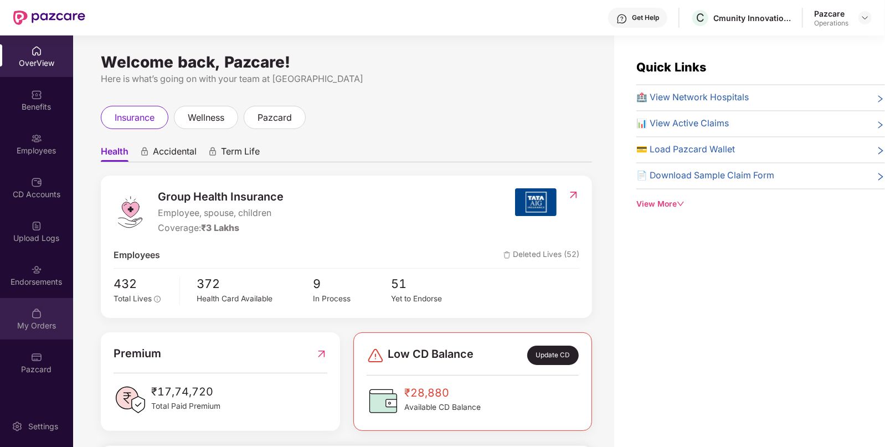
click at [53, 325] on div "My Orders" at bounding box center [36, 325] width 73 height 11
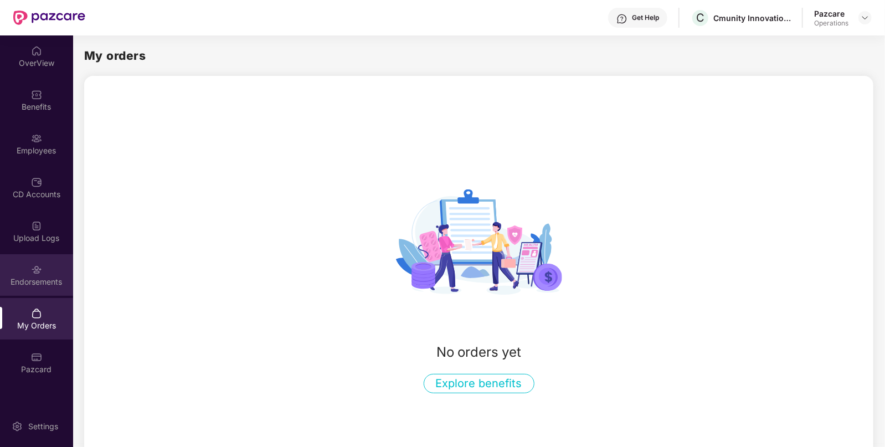
click at [40, 277] on div "Endorsements" at bounding box center [36, 281] width 73 height 11
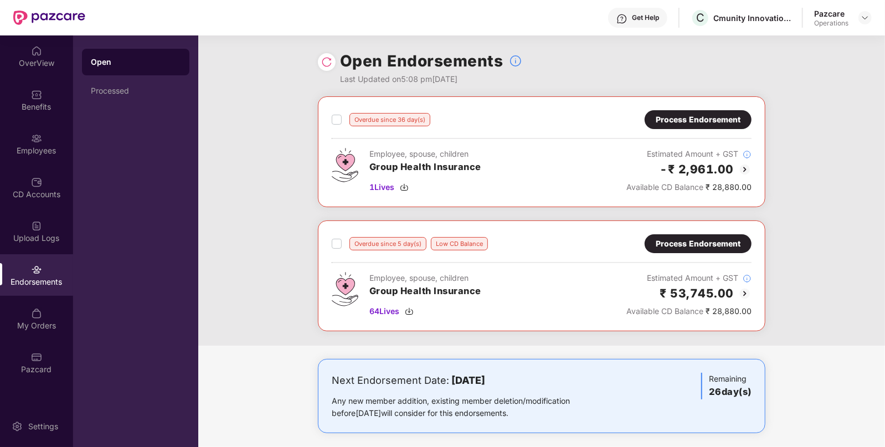
click at [678, 122] on div "Process Endorsement" at bounding box center [698, 120] width 85 height 12
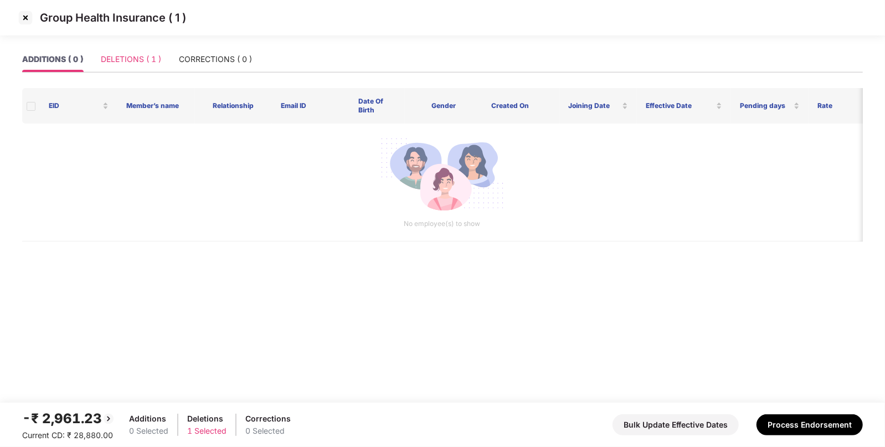
click at [146, 51] on div "DELETIONS ( 1 )" at bounding box center [131, 59] width 60 height 25
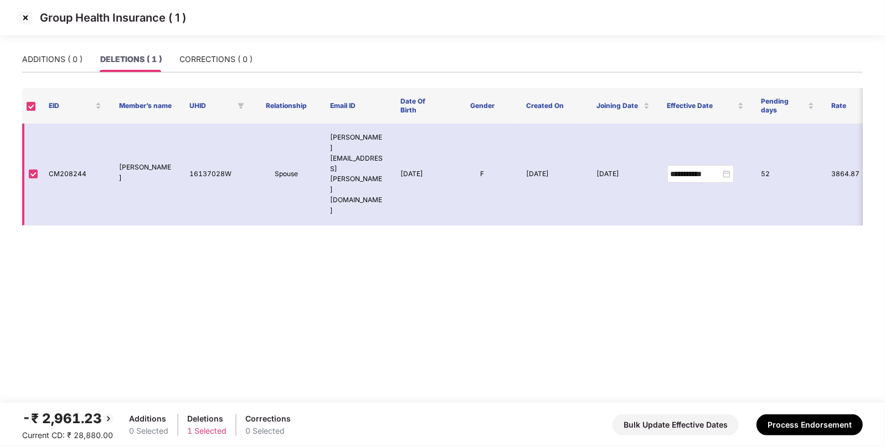
click at [73, 150] on td "CM208244" at bounding box center [75, 175] width 70 height 102
copy td "CM208244"
click at [32, 15] on img at bounding box center [26, 18] width 18 height 18
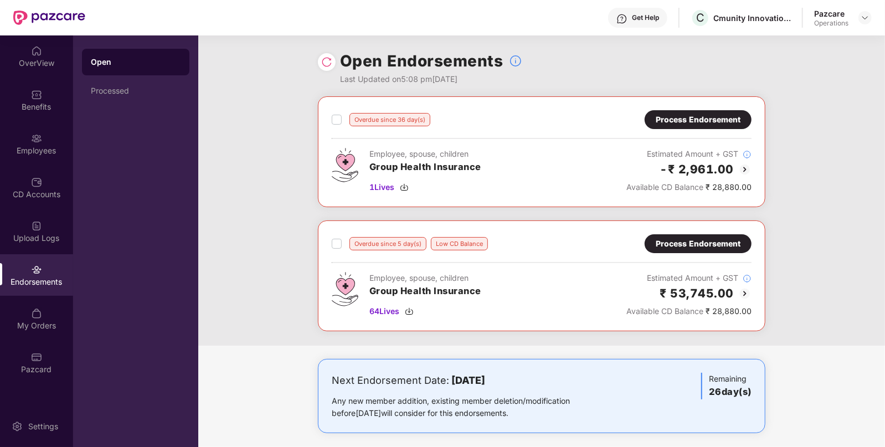
click at [690, 233] on div "Overdue since 5 day(s) Low CD Balance Process Endorsement Employee, spouse, chi…" at bounding box center [542, 276] width 448 height 111
click at [696, 240] on div "Process Endorsement" at bounding box center [698, 244] width 85 height 12
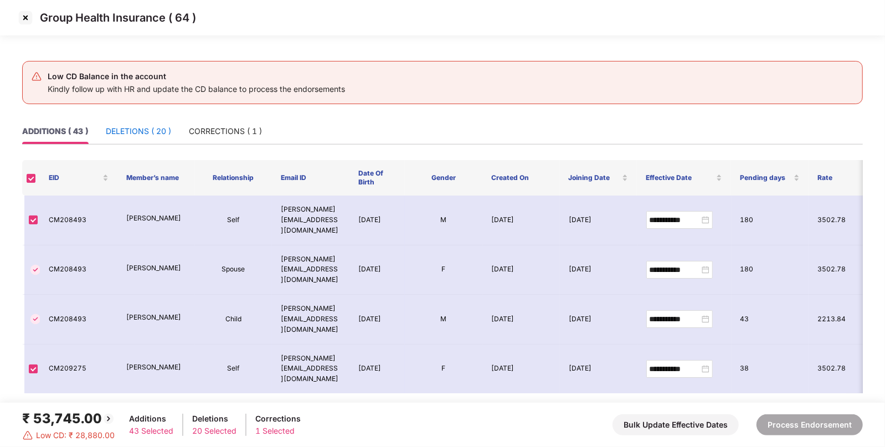
click at [156, 134] on div "DELETIONS ( 20 )" at bounding box center [138, 131] width 65 height 12
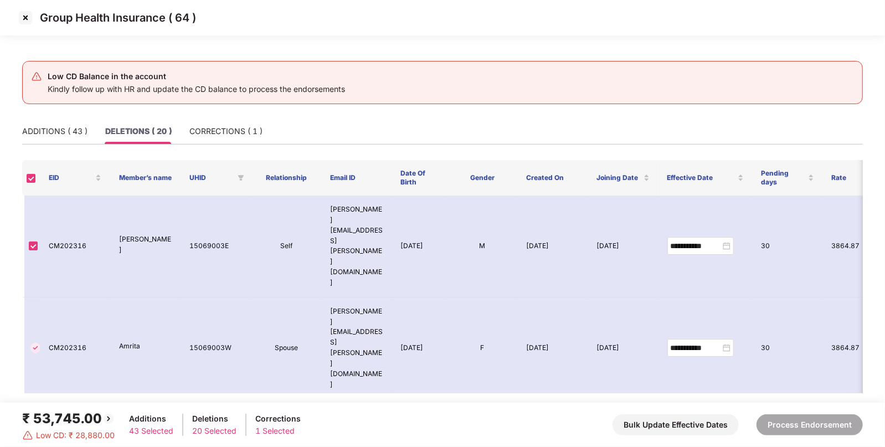
click at [30, 183] on th at bounding box center [31, 177] width 18 height 35
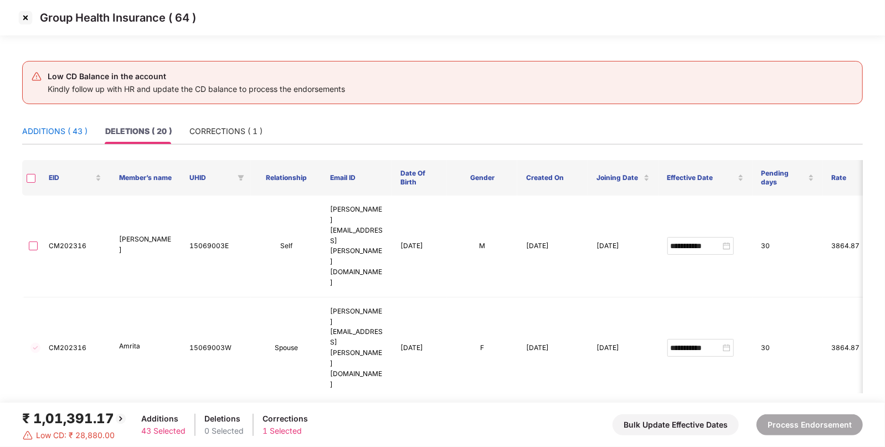
click at [71, 130] on div "ADDITIONS ( 43 )" at bounding box center [54, 131] width 65 height 12
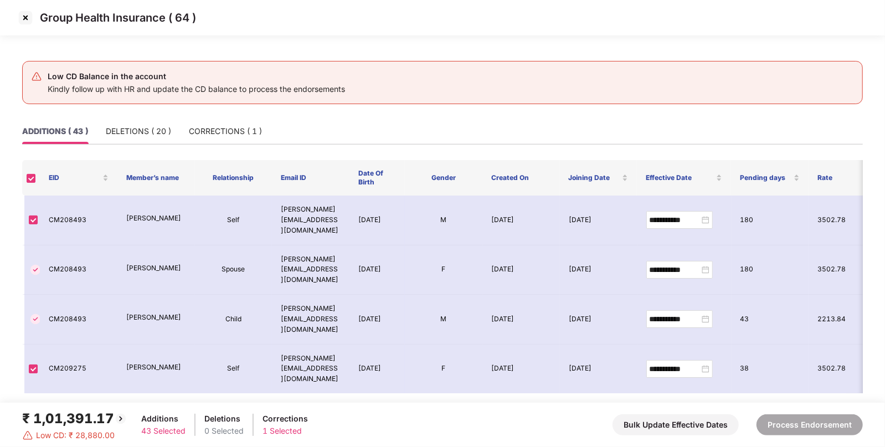
click at [98, 421] on div "₹ 1,01,391.17" at bounding box center [74, 418] width 105 height 21
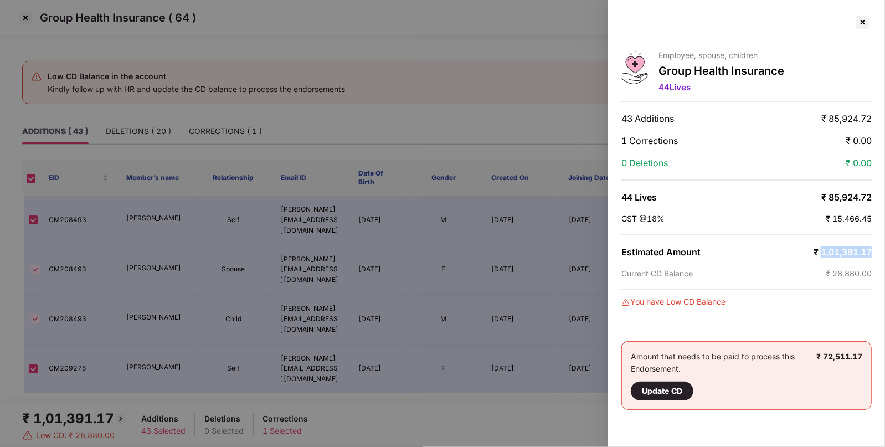
drag, startPoint x: 821, startPoint y: 249, endPoint x: 883, endPoint y: 251, distance: 62.1
click at [883, 251] on div "Employee, spouse, children Group Health Insurance 44 Lives 43 Additions ₹ 85,92…" at bounding box center [746, 223] width 277 height 447
copy span "1,01,391.17"
click at [860, 22] on div at bounding box center [863, 22] width 18 height 18
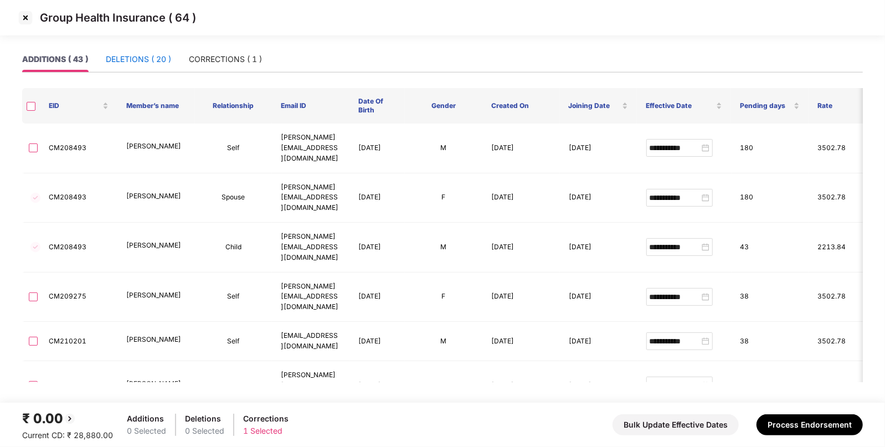
click at [133, 55] on div "DELETIONS ( 20 )" at bounding box center [138, 59] width 65 height 12
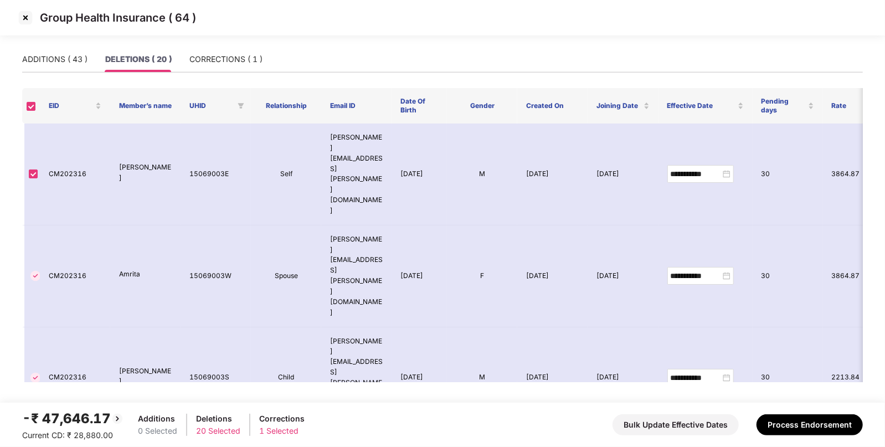
scroll to position [531, 0]
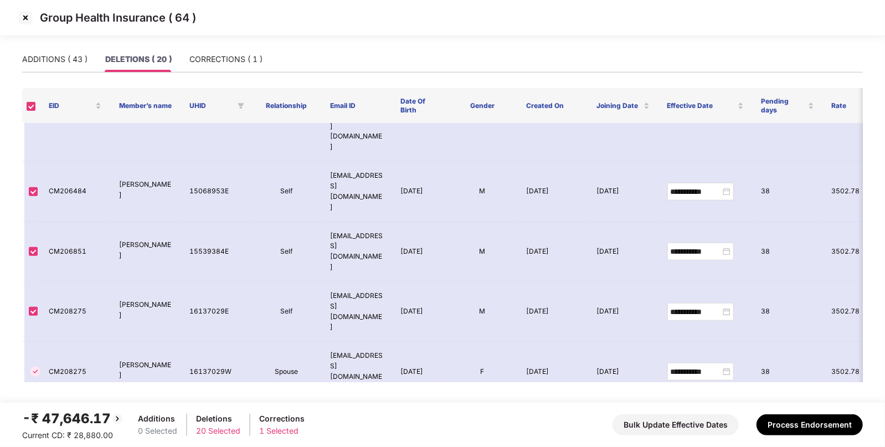
click at [69, 413] on div "-₹ 47,646.17" at bounding box center [73, 418] width 102 height 21
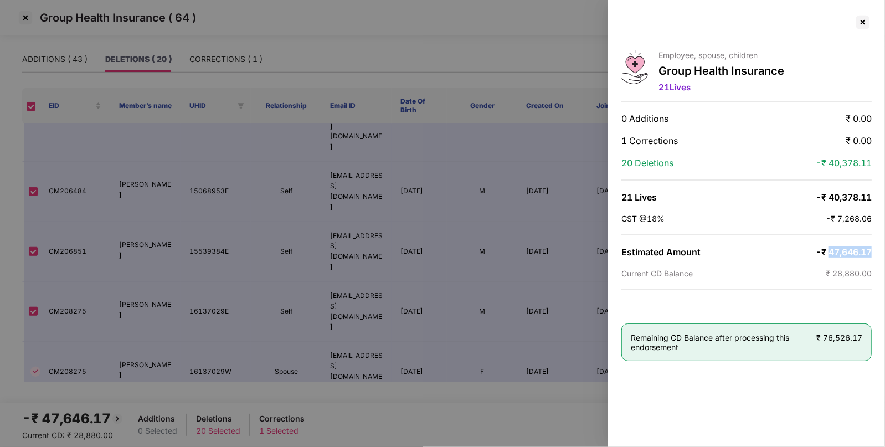
drag, startPoint x: 827, startPoint y: 253, endPoint x: 885, endPoint y: 252, distance: 57.6
click at [885, 252] on div "Employee, spouse, children Group Health Insurance 21 Lives 0 Additions ₹ 0.00 1…" at bounding box center [746, 223] width 277 height 447
click at [863, 18] on div at bounding box center [863, 22] width 18 height 18
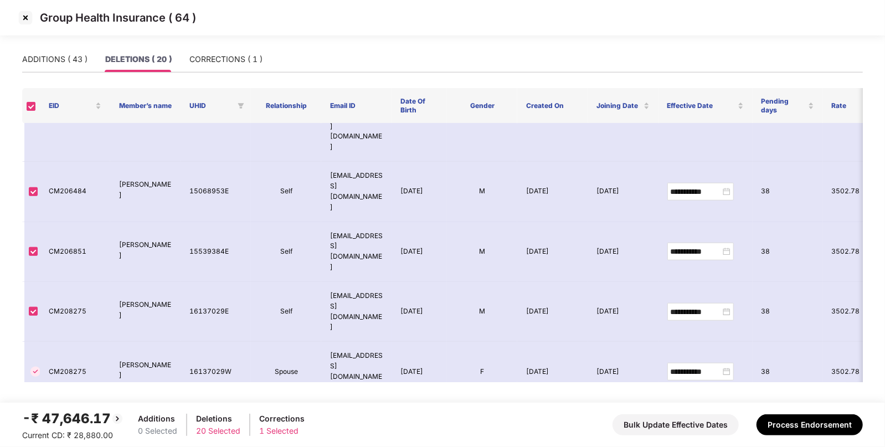
click at [23, 19] on img at bounding box center [26, 18] width 18 height 18
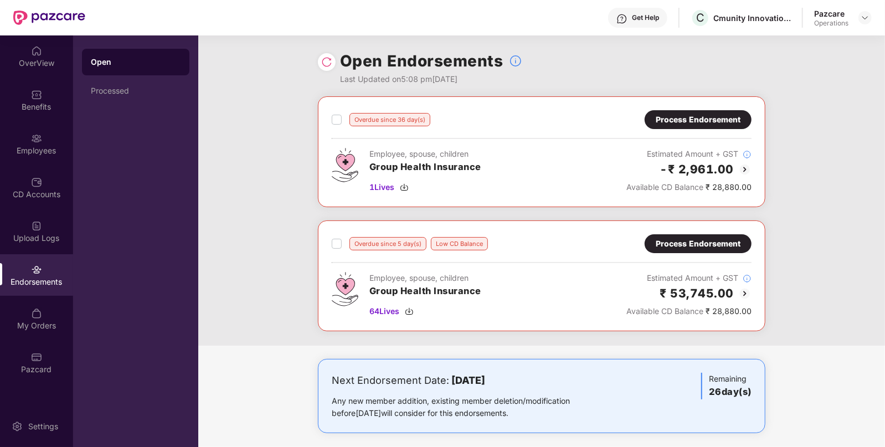
click at [49, 156] on div "Employees" at bounding box center [36, 144] width 73 height 42
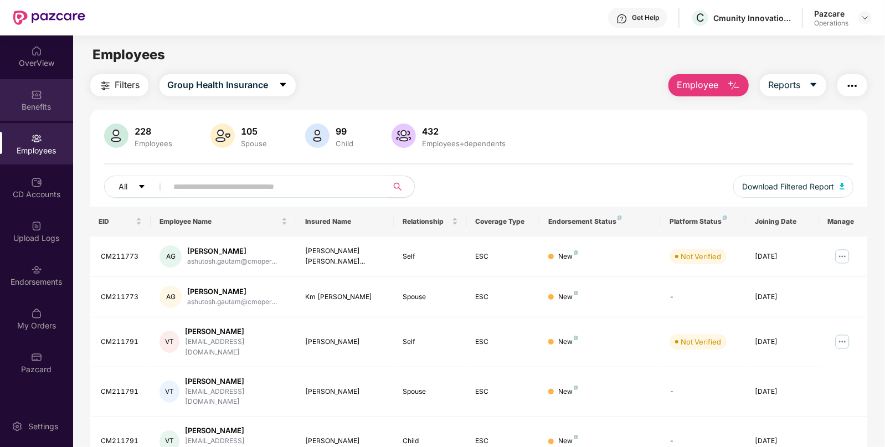
click at [39, 95] on img at bounding box center [36, 94] width 11 height 11
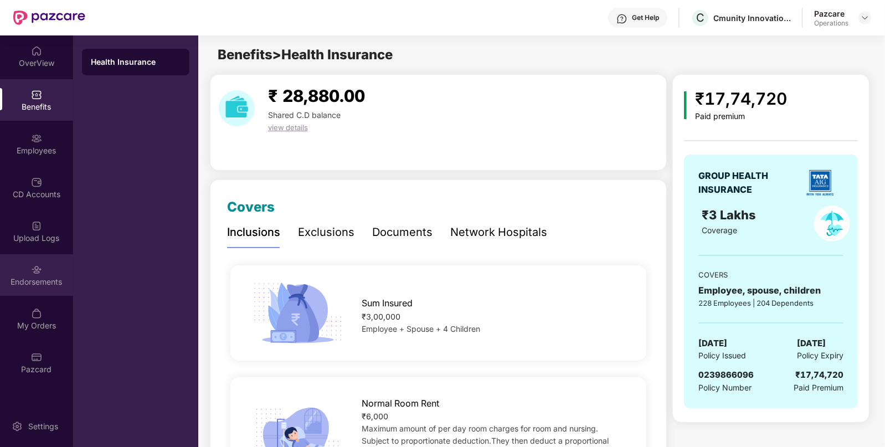
click at [49, 280] on div "Endorsements" at bounding box center [36, 281] width 73 height 11
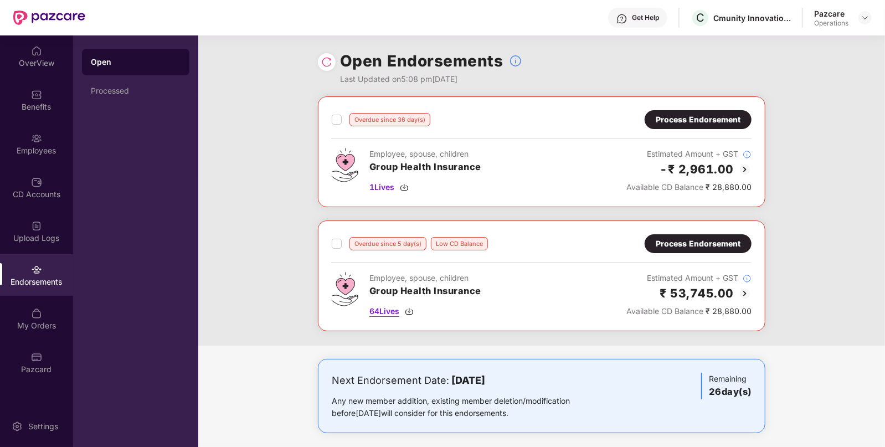
click at [411, 310] on img at bounding box center [409, 311] width 9 height 9
